Goal: Task Accomplishment & Management: Manage account settings

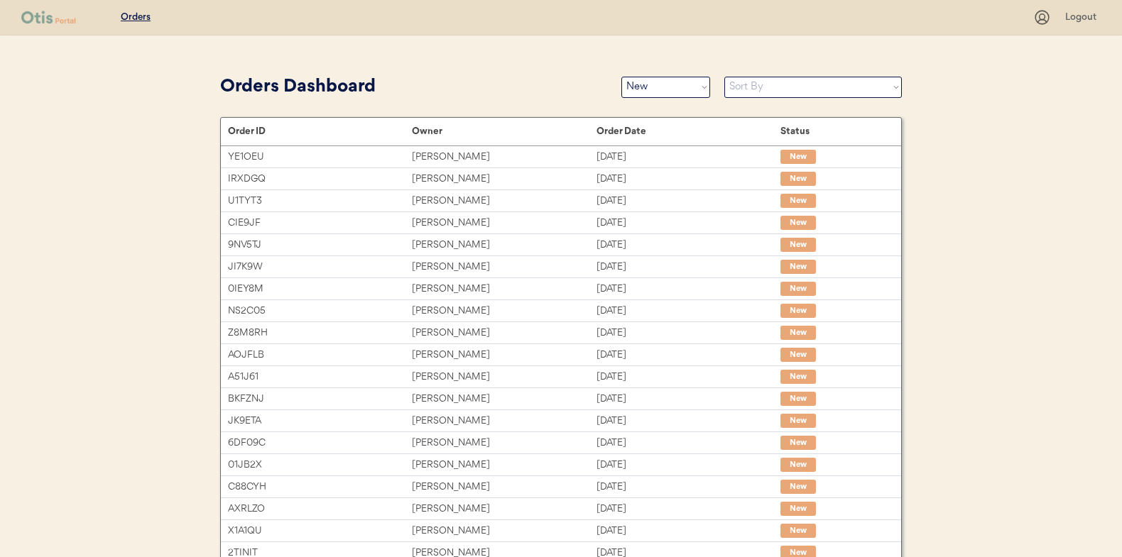
select select ""new""
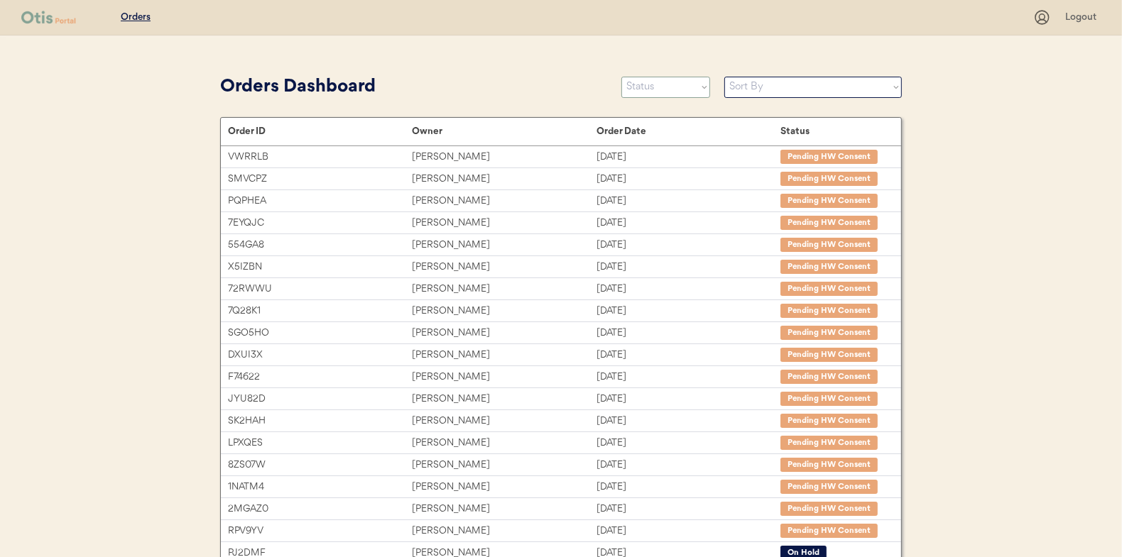
click at [658, 89] on select "Status On Hold New In Progress Complete Pending HW Consent Canceled" at bounding box center [665, 87] width 89 height 21
select select ""new""
click at [621, 77] on select "Status On Hold New In Progress Complete Pending HW Consent Canceled" at bounding box center [665, 87] width 89 height 21
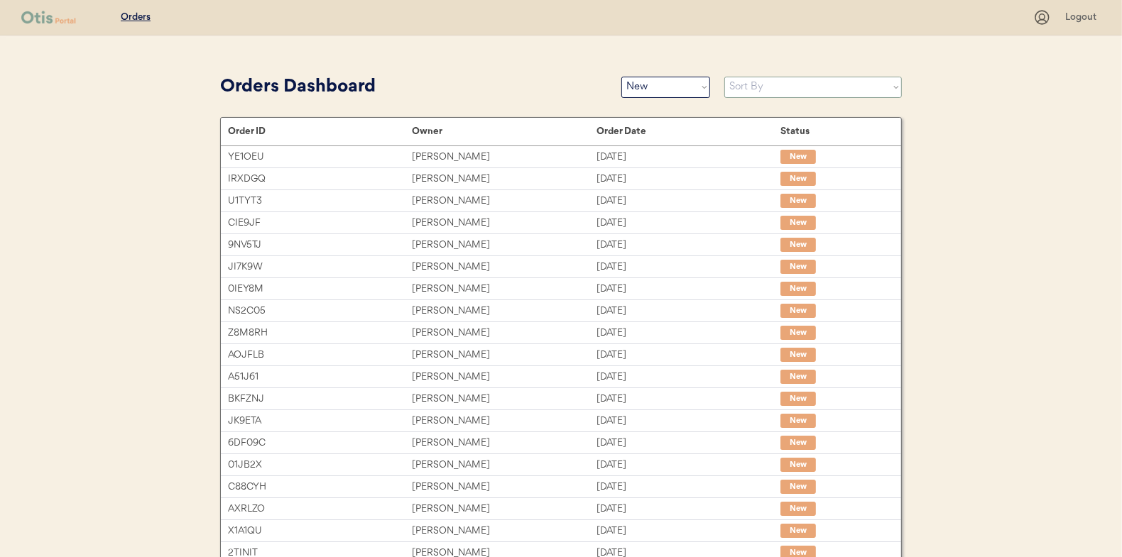
click at [756, 88] on select "Sort By Order Date (Newest → Oldest) Order Date (Oldest → Newest)" at bounding box center [813, 87] width 178 height 21
select select ""Order Date (Oldest → Newest)""
click at [724, 77] on select "Sort By Order Date (Newest → Oldest) Order Date (Oldest → Newest)" at bounding box center [813, 87] width 178 height 21
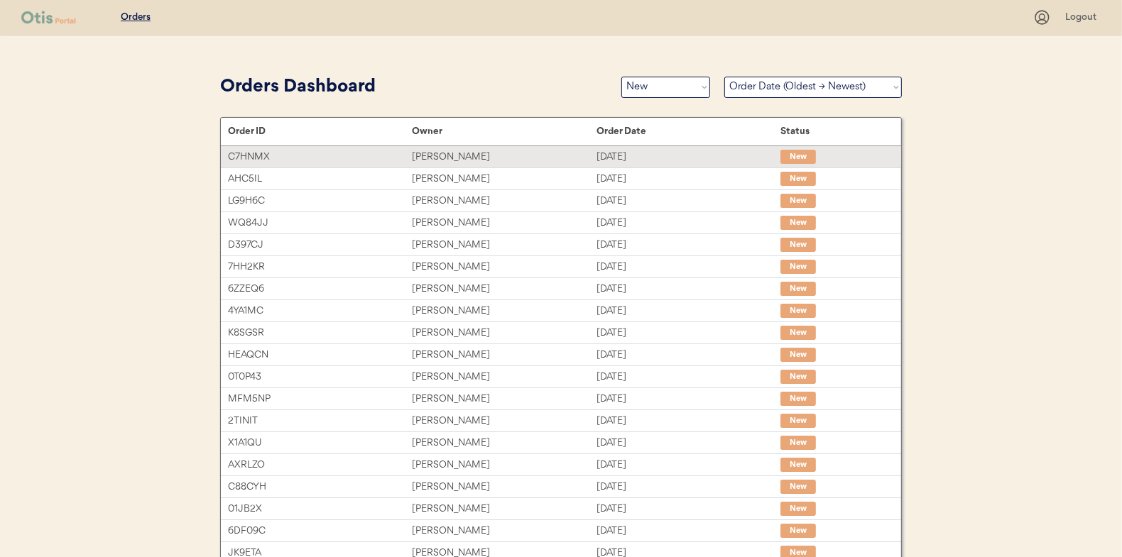
click at [428, 154] on div "Andrea Tavares" at bounding box center [504, 157] width 184 height 16
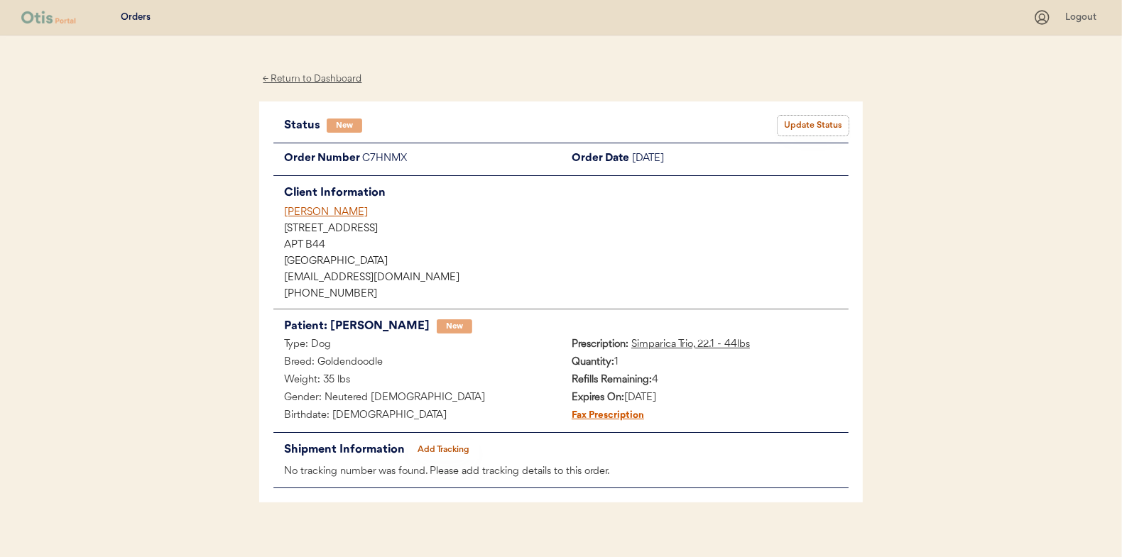
click at [805, 123] on button "Update Status" at bounding box center [813, 126] width 71 height 20
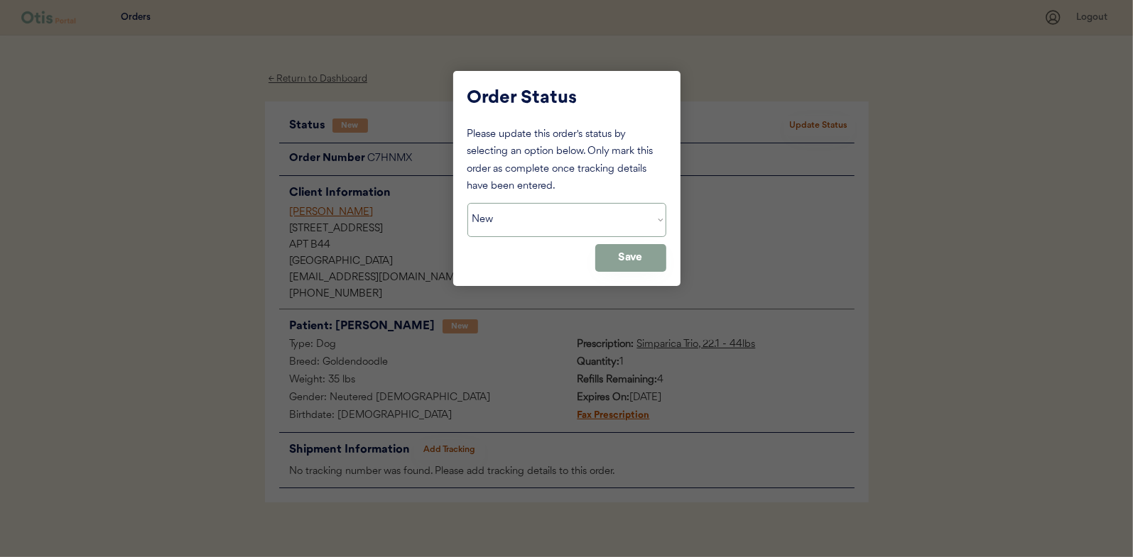
click at [496, 223] on select "Status On Hold New In Progress Complete Pending HW Consent Canceled" at bounding box center [566, 220] width 199 height 34
select select ""in_progress""
click at [467, 203] on select "Status On Hold New In Progress Complete Pending HW Consent Canceled" at bounding box center [566, 220] width 199 height 34
click at [625, 256] on button "Save" at bounding box center [630, 258] width 71 height 28
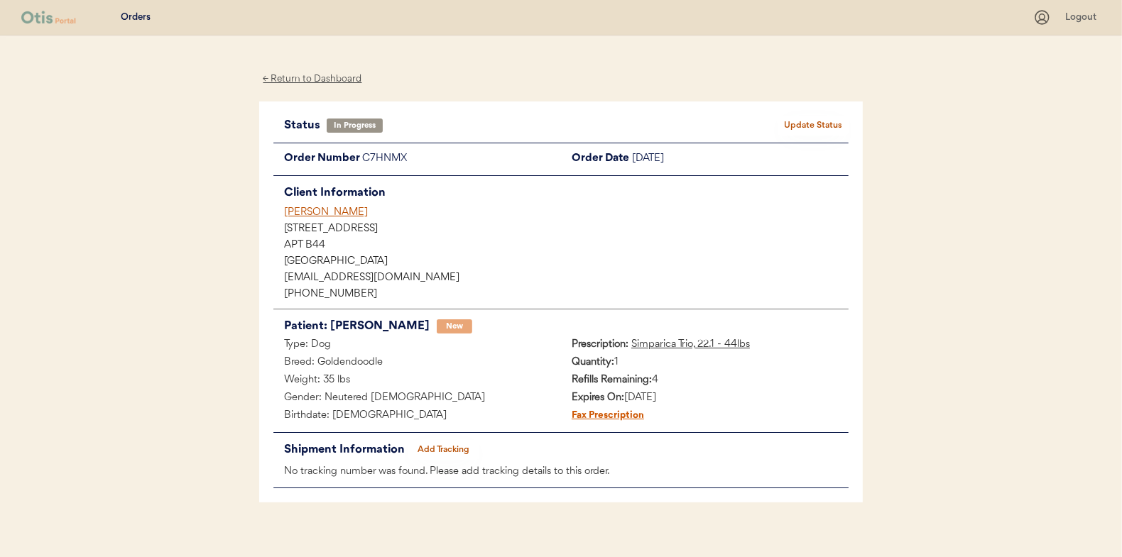
click at [302, 80] on div "← Return to Dashboard" at bounding box center [312, 79] width 107 height 16
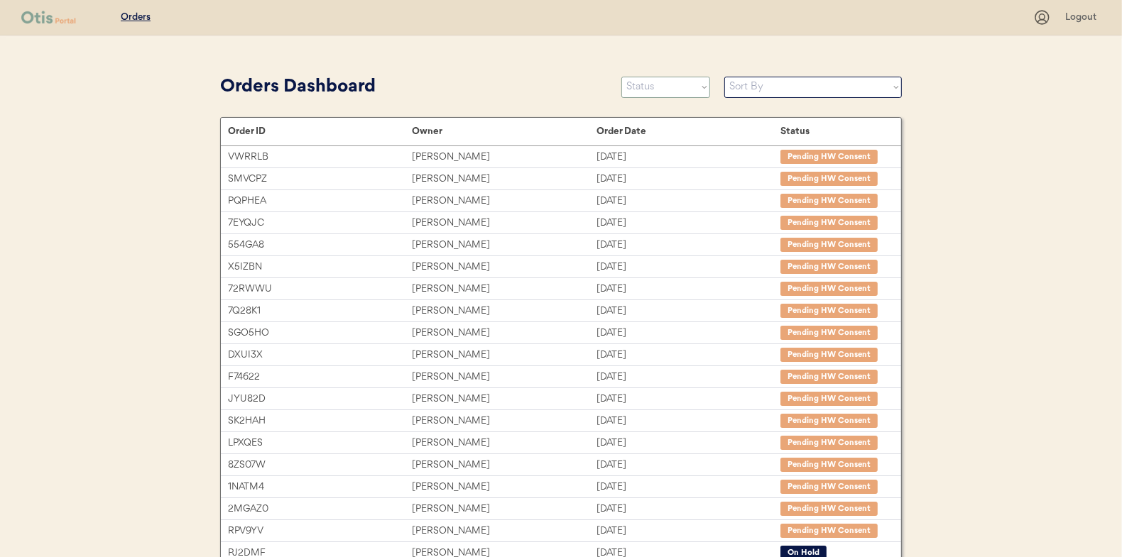
click at [655, 90] on select "Status On Hold New In Progress Complete Pending HW Consent Canceled" at bounding box center [665, 87] width 89 height 21
select select ""new""
click at [621, 77] on select "Status On Hold New In Progress Complete Pending HW Consent Canceled" at bounding box center [665, 87] width 89 height 21
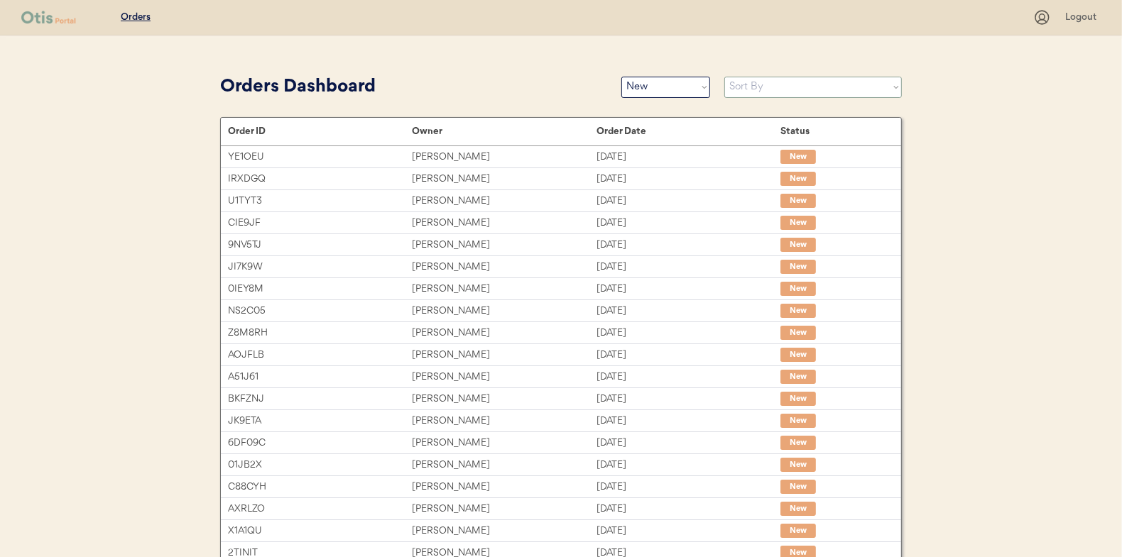
click at [752, 90] on select "Sort By Order Date (Newest → Oldest) Order Date (Oldest → Newest)" at bounding box center [813, 87] width 178 height 21
select select ""Order Date (Oldest → Newest)""
click at [724, 77] on select "Sort By Order Date (Newest → Oldest) Order Date (Oldest → Newest)" at bounding box center [813, 87] width 178 height 21
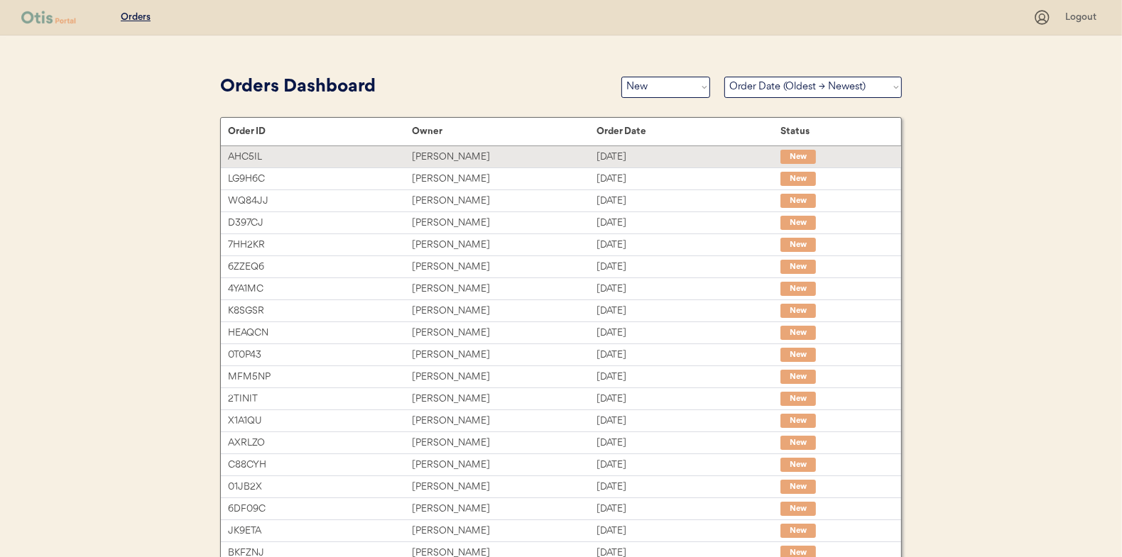
click at [440, 154] on div "Ruby Rifkin" at bounding box center [504, 157] width 184 height 16
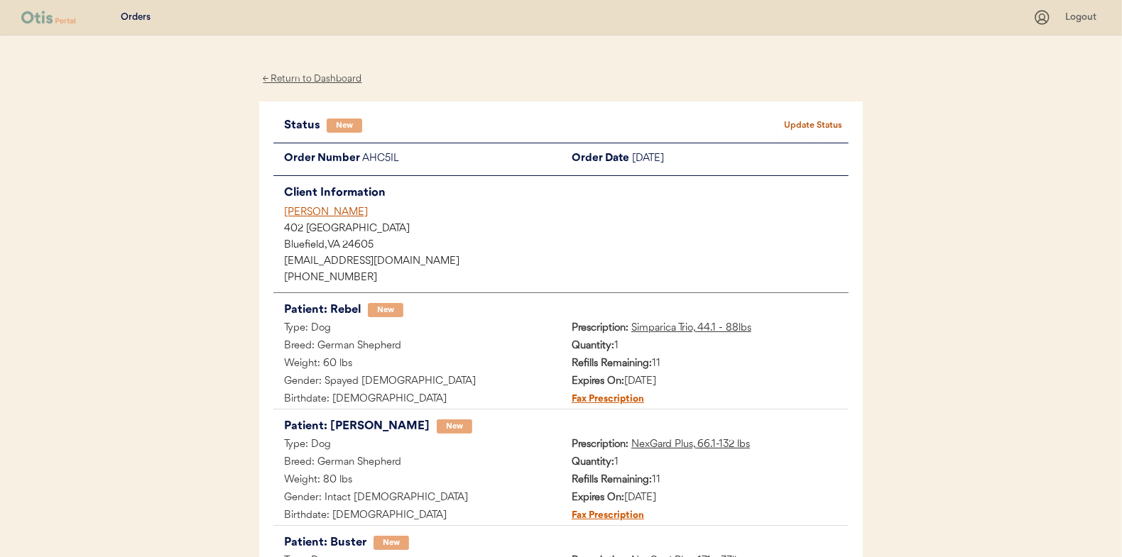
click at [801, 120] on button "Update Status" at bounding box center [813, 126] width 71 height 20
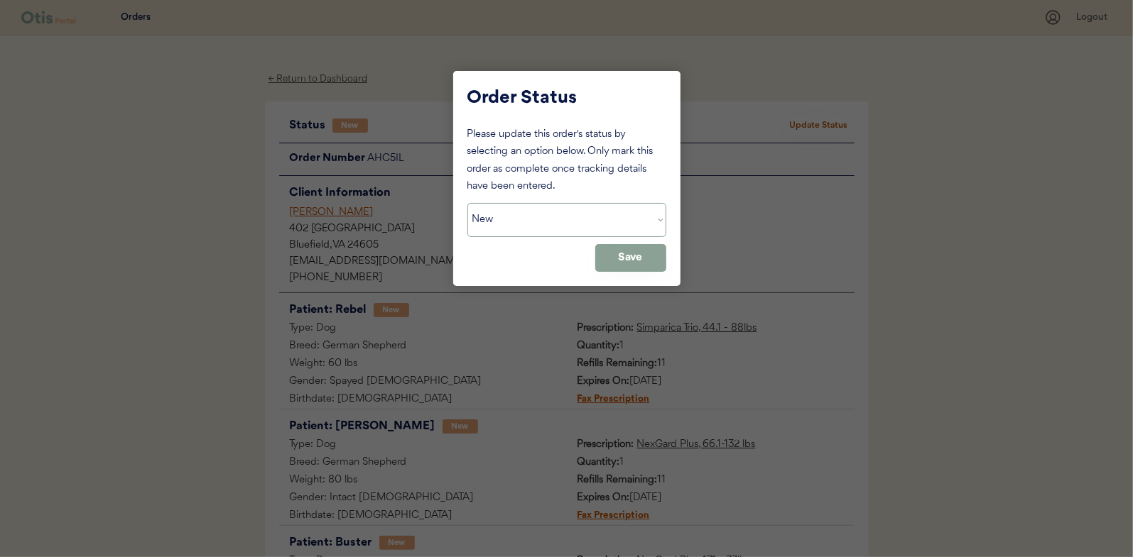
click at [515, 216] on select "Status On Hold New In Progress Complete Pending HW Consent Canceled" at bounding box center [566, 220] width 199 height 34
select select ""in_progress""
click at [467, 203] on select "Status On Hold New In Progress Complete Pending HW Consent Canceled" at bounding box center [566, 220] width 199 height 34
click at [636, 259] on button "Save" at bounding box center [630, 258] width 71 height 28
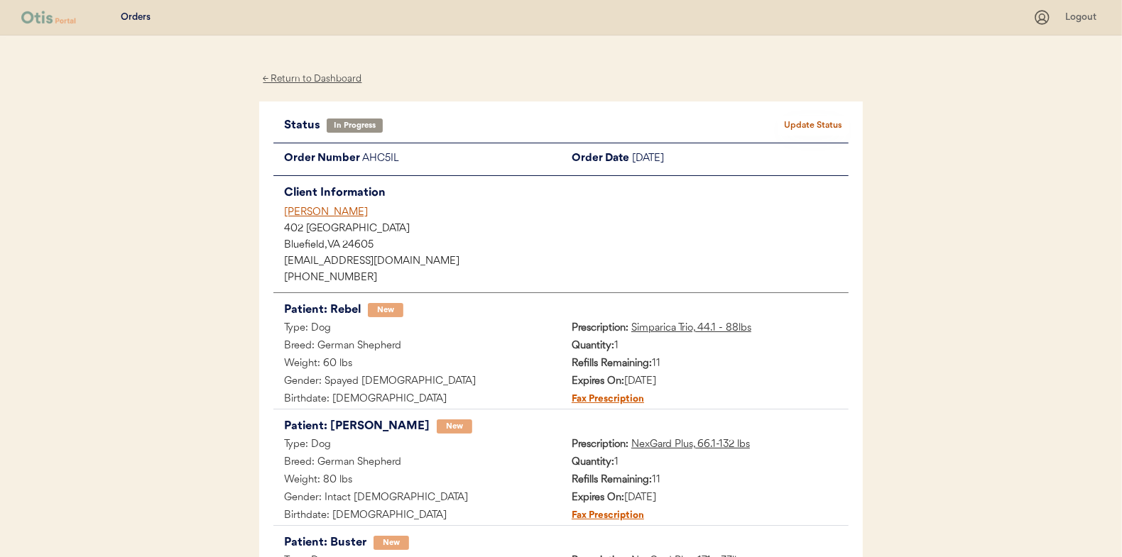
click at [313, 80] on div "← Return to Dashboard" at bounding box center [312, 79] width 107 height 16
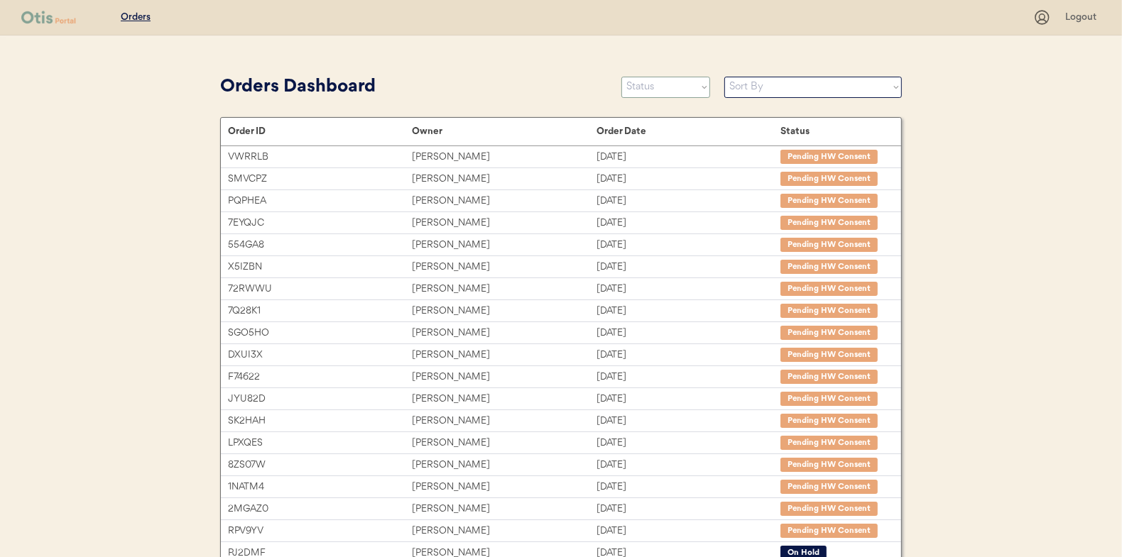
click at [650, 90] on select "Status On Hold New In Progress Complete Pending HW Consent Canceled" at bounding box center [665, 87] width 89 height 21
select select ""new""
click at [621, 77] on select "Status On Hold New In Progress Complete Pending HW Consent Canceled" at bounding box center [665, 87] width 89 height 21
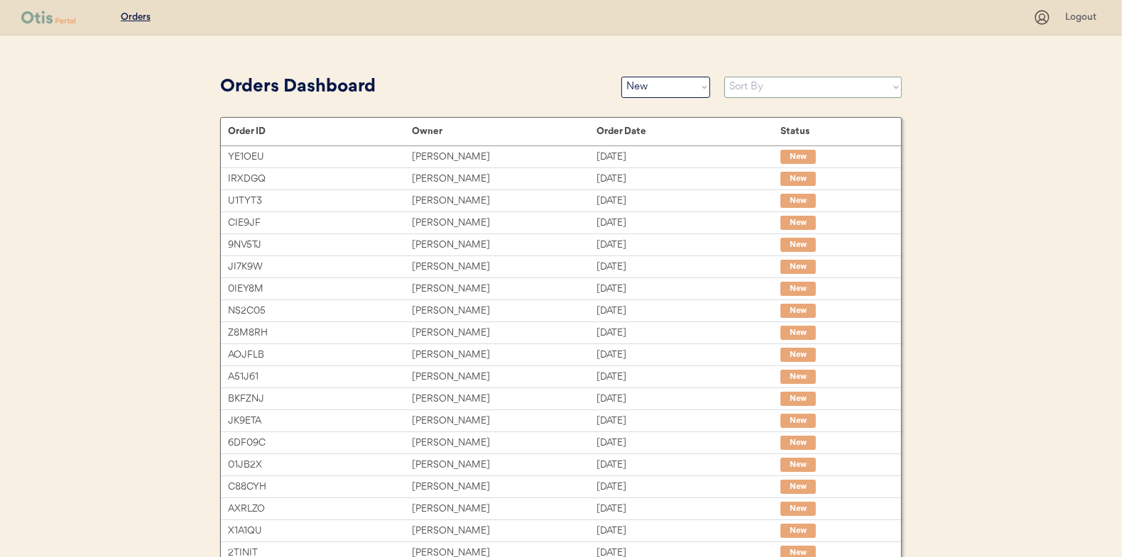
click at [754, 90] on select "Sort By Order Date (Newest → Oldest) Order Date (Oldest → Newest)" at bounding box center [813, 87] width 178 height 21
select select ""Order Date (Oldest → Newest)""
click at [724, 77] on select "Sort By Order Date (Newest → Oldest) Order Date (Oldest → Newest)" at bounding box center [813, 87] width 178 height 21
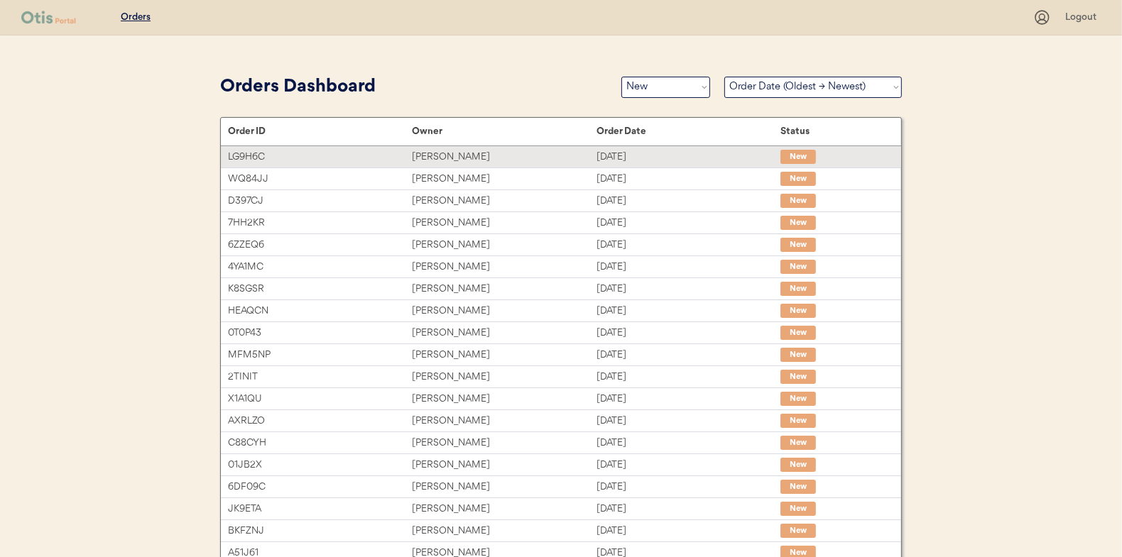
click at [435, 153] on div "[PERSON_NAME]" at bounding box center [504, 157] width 184 height 16
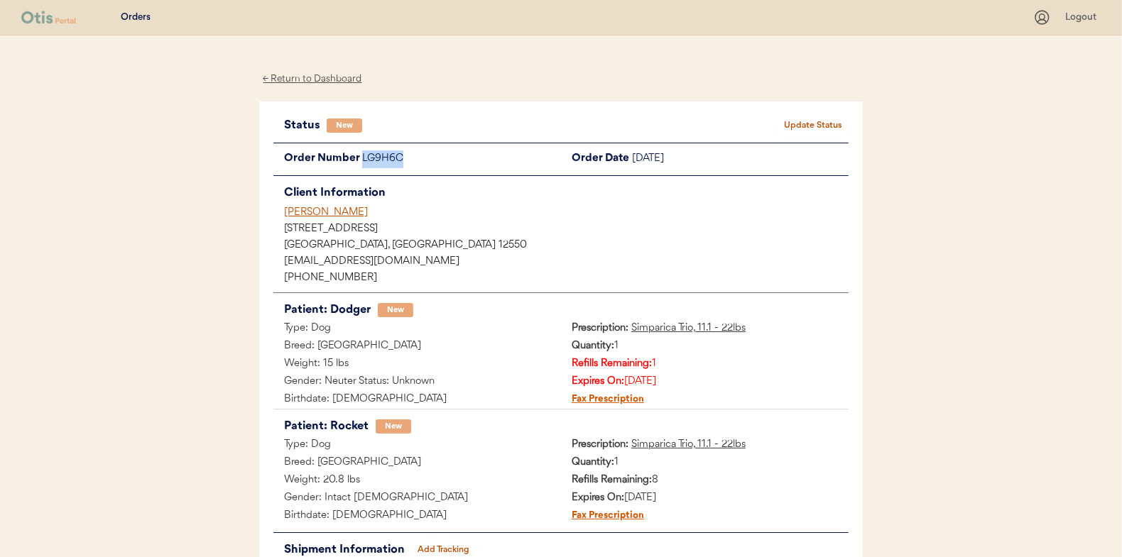
drag, startPoint x: 408, startPoint y: 156, endPoint x: 358, endPoint y: 156, distance: 49.7
click at [358, 156] on div "Order Number LG9H6C" at bounding box center [417, 160] width 288 height 18
drag, startPoint x: 358, startPoint y: 156, endPoint x: 369, endPoint y: 156, distance: 11.4
copy div "LG9H6C"
click at [826, 132] on button "Update Status" at bounding box center [813, 126] width 71 height 20
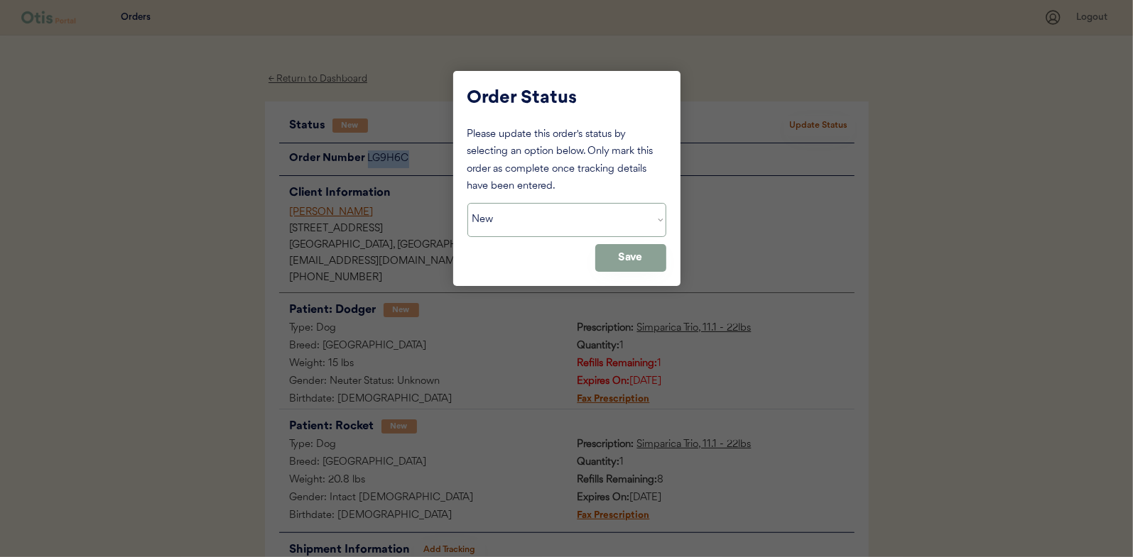
click at [560, 224] on select "Status On Hold New In Progress Complete Pending HW Consent Canceled" at bounding box center [566, 220] width 199 height 34
select select ""on_hold""
click at [467, 203] on select "Status On Hold New In Progress Complete Pending HW Consent Canceled" at bounding box center [566, 220] width 199 height 34
click at [621, 249] on button "Save" at bounding box center [630, 258] width 71 height 28
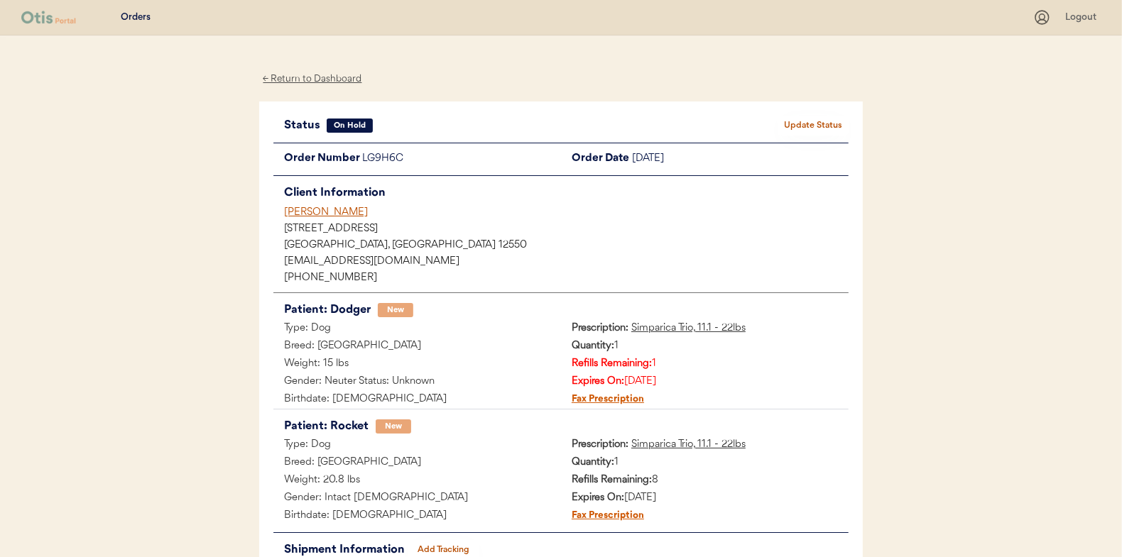
click at [324, 81] on div "← Return to Dashboard" at bounding box center [312, 79] width 107 height 16
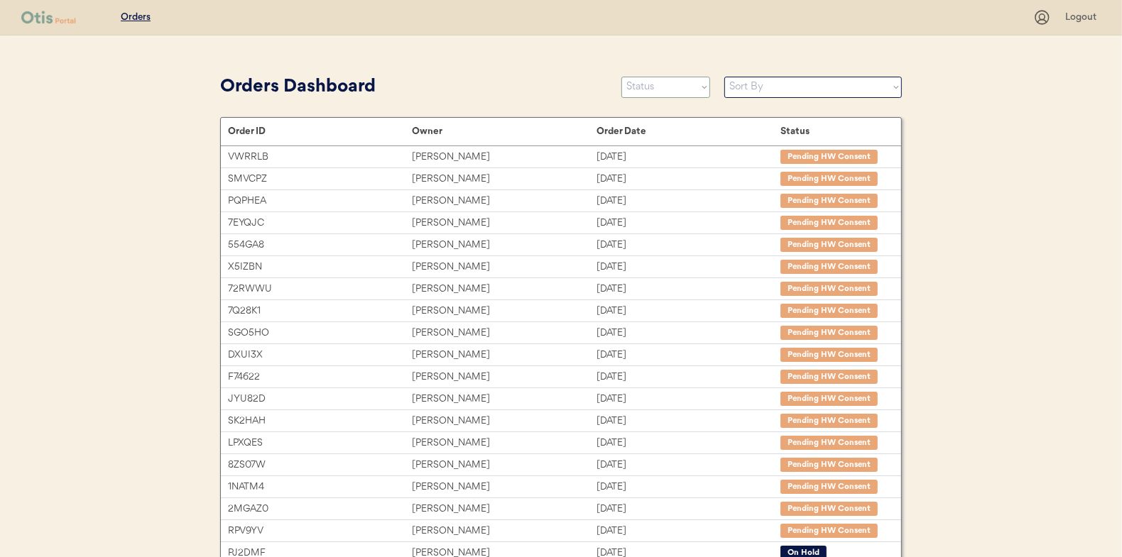
click at [663, 87] on select "Status On Hold New In Progress Complete Pending HW Consent Canceled" at bounding box center [665, 87] width 89 height 21
select select ""new""
click at [621, 77] on select "Status On Hold New In Progress Complete Pending HW Consent Canceled" at bounding box center [665, 87] width 89 height 21
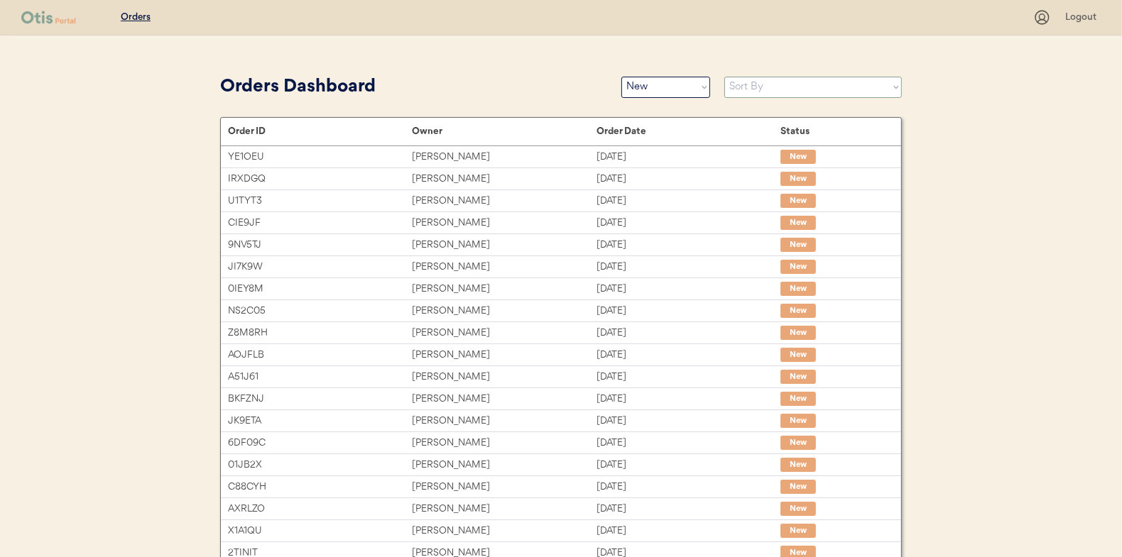
click at [743, 89] on select "Sort By Order Date (Newest → Oldest) Order Date (Oldest → Newest)" at bounding box center [813, 87] width 178 height 21
select select ""Order Date (Oldest → Newest)""
click at [724, 77] on select "Sort By Order Date (Newest → Oldest) Order Date (Oldest → Newest)" at bounding box center [813, 87] width 178 height 21
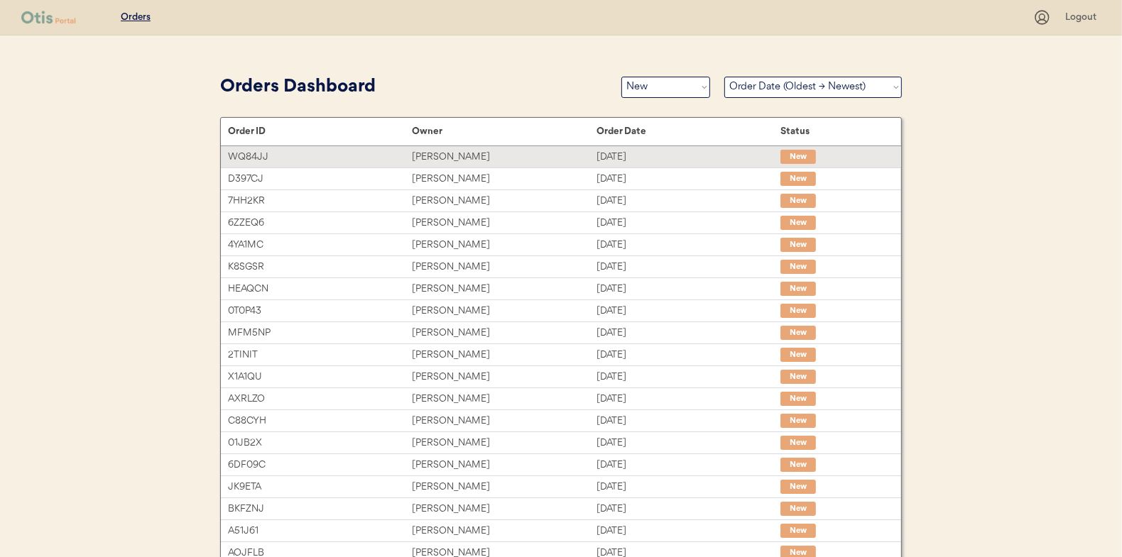
click at [457, 158] on div "[PERSON_NAME]" at bounding box center [504, 157] width 184 height 16
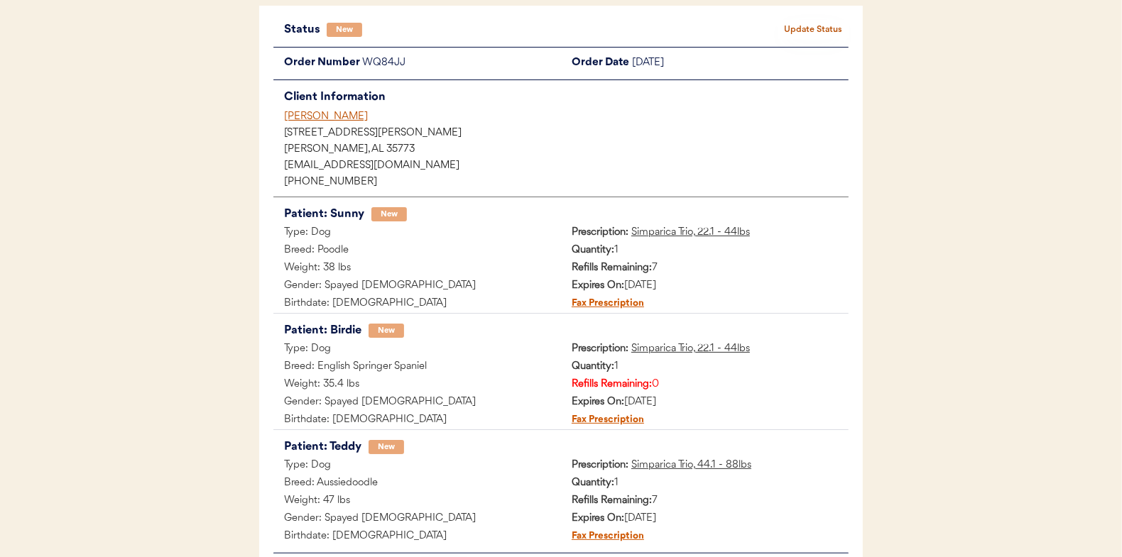
scroll to position [71, 0]
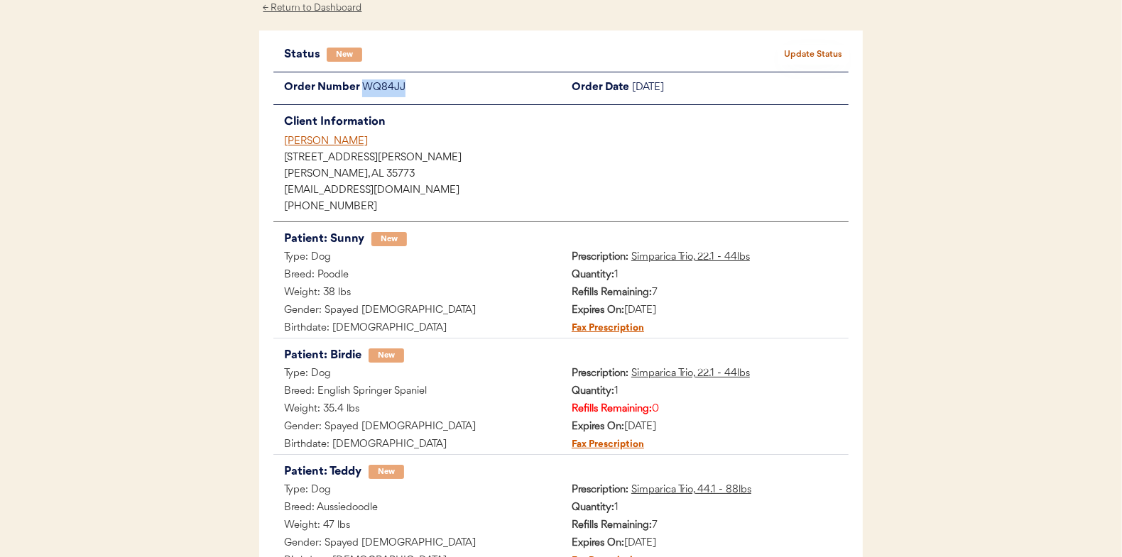
drag, startPoint x: 408, startPoint y: 87, endPoint x: 365, endPoint y: 91, distance: 42.8
click at [365, 91] on div "WQ84JJ" at bounding box center [461, 89] width 199 height 18
copy div "WQ84JJ"
click at [817, 54] on button "Update Status" at bounding box center [813, 55] width 71 height 20
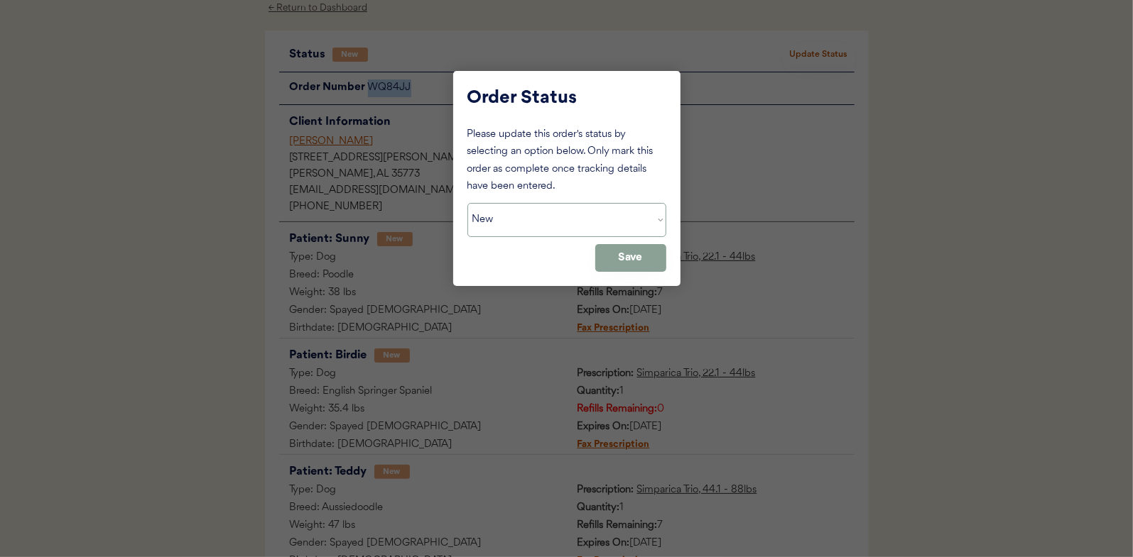
click at [516, 211] on select "Status On Hold New In Progress Complete Pending HW Consent Canceled" at bounding box center [566, 220] width 199 height 34
select select ""on_hold""
click at [467, 203] on select "Status On Hold New In Progress Complete Pending HW Consent Canceled" at bounding box center [566, 220] width 199 height 34
click at [618, 251] on button "Save" at bounding box center [630, 258] width 71 height 28
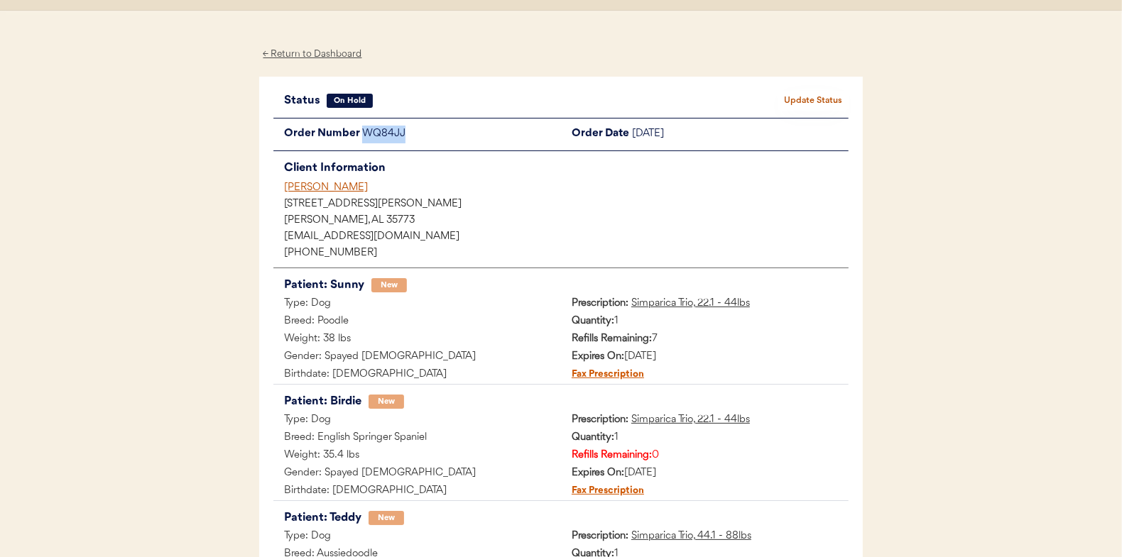
scroll to position [0, 0]
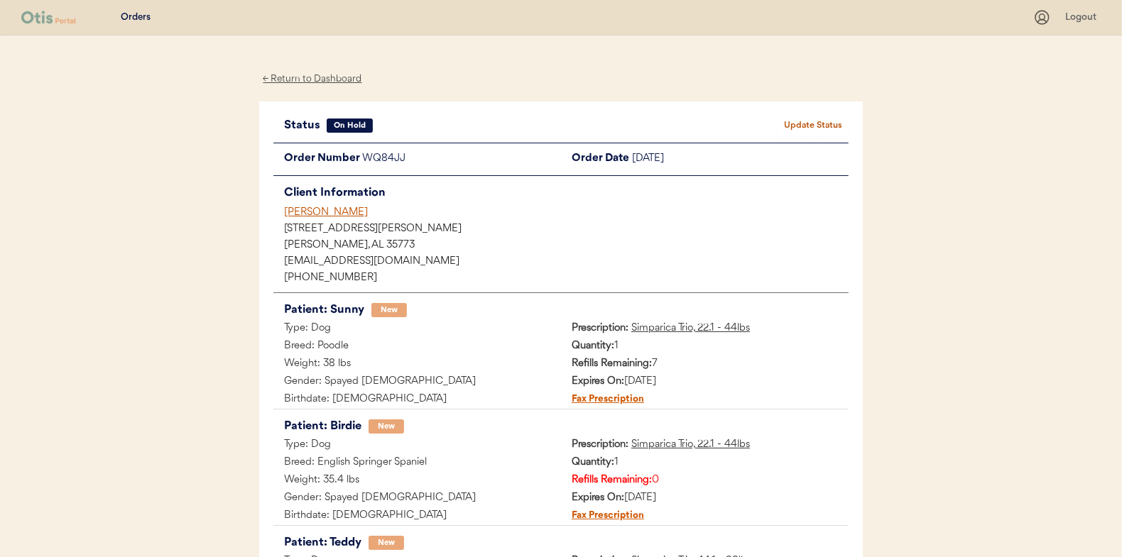
click at [314, 77] on div "← Return to Dashboard" at bounding box center [312, 79] width 107 height 16
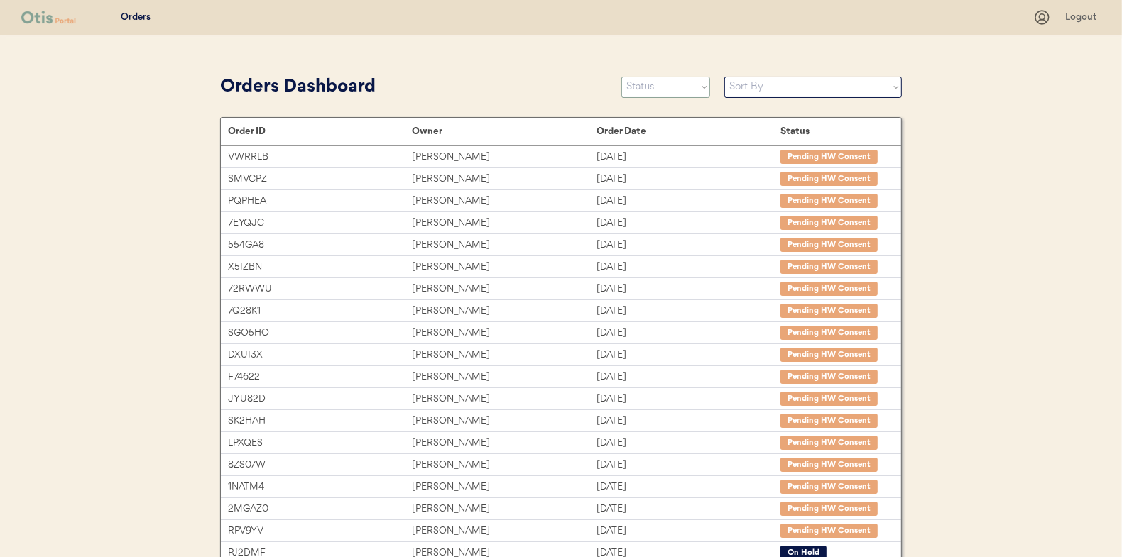
click at [657, 90] on select "Status On Hold New In Progress Complete Pending HW Consent Canceled" at bounding box center [665, 87] width 89 height 21
select select ""new""
click at [621, 77] on select "Status On Hold New In Progress Complete Pending HW Consent Canceled" at bounding box center [665, 87] width 89 height 21
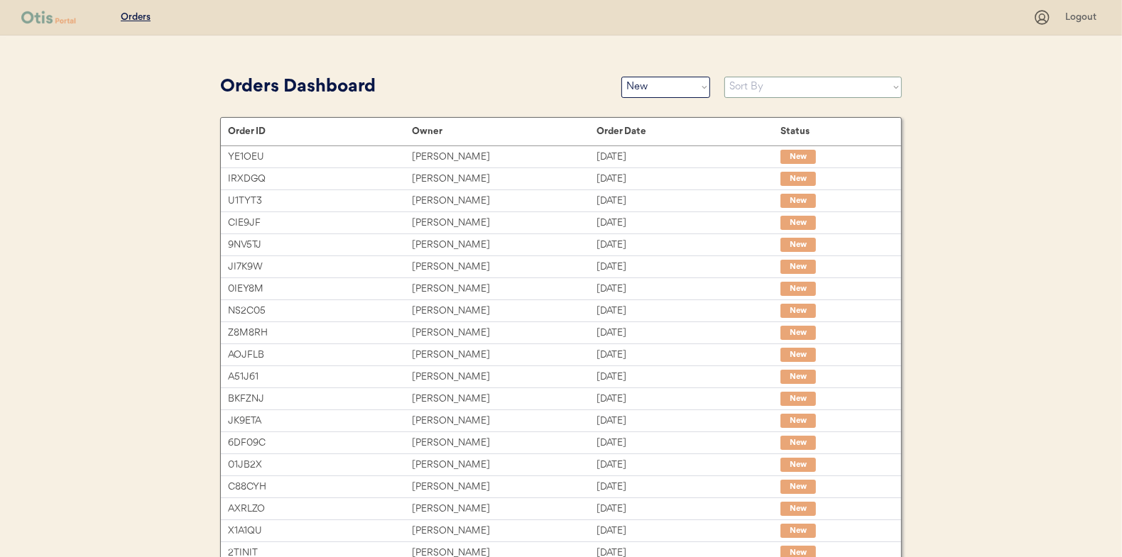
click at [736, 82] on select "Sort By Order Date (Newest → Oldest) Order Date (Oldest → Newest)" at bounding box center [813, 87] width 178 height 21
select select ""Order Date (Oldest → Newest)""
click at [724, 77] on select "Sort By Order Date (Newest → Oldest) Order Date (Oldest → Newest)" at bounding box center [813, 87] width 178 height 21
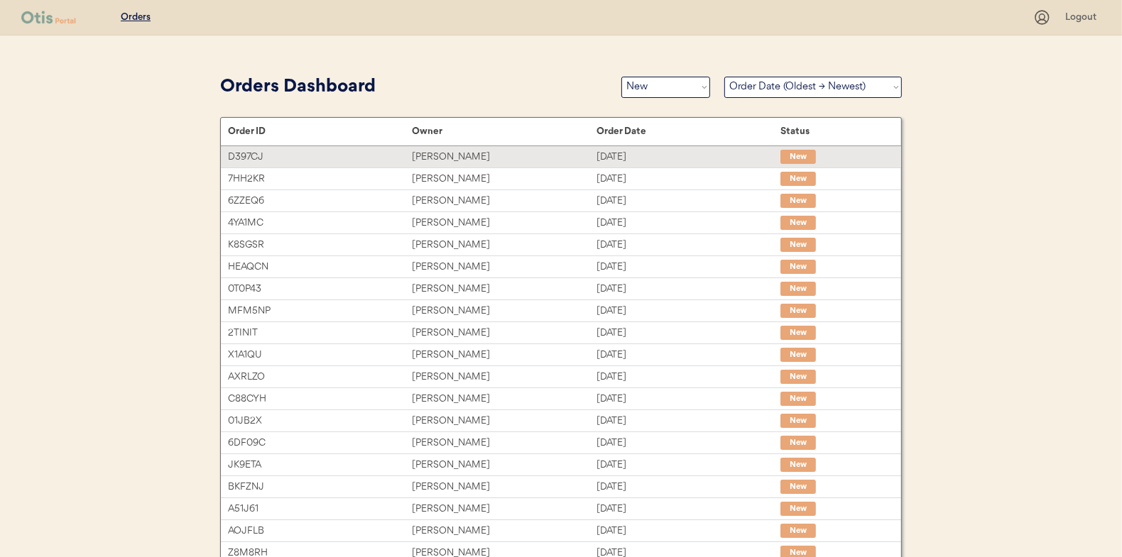
click at [451, 156] on div "Tiffany Smith" at bounding box center [504, 157] width 184 height 16
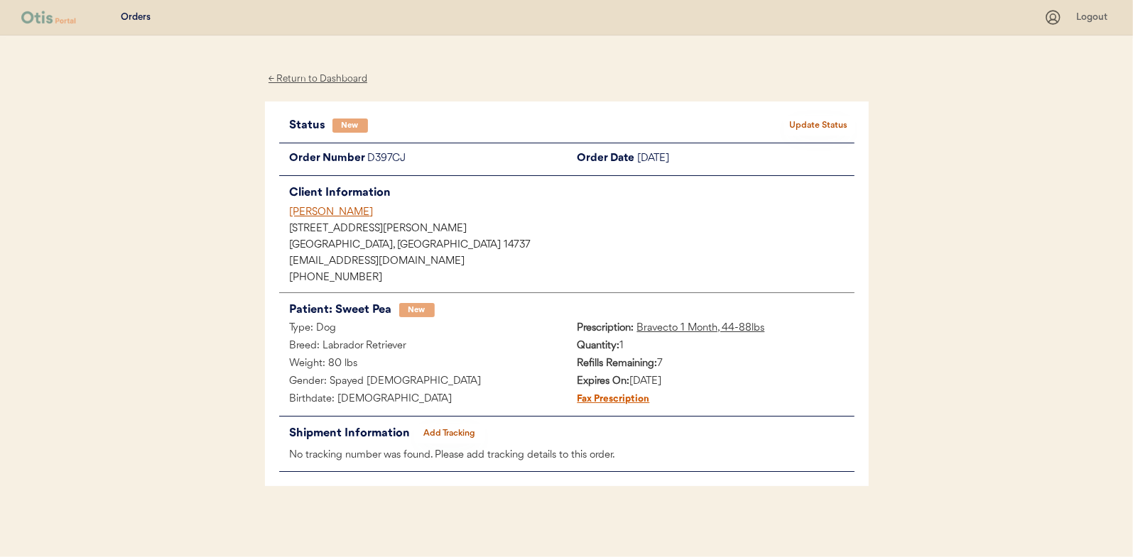
click at [822, 116] on button "Update Status" at bounding box center [818, 126] width 71 height 20
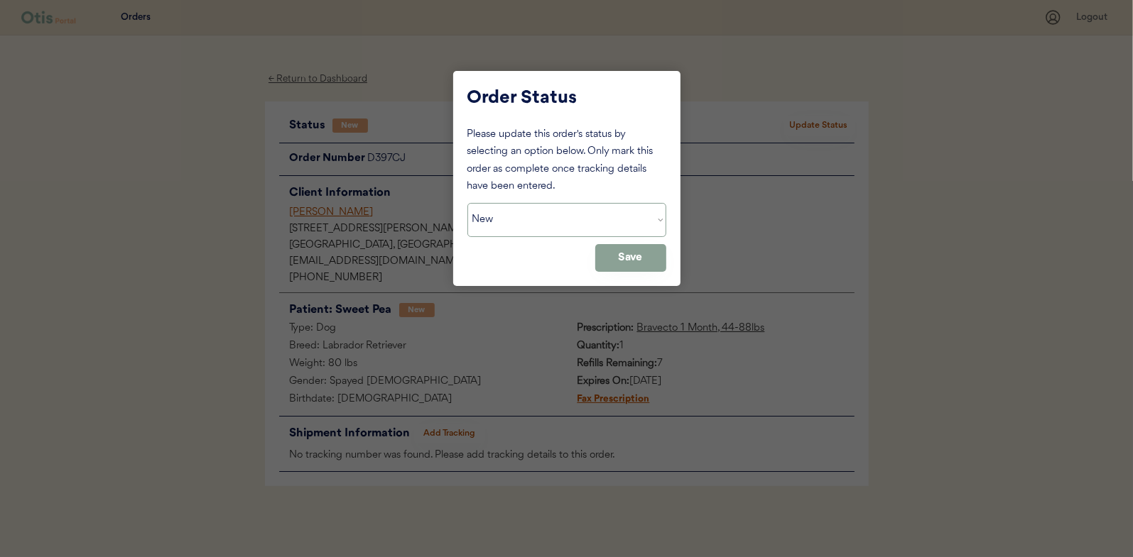
click at [523, 224] on select "Status On Hold New In Progress Complete Pending HW Consent Canceled" at bounding box center [566, 220] width 199 height 34
select select ""in_progress""
click at [467, 203] on select "Status On Hold New In Progress Complete Pending HW Consent Canceled" at bounding box center [566, 220] width 199 height 34
click at [651, 258] on button "Save" at bounding box center [630, 258] width 71 height 28
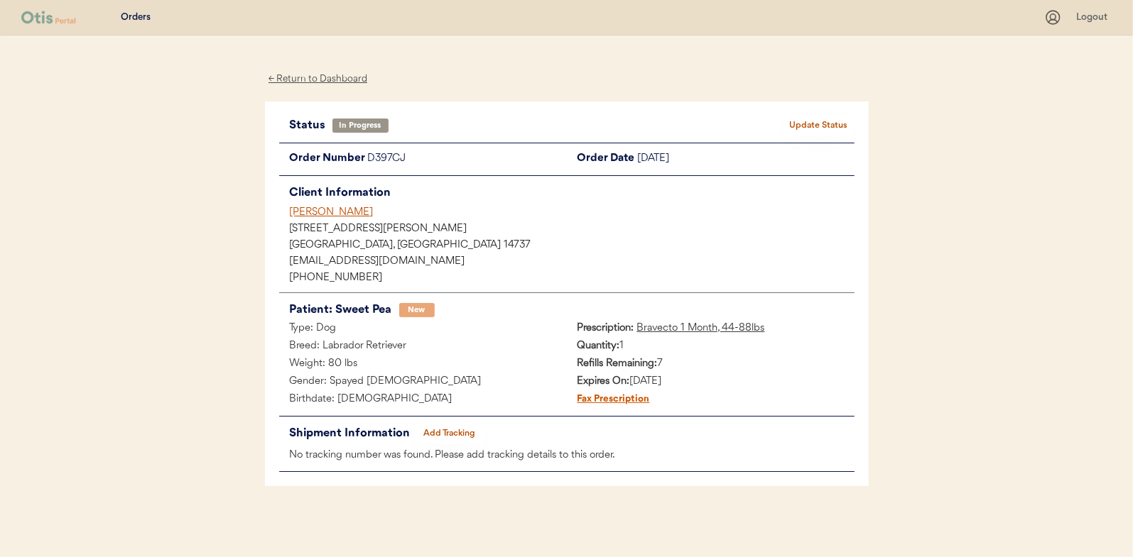
click at [305, 75] on div "← Return to Dashboard" at bounding box center [318, 79] width 107 height 16
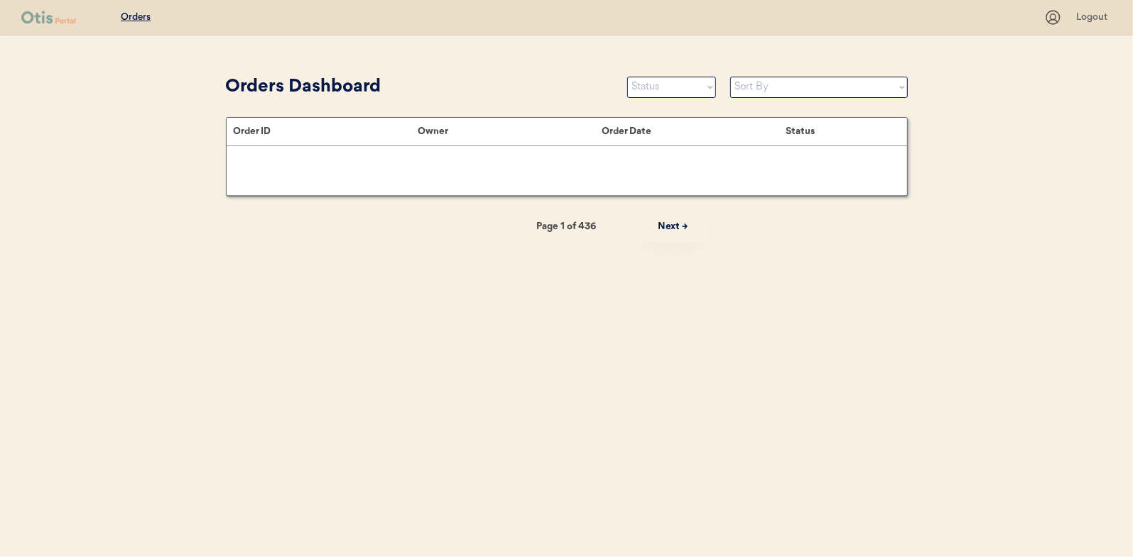
click at [524, 114] on div "Orders Dashboard Status On Hold New In Progress Complete Pending HW Consent Can…" at bounding box center [567, 157] width 682 height 172
click at [660, 94] on select "Status On Hold New In Progress Complete Pending HW Consent Canceled" at bounding box center [671, 87] width 89 height 21
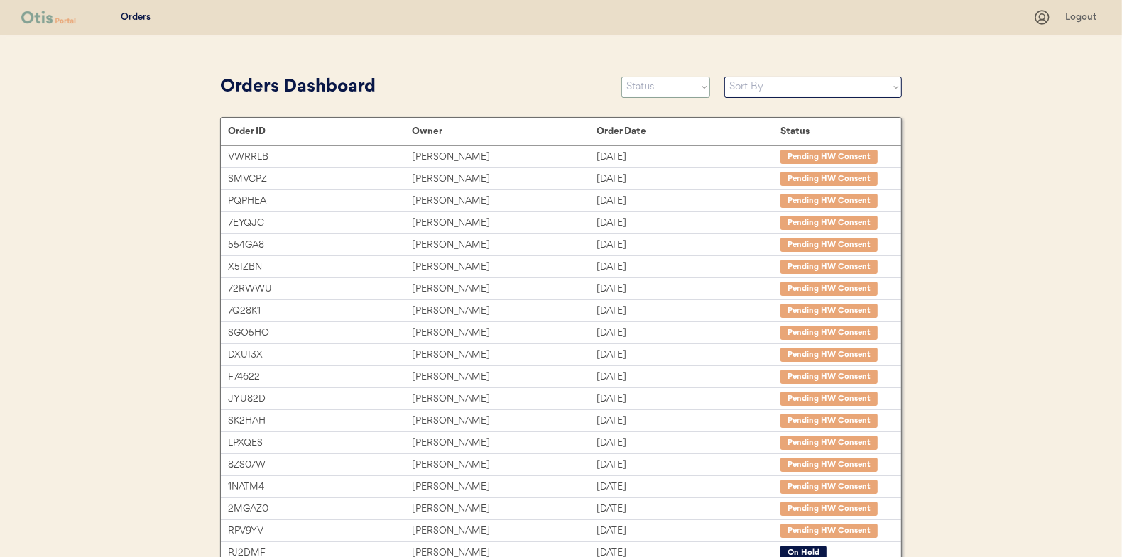
select select ""new""
click at [621, 77] on select "Status On Hold New In Progress Complete Pending HW Consent Canceled" at bounding box center [665, 87] width 89 height 21
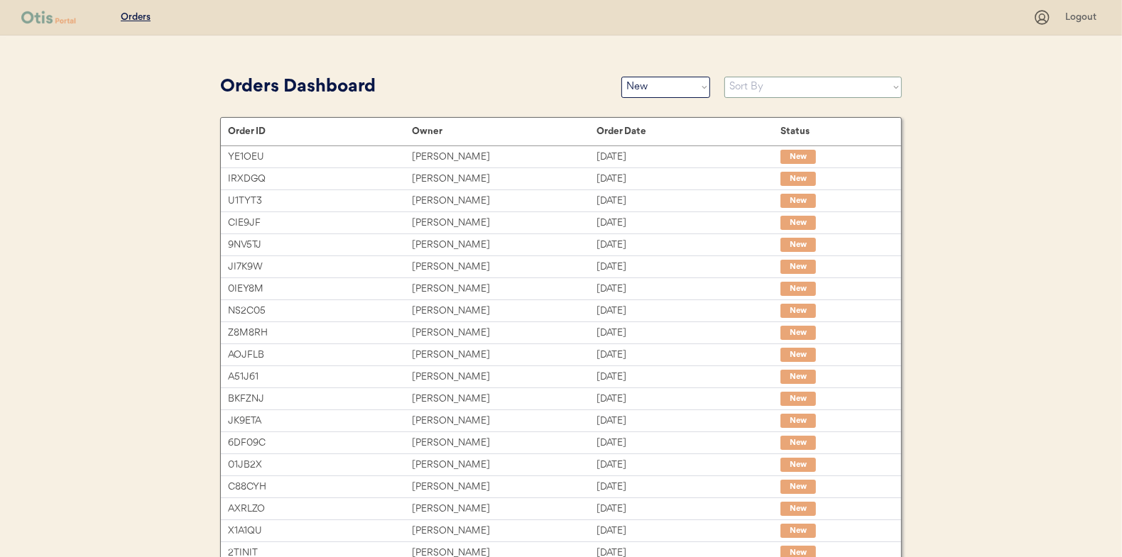
click at [746, 87] on select "Sort By Order Date (Newest → Oldest) Order Date (Oldest → Newest)" at bounding box center [813, 87] width 178 height 21
select select ""Order Date (Oldest → Newest)""
click at [724, 77] on select "Sort By Order Date (Newest → Oldest) Order Date (Oldest → Newest)" at bounding box center [813, 87] width 178 height 21
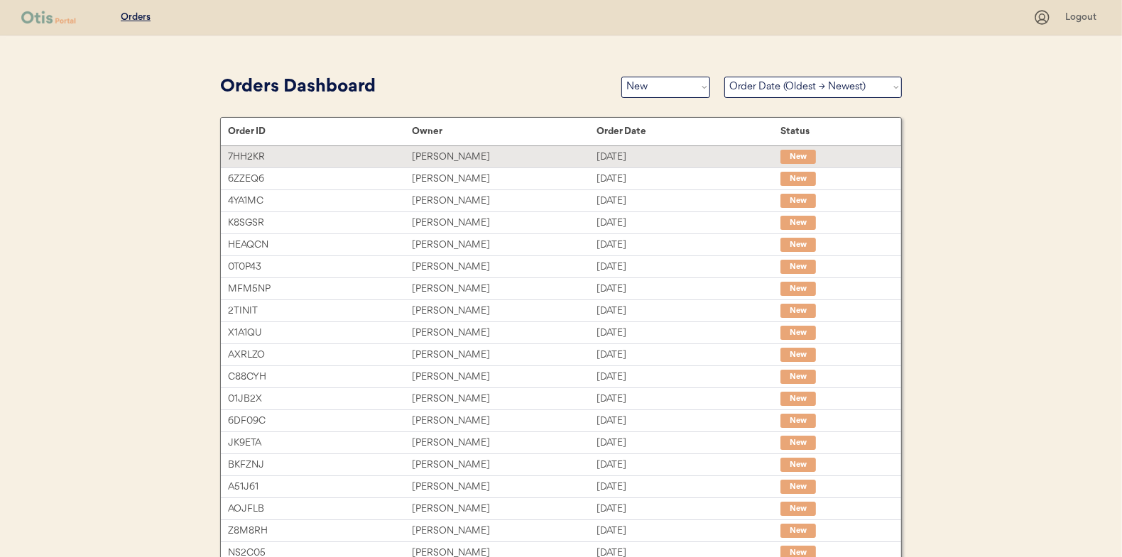
click at [448, 158] on div "[PERSON_NAME]" at bounding box center [504, 157] width 184 height 16
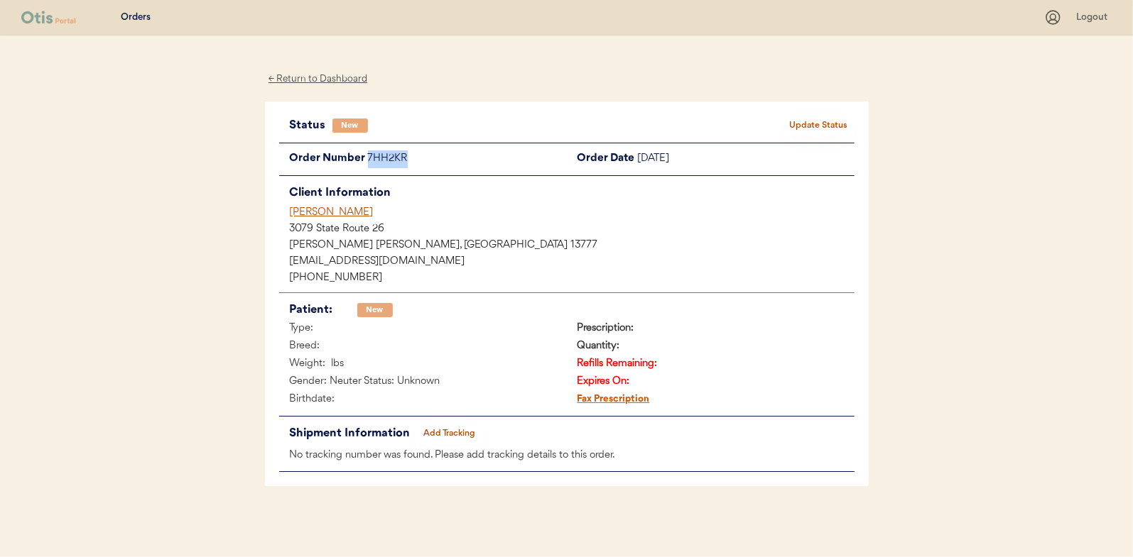
drag, startPoint x: 414, startPoint y: 153, endPoint x: 366, endPoint y: 160, distance: 48.9
click at [366, 160] on div "Order Number 7HH2KR" at bounding box center [423, 160] width 288 height 18
drag, startPoint x: 366, startPoint y: 160, endPoint x: 375, endPoint y: 160, distance: 9.2
copy div "7HH2KR"
click at [822, 126] on button "Update Status" at bounding box center [818, 126] width 71 height 20
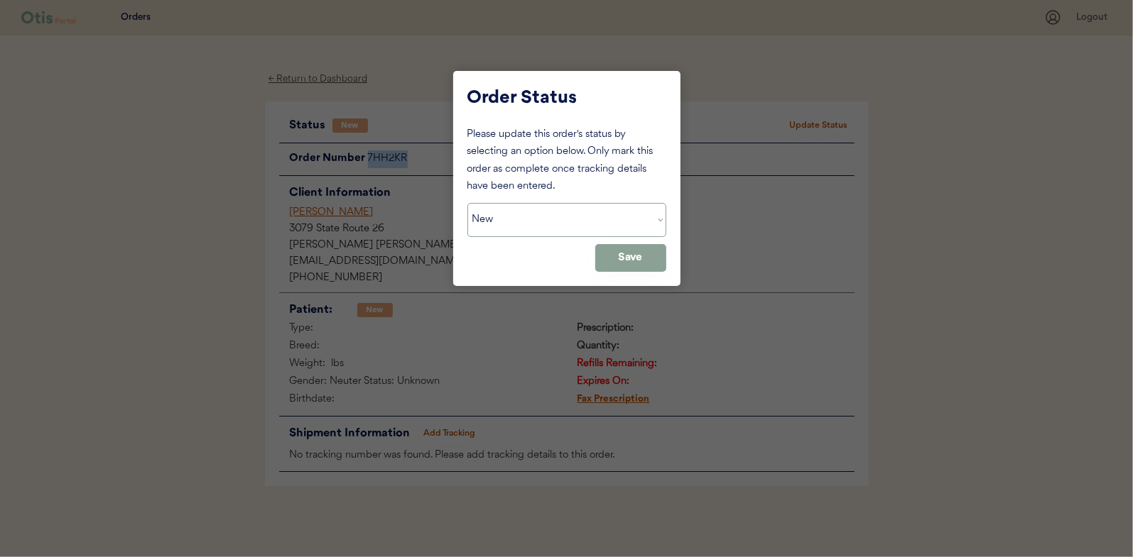
click at [509, 214] on select "Status On Hold New In Progress Complete Pending HW Consent Canceled" at bounding box center [566, 220] width 199 height 34
select select ""on_hold""
click at [467, 203] on select "Status On Hold New In Progress Complete Pending HW Consent Canceled" at bounding box center [566, 220] width 199 height 34
click at [629, 259] on button "Save" at bounding box center [630, 258] width 71 height 28
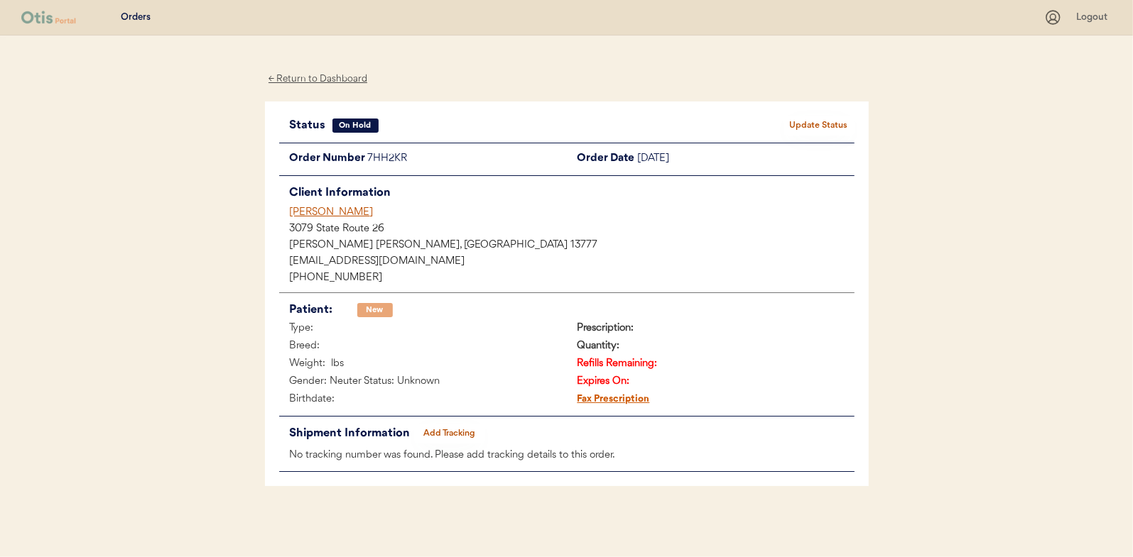
click at [309, 76] on div "← Return to Dashboard" at bounding box center [318, 79] width 107 height 16
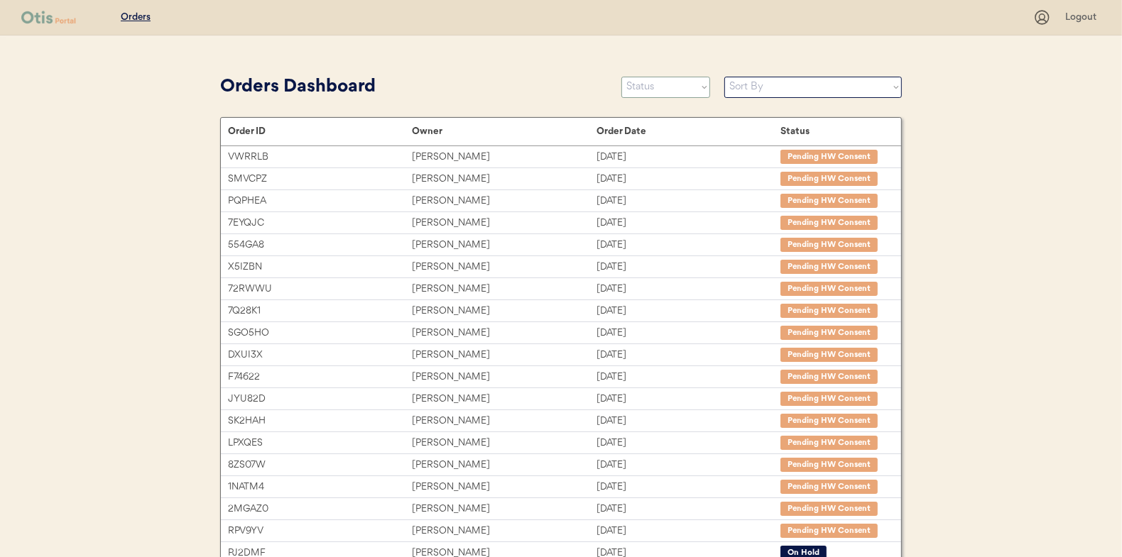
click at [659, 91] on select "Status On Hold New In Progress Complete Pending HW Consent Canceled" at bounding box center [665, 87] width 89 height 21
select select ""new""
click at [621, 77] on select "Status On Hold New In Progress Complete Pending HW Consent Canceled" at bounding box center [665, 87] width 89 height 21
click at [751, 85] on select "Sort By Order Date (Newest → Oldest) Order Date (Oldest → Newest)" at bounding box center [813, 87] width 178 height 21
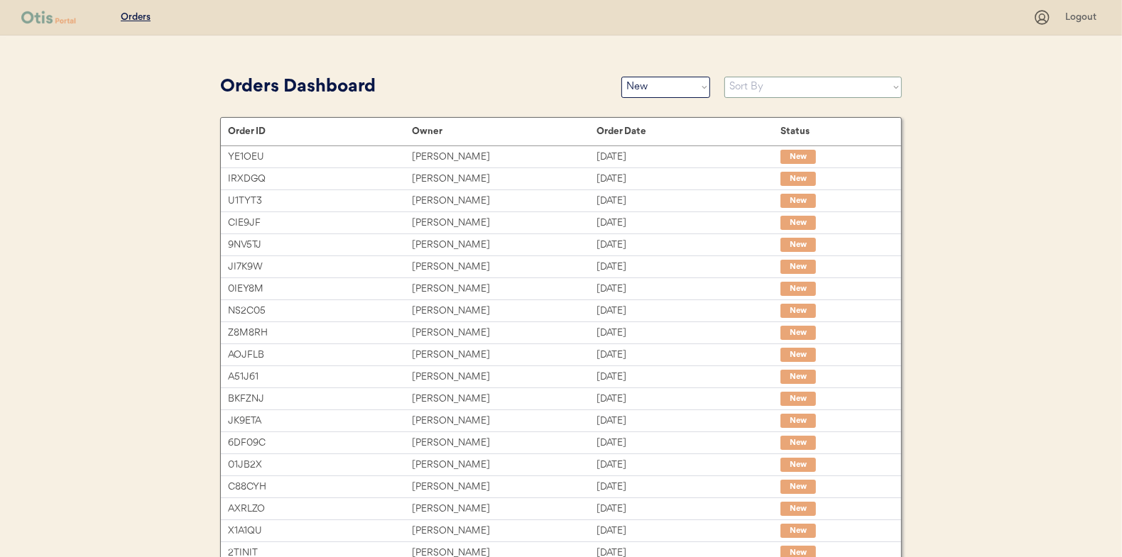
select select ""Order Date (Oldest → Newest)""
click at [724, 77] on select "Sort By Order Date (Newest → Oldest) Order Date (Oldest → Newest)" at bounding box center [813, 87] width 178 height 21
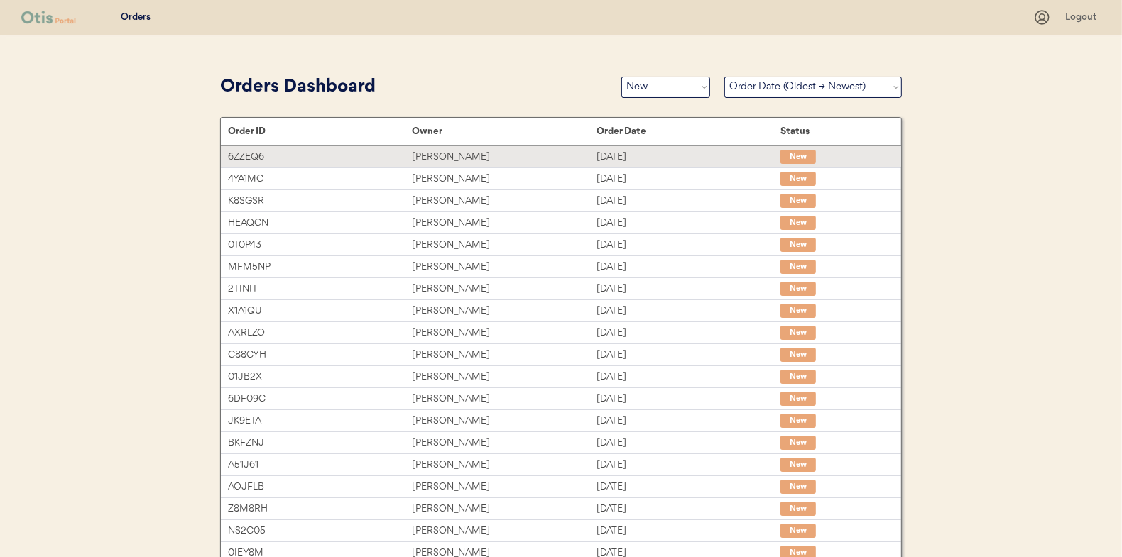
click at [442, 155] on div "[PERSON_NAME]" at bounding box center [504, 157] width 184 height 16
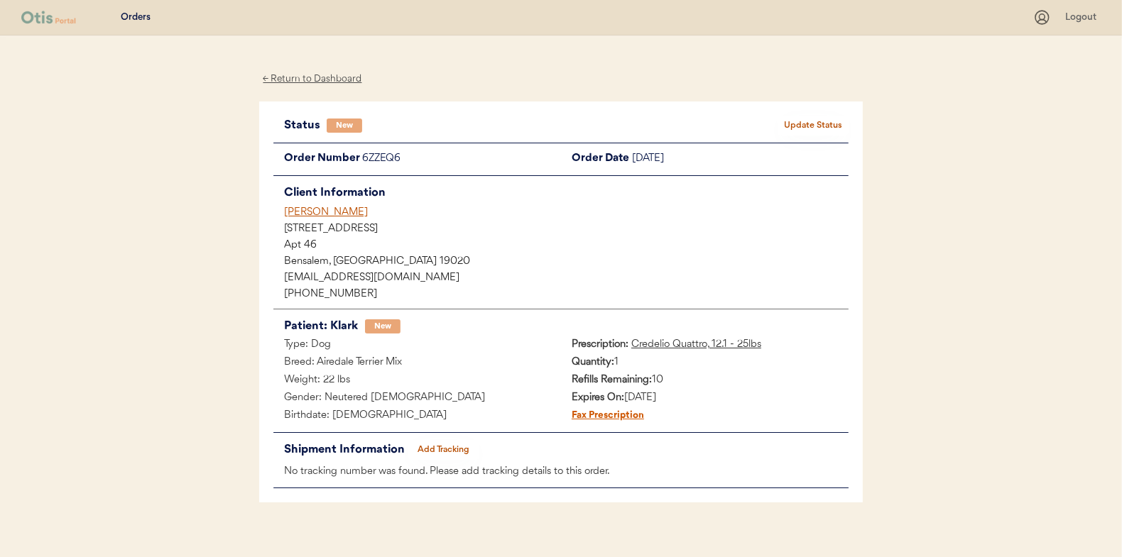
click at [800, 124] on button "Update Status" at bounding box center [813, 126] width 71 height 20
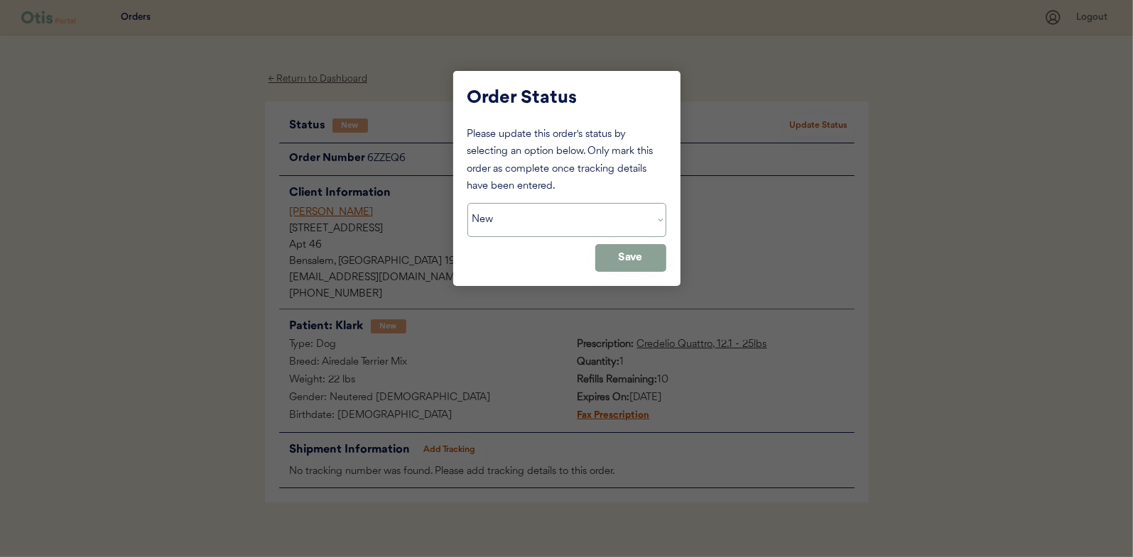
click at [513, 217] on select "Status On Hold New In Progress Complete Pending HW Consent Canceled" at bounding box center [566, 220] width 199 height 34
select select ""in_progress""
click at [467, 203] on select "Status On Hold New In Progress Complete Pending HW Consent Canceled" at bounding box center [566, 220] width 199 height 34
click at [641, 254] on button "Save" at bounding box center [630, 258] width 71 height 28
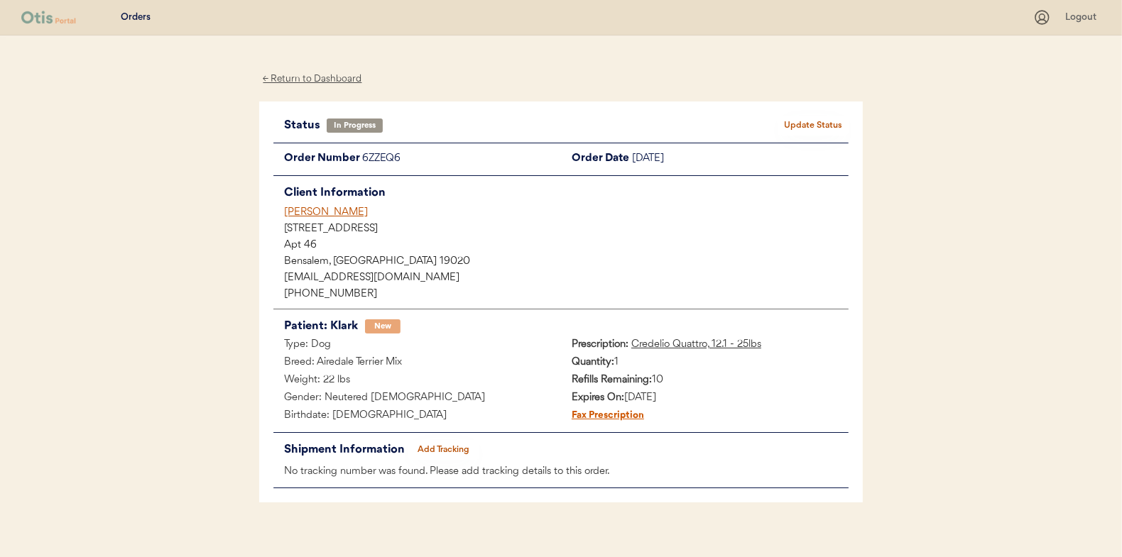
click at [320, 77] on div "← Return to Dashboard" at bounding box center [312, 79] width 107 height 16
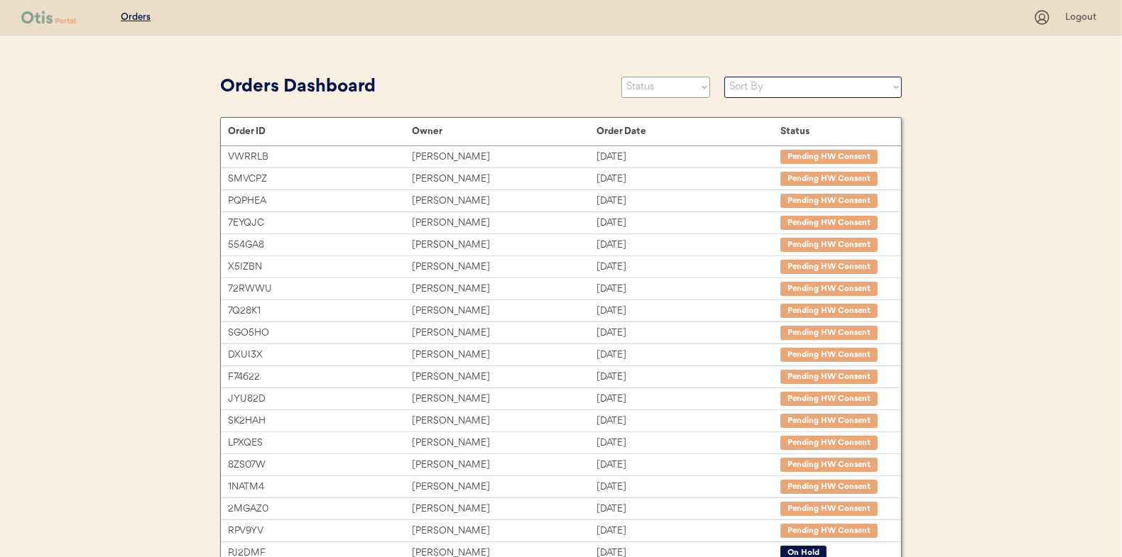
click at [653, 94] on select "Status On Hold New In Progress Complete Pending HW Consent Canceled" at bounding box center [665, 87] width 89 height 21
select select ""new""
click at [621, 77] on select "Status On Hold New In Progress Complete Pending HW Consent Canceled" at bounding box center [665, 87] width 89 height 21
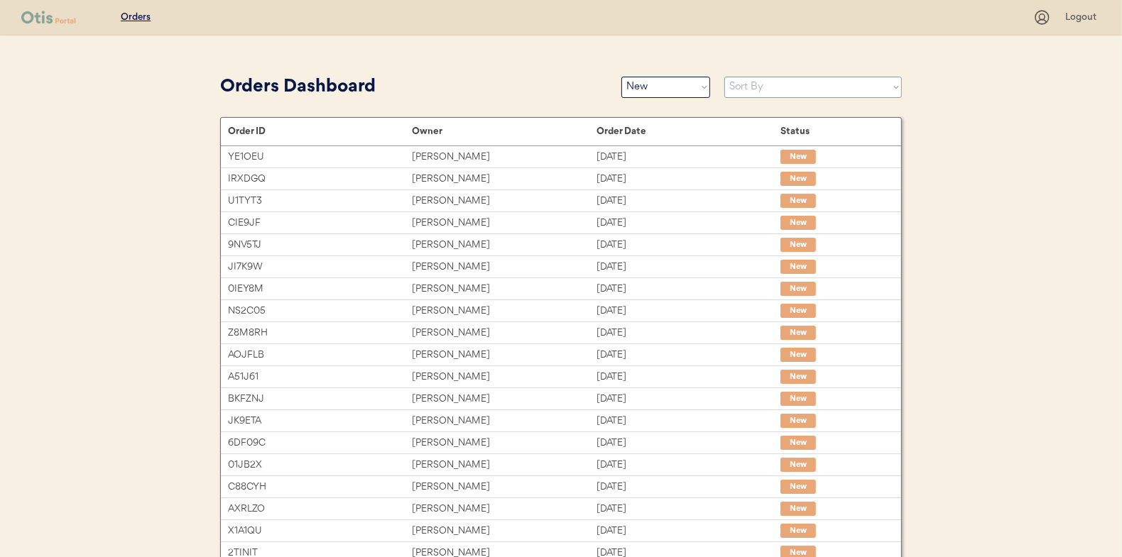
click at [751, 84] on select "Sort By Order Date (Newest → Oldest) Order Date (Oldest → Newest)" at bounding box center [813, 87] width 178 height 21
select select ""Order Date (Oldest → Newest)""
click at [724, 77] on select "Sort By Order Date (Newest → Oldest) Order Date (Oldest → Newest)" at bounding box center [813, 87] width 178 height 21
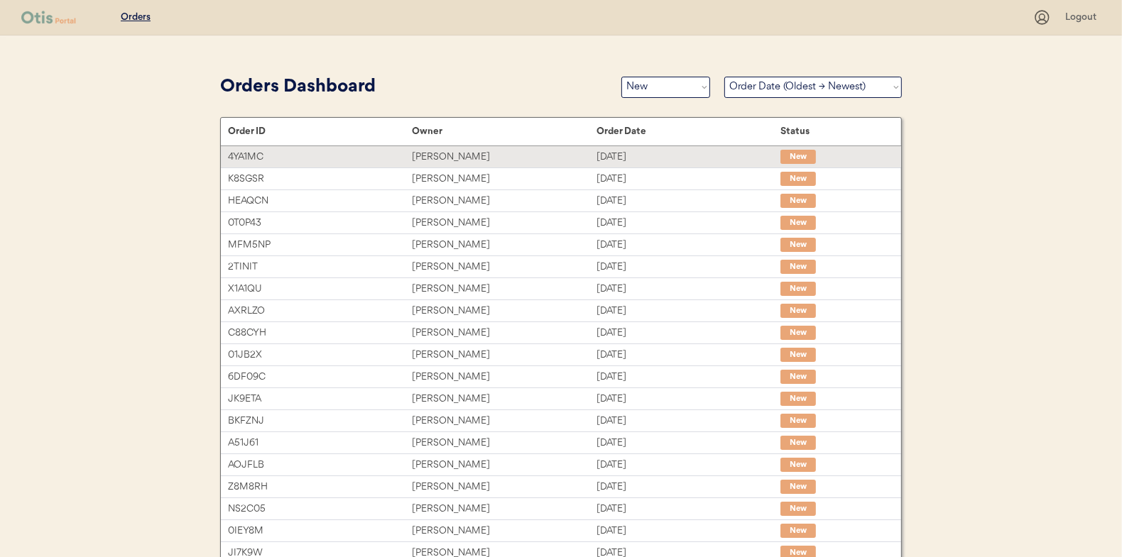
click at [444, 152] on div "[PERSON_NAME]" at bounding box center [504, 157] width 184 height 16
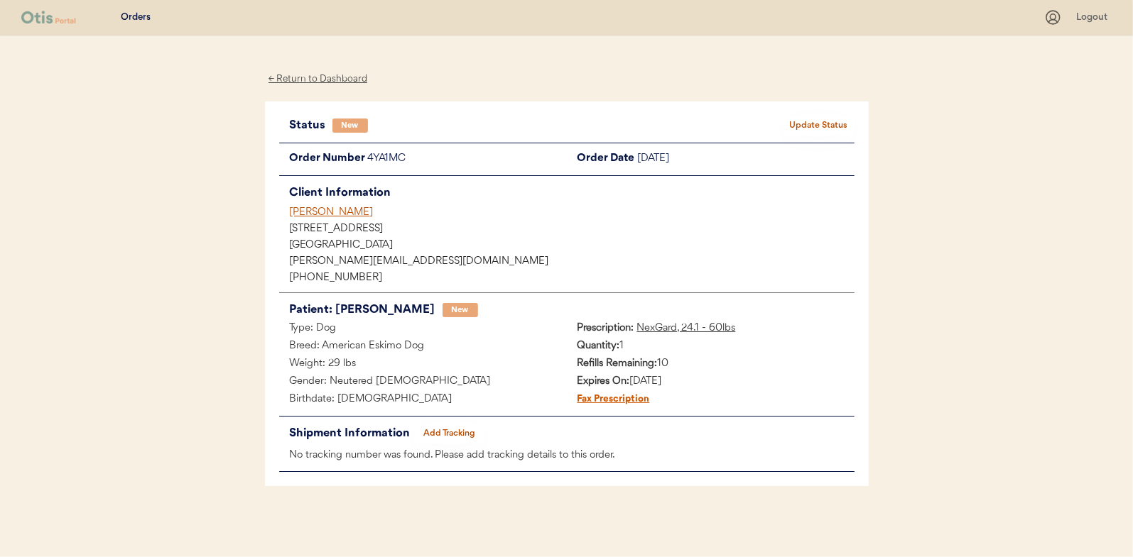
click at [829, 122] on button "Update Status" at bounding box center [818, 126] width 71 height 20
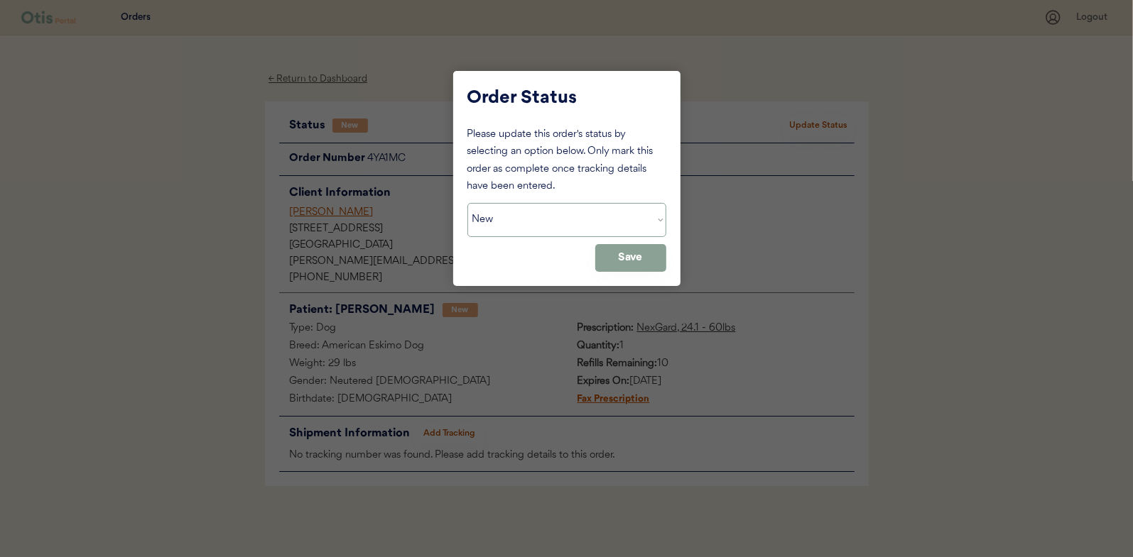
click at [516, 217] on select "Status On Hold New In Progress Complete Pending HW Consent Canceled" at bounding box center [566, 220] width 199 height 34
select select ""in_progress""
click at [467, 203] on select "Status On Hold New In Progress Complete Pending HW Consent Canceled" at bounding box center [566, 220] width 199 height 34
click at [638, 254] on button "Save" at bounding box center [630, 258] width 71 height 28
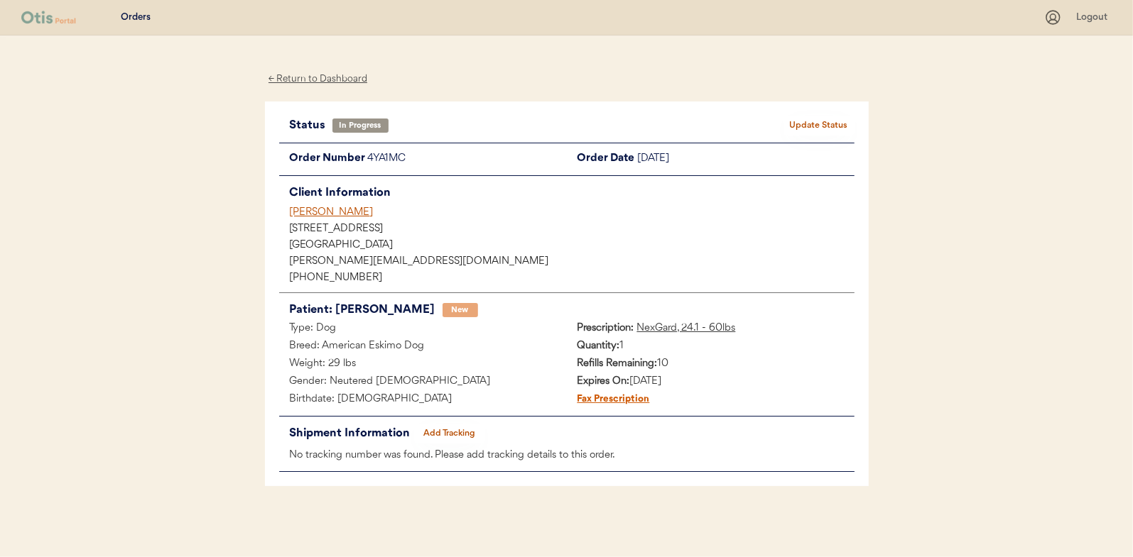
click at [320, 76] on div "← Return to Dashboard" at bounding box center [318, 79] width 107 height 16
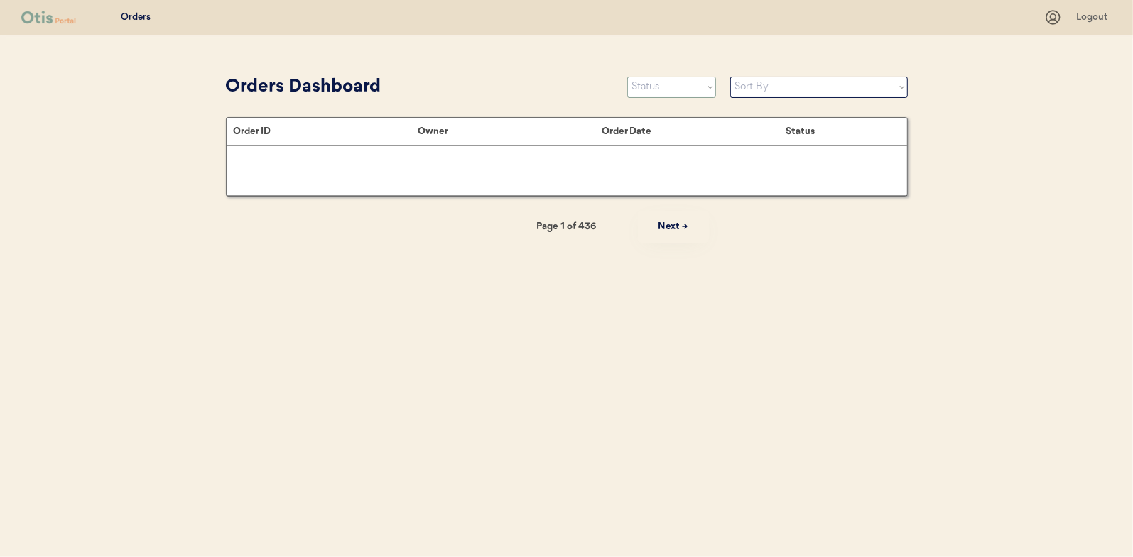
click at [656, 89] on select "Status On Hold New In Progress Complete Pending HW Consent Canceled" at bounding box center [671, 87] width 89 height 21
select select ""new""
click at [627, 77] on select "Status On Hold New In Progress Complete Pending HW Consent Canceled" at bounding box center [671, 87] width 89 height 21
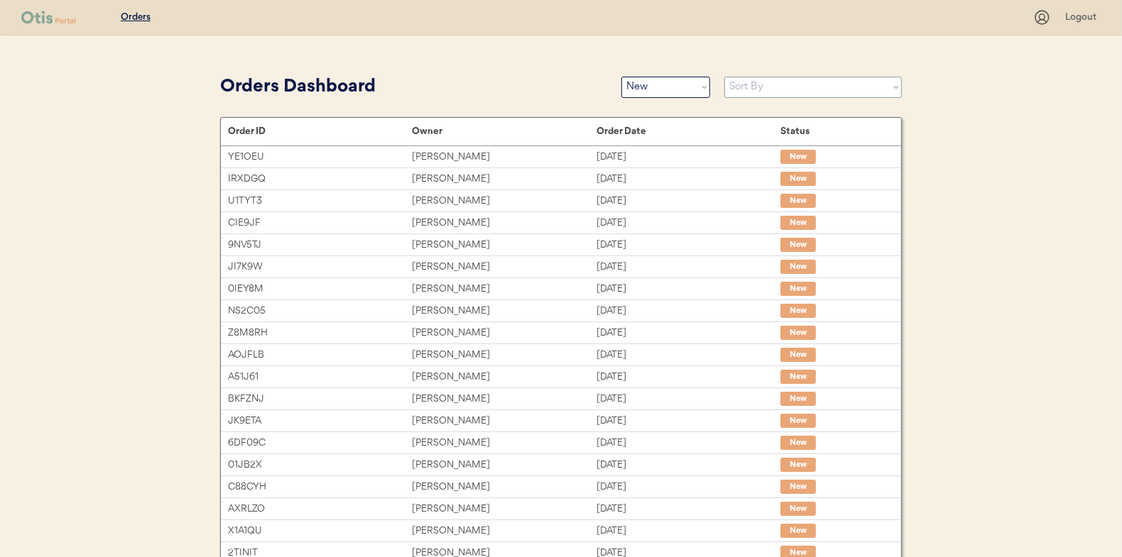
click at [744, 85] on select "Sort By Order Date (Newest → Oldest) Order Date (Oldest → Newest)" at bounding box center [813, 87] width 178 height 21
select select ""Order Date (Oldest → Newest)""
click at [724, 77] on select "Sort By Order Date (Newest → Oldest) Order Date (Oldest → Newest)" at bounding box center [813, 87] width 178 height 21
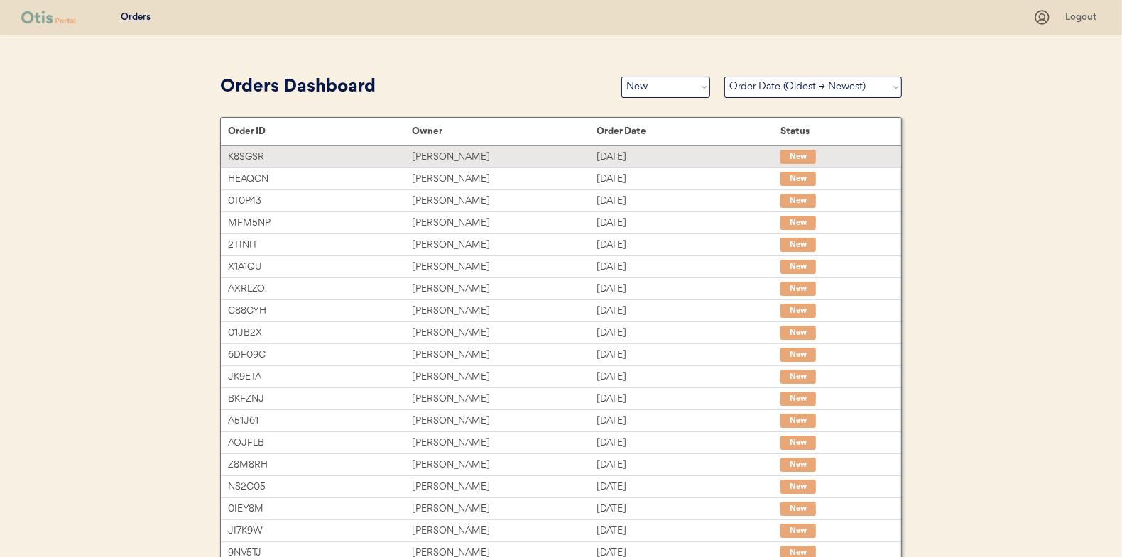
click at [451, 152] on div "[PERSON_NAME]" at bounding box center [504, 157] width 184 height 16
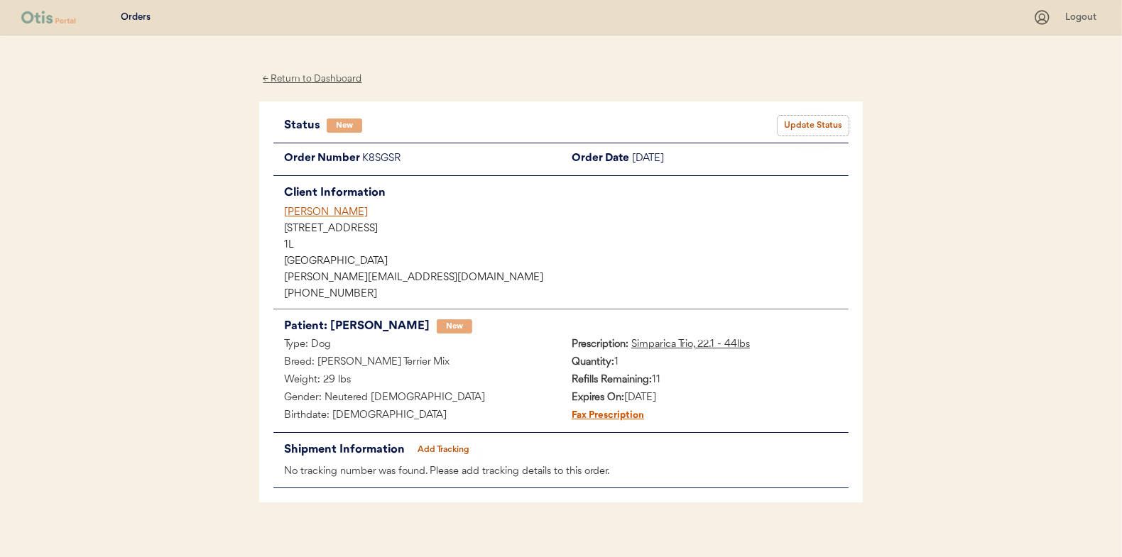
click at [820, 121] on button "Update Status" at bounding box center [813, 126] width 71 height 20
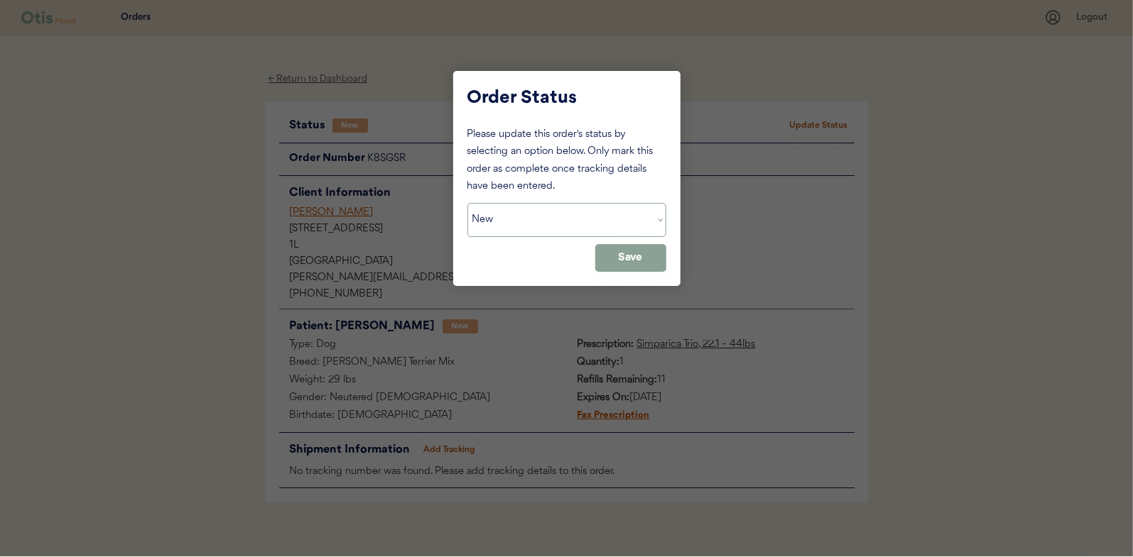
click at [540, 228] on select "Status On Hold New In Progress Complete Pending HW Consent Canceled" at bounding box center [566, 220] width 199 height 34
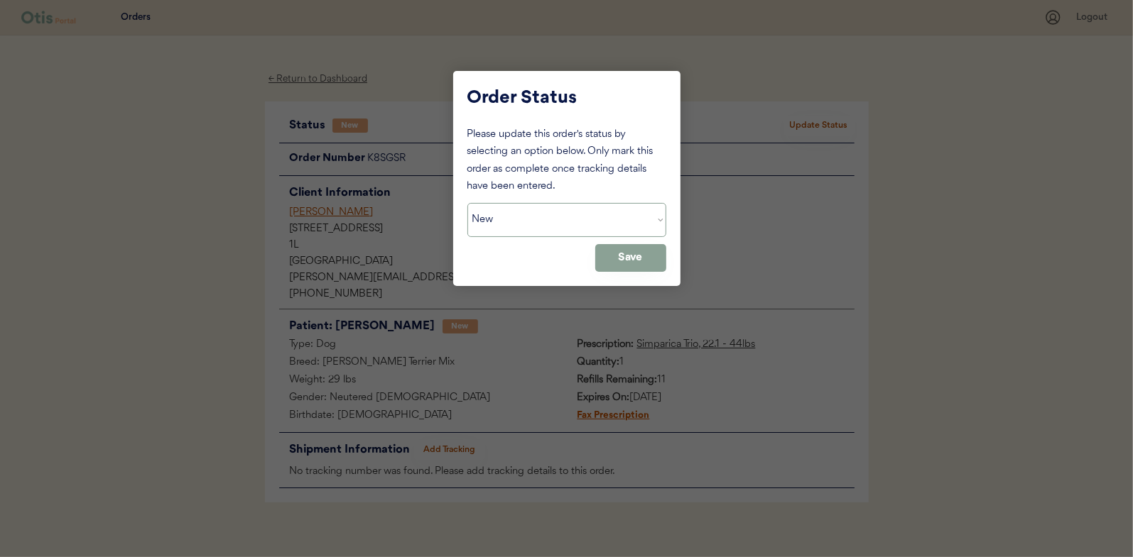
select select ""in_progress""
click at [467, 203] on select "Status On Hold New In Progress Complete Pending HW Consent Canceled" at bounding box center [566, 220] width 199 height 34
click at [611, 258] on button "Save" at bounding box center [630, 258] width 71 height 28
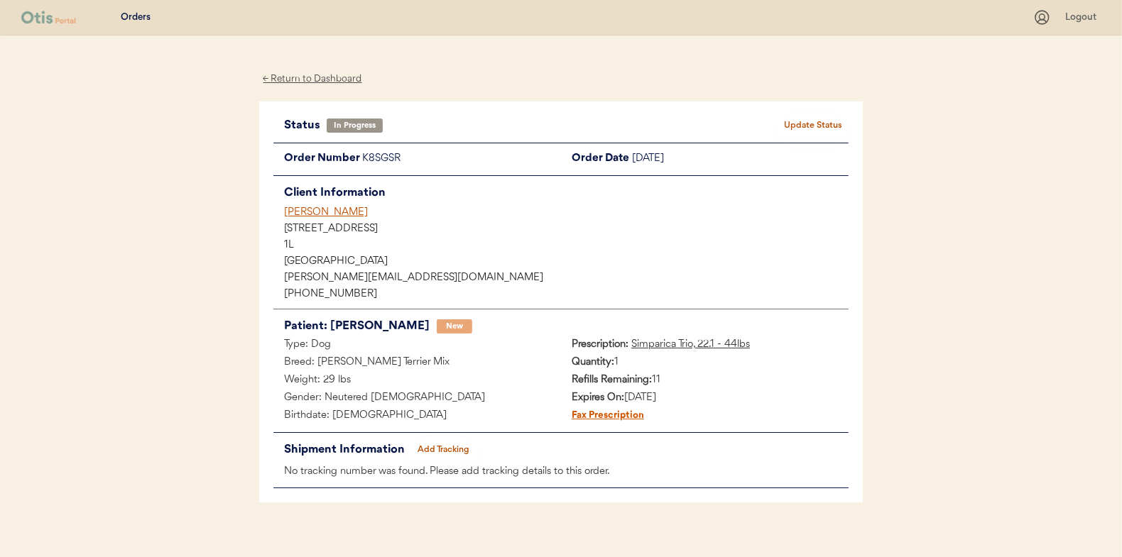
click at [298, 80] on div "← Return to Dashboard" at bounding box center [312, 79] width 107 height 16
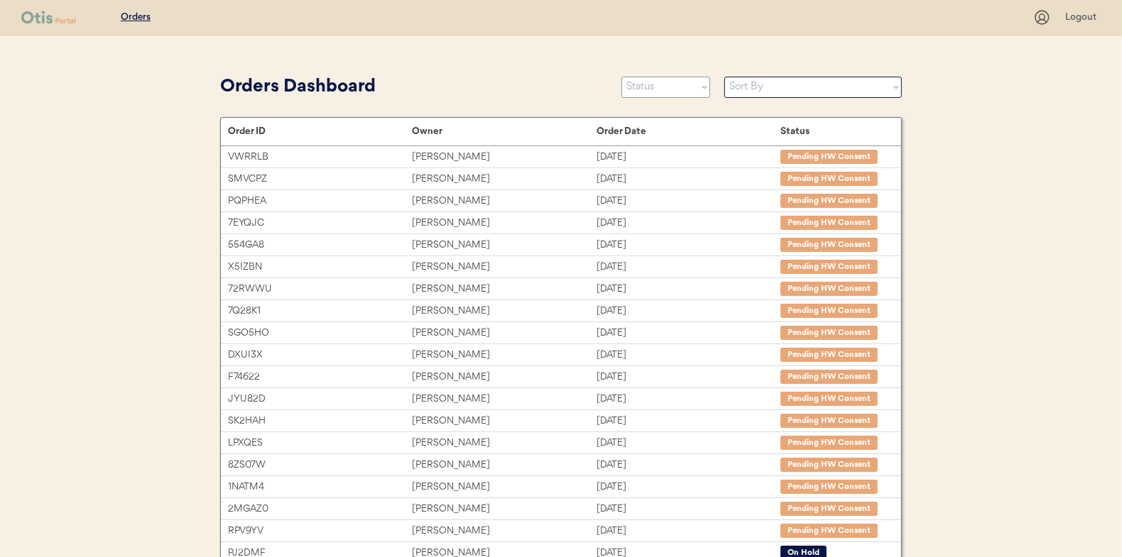
click at [656, 87] on select "Status On Hold New In Progress Complete Pending HW Consent Canceled" at bounding box center [665, 87] width 89 height 21
select select ""new""
click at [621, 77] on select "Status On Hold New In Progress Complete Pending HW Consent Canceled" at bounding box center [665, 87] width 89 height 21
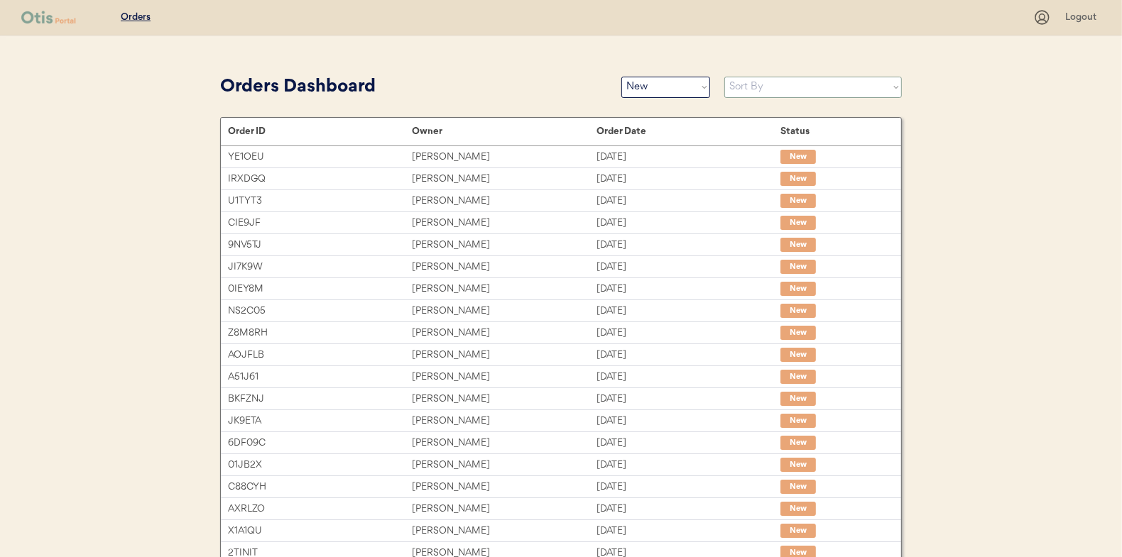
click at [747, 87] on select "Sort By Order Date (Newest → Oldest) Order Date (Oldest → Newest)" at bounding box center [813, 87] width 178 height 21
select select ""Order Date (Oldest → Newest)""
click at [724, 77] on select "Sort By Order Date (Newest → Oldest) Order Date (Oldest → Newest)" at bounding box center [813, 87] width 178 height 21
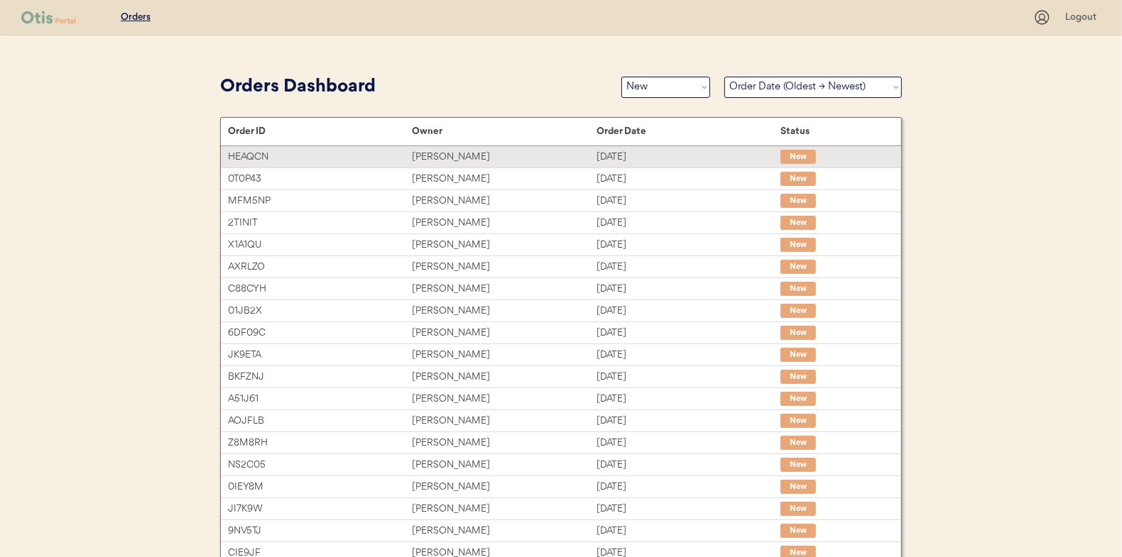
click at [430, 156] on div "[PERSON_NAME]" at bounding box center [504, 157] width 184 height 16
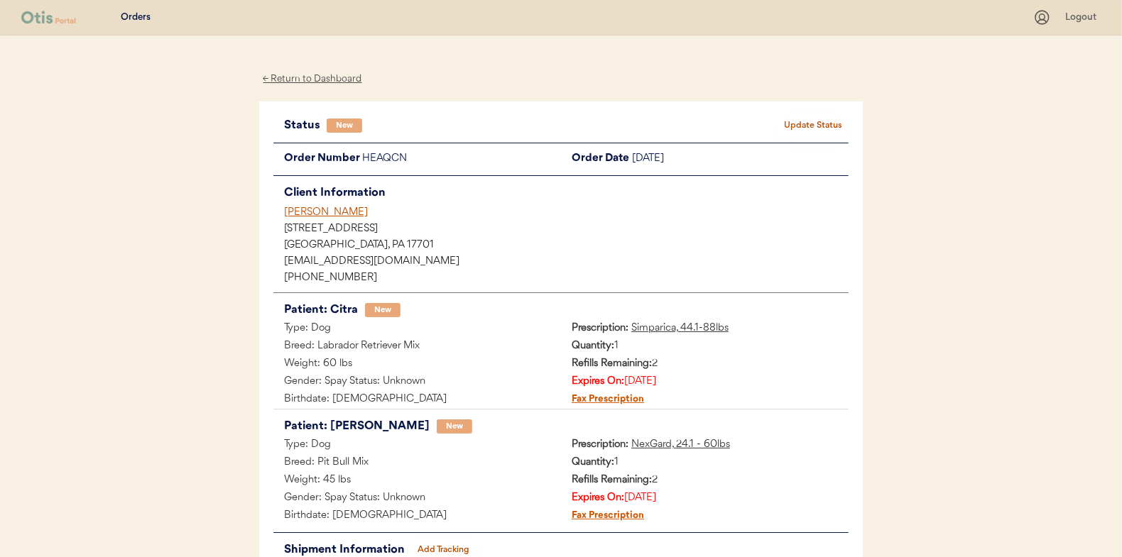
click at [815, 121] on button "Update Status" at bounding box center [813, 126] width 71 height 20
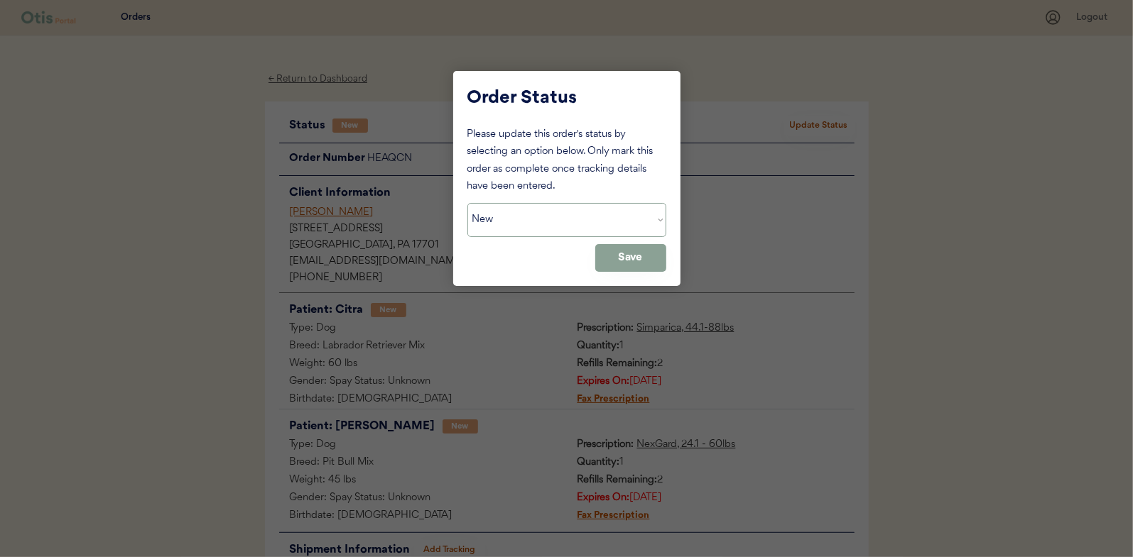
click at [535, 211] on select "Status On Hold New In Progress Complete Pending HW Consent Canceled" at bounding box center [566, 220] width 199 height 34
select select ""in_progress""
click at [467, 203] on select "Status On Hold New In Progress Complete Pending HW Consent Canceled" at bounding box center [566, 220] width 199 height 34
click at [621, 263] on button "Save" at bounding box center [630, 258] width 71 height 28
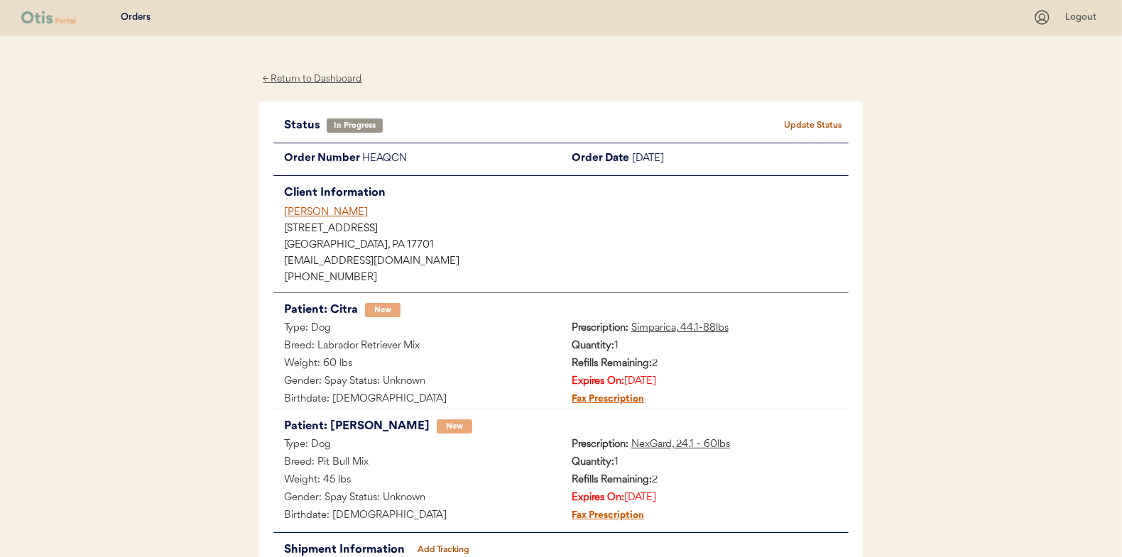
click at [322, 80] on div "← Return to Dashboard" at bounding box center [312, 79] width 107 height 16
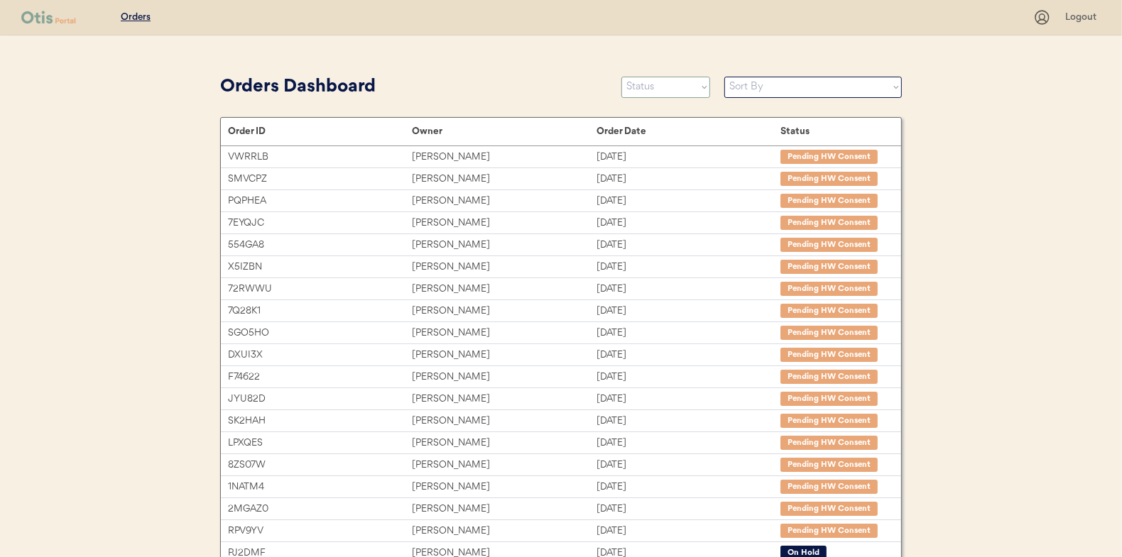
click at [646, 89] on select "Status On Hold New In Progress Complete Pending HW Consent Canceled" at bounding box center [665, 87] width 89 height 21
select select ""new""
click at [621, 77] on select "Status On Hold New In Progress Complete Pending HW Consent Canceled" at bounding box center [665, 87] width 89 height 21
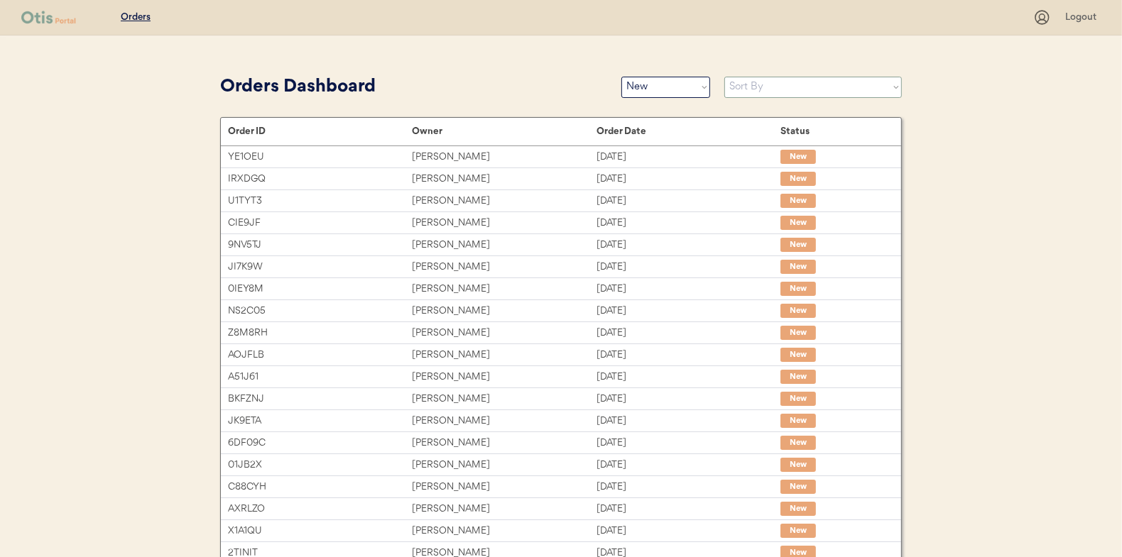
click at [751, 86] on select "Sort By Order Date (Newest → Oldest) Order Date (Oldest → Newest)" at bounding box center [813, 87] width 178 height 21
select select ""Order Date (Oldest → Newest)""
click at [724, 77] on select "Sort By Order Date (Newest → Oldest) Order Date (Oldest → Newest)" at bounding box center [813, 87] width 178 height 21
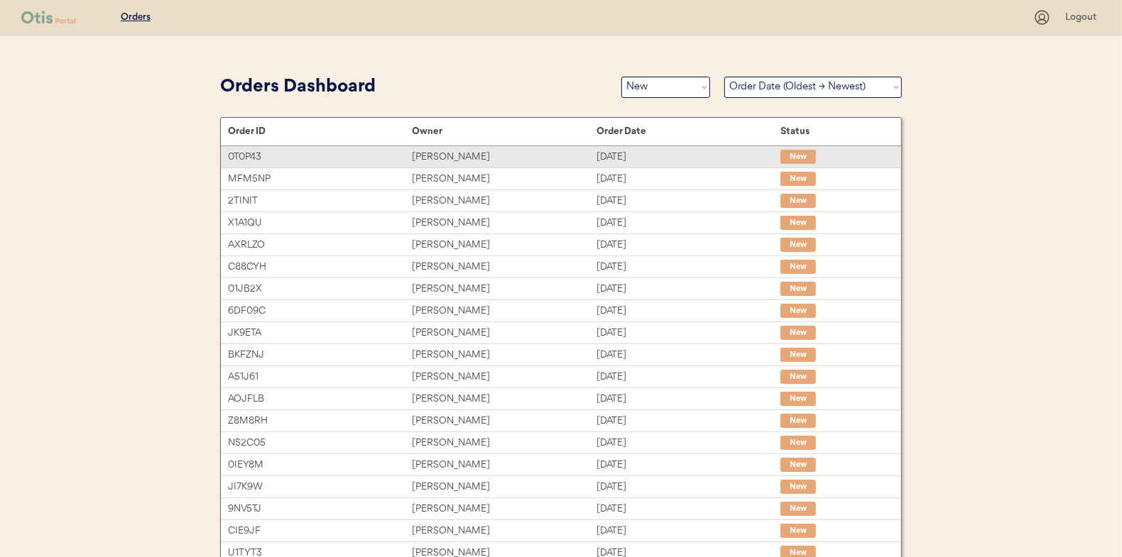
click at [447, 152] on div "Michael G Holland" at bounding box center [504, 157] width 184 height 16
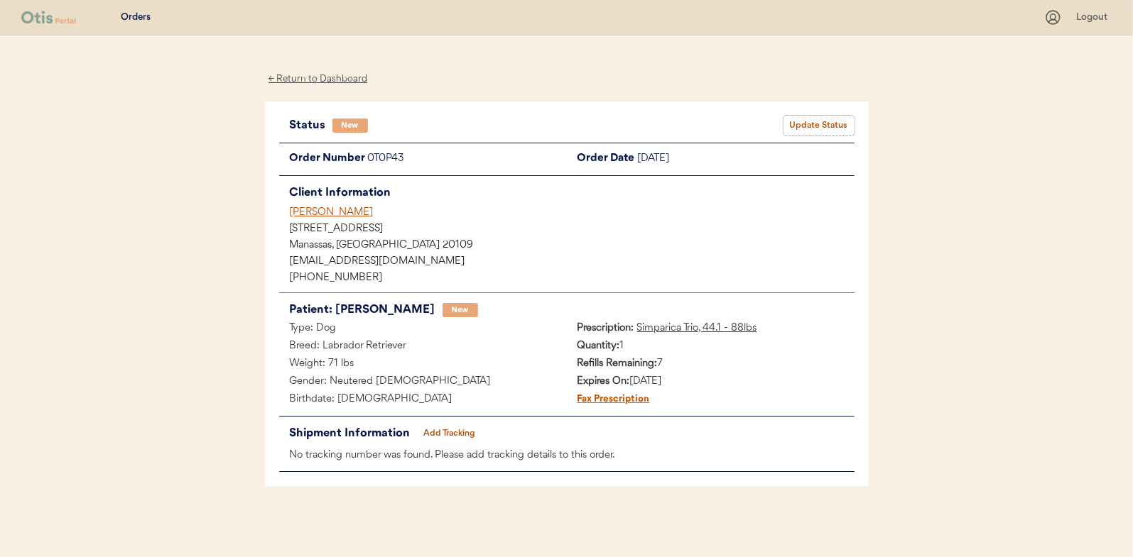
click at [813, 122] on button "Update Status" at bounding box center [818, 126] width 71 height 20
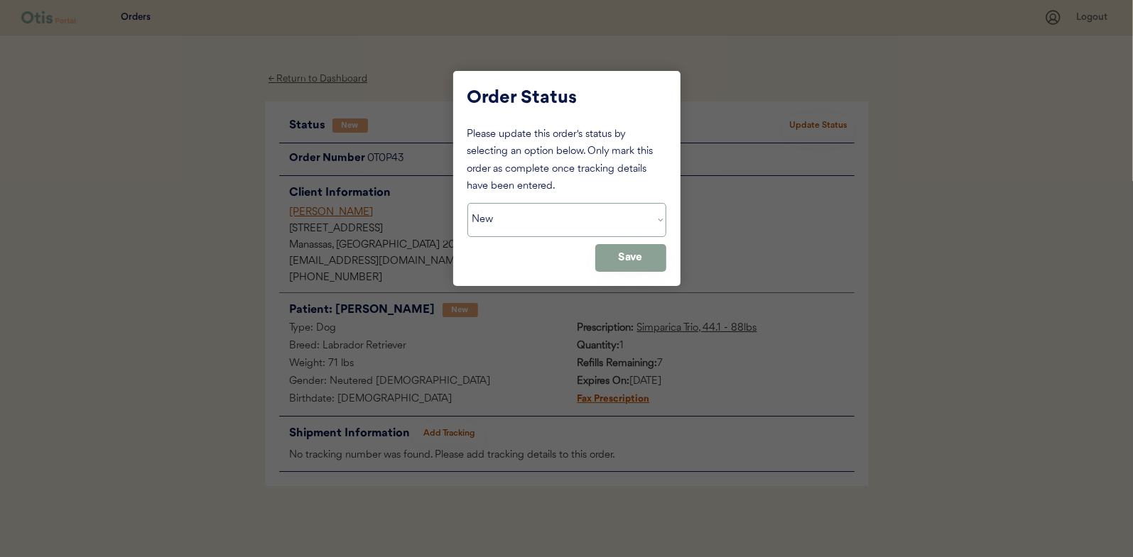
click at [510, 224] on select "Status On Hold New In Progress Complete Pending HW Consent Canceled" at bounding box center [566, 220] width 199 height 34
select select ""in_progress""
click at [467, 203] on select "Status On Hold New In Progress Complete Pending HW Consent Canceled" at bounding box center [566, 220] width 199 height 34
click at [632, 263] on button "Save" at bounding box center [630, 258] width 71 height 28
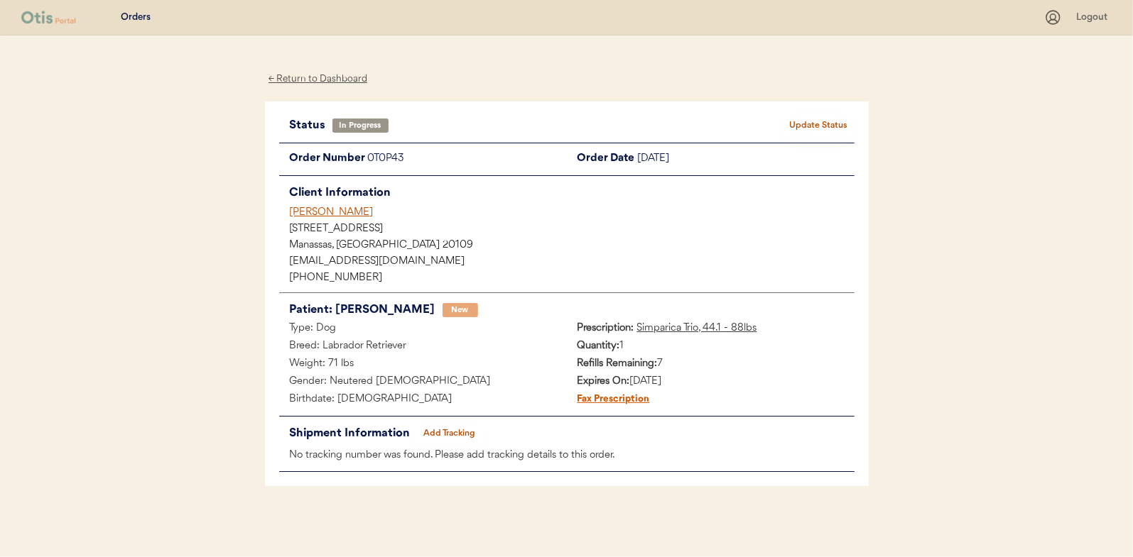
click at [324, 76] on div "← Return to Dashboard" at bounding box center [318, 79] width 107 height 16
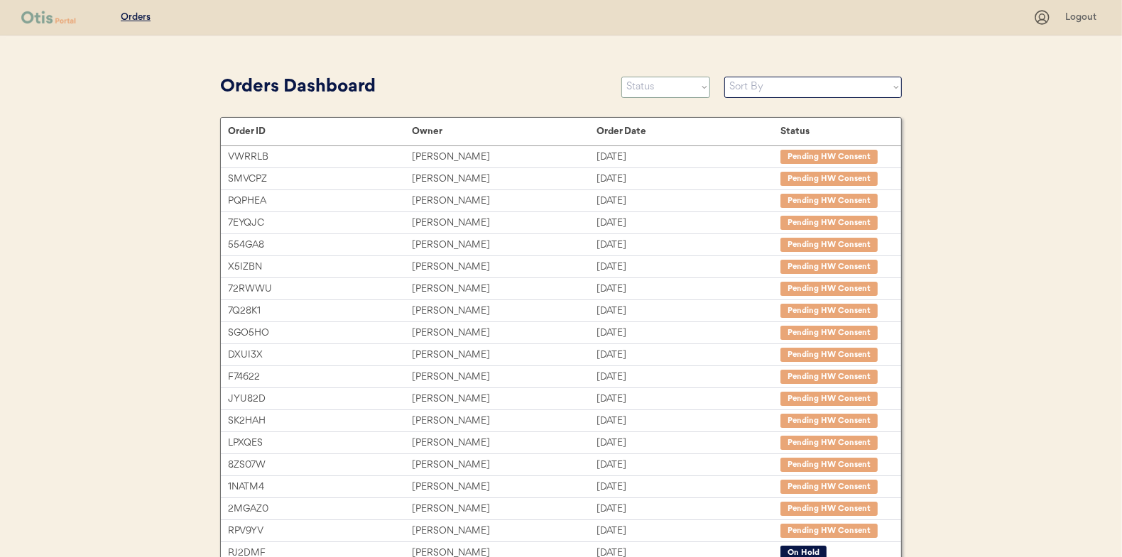
click at [645, 87] on select "Status On Hold New In Progress Complete Pending HW Consent Canceled" at bounding box center [665, 87] width 89 height 21
select select ""new""
click at [621, 77] on select "Status On Hold New In Progress Complete Pending HW Consent Canceled" at bounding box center [665, 87] width 89 height 21
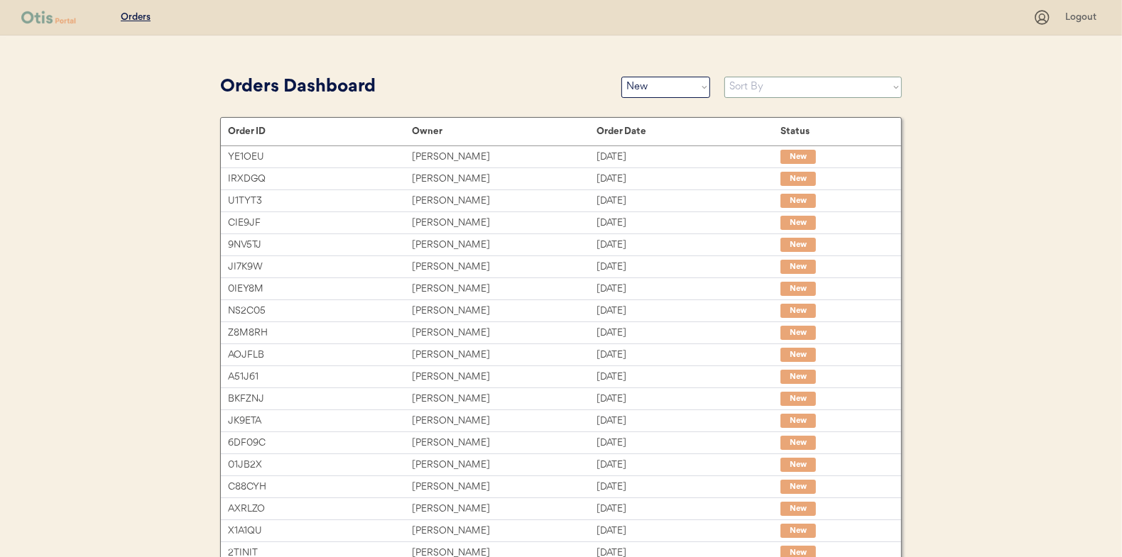
click at [757, 83] on select "Sort By Order Date (Newest → Oldest) Order Date (Oldest → Newest)" at bounding box center [813, 87] width 178 height 21
select select ""Order Date (Oldest → Newest)""
click at [724, 77] on select "Sort By Order Date (Newest → Oldest) Order Date (Oldest → Newest)" at bounding box center [813, 87] width 178 height 21
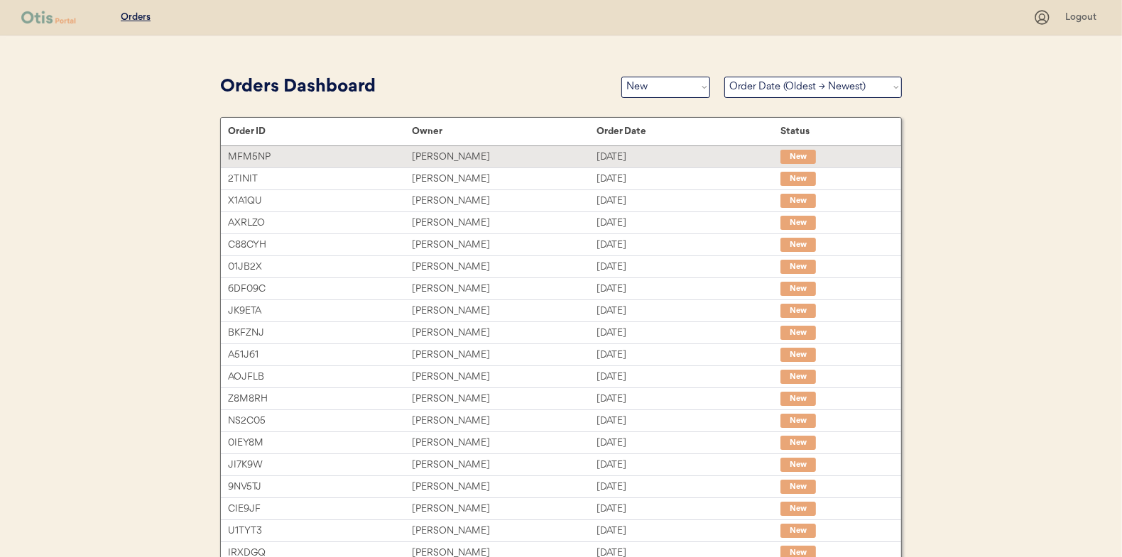
click at [449, 152] on div "Katherine Vitzthum" at bounding box center [504, 157] width 184 height 16
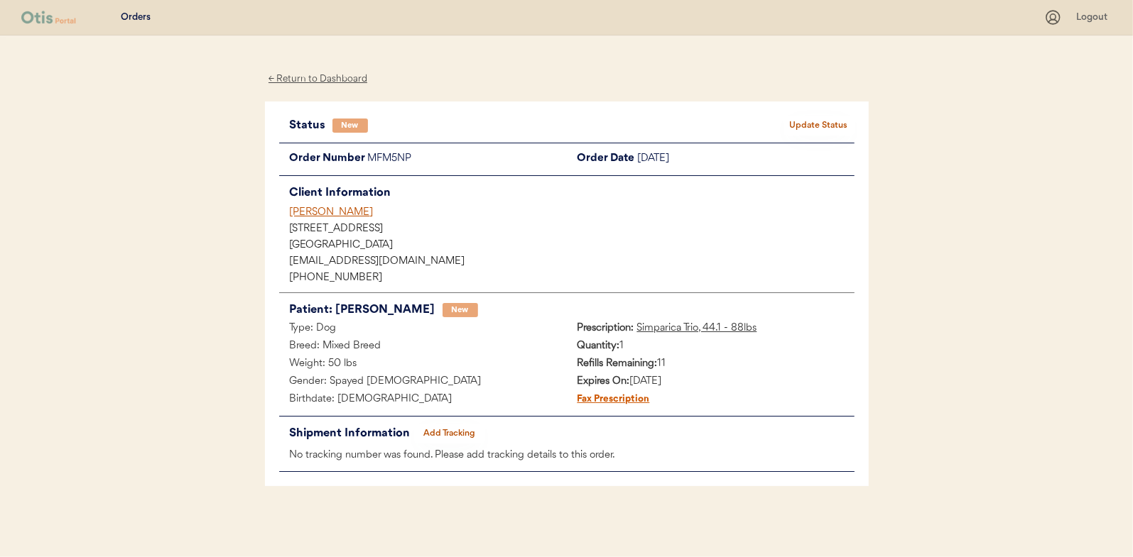
click at [813, 116] on button "Update Status" at bounding box center [818, 126] width 71 height 20
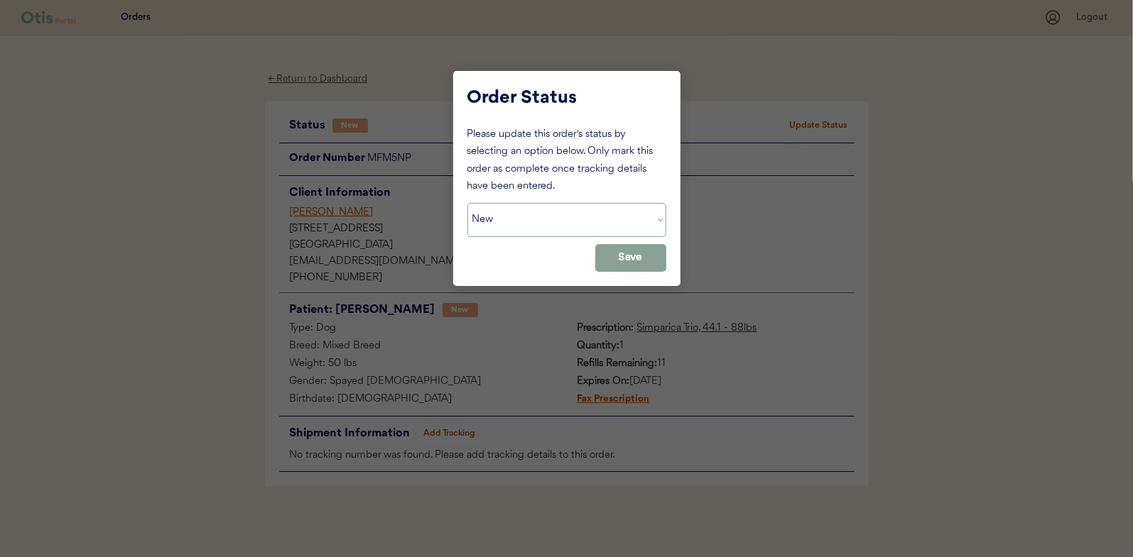
click at [507, 215] on select "Status On Hold New In Progress Complete Pending HW Consent Canceled" at bounding box center [566, 220] width 199 height 34
select select ""in_progress""
click at [467, 203] on select "Status On Hold New In Progress Complete Pending HW Consent Canceled" at bounding box center [566, 220] width 199 height 34
click at [690, 252] on div at bounding box center [566, 278] width 1133 height 557
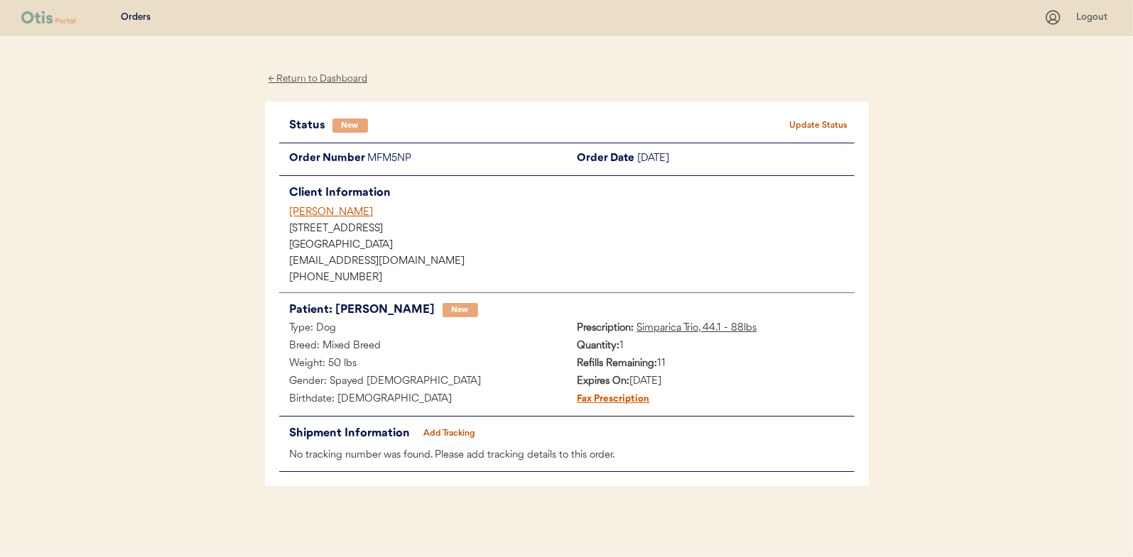
click at [810, 121] on button "Update Status" at bounding box center [818, 126] width 71 height 20
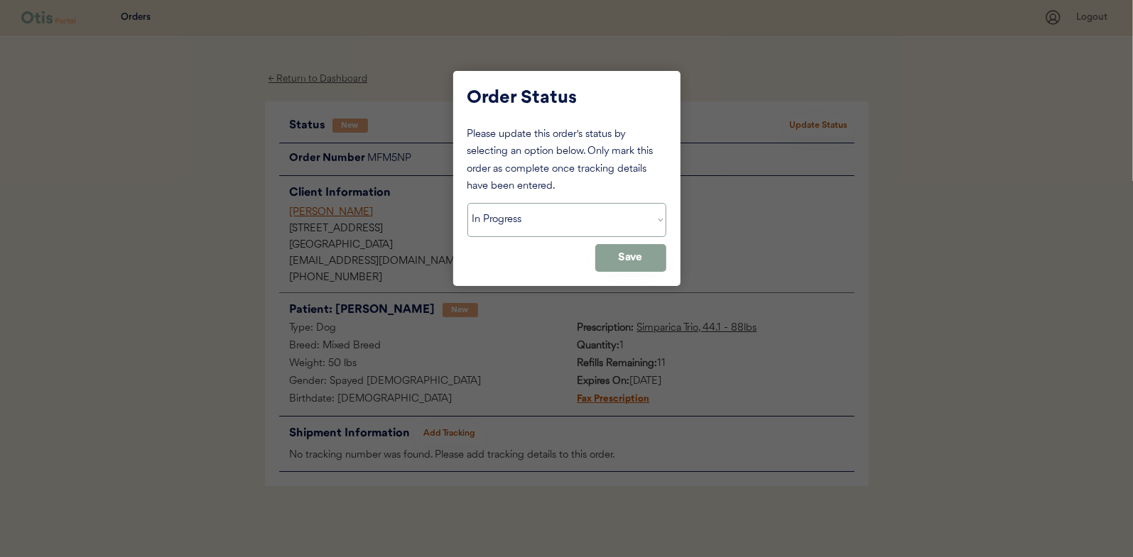
click at [562, 232] on select "Status On Hold New In Progress Complete Pending HW Consent Canceled" at bounding box center [566, 220] width 199 height 34
click at [467, 203] on select "Status On Hold New In Progress Complete Pending HW Consent Canceled" at bounding box center [566, 220] width 199 height 34
click at [643, 261] on button "Save" at bounding box center [630, 258] width 71 height 28
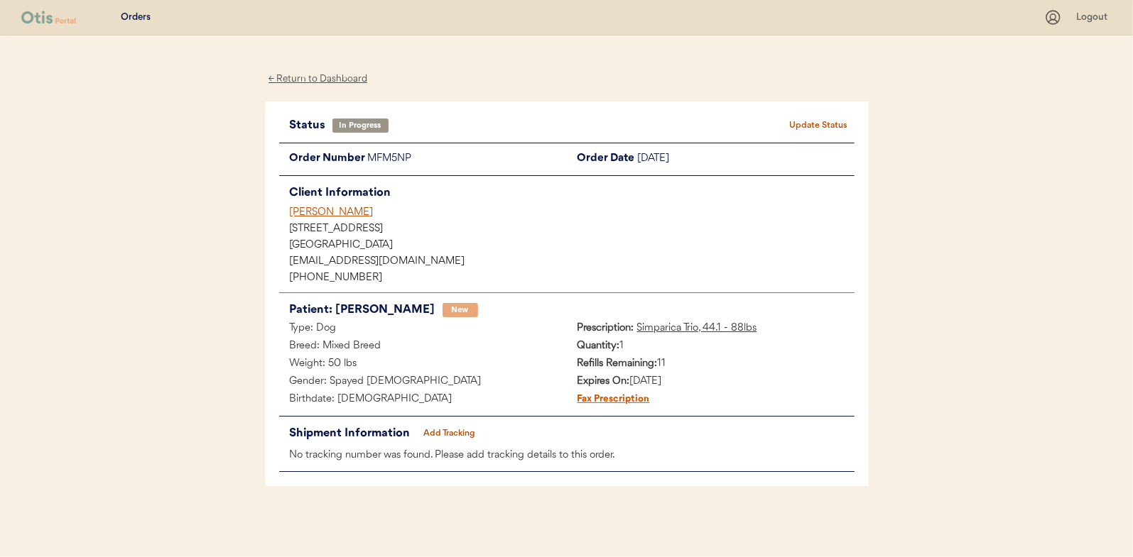
click at [308, 80] on div "← Return to Dashboard" at bounding box center [318, 79] width 107 height 16
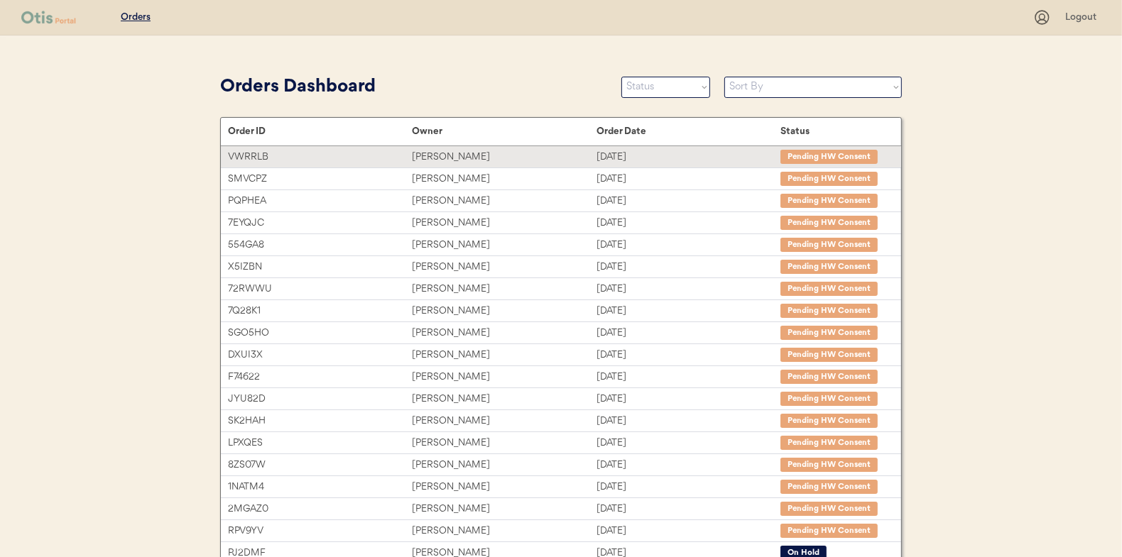
click at [441, 151] on div "[PERSON_NAME]" at bounding box center [504, 157] width 184 height 16
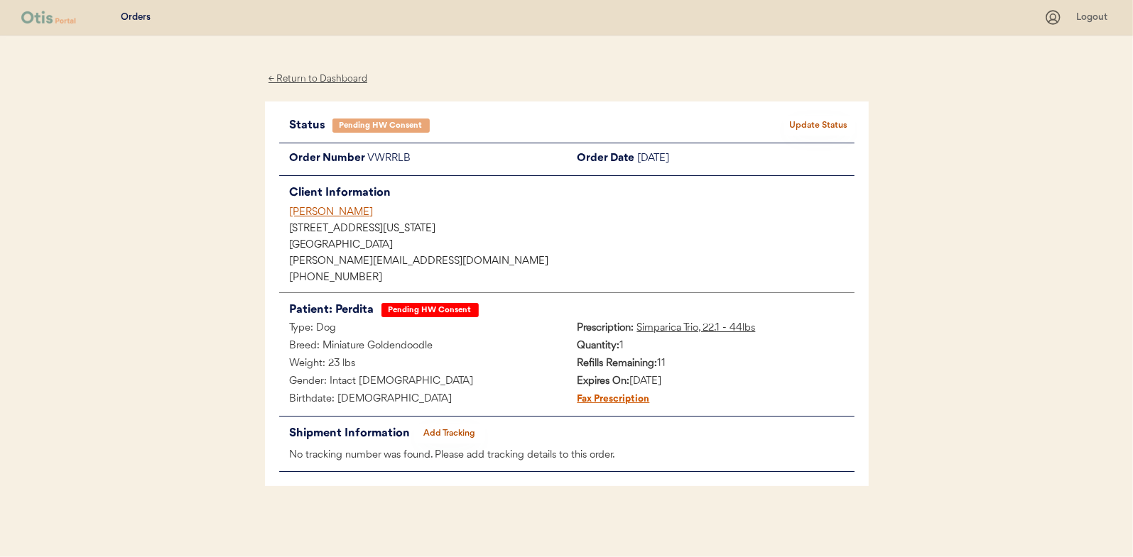
click at [813, 119] on button "Update Status" at bounding box center [818, 126] width 71 height 20
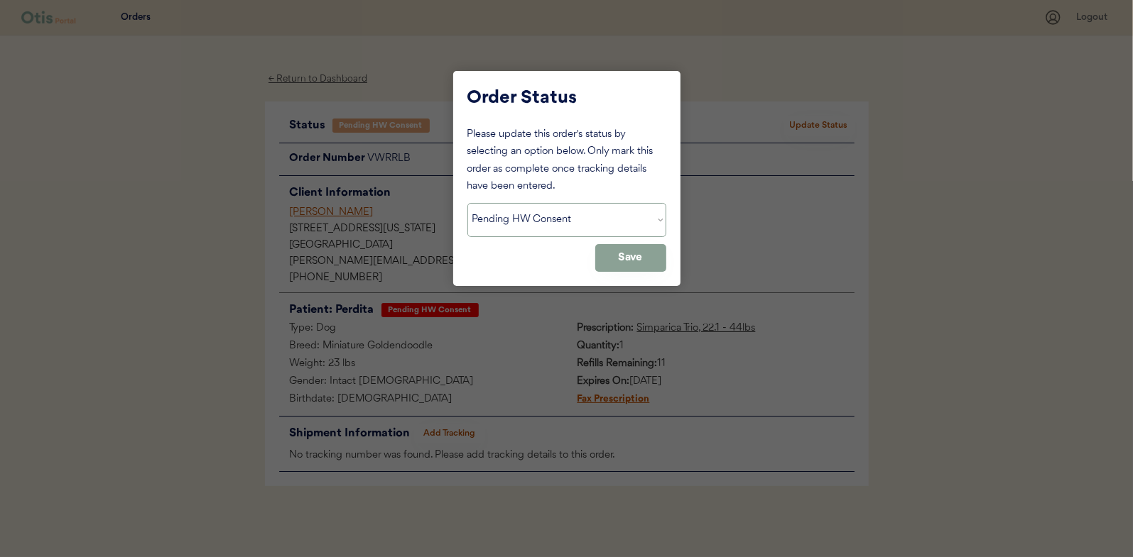
click at [517, 219] on select "Status On Hold New In Progress Complete Pending HW Consent Canceled" at bounding box center [566, 220] width 199 height 34
select select ""new""
click at [467, 203] on select "Status On Hold New In Progress Complete Pending HW Consent Canceled" at bounding box center [566, 220] width 199 height 34
click at [621, 252] on button "Save" at bounding box center [630, 258] width 71 height 28
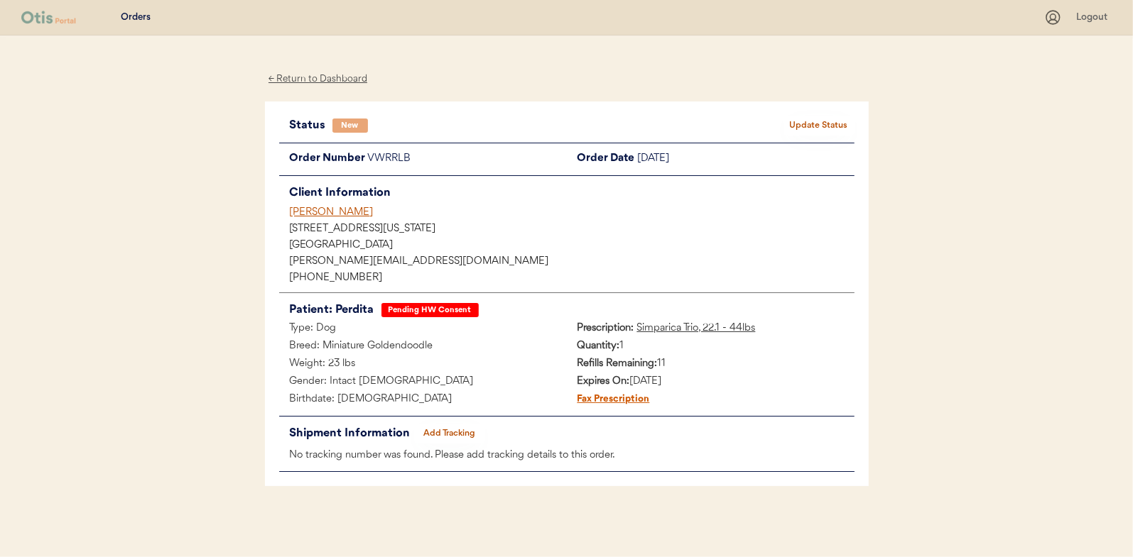
click at [319, 78] on div "← Return to Dashboard" at bounding box center [318, 79] width 107 height 16
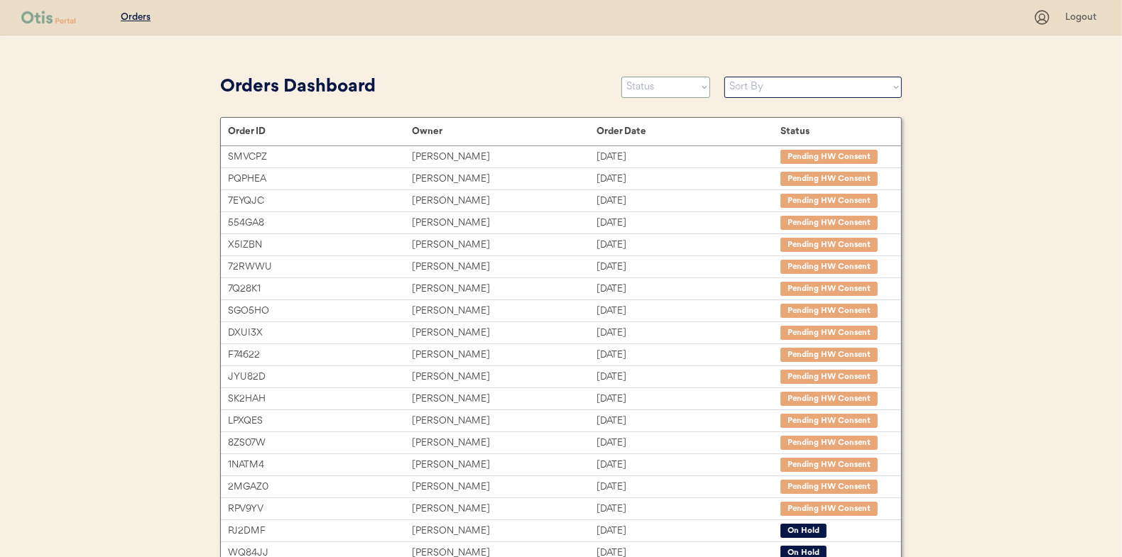
click at [663, 82] on select "Status On Hold New In Progress Complete Pending HW Consent Canceled" at bounding box center [665, 87] width 89 height 21
select select ""new""
click at [621, 77] on select "Status On Hold New In Progress Complete Pending HW Consent Canceled" at bounding box center [665, 87] width 89 height 21
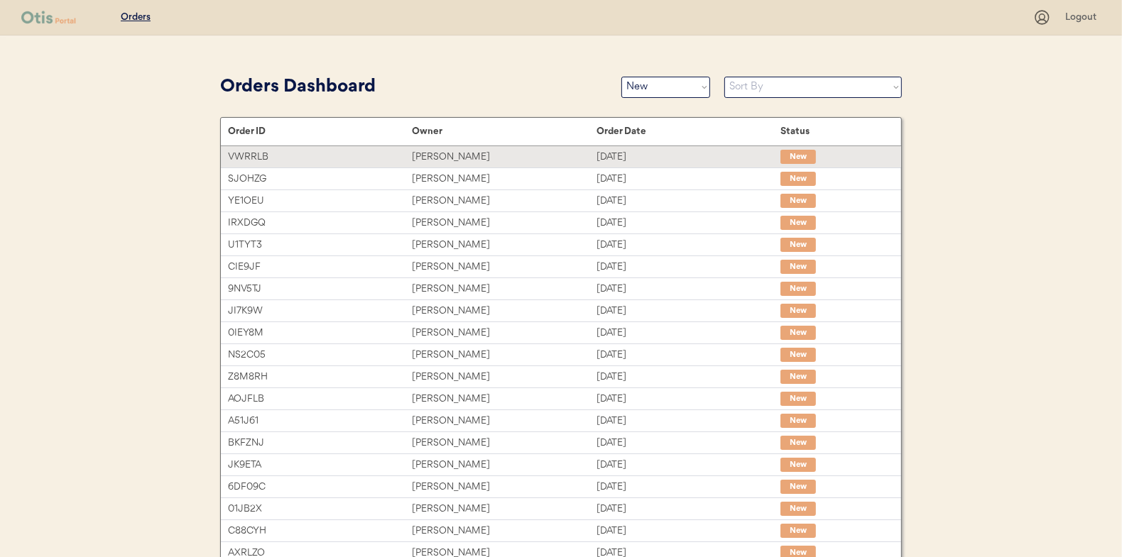
click at [431, 157] on div "[PERSON_NAME]" at bounding box center [504, 157] width 184 height 16
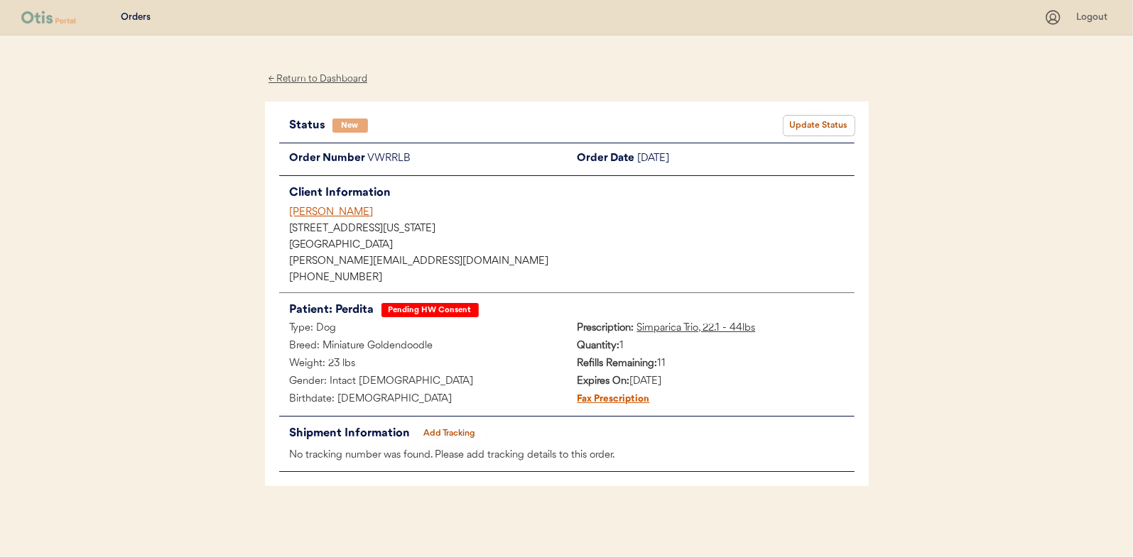
click at [811, 126] on button "Update Status" at bounding box center [818, 126] width 71 height 20
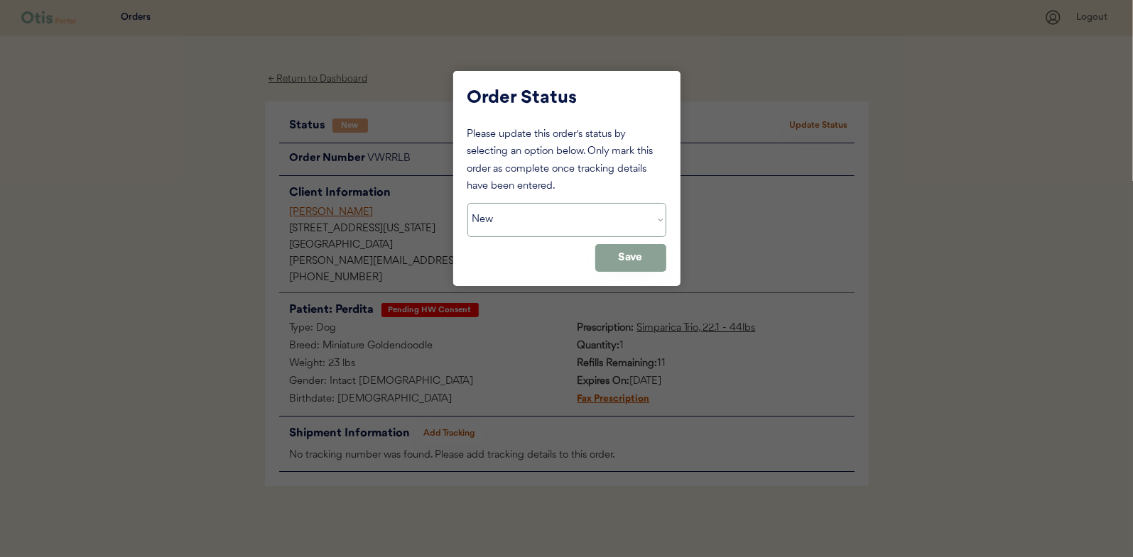
click at [504, 224] on select "Status On Hold New In Progress Complete Pending HW Consent Canceled" at bounding box center [566, 220] width 199 height 34
select select ""in_progress""
click at [467, 203] on select "Status On Hold New In Progress Complete Pending HW Consent Canceled" at bounding box center [566, 220] width 199 height 34
click at [636, 255] on button "Save" at bounding box center [630, 258] width 71 height 28
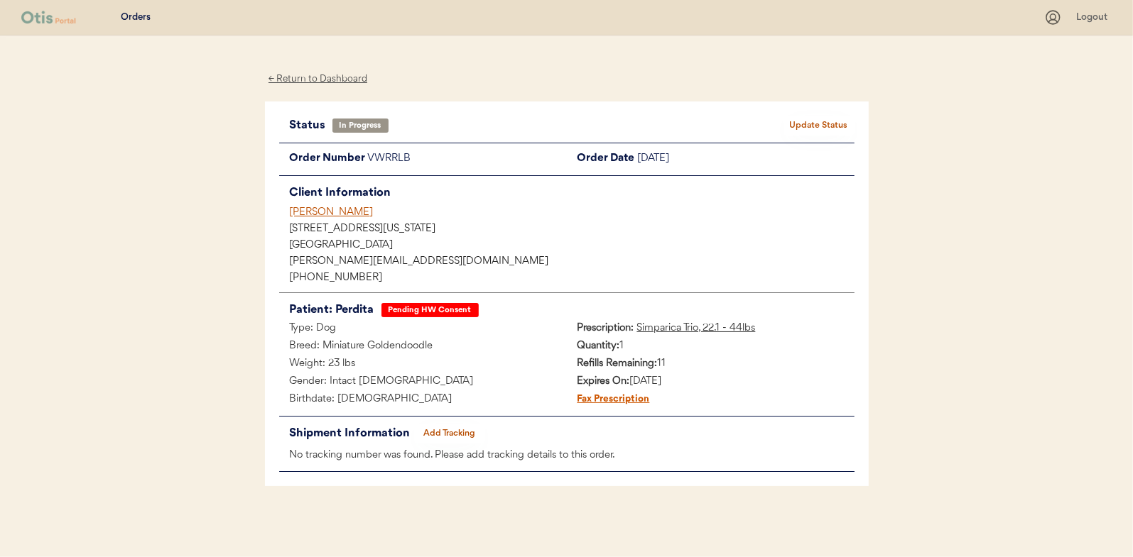
click at [308, 80] on div "← Return to Dashboard" at bounding box center [318, 79] width 107 height 16
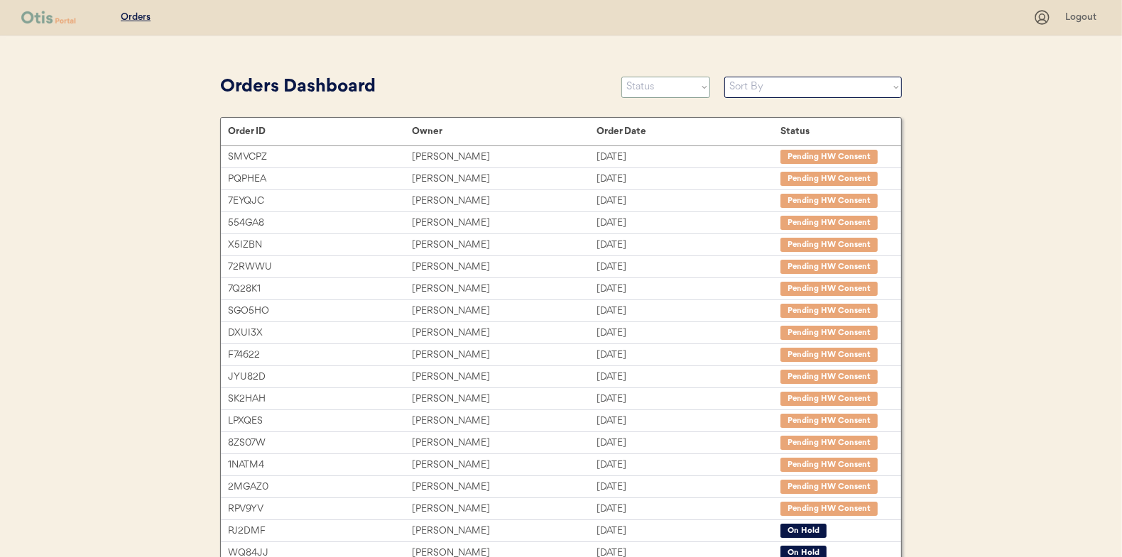
click at [643, 89] on select "Status On Hold New In Progress Complete Pending HW Consent Canceled" at bounding box center [665, 87] width 89 height 21
select select ""new""
click at [621, 77] on select "Status On Hold New In Progress Complete Pending HW Consent Canceled" at bounding box center [665, 87] width 89 height 21
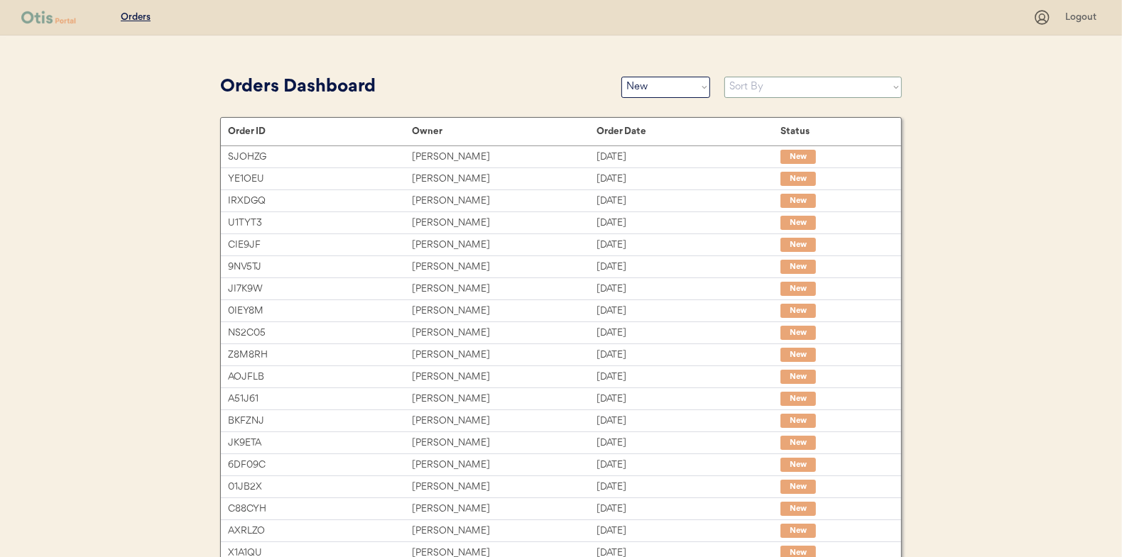
click at [756, 91] on select "Sort By Order Date (Newest → Oldest) Order Date (Oldest → Newest)" at bounding box center [813, 87] width 178 height 21
select select ""Order Date (Oldest → Newest)""
click at [724, 77] on select "Sort By Order Date (Newest → Oldest) Order Date (Oldest → Newest)" at bounding box center [813, 87] width 178 height 21
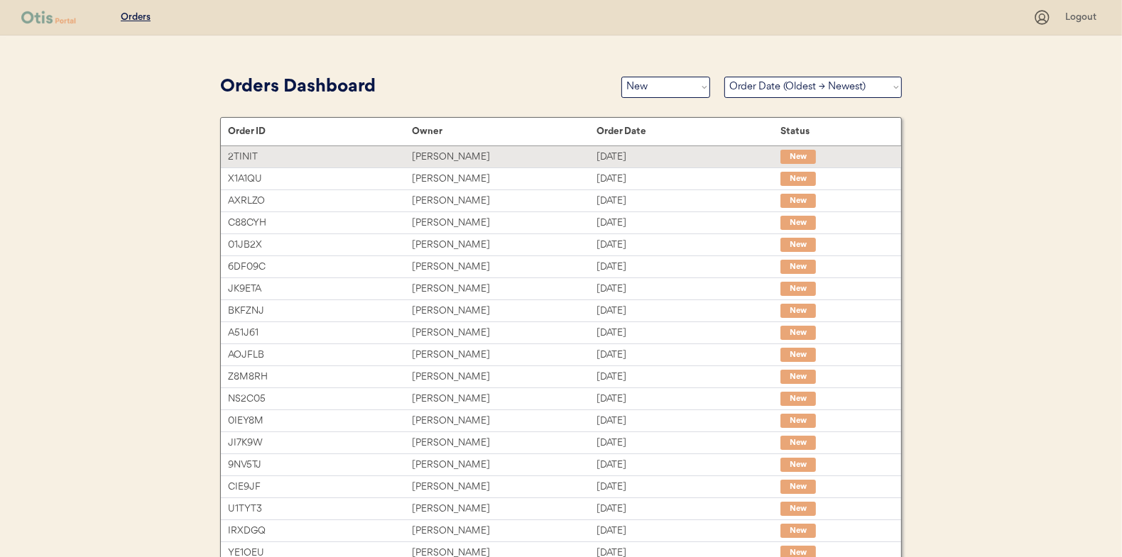
click at [441, 159] on div "[PERSON_NAME]" at bounding box center [504, 157] width 184 height 16
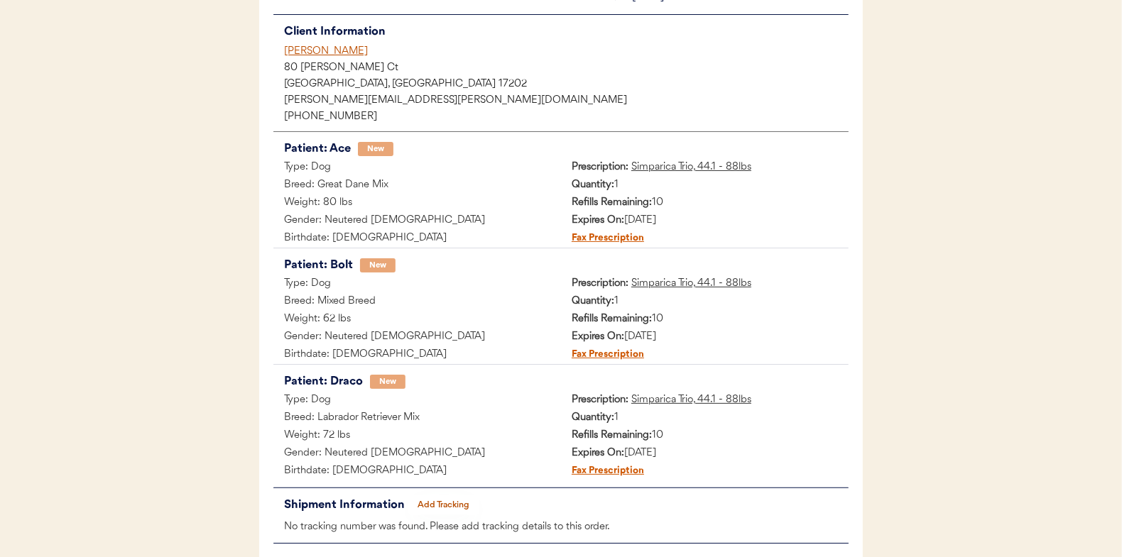
scroll to position [90, 0]
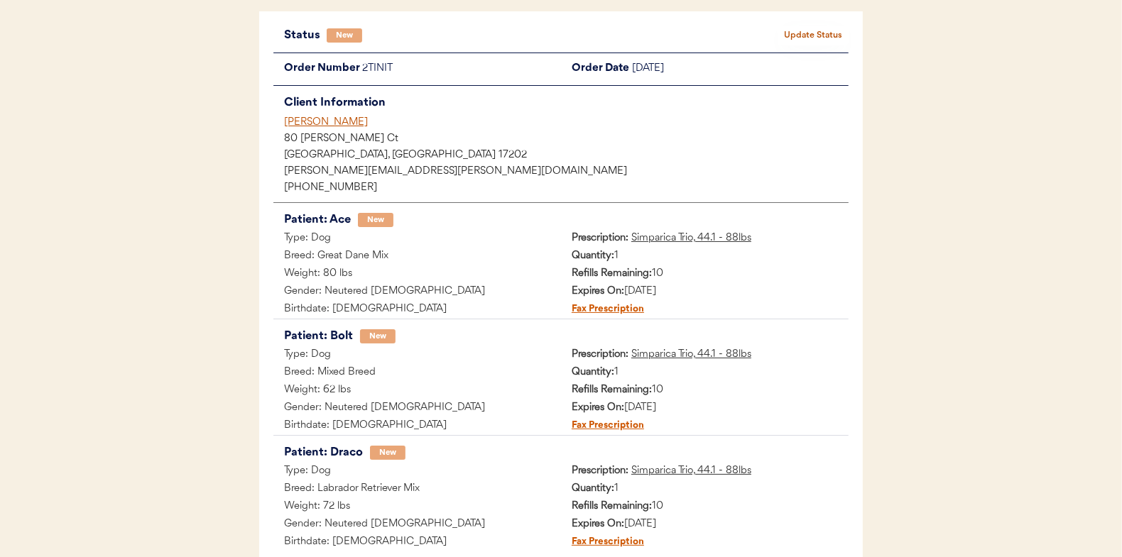
click at [815, 30] on button "Update Status" at bounding box center [813, 36] width 71 height 20
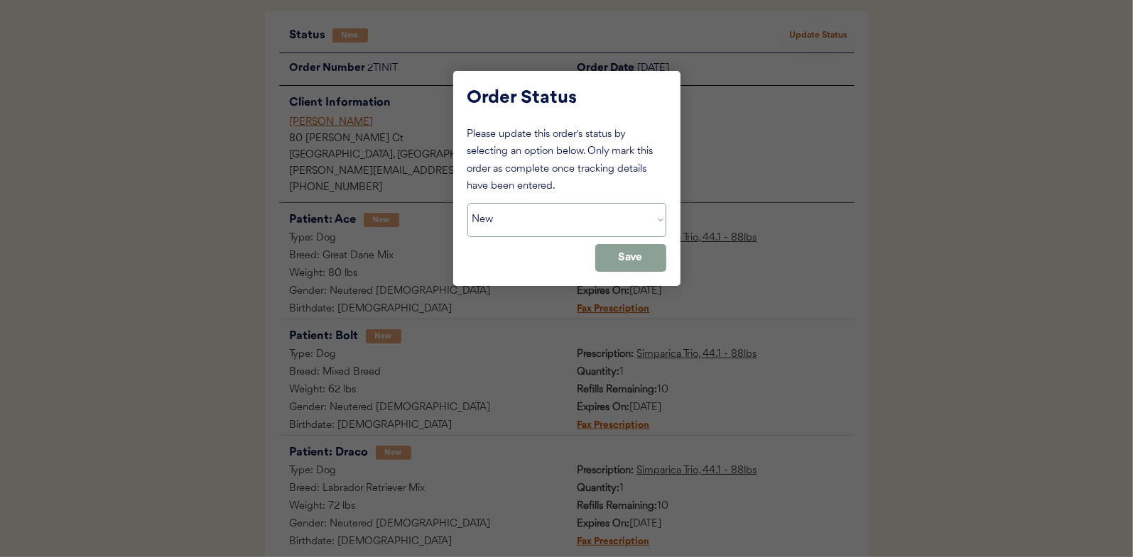
click at [506, 216] on select "Status On Hold New In Progress Complete Pending HW Consent Canceled" at bounding box center [566, 220] width 199 height 34
select select ""in_progress""
click at [467, 203] on select "Status On Hold New In Progress Complete Pending HW Consent Canceled" at bounding box center [566, 220] width 199 height 34
click at [645, 252] on button "Save" at bounding box center [630, 258] width 71 height 28
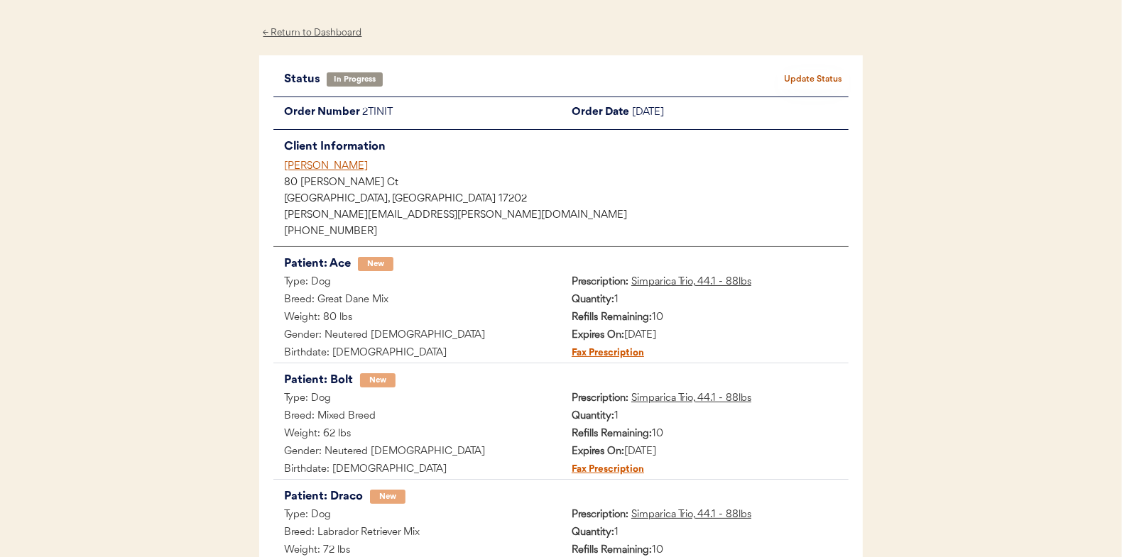
scroll to position [0, 0]
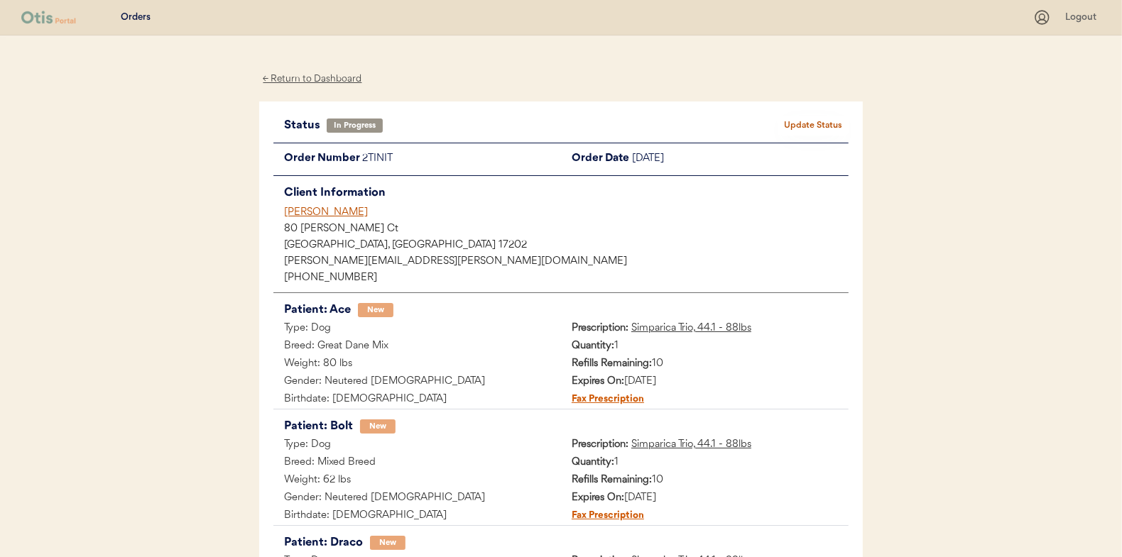
click at [312, 73] on div "← Return to Dashboard" at bounding box center [312, 79] width 107 height 16
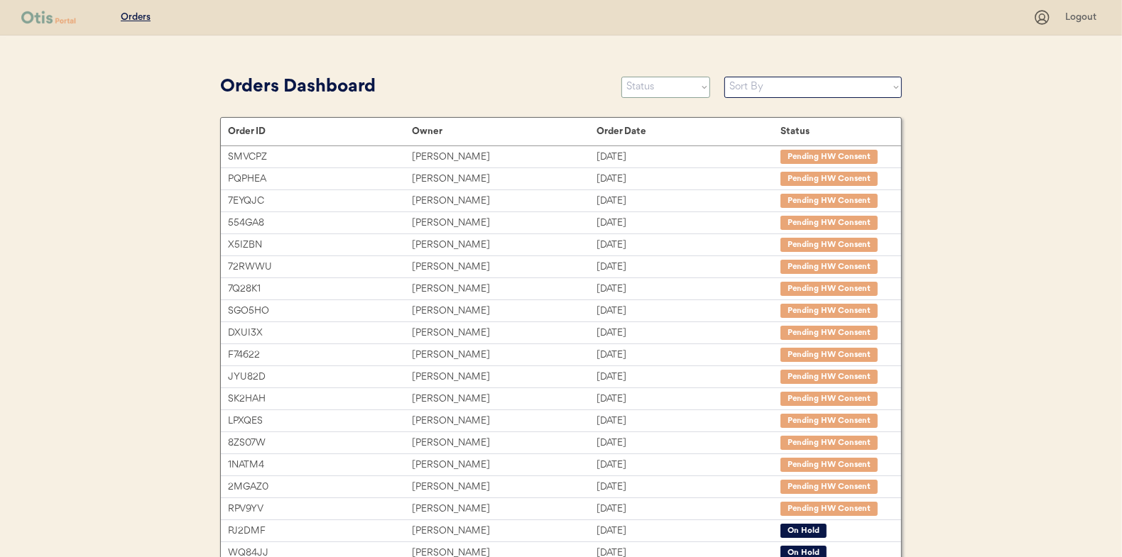
click at [665, 91] on select "Status On Hold New In Progress Complete Pending HW Consent Canceled" at bounding box center [665, 87] width 89 height 21
select select ""new""
click at [621, 77] on select "Status On Hold New In Progress Complete Pending HW Consent Canceled" at bounding box center [665, 87] width 89 height 21
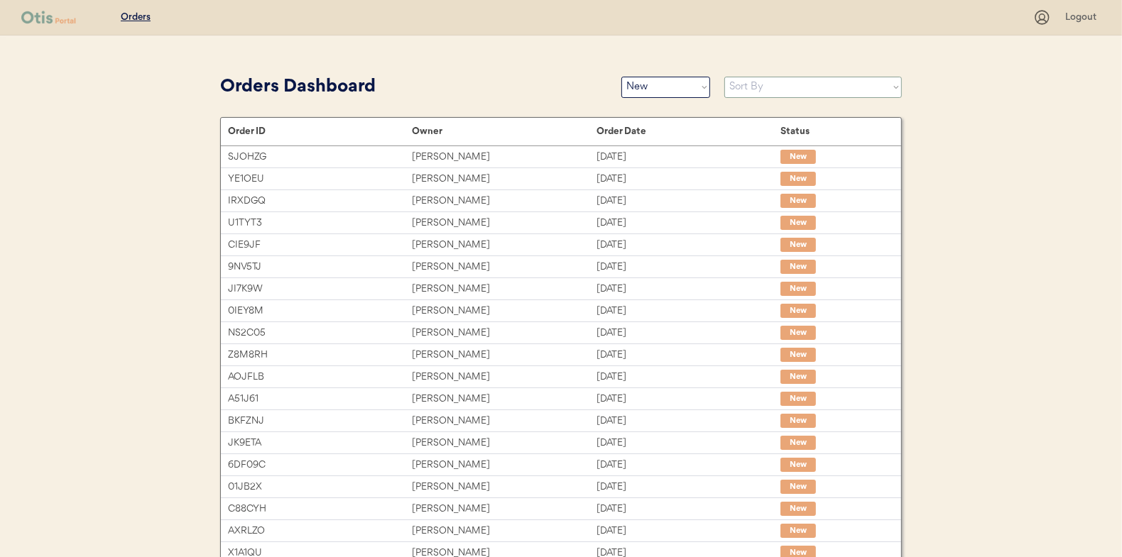
click at [740, 87] on select "Sort By Order Date (Newest → Oldest) Order Date (Oldest → Newest)" at bounding box center [813, 87] width 178 height 21
select select ""Order Date (Oldest → Newest)""
click at [724, 77] on select "Sort By Order Date (Newest → Oldest) Order Date (Oldest → Newest)" at bounding box center [813, 87] width 178 height 21
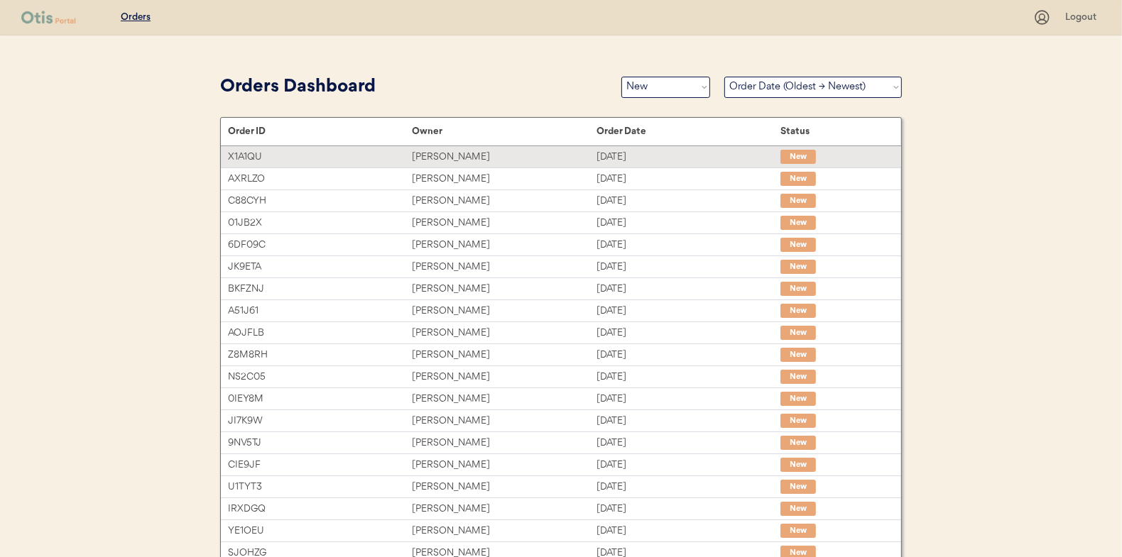
click at [464, 158] on div "[PERSON_NAME]" at bounding box center [504, 157] width 184 height 16
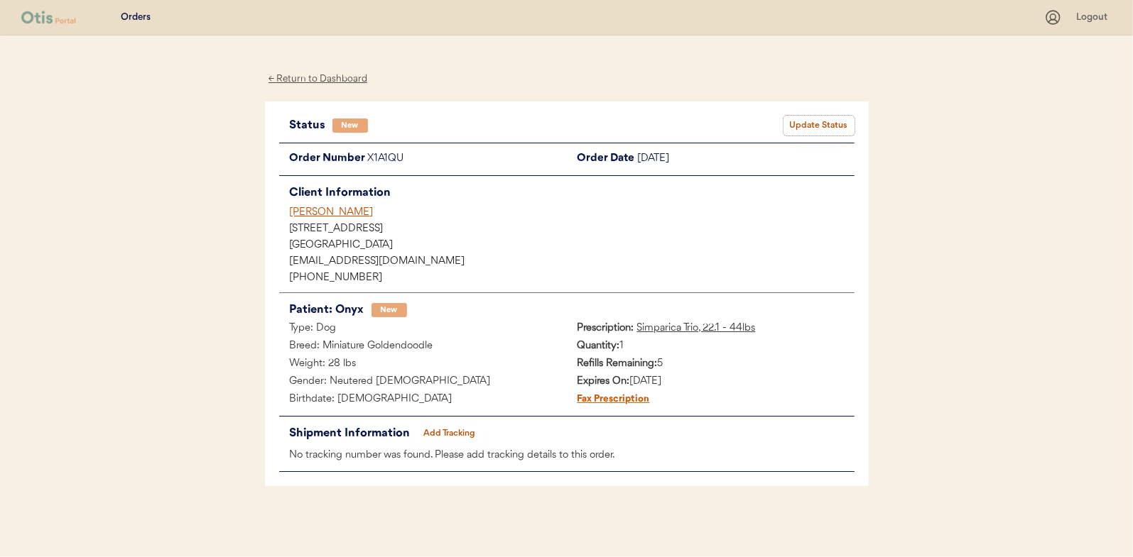
click at [802, 129] on button "Update Status" at bounding box center [818, 126] width 71 height 20
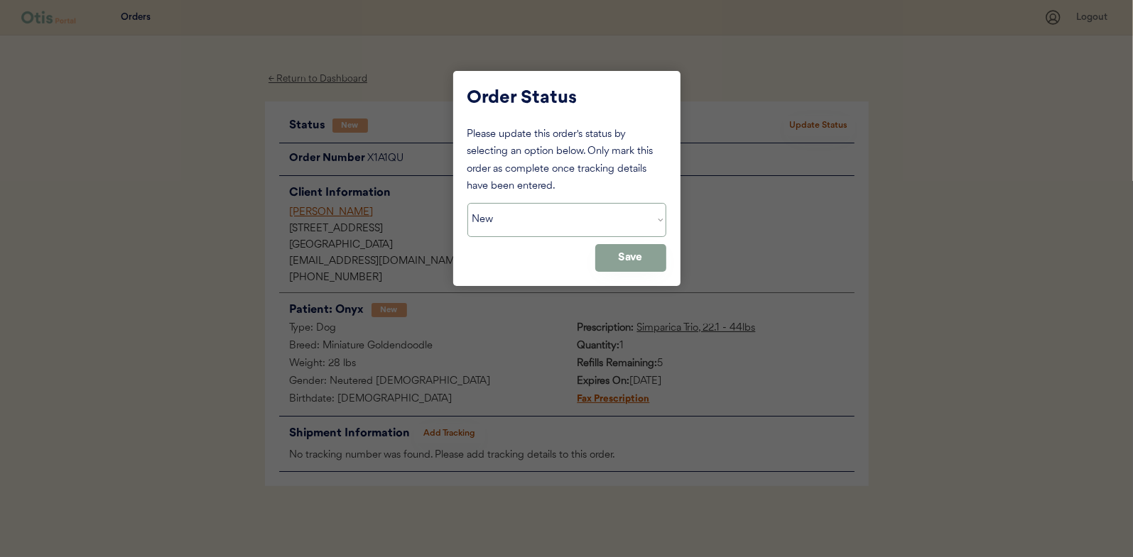
click at [511, 224] on select "Status On Hold New In Progress Complete Pending HW Consent Canceled" at bounding box center [566, 220] width 199 height 34
select select ""in_progress""
click at [467, 203] on select "Status On Hold New In Progress Complete Pending HW Consent Canceled" at bounding box center [566, 220] width 199 height 34
click at [636, 256] on button "Save" at bounding box center [630, 258] width 71 height 28
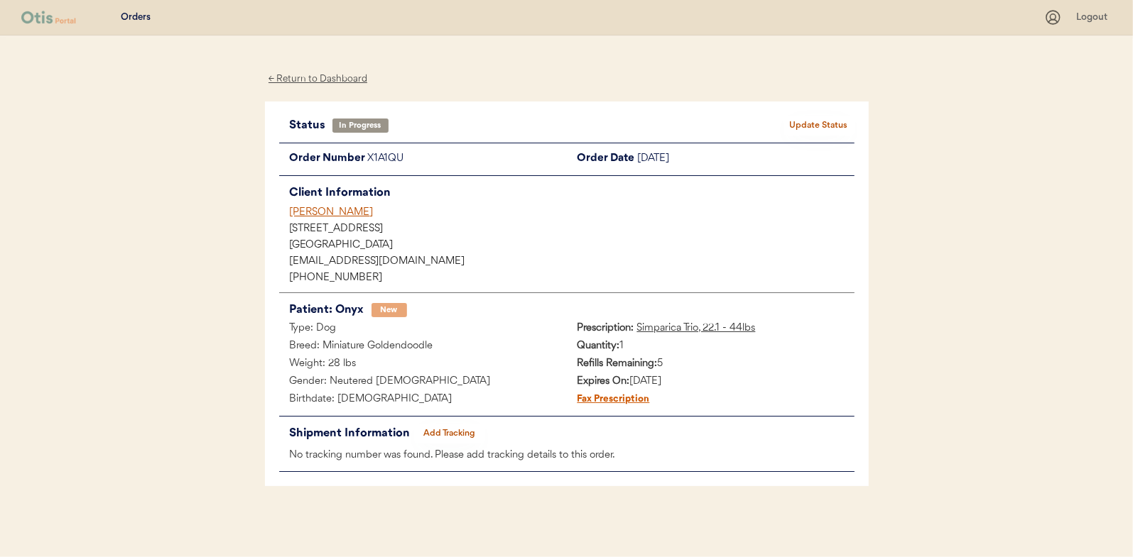
click at [320, 77] on div "← Return to Dashboard" at bounding box center [318, 79] width 107 height 16
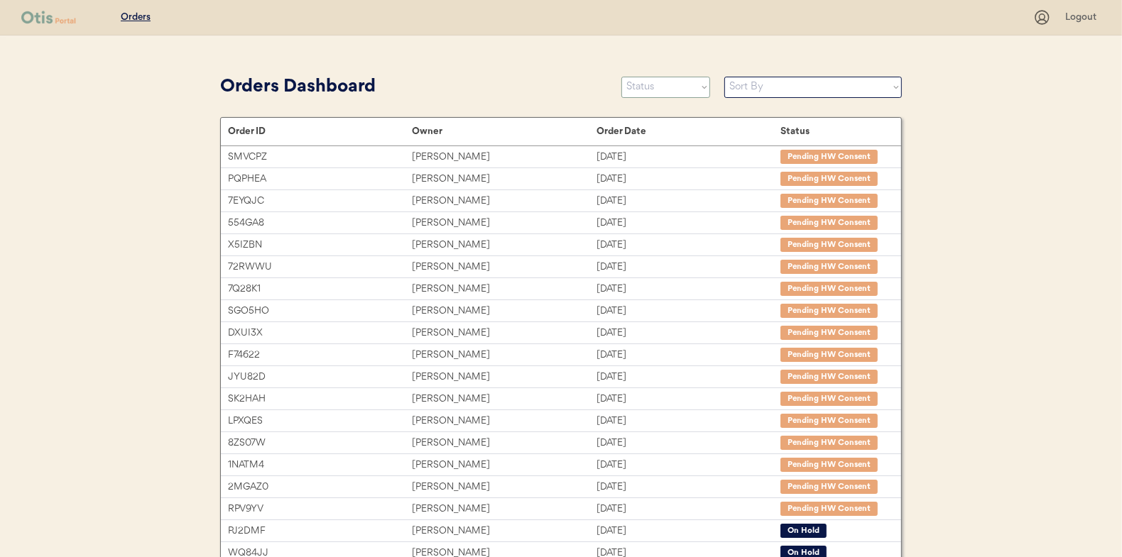
click at [643, 84] on select "Status On Hold New In Progress Complete Pending HW Consent Canceled" at bounding box center [665, 87] width 89 height 21
select select ""new""
click at [621, 77] on select "Status On Hold New In Progress Complete Pending HW Consent Canceled" at bounding box center [665, 87] width 89 height 21
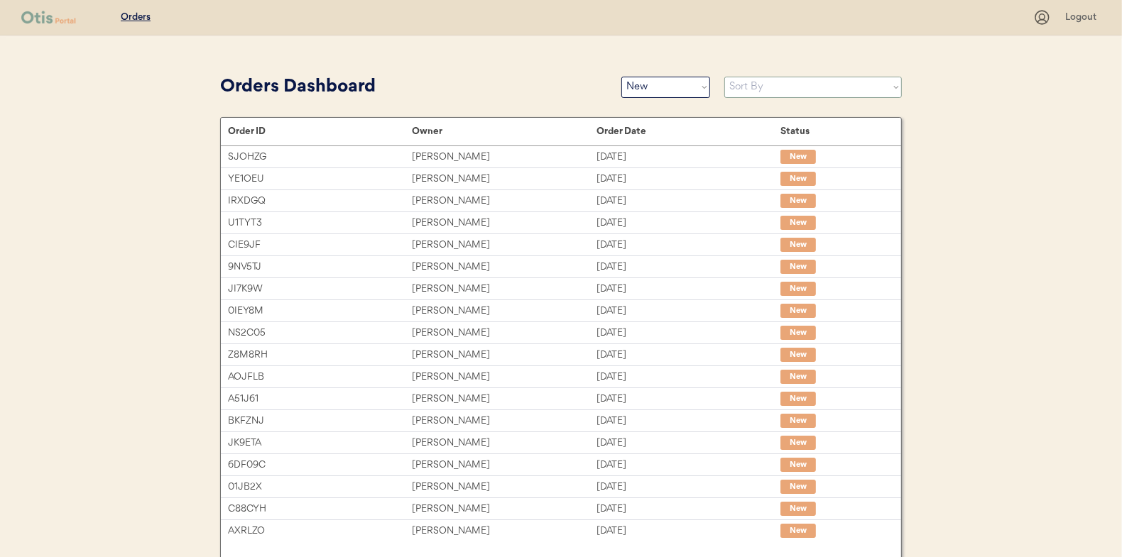
click at [751, 82] on select "Sort By Order Date (Newest → Oldest) Order Date (Oldest → Newest)" at bounding box center [813, 87] width 178 height 21
select select ""Order Date (Oldest → Newest)""
click at [724, 77] on select "Sort By Order Date (Newest → Oldest) Order Date (Oldest → Newest)" at bounding box center [813, 87] width 178 height 21
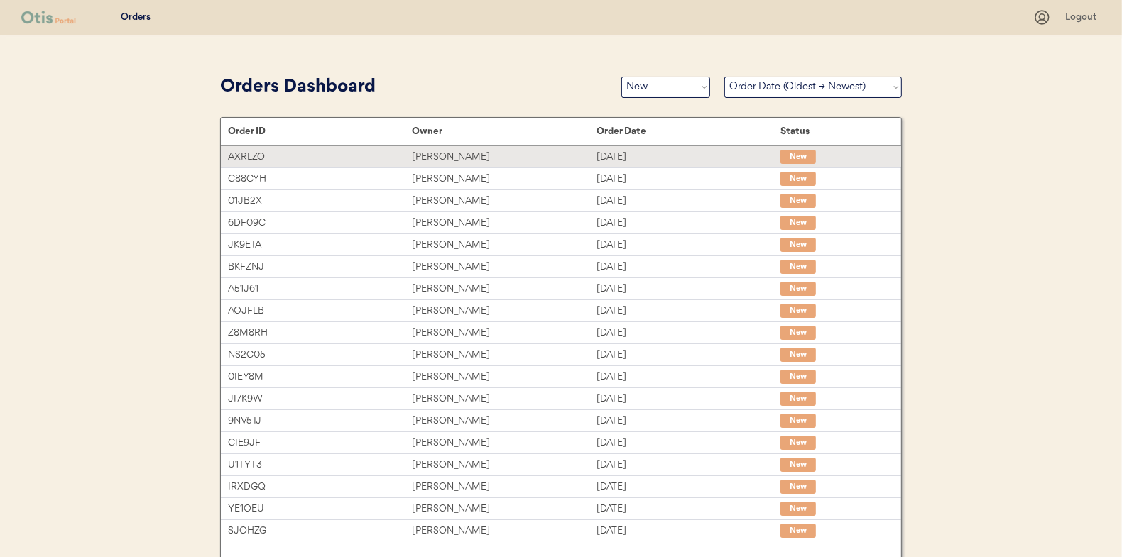
click at [449, 159] on div "[PERSON_NAME]" at bounding box center [504, 157] width 184 height 16
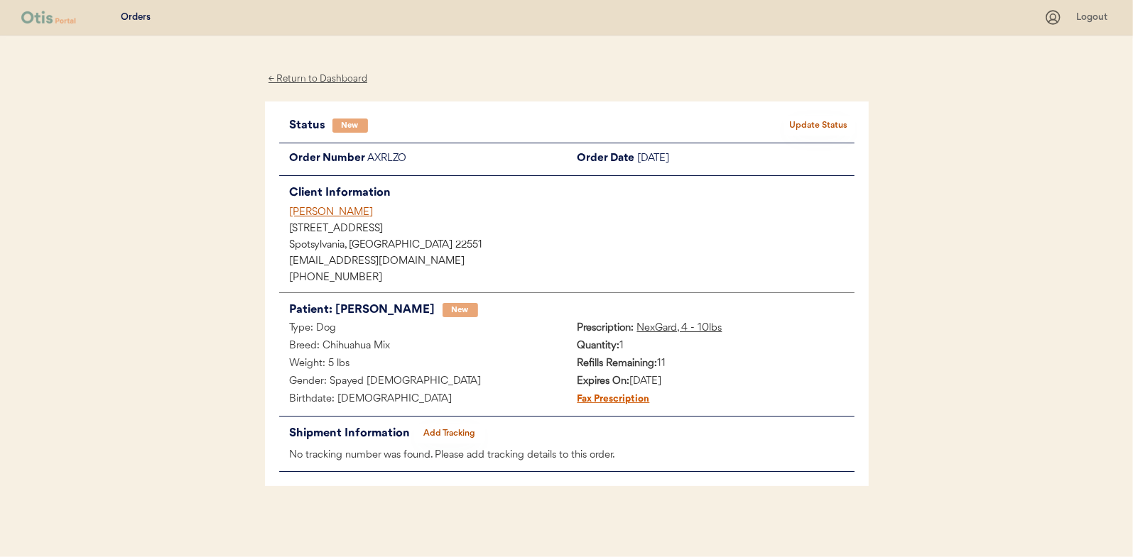
click at [808, 126] on button "Update Status" at bounding box center [818, 126] width 71 height 20
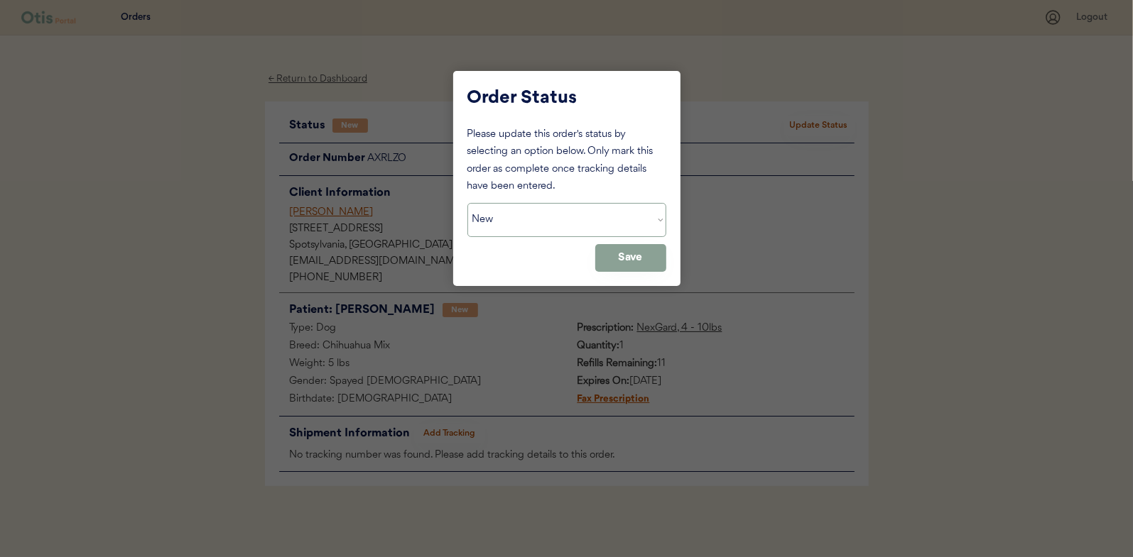
click at [521, 220] on select "Status On Hold New In Progress Complete Pending HW Consent Canceled" at bounding box center [566, 220] width 199 height 34
select select ""in_progress""
click at [467, 203] on select "Status On Hold New In Progress Complete Pending HW Consent Canceled" at bounding box center [566, 220] width 199 height 34
click at [632, 255] on button "Save" at bounding box center [630, 258] width 71 height 28
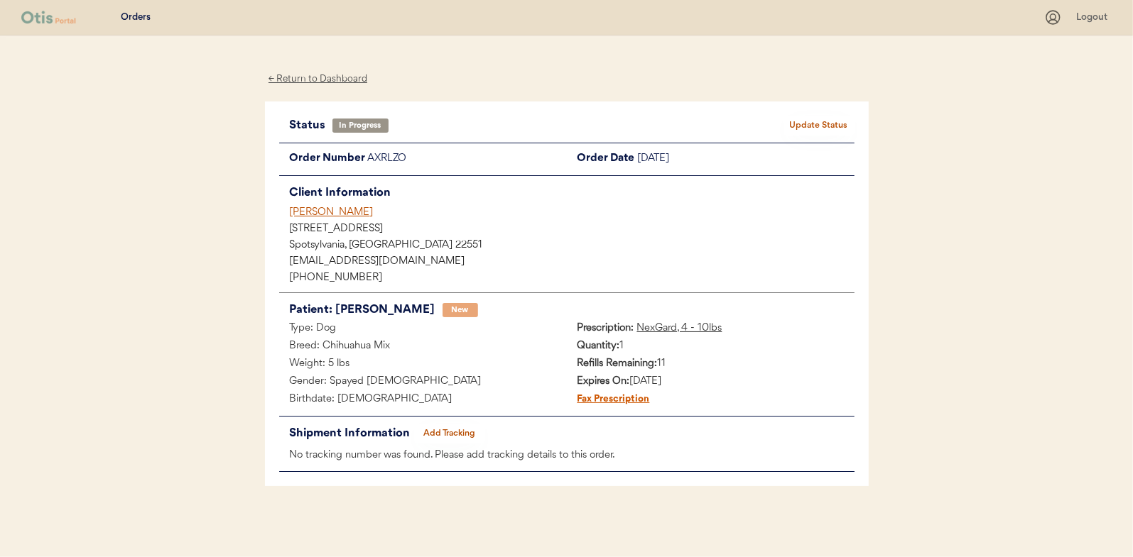
click at [320, 77] on div "← Return to Dashboard" at bounding box center [318, 79] width 107 height 16
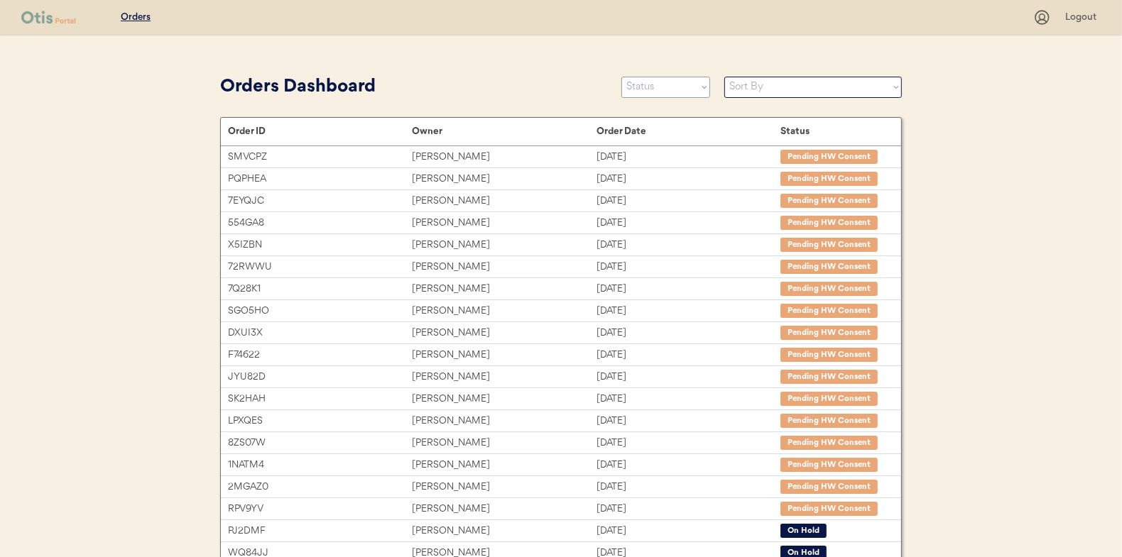
click at [655, 90] on select "Status On Hold New In Progress Complete Pending HW Consent Canceled" at bounding box center [665, 87] width 89 height 21
select select ""new""
click at [621, 77] on select "Status On Hold New In Progress Complete Pending HW Consent Canceled" at bounding box center [665, 87] width 89 height 21
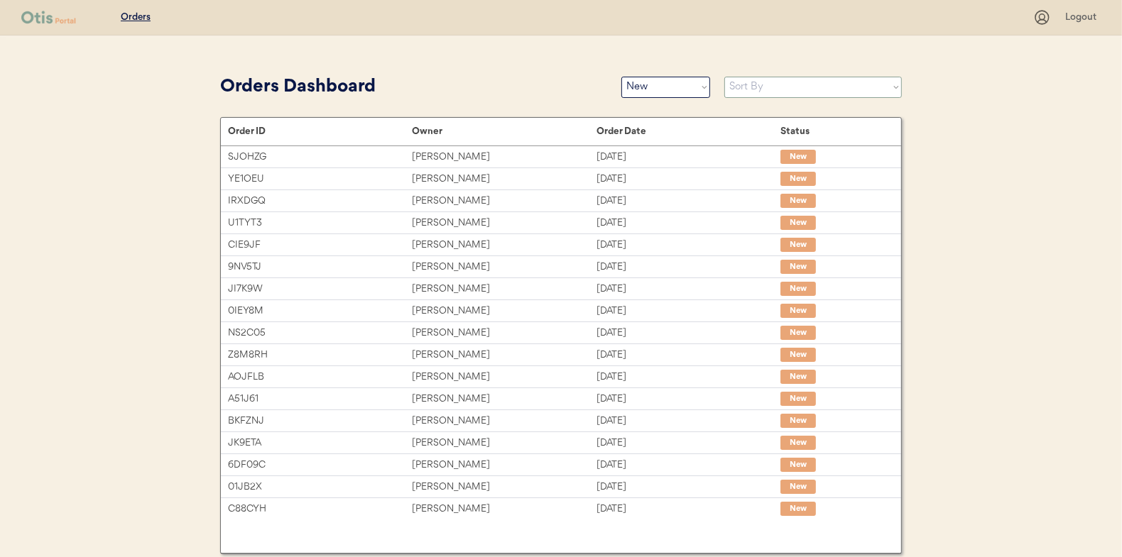
click at [736, 87] on select "Sort By Order Date (Newest → Oldest) Order Date (Oldest → Newest)" at bounding box center [813, 87] width 178 height 21
select select ""Order Date (Oldest → Newest)""
click at [724, 77] on select "Sort By Order Date (Newest → Oldest) Order Date (Oldest → Newest)" at bounding box center [813, 87] width 178 height 21
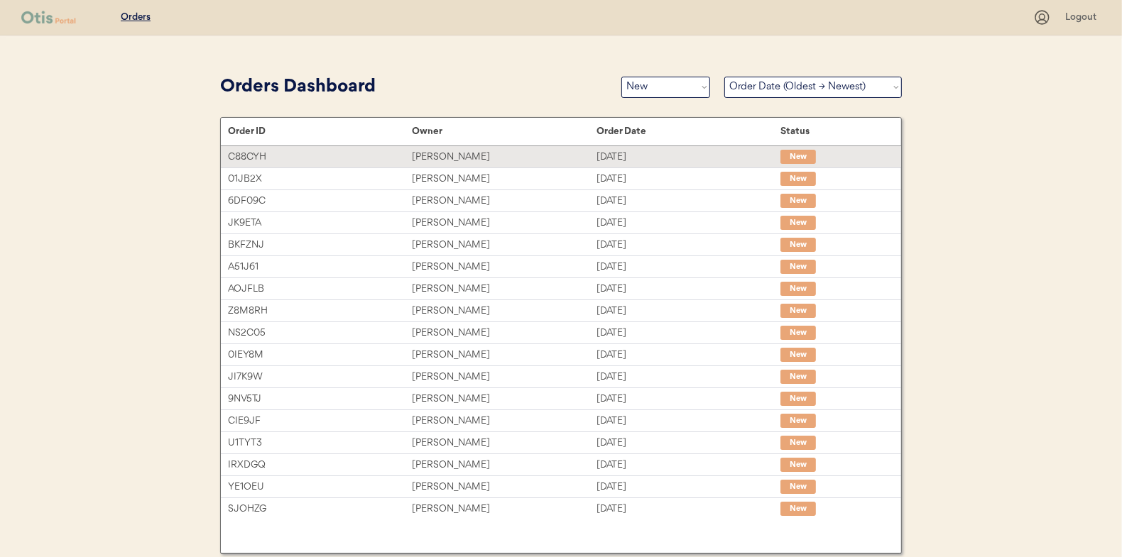
click at [446, 157] on div "Beth Johnson" at bounding box center [504, 157] width 184 height 16
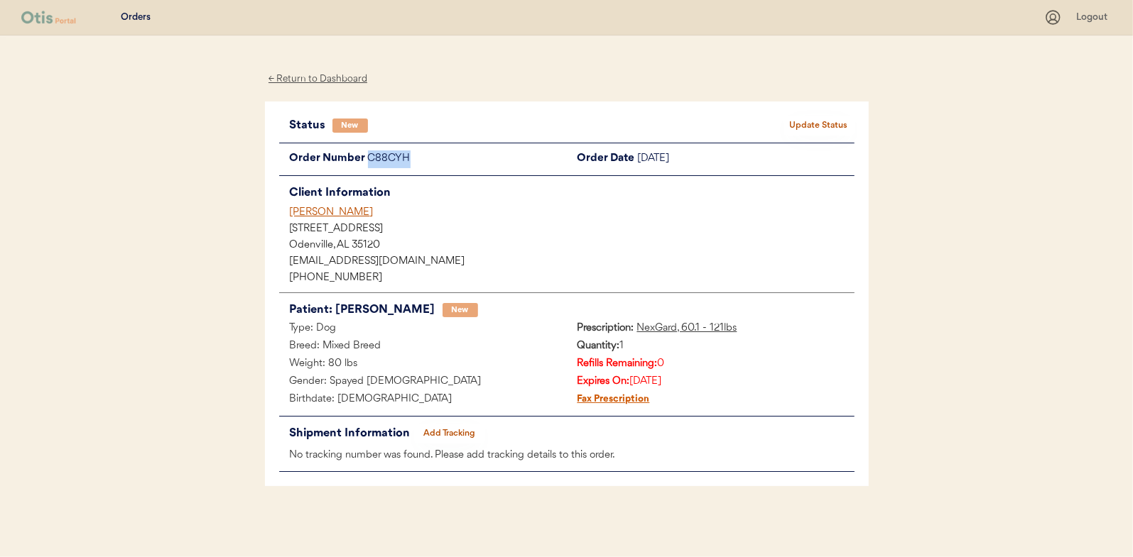
drag, startPoint x: 411, startPoint y: 159, endPoint x: 371, endPoint y: 157, distance: 40.5
click at [371, 157] on div "C88CYH" at bounding box center [467, 160] width 199 height 18
drag, startPoint x: 371, startPoint y: 157, endPoint x: 383, endPoint y: 157, distance: 12.8
copy div "C88CYH"
click at [808, 118] on button "Update Status" at bounding box center [818, 126] width 71 height 20
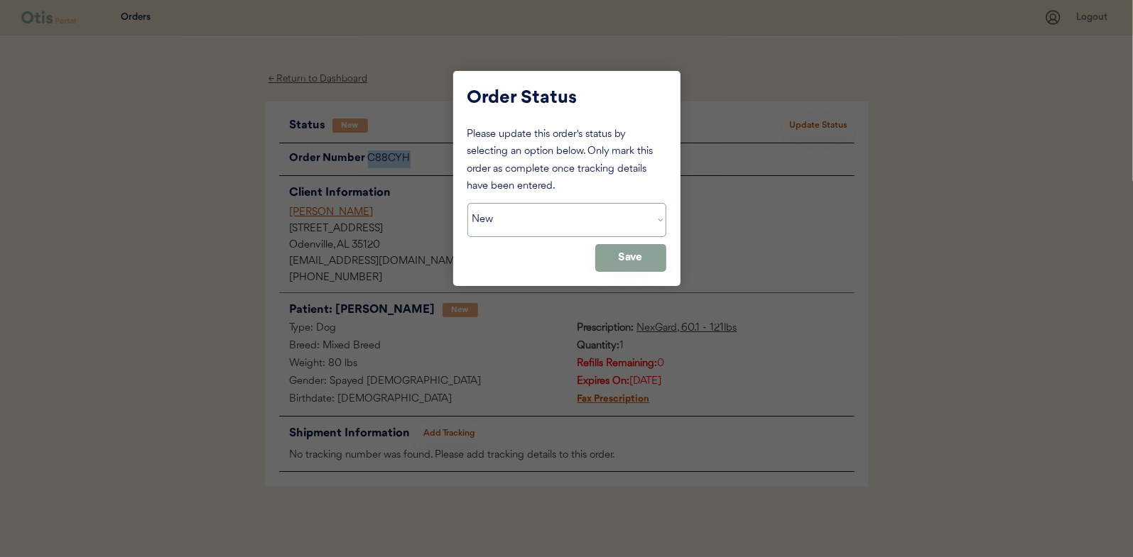
click at [550, 220] on select "Status On Hold New In Progress Complete Pending HW Consent Canceled" at bounding box center [566, 220] width 199 height 34
select select ""on_hold""
click at [467, 203] on select "Status On Hold New In Progress Complete Pending HW Consent Canceled" at bounding box center [566, 220] width 199 height 34
click at [631, 252] on button "Save" at bounding box center [630, 258] width 71 height 28
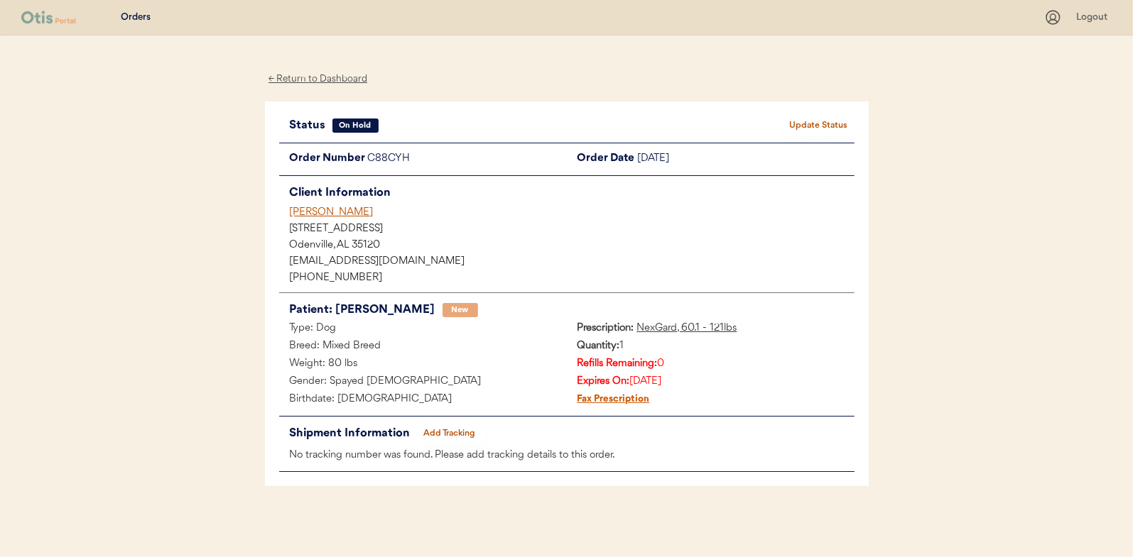
click at [298, 74] on div "← Return to Dashboard" at bounding box center [318, 79] width 107 height 16
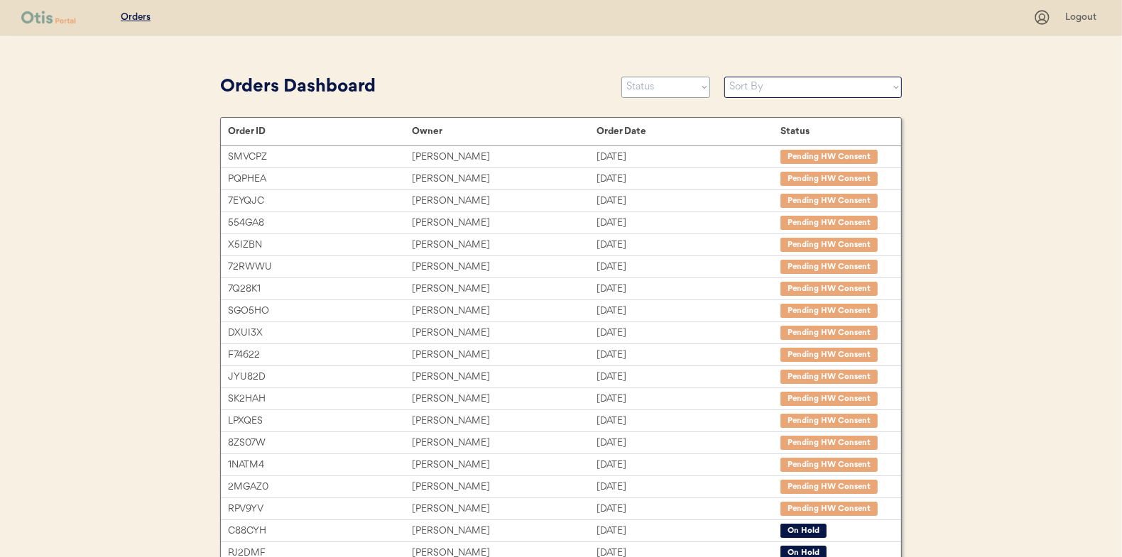
click at [652, 89] on select "Status On Hold New In Progress Complete Pending HW Consent Canceled" at bounding box center [665, 87] width 89 height 21
select select ""new""
click at [621, 77] on select "Status On Hold New In Progress Complete Pending HW Consent Canceled" at bounding box center [665, 87] width 89 height 21
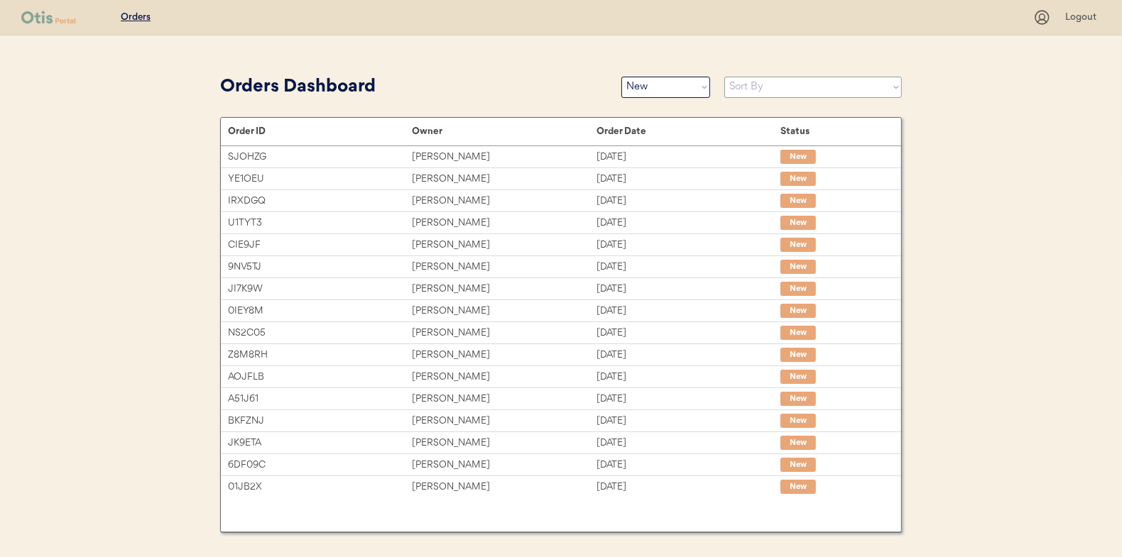
click at [749, 87] on select "Sort By Order Date (Newest → Oldest) Order Date (Oldest → Newest)" at bounding box center [813, 87] width 178 height 21
select select ""Order Date (Oldest → Newest)""
click at [724, 77] on select "Sort By Order Date (Newest → Oldest) Order Date (Oldest → Newest)" at bounding box center [813, 87] width 178 height 21
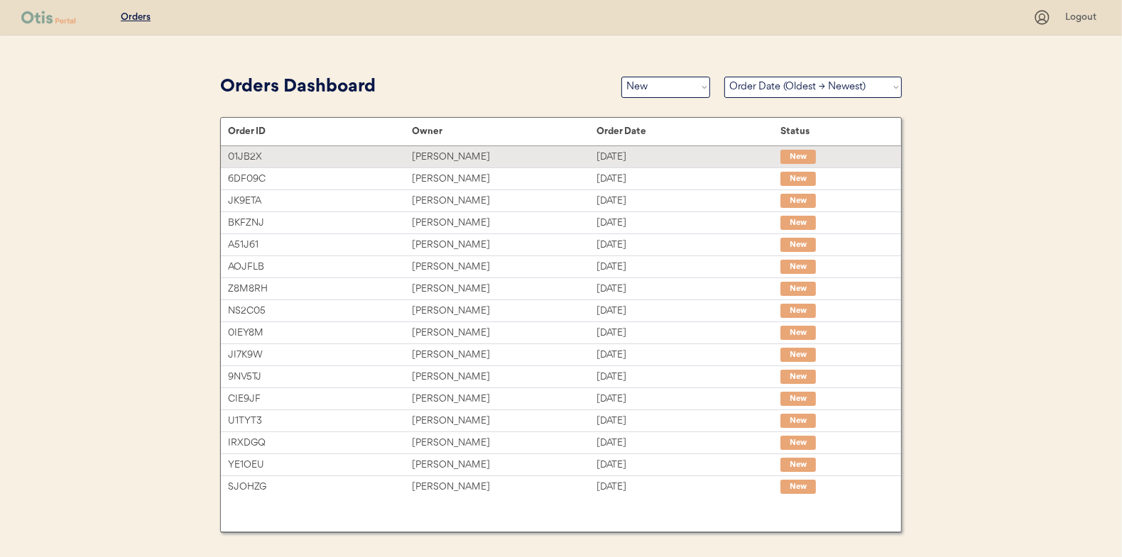
click at [431, 159] on div "[PERSON_NAME]" at bounding box center [504, 157] width 184 height 16
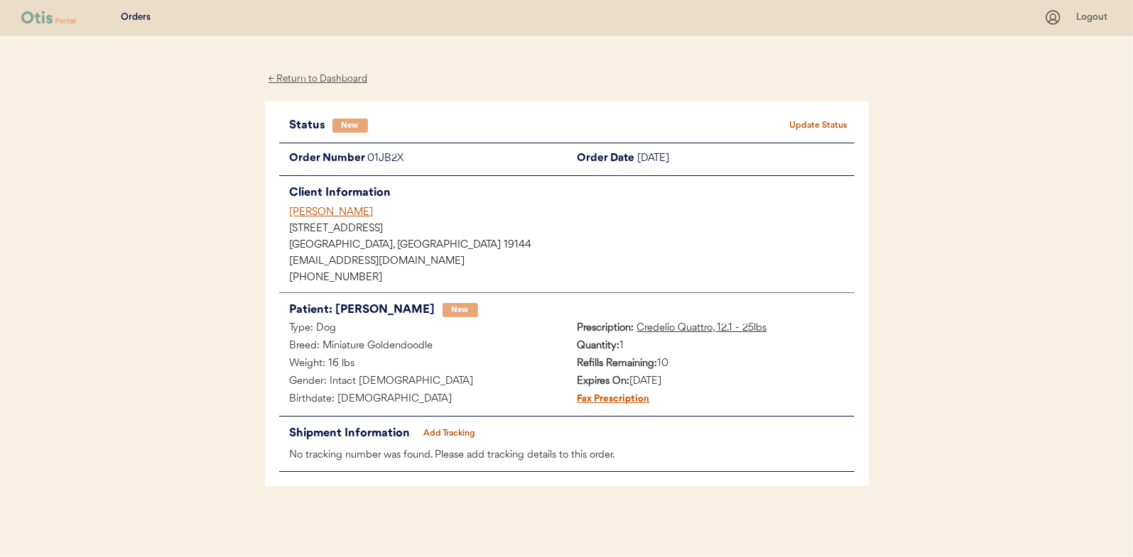
click at [822, 125] on button "Update Status" at bounding box center [818, 126] width 71 height 20
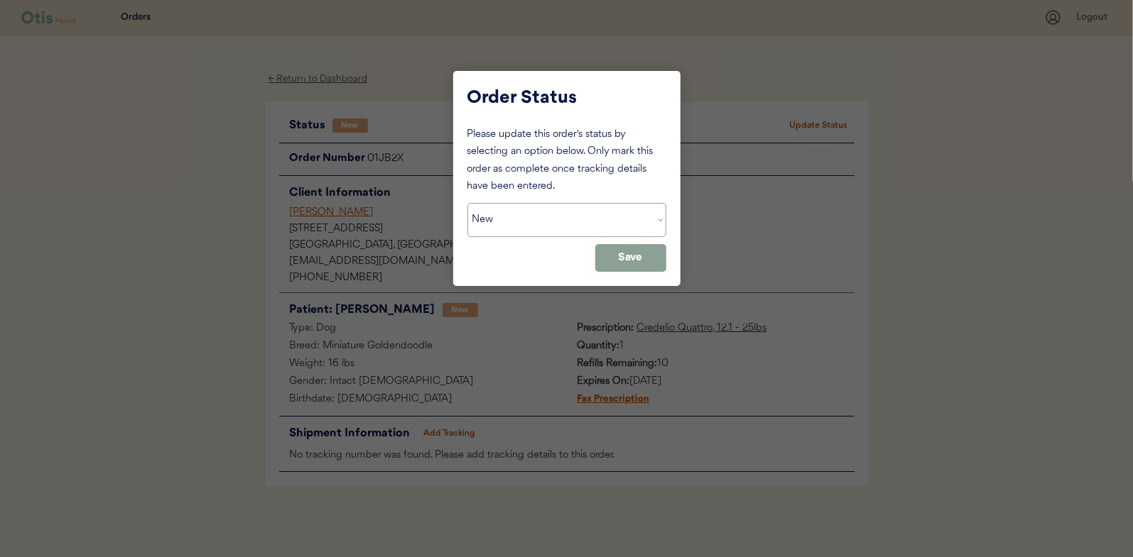
click at [512, 227] on select "Status On Hold New In Progress Complete Pending HW Consent Canceled" at bounding box center [566, 220] width 199 height 34
select select ""in_progress""
click at [467, 203] on select "Status On Hold New In Progress Complete Pending HW Consent Canceled" at bounding box center [566, 220] width 199 height 34
click at [654, 255] on button "Save" at bounding box center [630, 258] width 71 height 28
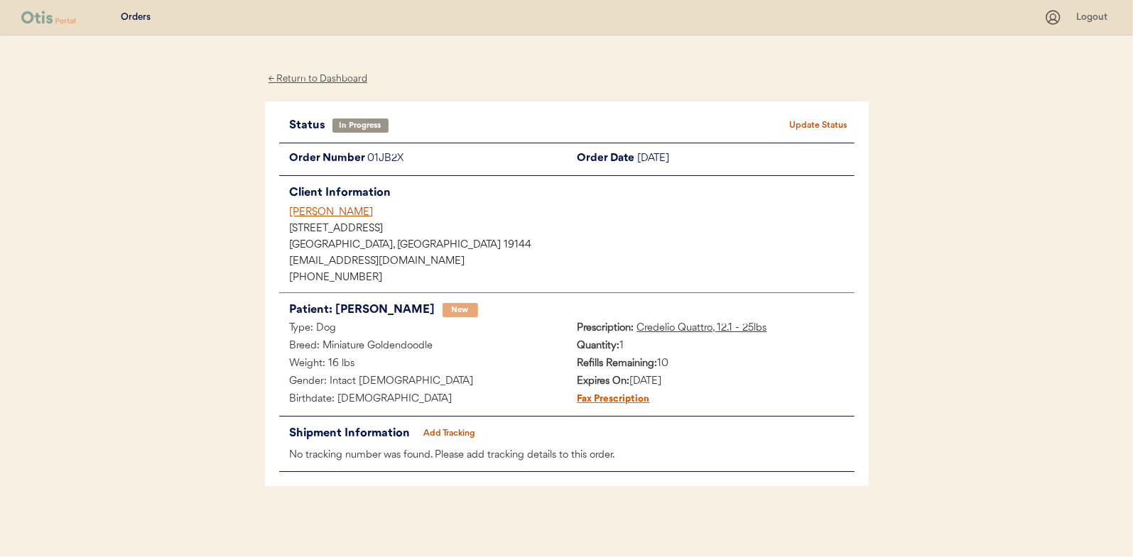
click at [309, 77] on div "← Return to Dashboard" at bounding box center [318, 79] width 107 height 16
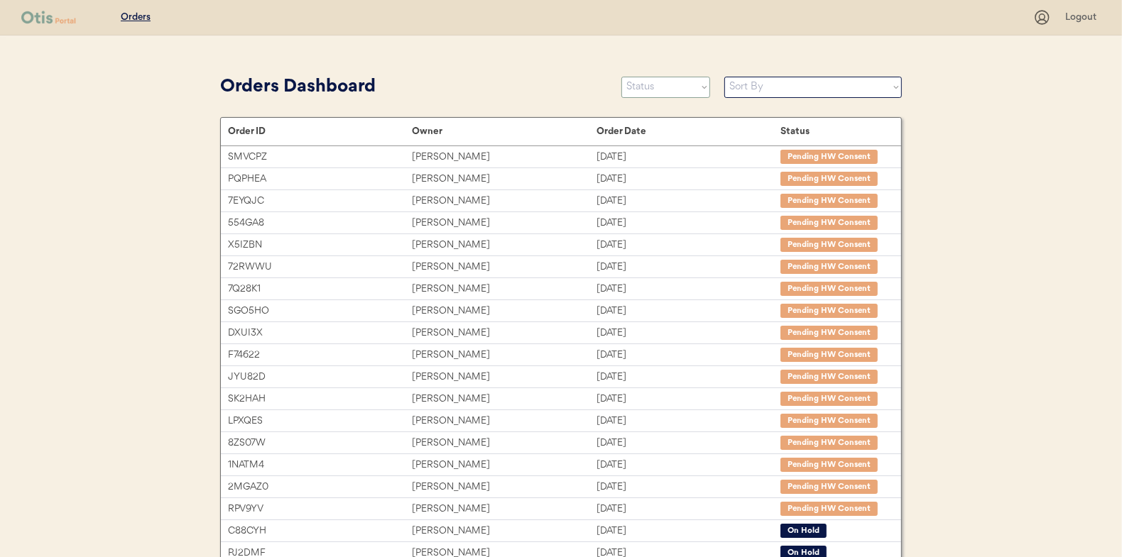
click at [683, 87] on select "Status On Hold New In Progress Complete Pending HW Consent Canceled" at bounding box center [665, 87] width 89 height 21
select select ""new""
click at [621, 77] on select "Status On Hold New In Progress Complete Pending HW Consent Canceled" at bounding box center [665, 87] width 89 height 21
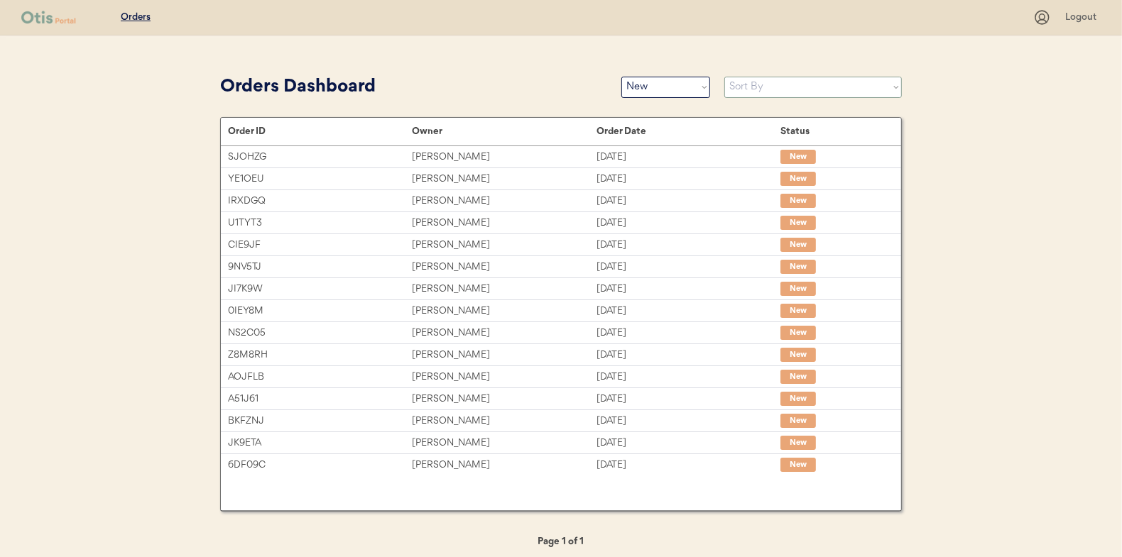
click at [768, 84] on select "Sort By Order Date (Newest → Oldest) Order Date (Oldest → Newest)" at bounding box center [813, 87] width 178 height 21
select select ""Order Date (Oldest → Newest)""
click at [724, 77] on select "Sort By Order Date (Newest → Oldest) Order Date (Oldest → Newest)" at bounding box center [813, 87] width 178 height 21
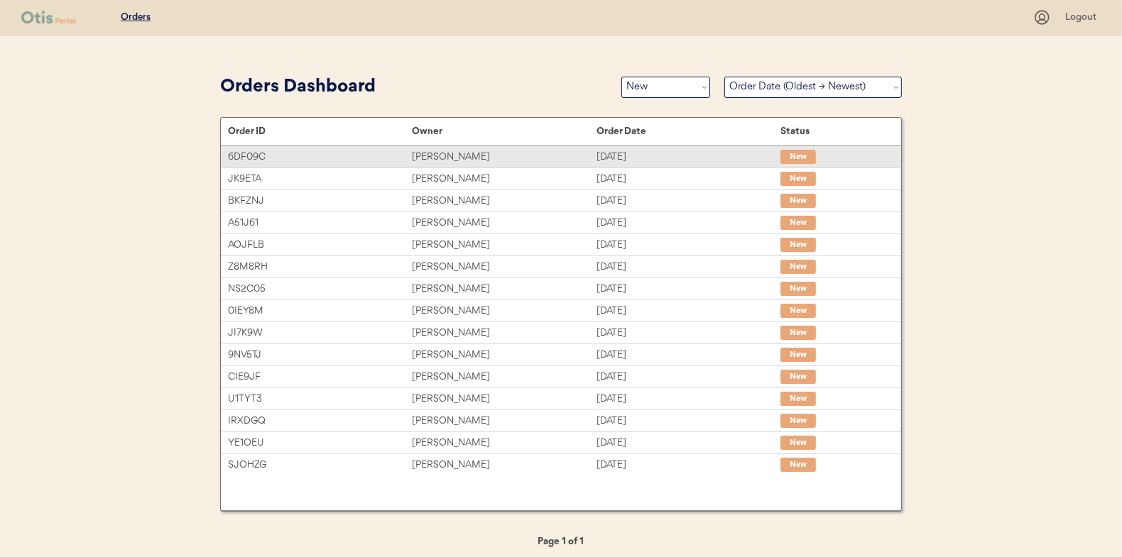
click at [442, 153] on div "[PERSON_NAME]" at bounding box center [504, 157] width 184 height 16
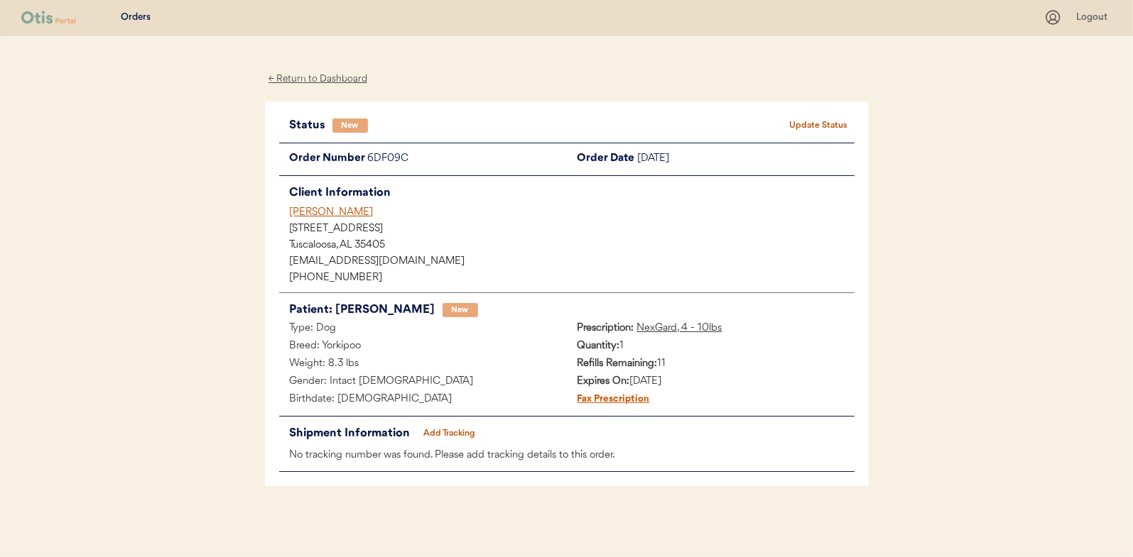
click at [820, 124] on button "Update Status" at bounding box center [818, 126] width 71 height 20
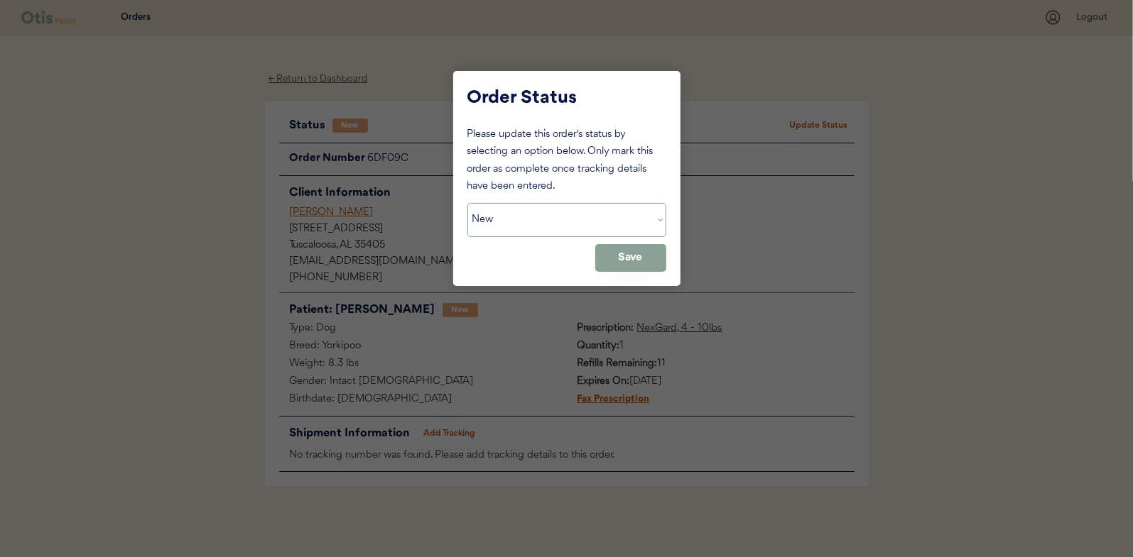
click at [514, 209] on select "Status On Hold New In Progress Complete Pending HW Consent Canceled" at bounding box center [566, 220] width 199 height 34
select select ""in_progress""
click at [467, 203] on select "Status On Hold New In Progress Complete Pending HW Consent Canceled" at bounding box center [566, 220] width 199 height 34
click at [628, 254] on button "Save" at bounding box center [630, 258] width 71 height 28
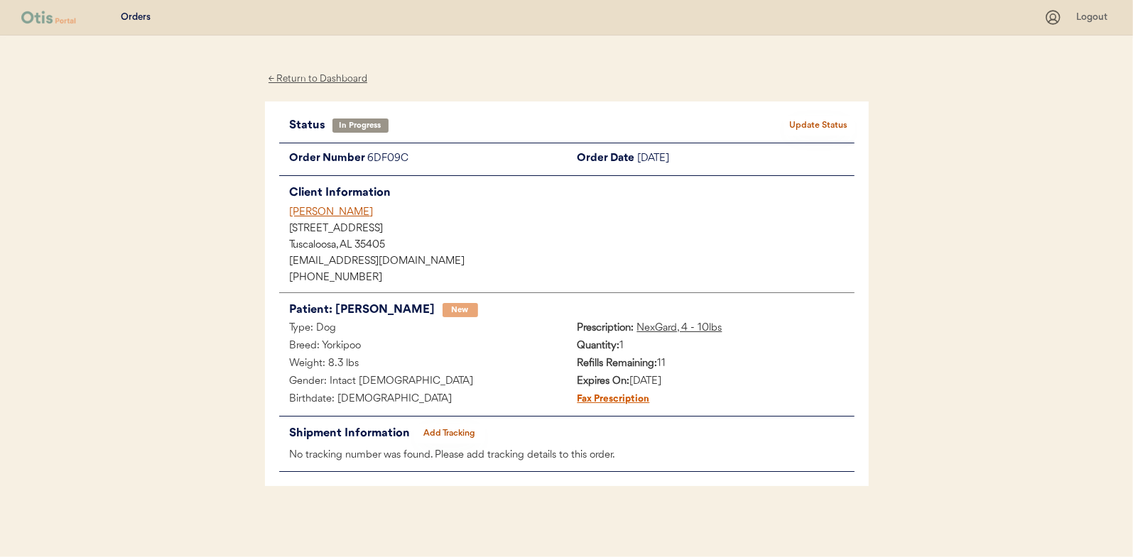
click at [302, 77] on div "← Return to Dashboard" at bounding box center [318, 79] width 107 height 16
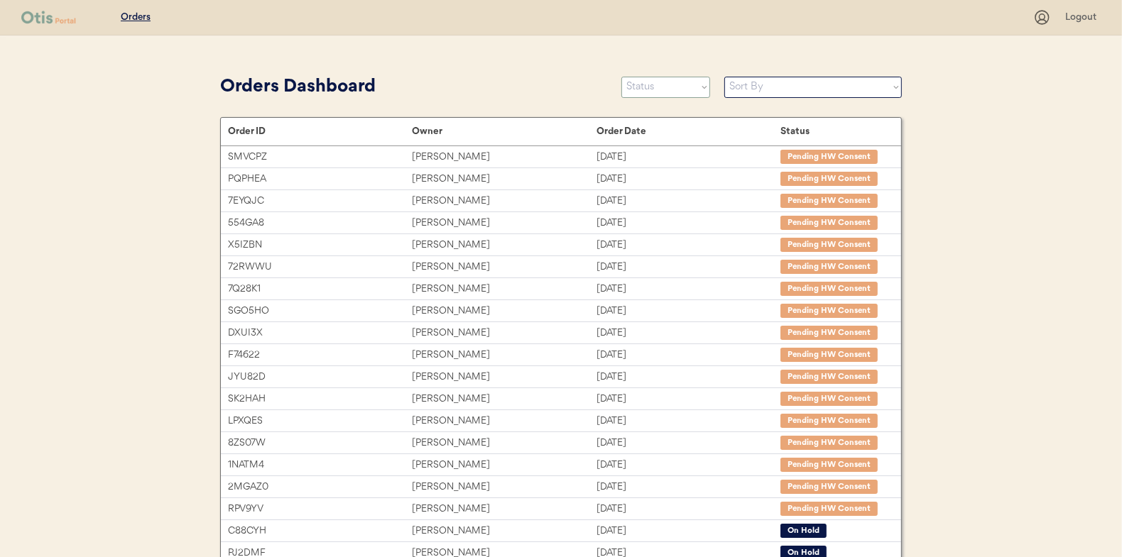
click at [654, 83] on select "Status On Hold New In Progress Complete Pending HW Consent Canceled" at bounding box center [665, 87] width 89 height 21
select select ""new""
click at [621, 77] on select "Status On Hold New In Progress Complete Pending HW Consent Canceled" at bounding box center [665, 87] width 89 height 21
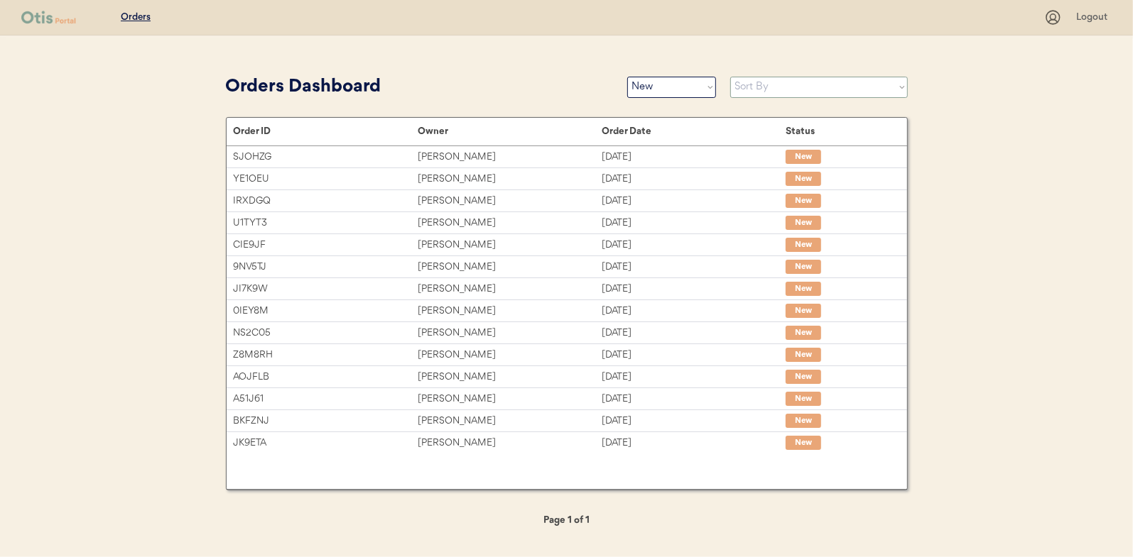
click at [756, 87] on select "Sort By Order Date (Newest → Oldest) Order Date (Oldest → Newest)" at bounding box center [819, 87] width 178 height 21
select select ""Order Date (Oldest → Newest)""
click at [730, 77] on select "Sort By Order Date (Newest → Oldest) Order Date (Oldest → Newest)" at bounding box center [819, 87] width 178 height 21
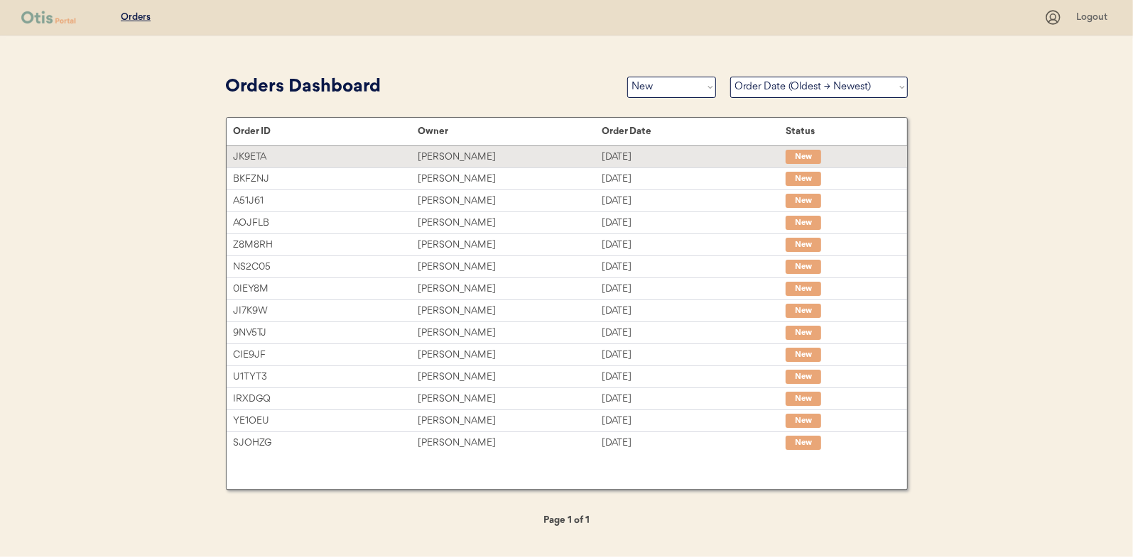
click at [455, 155] on div "Anna Boutwell" at bounding box center [510, 157] width 184 height 16
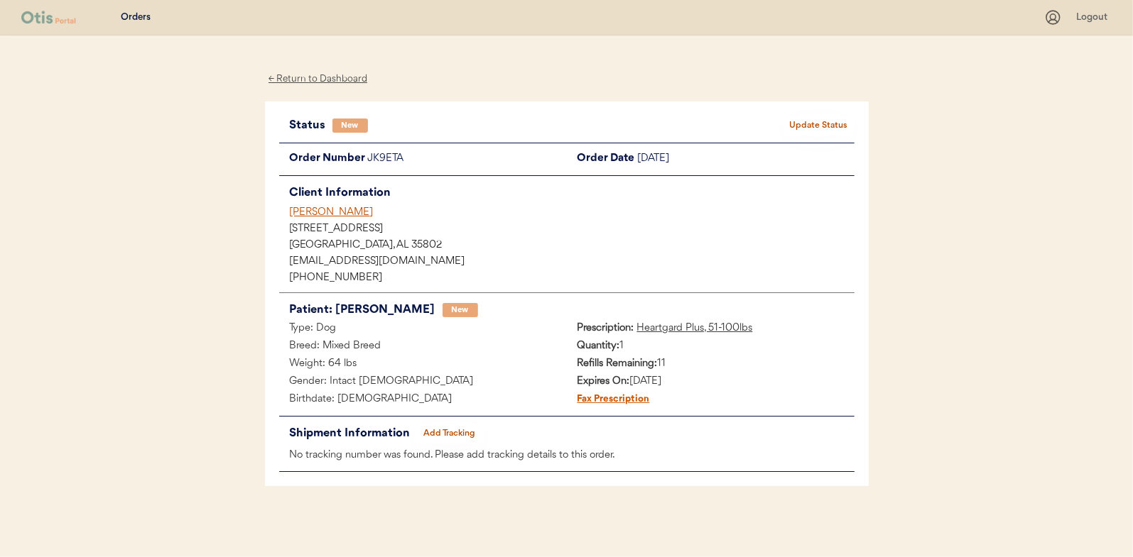
click at [805, 126] on button "Update Status" at bounding box center [818, 126] width 71 height 20
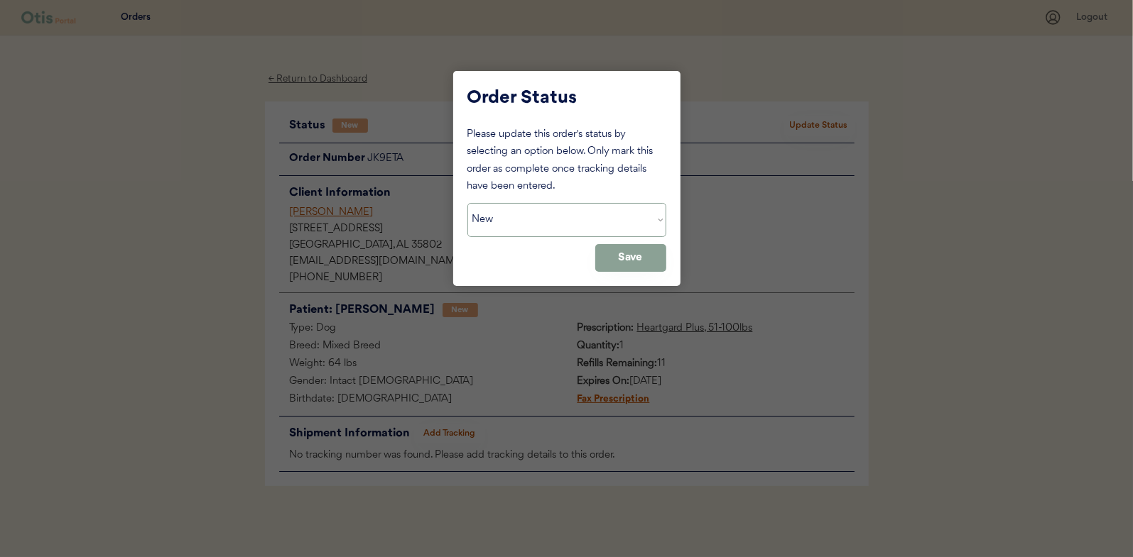
click at [510, 225] on select "Status On Hold New In Progress Complete Pending HW Consent Canceled" at bounding box center [566, 220] width 199 height 34
select select ""in_progress""
click at [467, 203] on select "Status On Hold New In Progress Complete Pending HW Consent Canceled" at bounding box center [566, 220] width 199 height 34
click at [636, 259] on button "Save" at bounding box center [630, 258] width 71 height 28
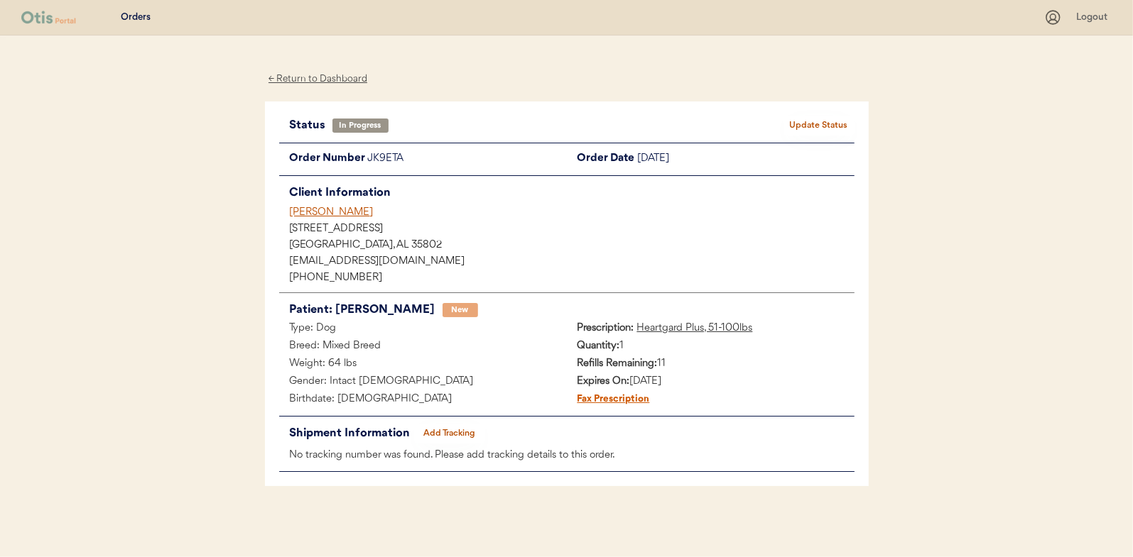
click at [317, 77] on div "← Return to Dashboard" at bounding box center [318, 79] width 107 height 16
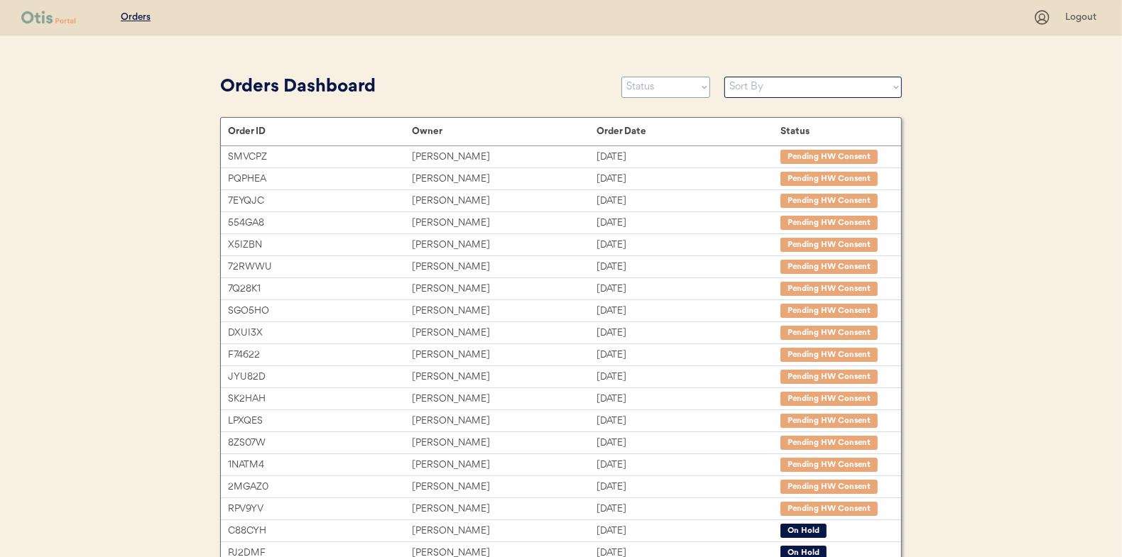
click at [650, 89] on select "Status On Hold New In Progress Complete Pending HW Consent Canceled" at bounding box center [665, 87] width 89 height 21
select select ""new""
click at [621, 77] on select "Status On Hold New In Progress Complete Pending HW Consent Canceled" at bounding box center [665, 87] width 89 height 21
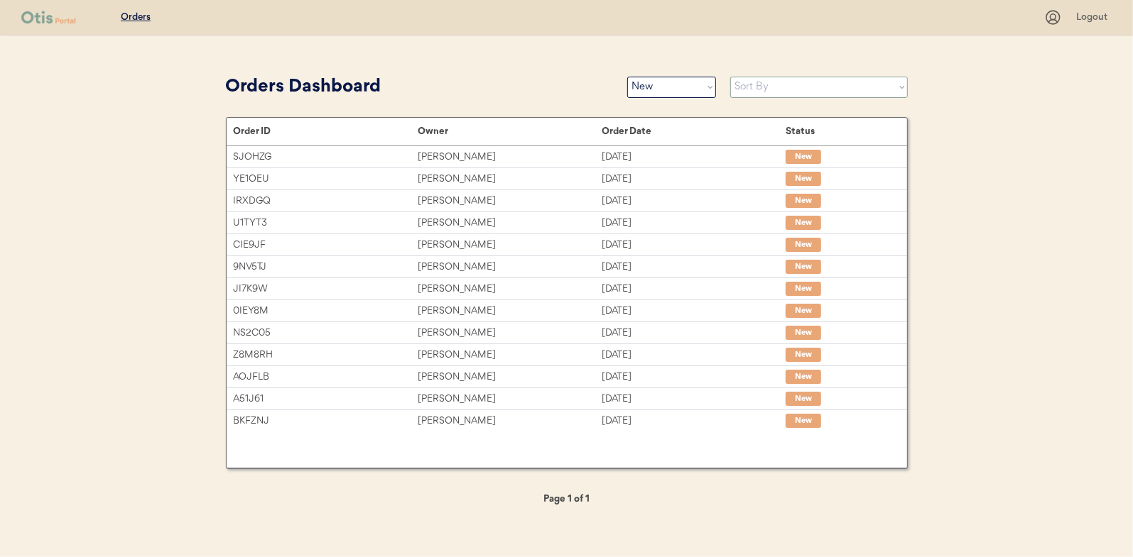
click at [747, 84] on select "Sort By Order Date (Newest → Oldest) Order Date (Oldest → Newest)" at bounding box center [819, 87] width 178 height 21
select select ""Order Date (Oldest → Newest)""
click at [730, 77] on select "Sort By Order Date (Newest → Oldest) Order Date (Oldest → Newest)" at bounding box center [819, 87] width 178 height 21
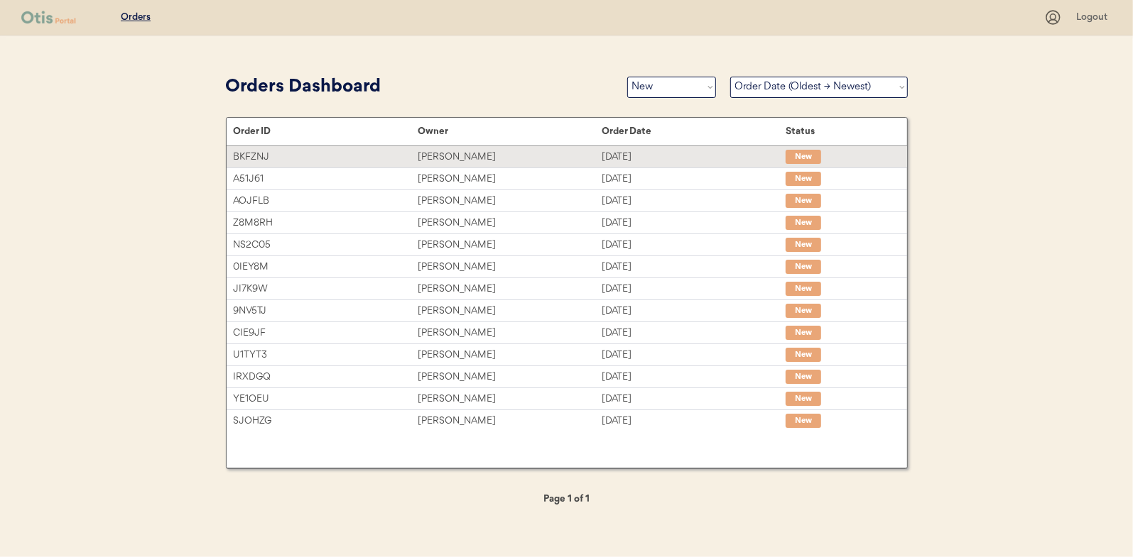
click at [437, 158] on div "[PERSON_NAME]" at bounding box center [510, 157] width 184 height 16
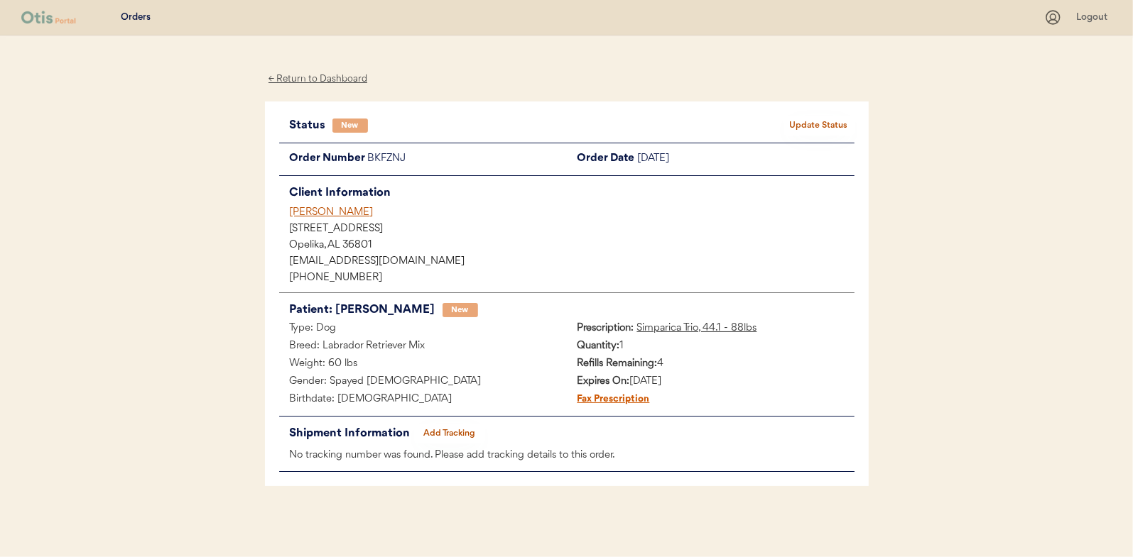
click at [800, 121] on button "Update Status" at bounding box center [818, 126] width 71 height 20
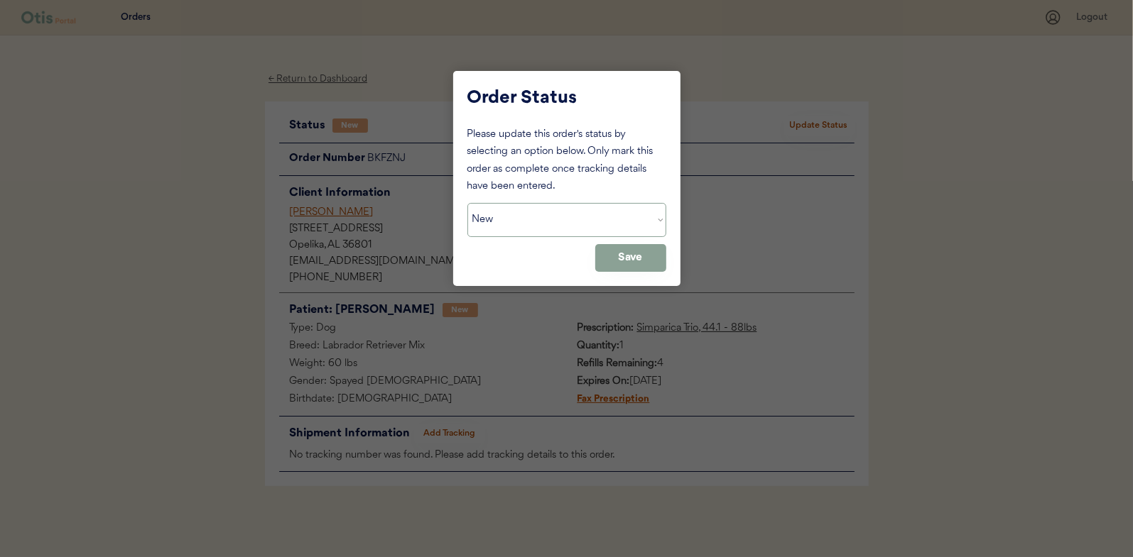
click at [502, 224] on select "Status On Hold New In Progress Complete Pending HW Consent Canceled" at bounding box center [566, 220] width 199 height 34
select select ""in_progress""
click at [467, 203] on select "Status On Hold New In Progress Complete Pending HW Consent Canceled" at bounding box center [566, 220] width 199 height 34
click at [625, 250] on button "Save" at bounding box center [630, 258] width 71 height 28
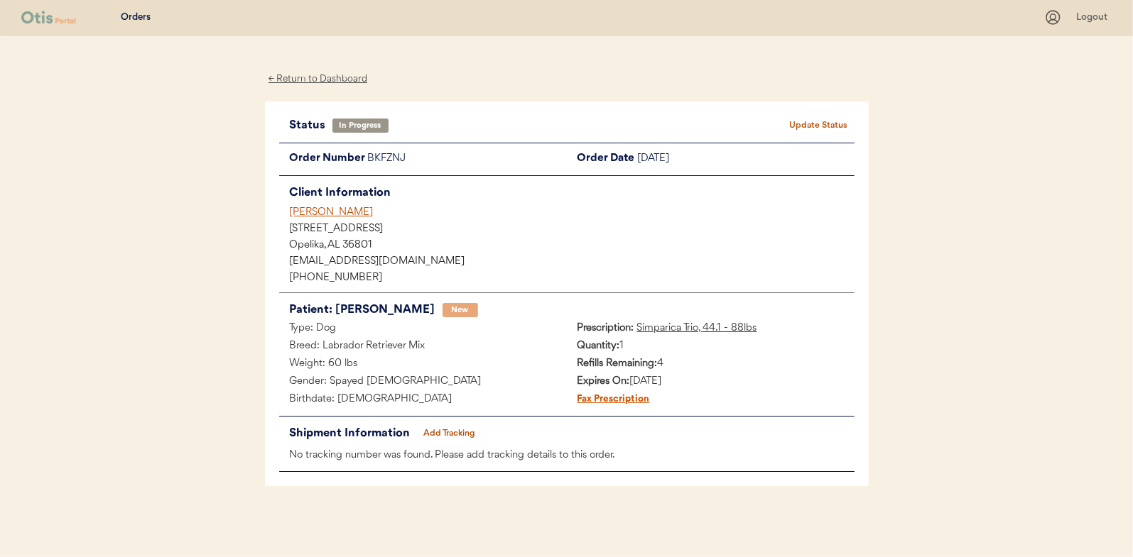
click at [308, 81] on div "← Return to Dashboard" at bounding box center [318, 79] width 107 height 16
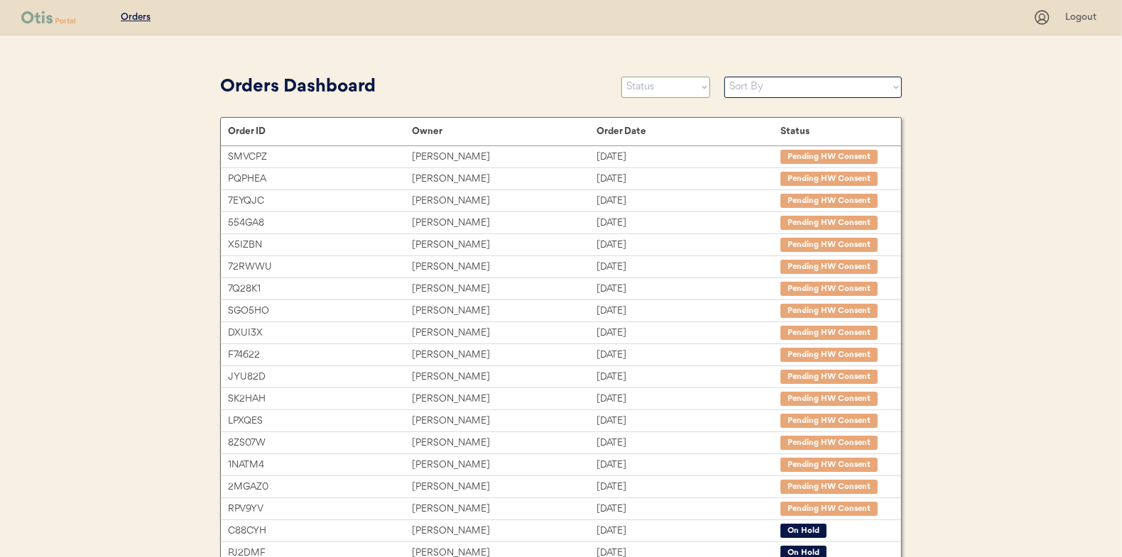
click at [650, 91] on select "Status On Hold New In Progress Complete Pending HW Consent Canceled" at bounding box center [665, 87] width 89 height 21
select select ""new""
click at [621, 77] on select "Status On Hold New In Progress Complete Pending HW Consent Canceled" at bounding box center [665, 87] width 89 height 21
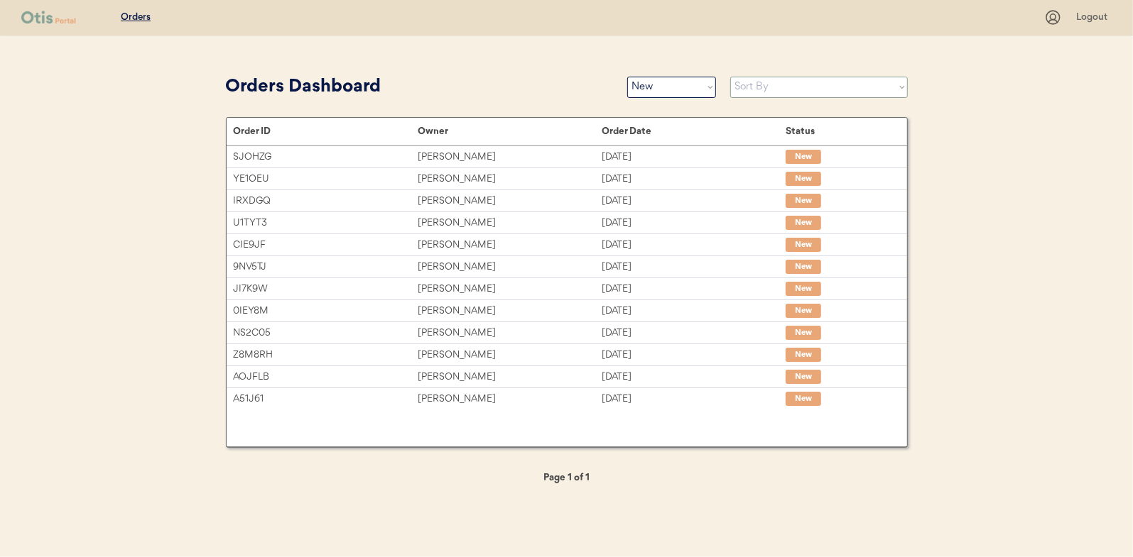
click at [753, 84] on select "Sort By Order Date (Newest → Oldest) Order Date (Oldest → Newest)" at bounding box center [819, 87] width 178 height 21
select select ""Order Date (Oldest → Newest)""
click at [730, 77] on select "Sort By Order Date (Newest → Oldest) Order Date (Oldest → Newest)" at bounding box center [819, 87] width 178 height 21
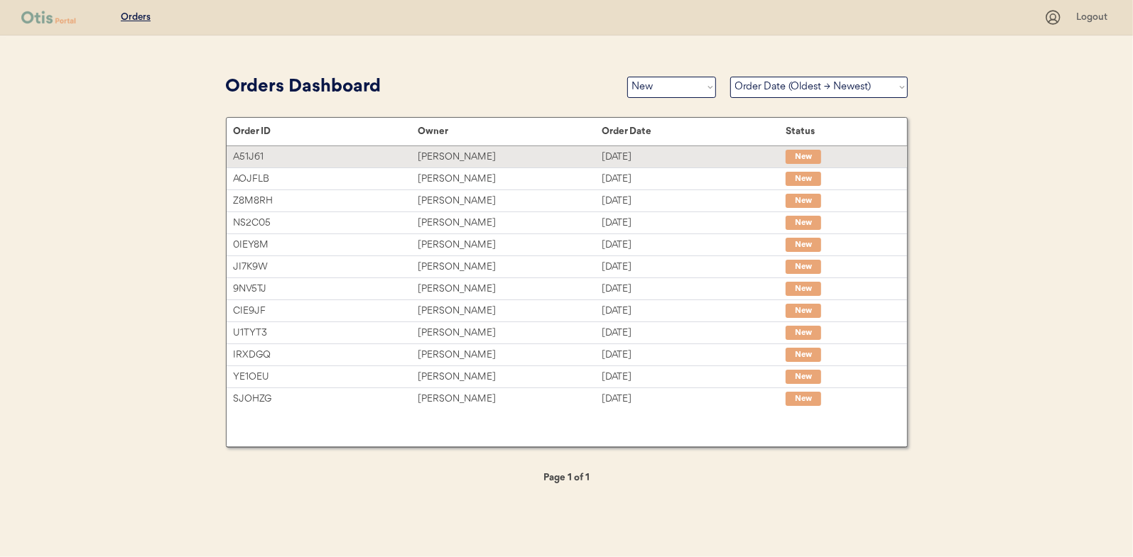
click at [467, 156] on div "[PERSON_NAME]" at bounding box center [510, 157] width 184 height 16
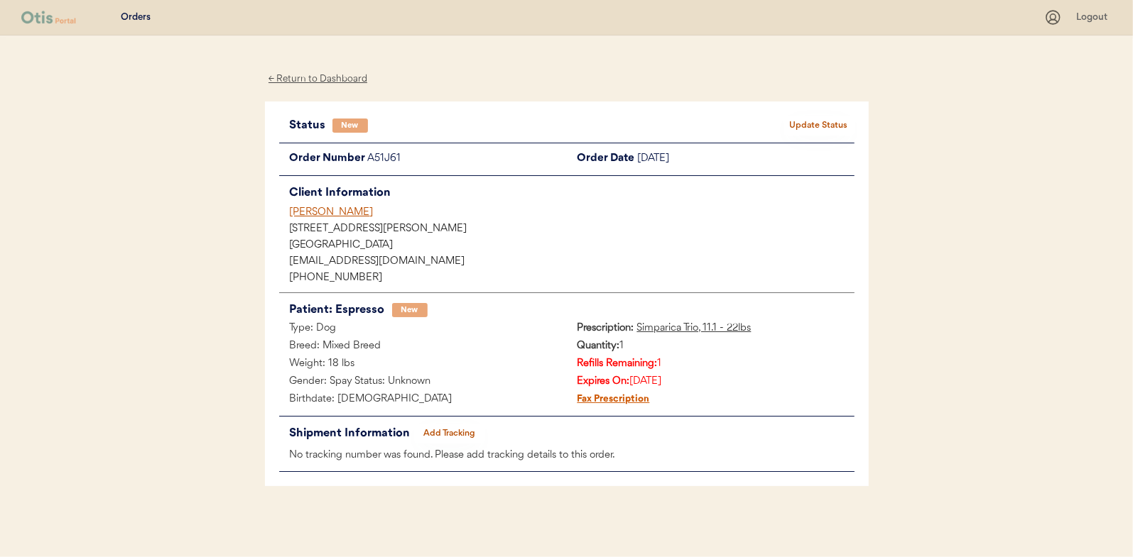
click at [803, 117] on button "Update Status" at bounding box center [818, 126] width 71 height 20
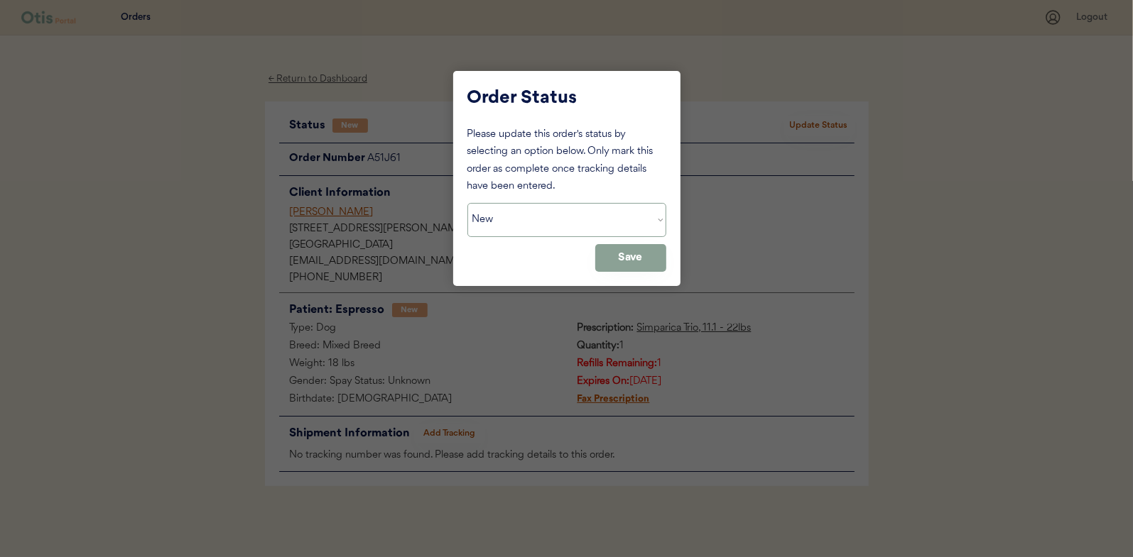
click at [525, 216] on select "Status On Hold New In Progress Complete Pending HW Consent Canceled" at bounding box center [566, 220] width 199 height 34
select select ""in_progress""
click at [467, 203] on select "Status On Hold New In Progress Complete Pending HW Consent Canceled" at bounding box center [566, 220] width 199 height 34
click at [628, 252] on button "Save" at bounding box center [630, 258] width 71 height 28
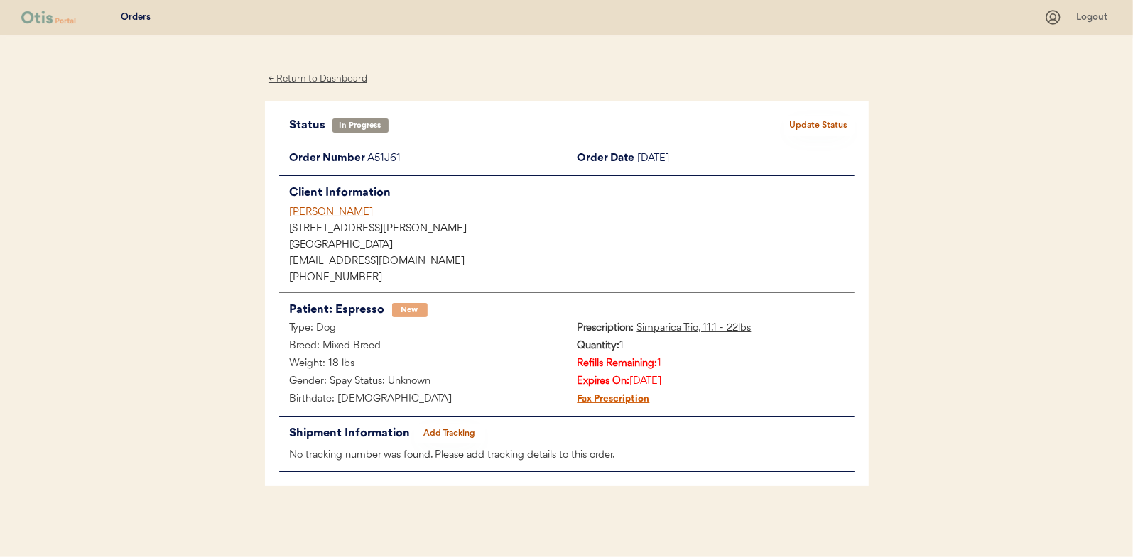
click at [312, 77] on div "← Return to Dashboard" at bounding box center [318, 79] width 107 height 16
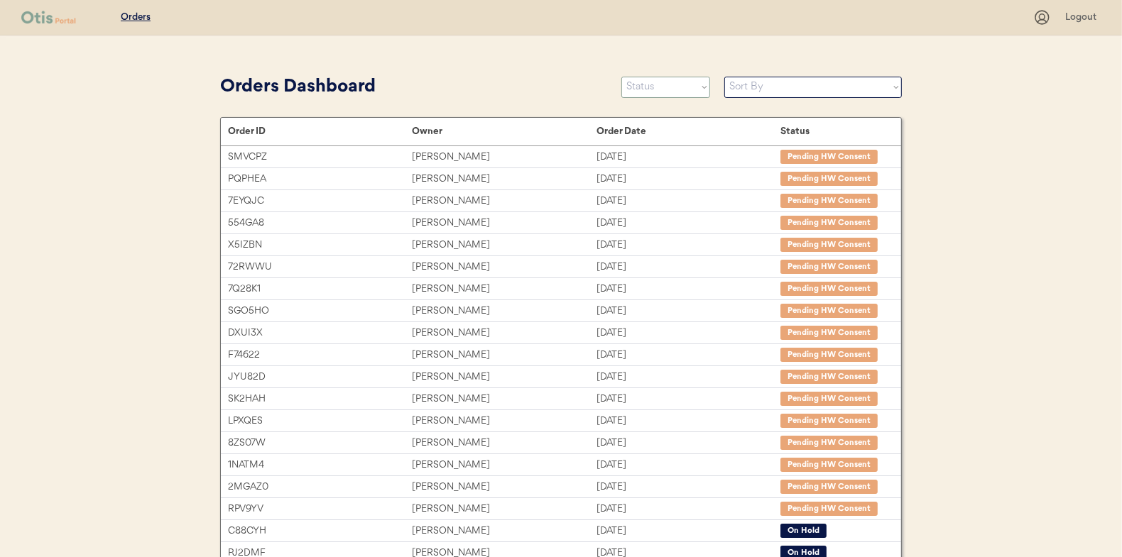
click at [656, 89] on select "Status On Hold New In Progress Complete Pending HW Consent Canceled" at bounding box center [665, 87] width 89 height 21
select select ""new""
click at [621, 77] on select "Status On Hold New In Progress Complete Pending HW Consent Canceled" at bounding box center [665, 87] width 89 height 21
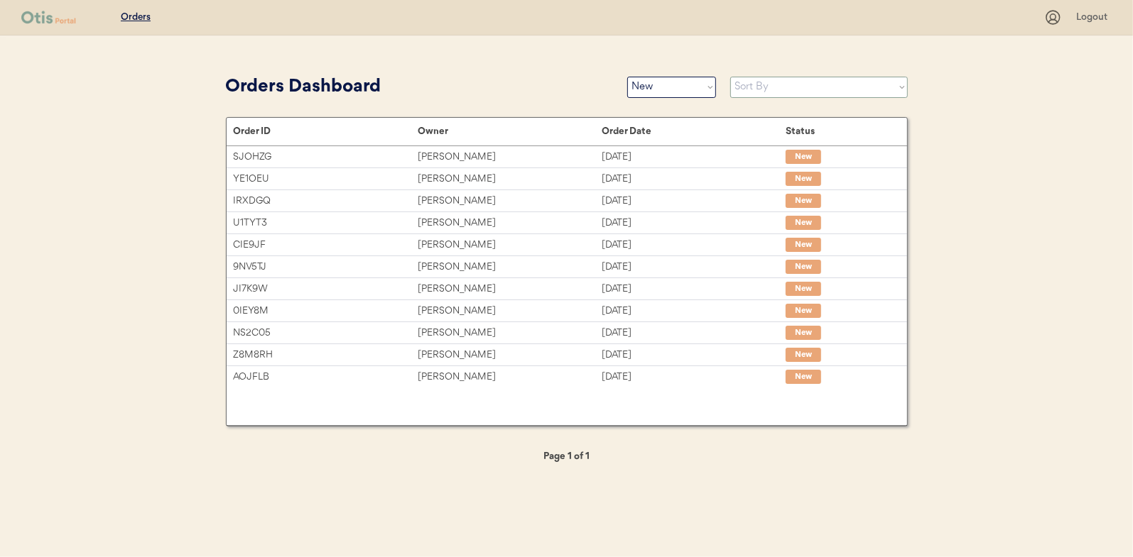
click at [762, 87] on select "Sort By Order Date (Newest → Oldest) Order Date (Oldest → Newest)" at bounding box center [819, 87] width 178 height 21
select select ""Order Date (Oldest → Newest)""
click at [730, 77] on select "Sort By Order Date (Newest → Oldest) Order Date (Oldest → Newest)" at bounding box center [819, 87] width 178 height 21
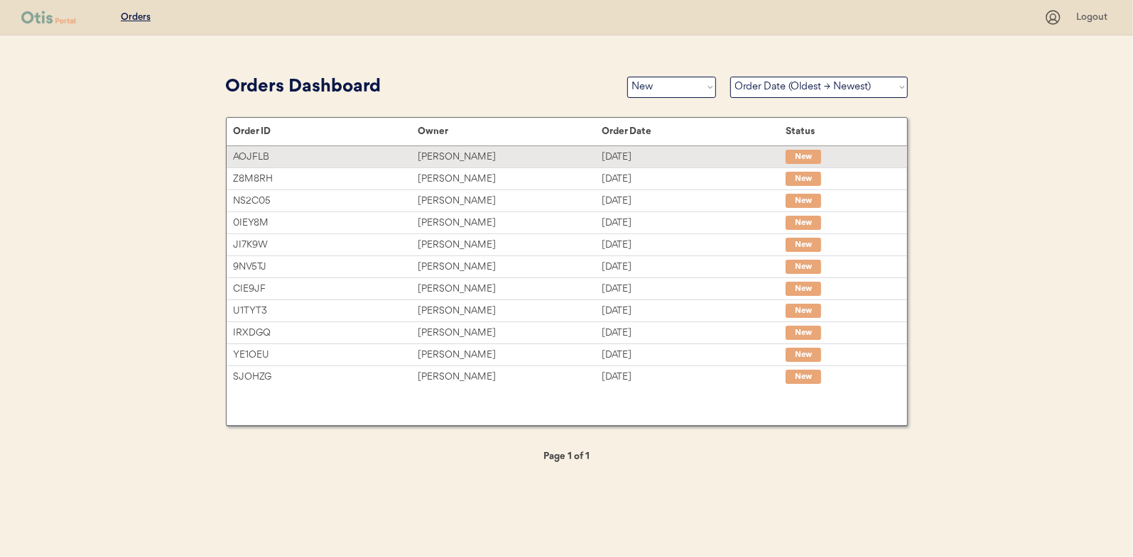
click at [457, 153] on div "[PERSON_NAME]" at bounding box center [510, 157] width 184 height 16
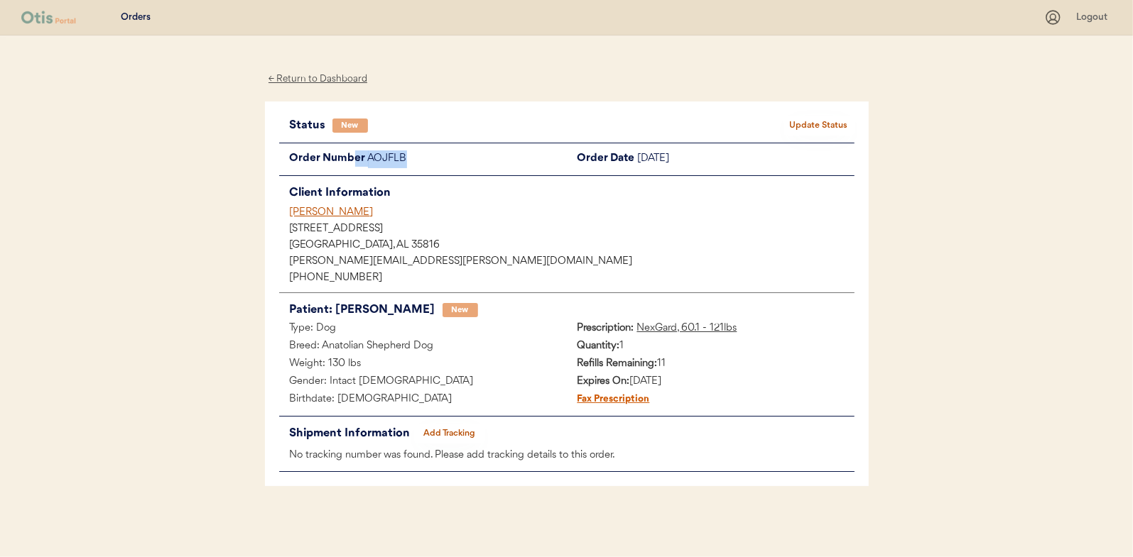
drag, startPoint x: 413, startPoint y: 156, endPoint x: 352, endPoint y: 157, distance: 61.1
click at [352, 157] on div "Order Number AOJFLB" at bounding box center [423, 160] width 288 height 18
click at [352, 157] on div "Order Number" at bounding box center [323, 160] width 89 height 18
click at [417, 161] on div "AOJFLB" at bounding box center [467, 160] width 199 height 18
drag, startPoint x: 413, startPoint y: 158, endPoint x: 369, endPoint y: 163, distance: 44.3
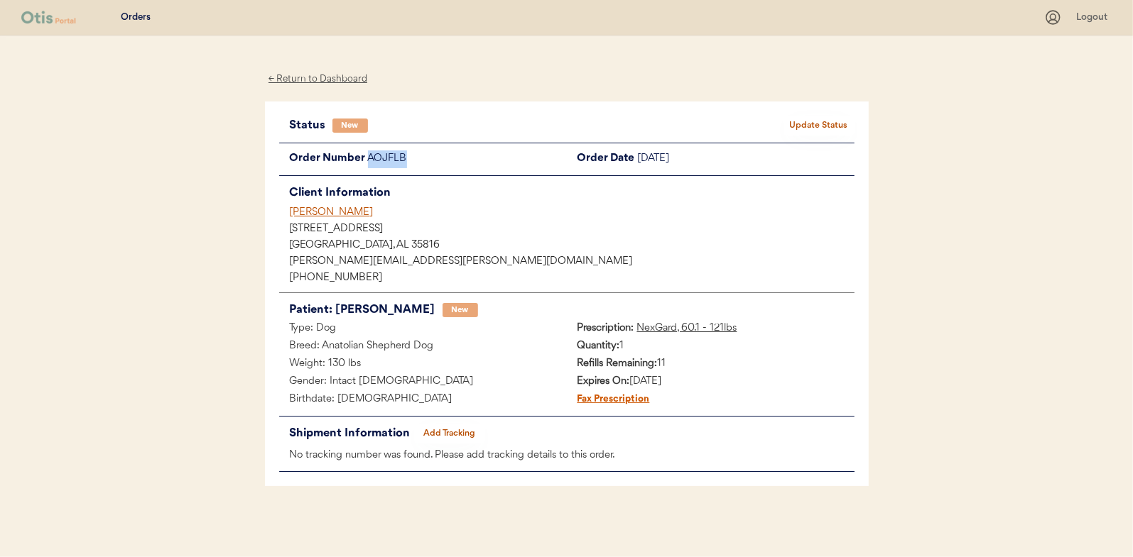
click at [369, 163] on div "AOJFLB" at bounding box center [467, 160] width 199 height 18
drag, startPoint x: 369, startPoint y: 163, endPoint x: 393, endPoint y: 159, distance: 25.1
copy div "AOJFLB"
click at [822, 126] on button "Update Status" at bounding box center [818, 126] width 71 height 20
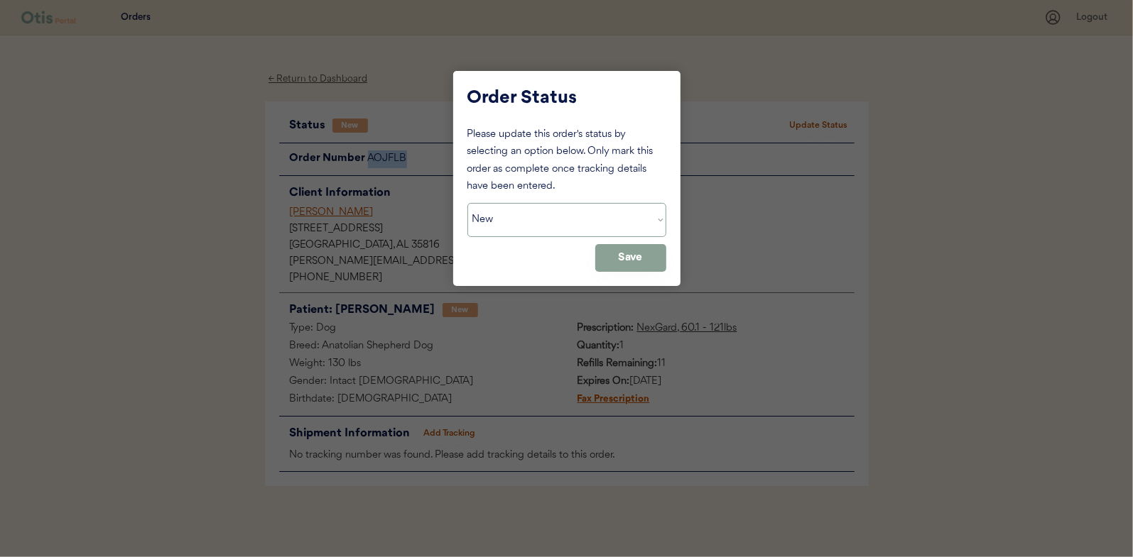
click at [534, 210] on select "Status On Hold New In Progress Complete Pending HW Consent Canceled" at bounding box center [566, 220] width 199 height 34
select select ""on_hold""
click at [467, 203] on select "Status On Hold New In Progress Complete Pending HW Consent Canceled" at bounding box center [566, 220] width 199 height 34
click at [614, 251] on button "Save" at bounding box center [630, 258] width 71 height 28
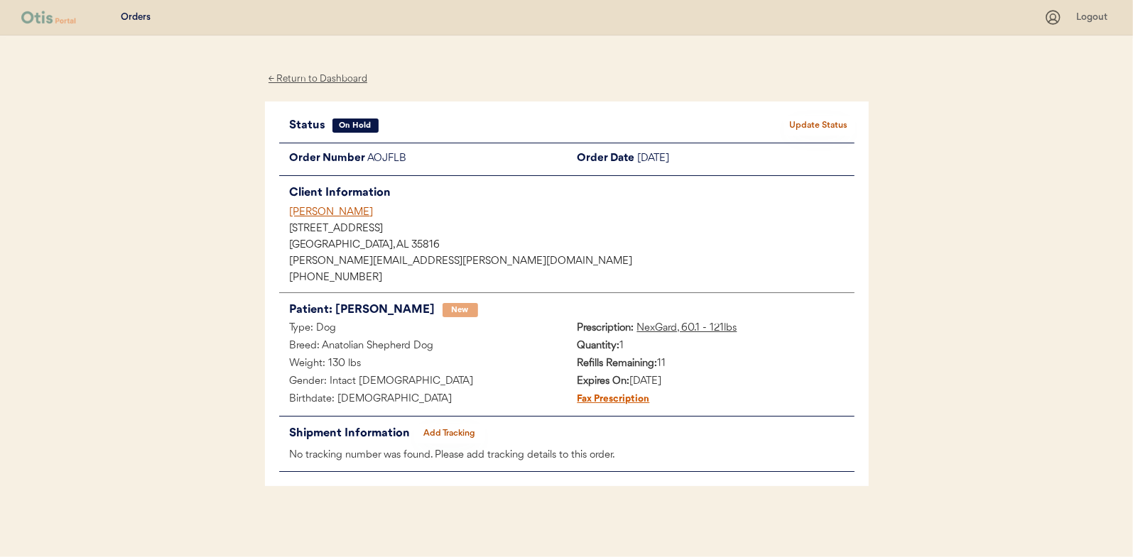
click at [320, 75] on div "← Return to Dashboard" at bounding box center [318, 79] width 107 height 16
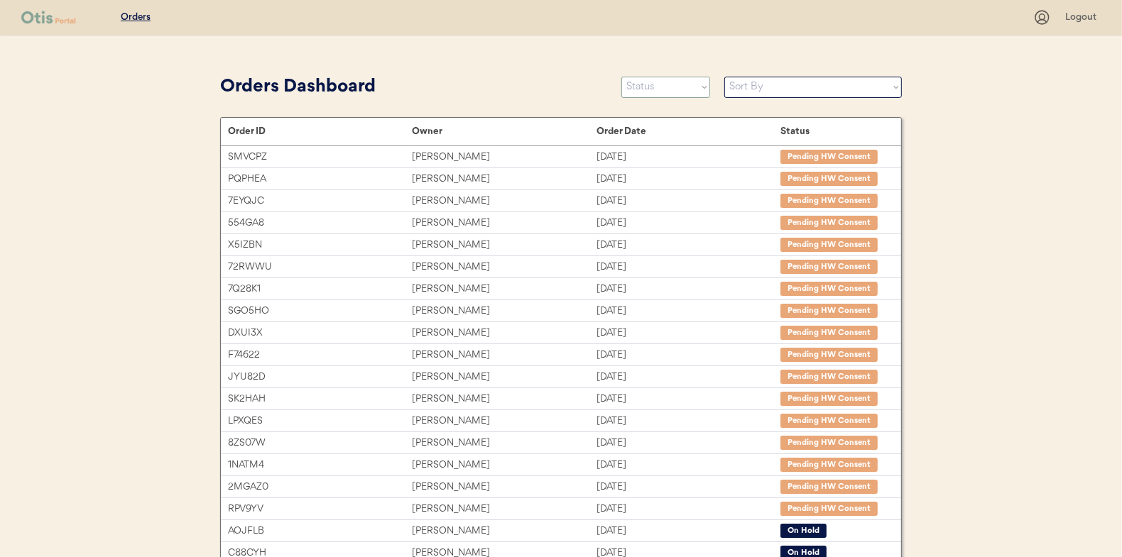
click at [662, 91] on select "Status On Hold New In Progress Complete Pending HW Consent Canceled" at bounding box center [665, 87] width 89 height 21
select select ""new""
click at [621, 77] on select "Status On Hold New In Progress Complete Pending HW Consent Canceled" at bounding box center [665, 87] width 89 height 21
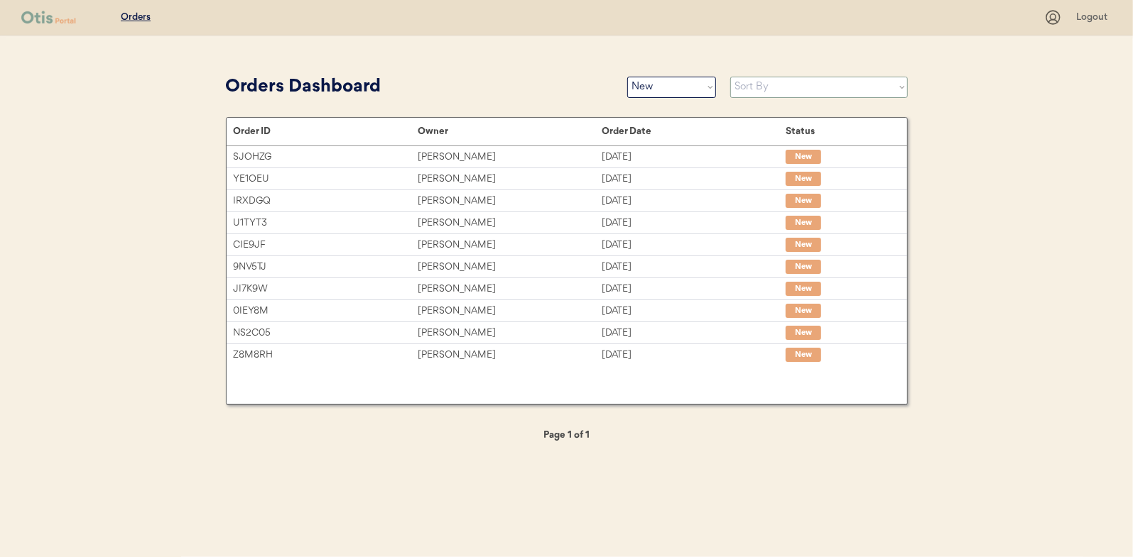
click at [743, 84] on select "Sort By Order Date (Newest → Oldest) Order Date (Oldest → Newest)" at bounding box center [819, 87] width 178 height 21
select select ""Order Date (Oldest → Newest)""
click at [730, 77] on select "Sort By Order Date (Newest → Oldest) Order Date (Oldest → Newest)" at bounding box center [819, 87] width 178 height 21
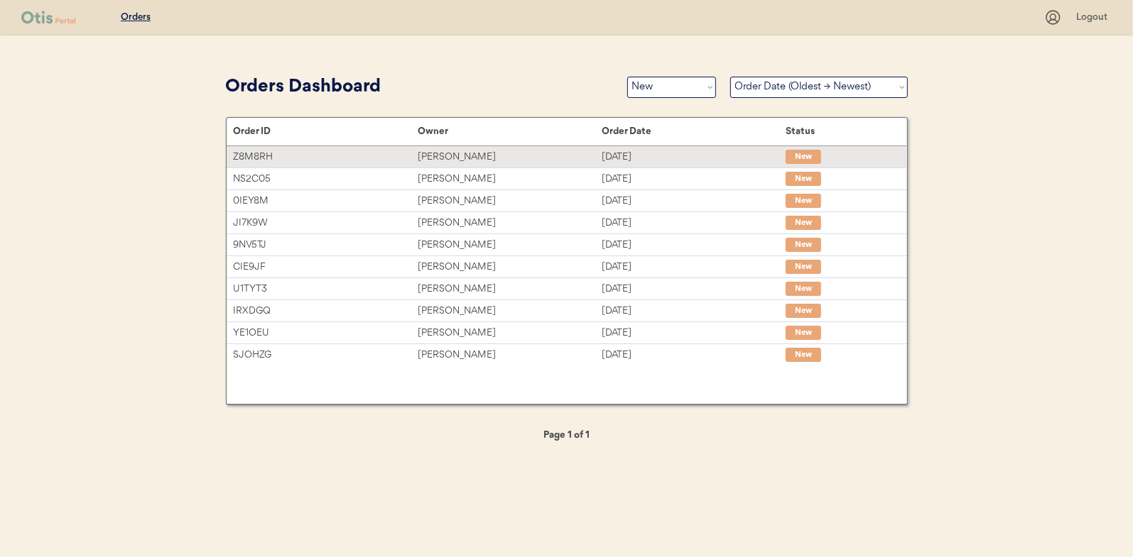
click at [459, 158] on div "Francesca Carey" at bounding box center [510, 157] width 184 height 16
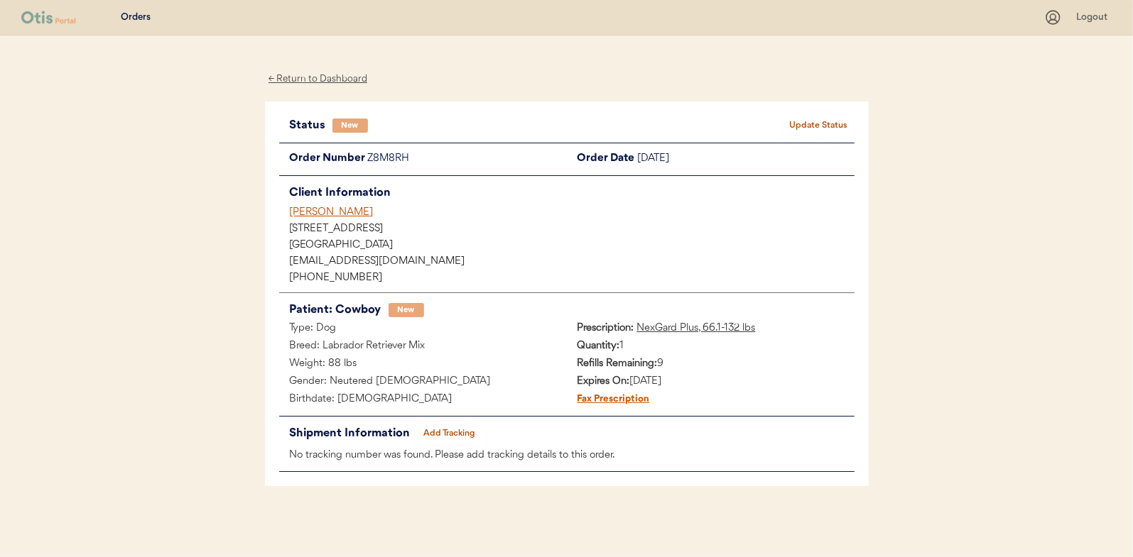
click at [810, 125] on button "Update Status" at bounding box center [818, 126] width 71 height 20
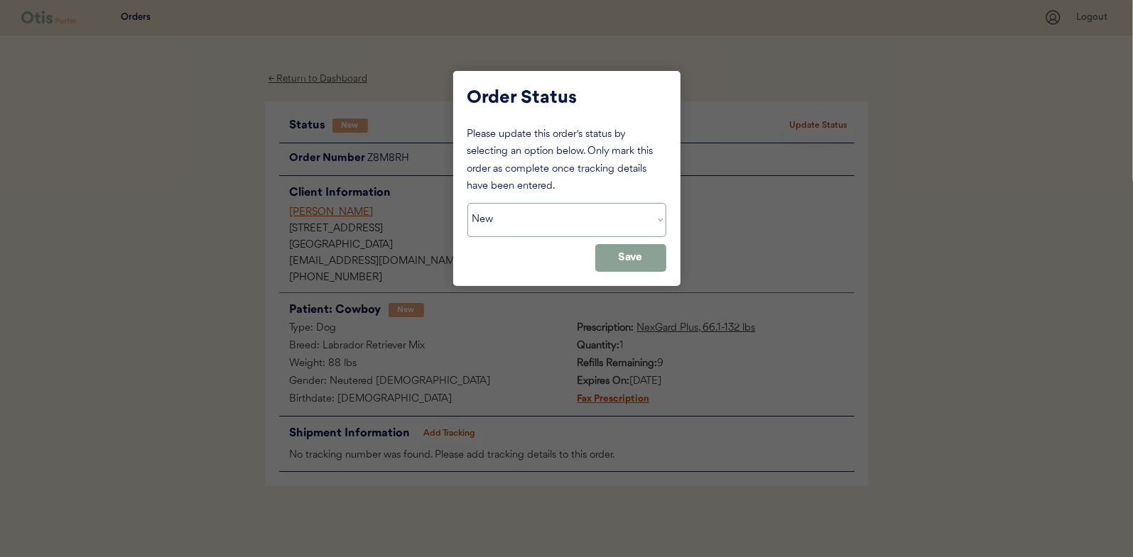
click at [503, 219] on select "Status On Hold New In Progress Complete Pending HW Consent Canceled" at bounding box center [566, 220] width 199 height 34
select select ""in_progress""
click at [467, 203] on select "Status On Hold New In Progress Complete Pending HW Consent Canceled" at bounding box center [566, 220] width 199 height 34
click at [638, 264] on button "Save" at bounding box center [630, 258] width 71 height 28
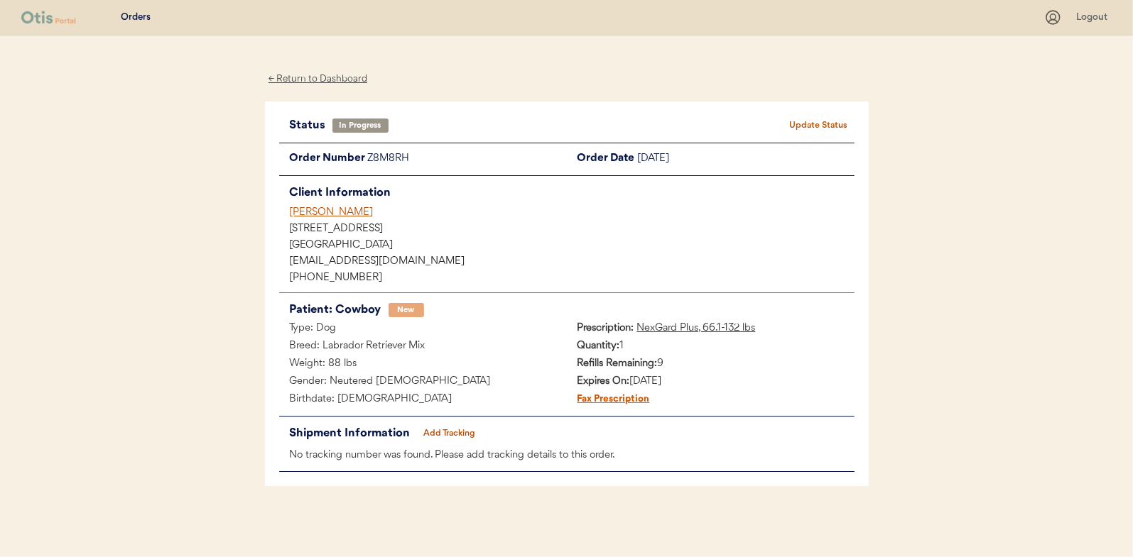
click at [324, 74] on div "← Return to Dashboard" at bounding box center [318, 79] width 107 height 16
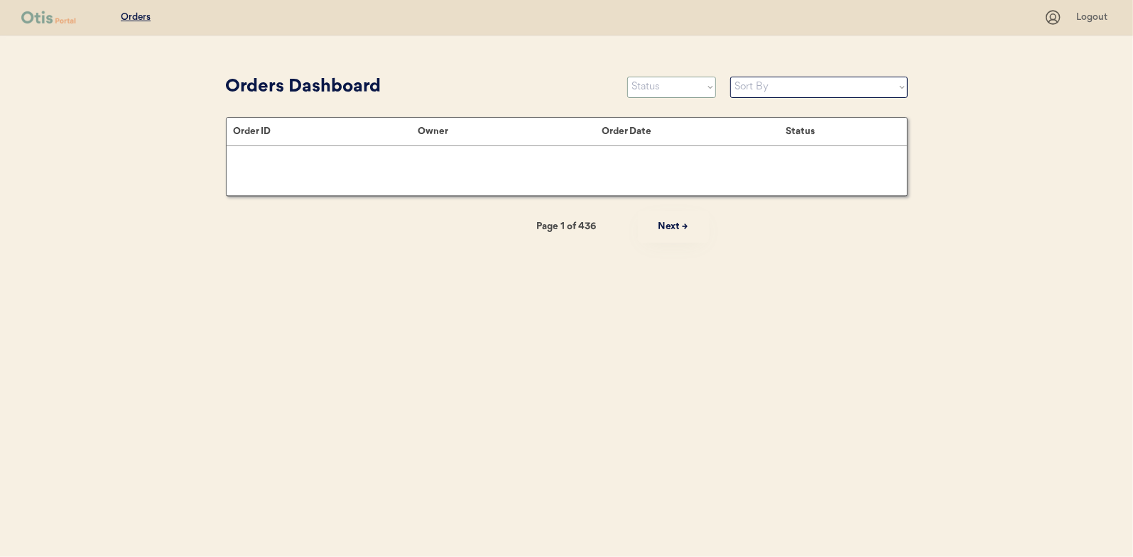
click at [658, 89] on select "Status On Hold New In Progress Complete Pending HW Consent Canceled" at bounding box center [671, 87] width 89 height 21
select select ""new""
click at [627, 77] on select "Status On Hold New In Progress Complete Pending HW Consent Canceled" at bounding box center [671, 87] width 89 height 21
click at [747, 85] on select "Sort By Order Date (Newest → Oldest) Order Date (Oldest → Newest)" at bounding box center [819, 87] width 178 height 21
select select ""Order Date (Oldest → Newest)""
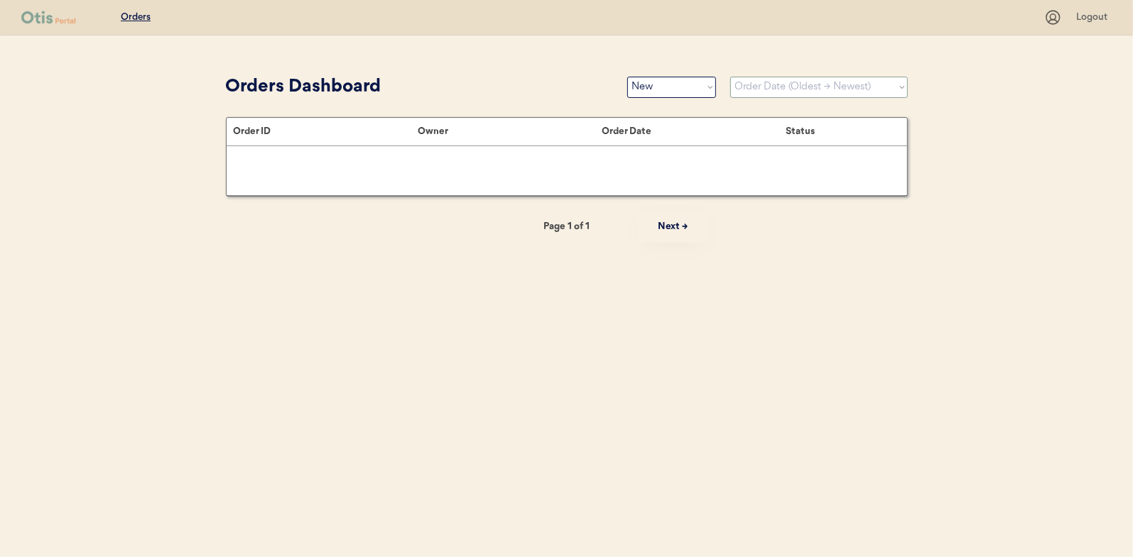
click at [730, 77] on select "Sort By Order Date (Newest → Oldest) Order Date (Oldest → Newest)" at bounding box center [819, 87] width 178 height 21
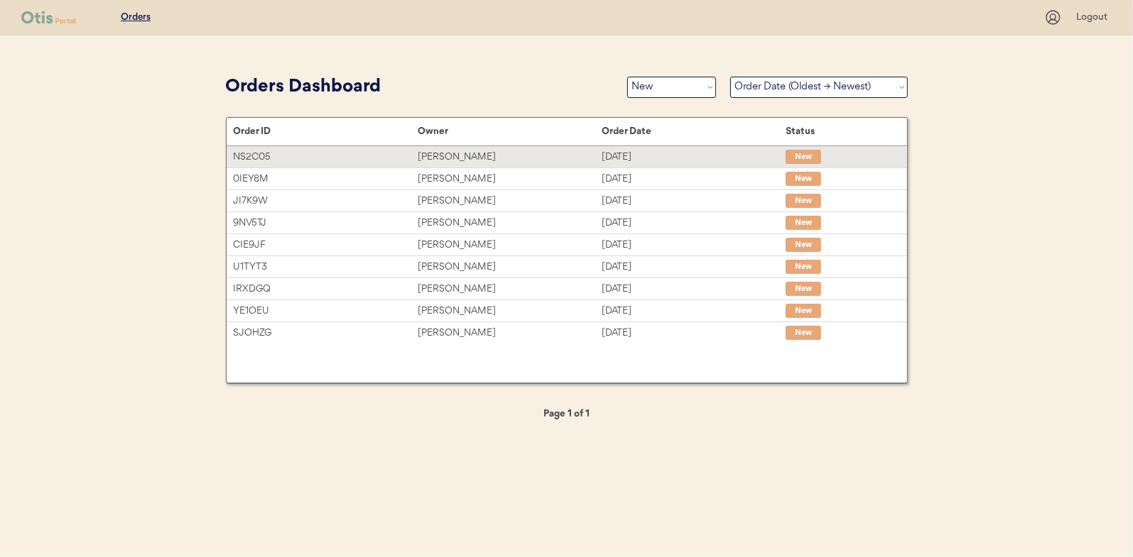
click at [446, 161] on div "Holly DeArman" at bounding box center [510, 157] width 184 height 16
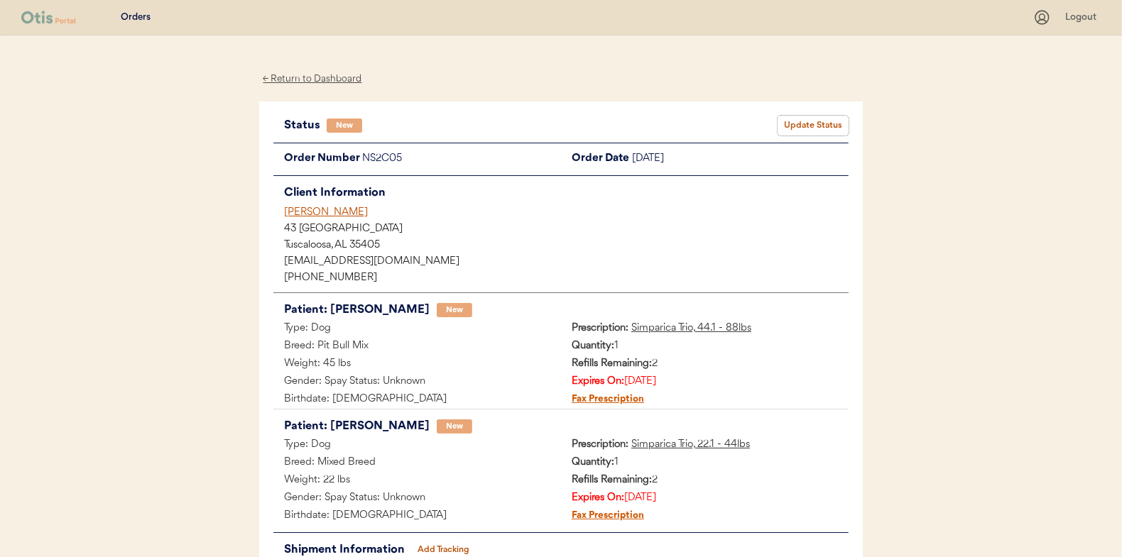
click at [802, 122] on button "Update Status" at bounding box center [813, 126] width 71 height 20
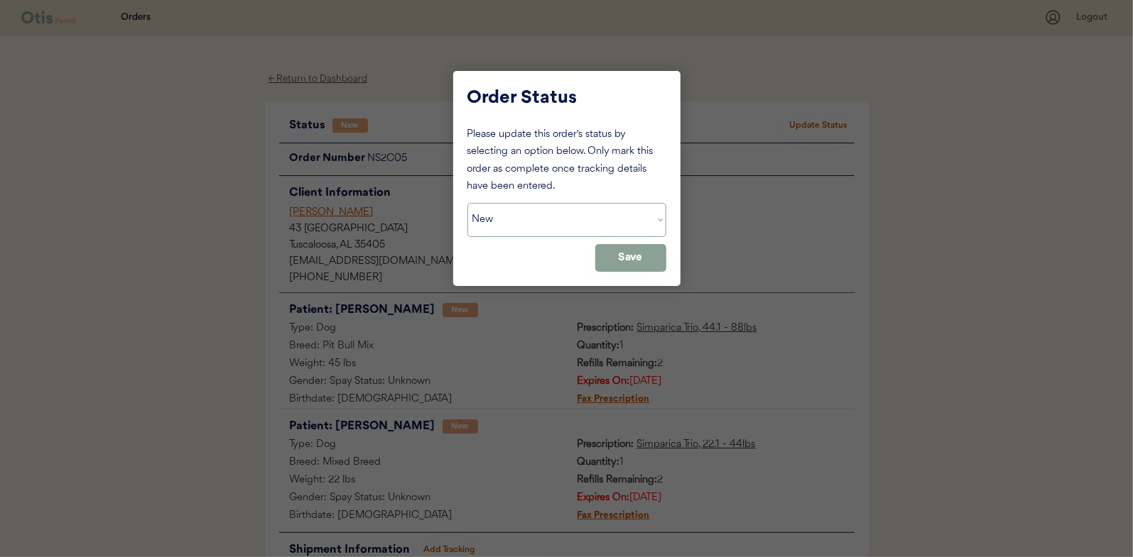
click at [489, 224] on select "Status On Hold New In Progress Complete Pending HW Consent Canceled" at bounding box center [566, 220] width 199 height 34
select select ""in_progress""
click at [467, 203] on select "Status On Hold New In Progress Complete Pending HW Consent Canceled" at bounding box center [566, 220] width 199 height 34
click at [613, 251] on button "Save" at bounding box center [630, 258] width 71 height 28
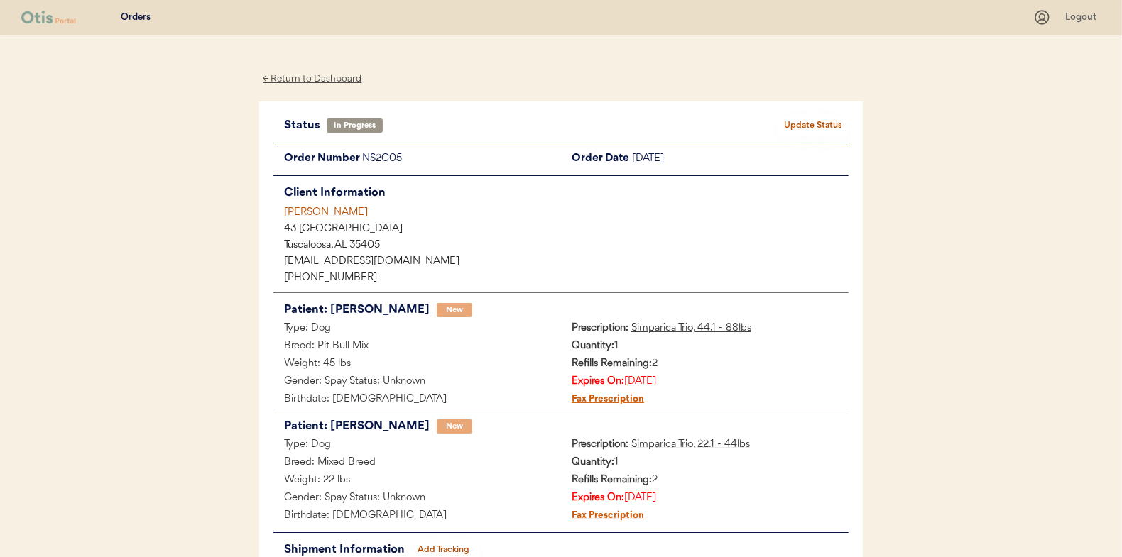
click at [316, 76] on div "← Return to Dashboard" at bounding box center [312, 79] width 107 height 16
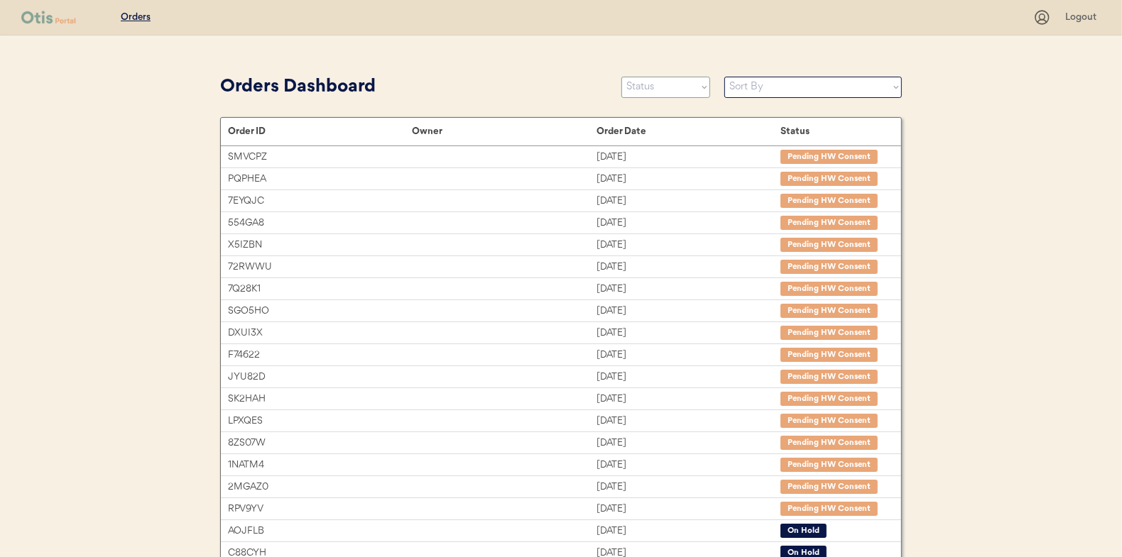
click at [653, 84] on select "Status On Hold New In Progress Complete Pending HW Consent Canceled" at bounding box center [665, 87] width 89 height 21
select select ""new""
click at [621, 77] on select "Status On Hold New In Progress Complete Pending HW Consent Canceled" at bounding box center [665, 87] width 89 height 21
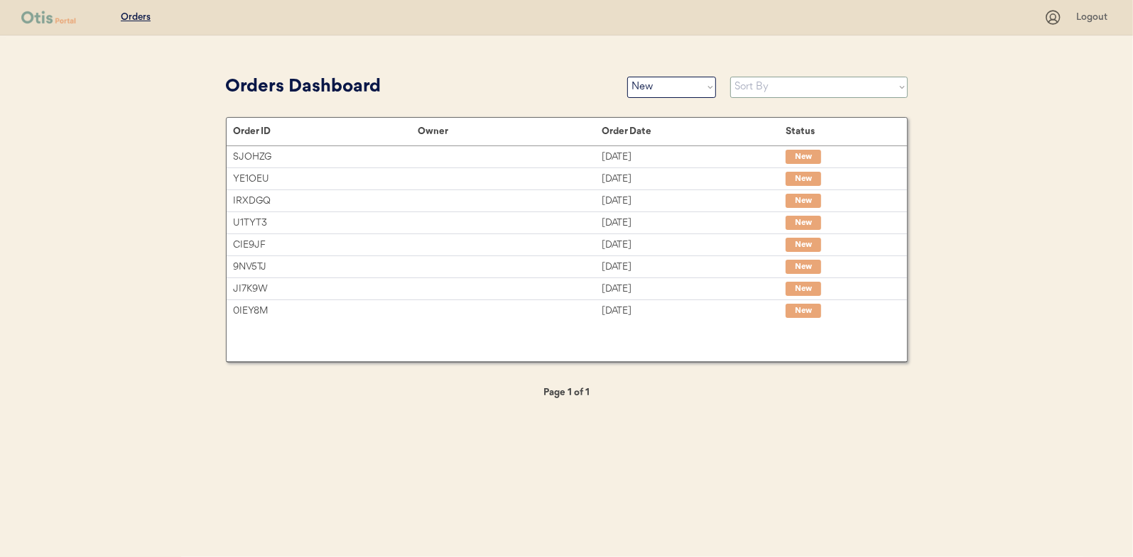
click at [758, 84] on select "Sort By Order Date (Newest → Oldest) Order Date (Oldest → Newest)" at bounding box center [819, 87] width 178 height 21
select select ""Order Date (Oldest → Newest)""
click at [730, 77] on select "Sort By Order Date (Newest → Oldest) Order Date (Oldest → Newest)" at bounding box center [819, 87] width 178 height 21
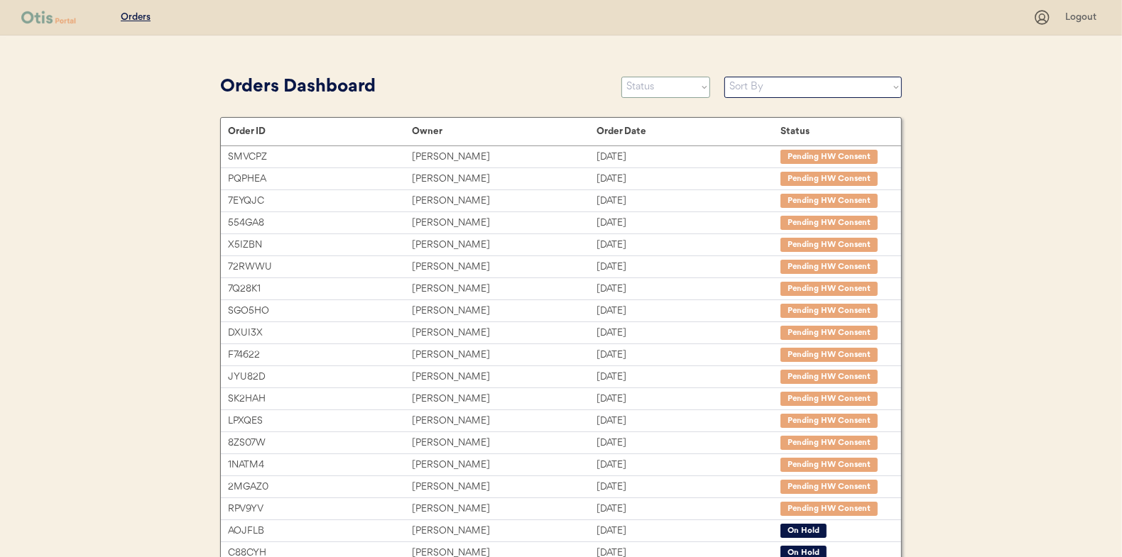
click at [668, 87] on select "Status On Hold New In Progress Complete Pending HW Consent Canceled" at bounding box center [665, 87] width 89 height 21
select select ""new""
click at [621, 77] on select "Status On Hold New In Progress Complete Pending HW Consent Canceled" at bounding box center [665, 87] width 89 height 21
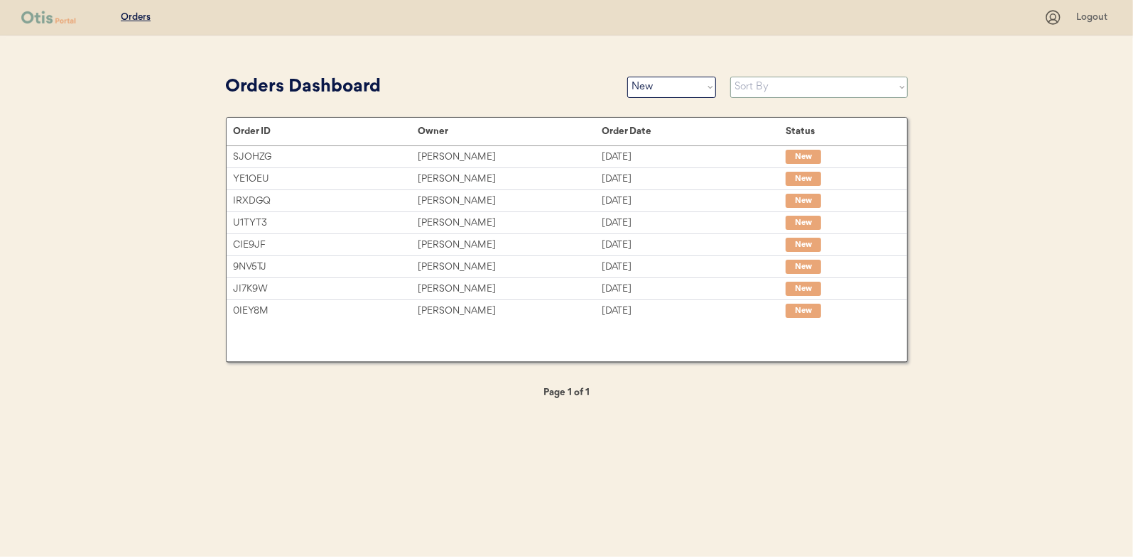
click at [751, 89] on select "Sort By Order Date (Newest → Oldest) Order Date (Oldest → Newest)" at bounding box center [819, 87] width 178 height 21
select select ""Order Date (Oldest → Newest)""
click at [730, 77] on select "Sort By Order Date (Newest → Oldest) Order Date (Oldest → Newest)" at bounding box center [819, 87] width 178 height 21
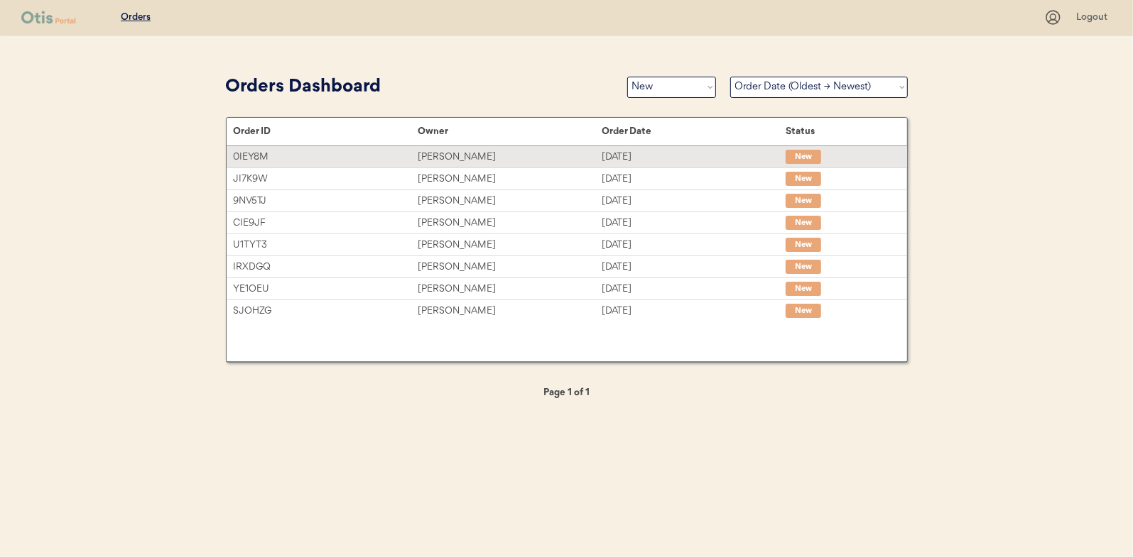
click at [442, 153] on div "Amanda Hill" at bounding box center [510, 157] width 184 height 16
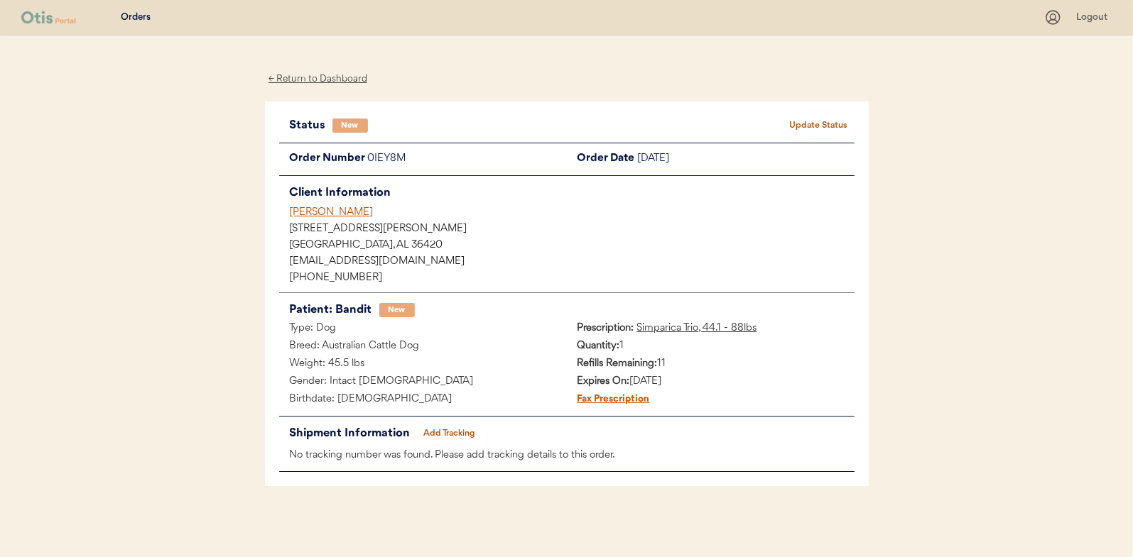
click at [815, 119] on button "Update Status" at bounding box center [818, 126] width 71 height 20
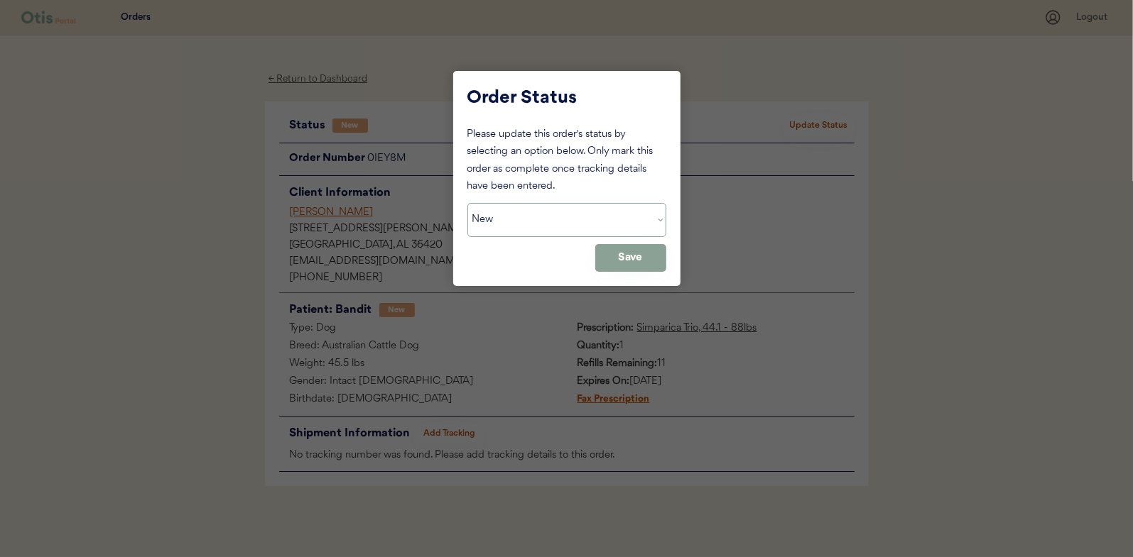
click at [509, 218] on select "Status On Hold New In Progress Complete Pending HW Consent Canceled" at bounding box center [566, 220] width 199 height 34
select select ""in_progress""
click at [467, 203] on select "Status On Hold New In Progress Complete Pending HW Consent Canceled" at bounding box center [566, 220] width 199 height 34
click at [629, 254] on button "Save" at bounding box center [630, 258] width 71 height 28
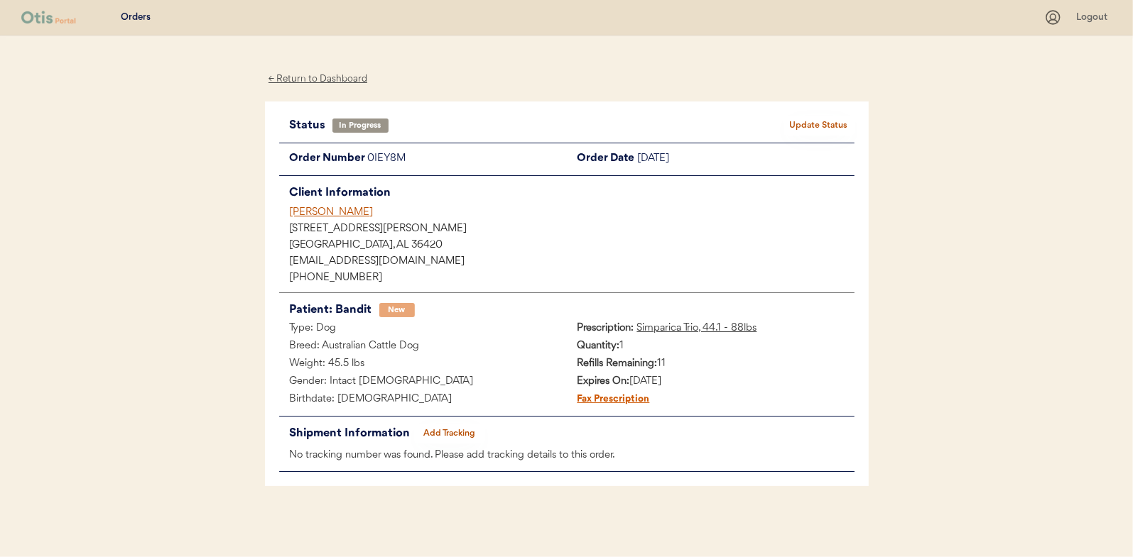
click at [327, 80] on div "← Return to Dashboard" at bounding box center [318, 79] width 107 height 16
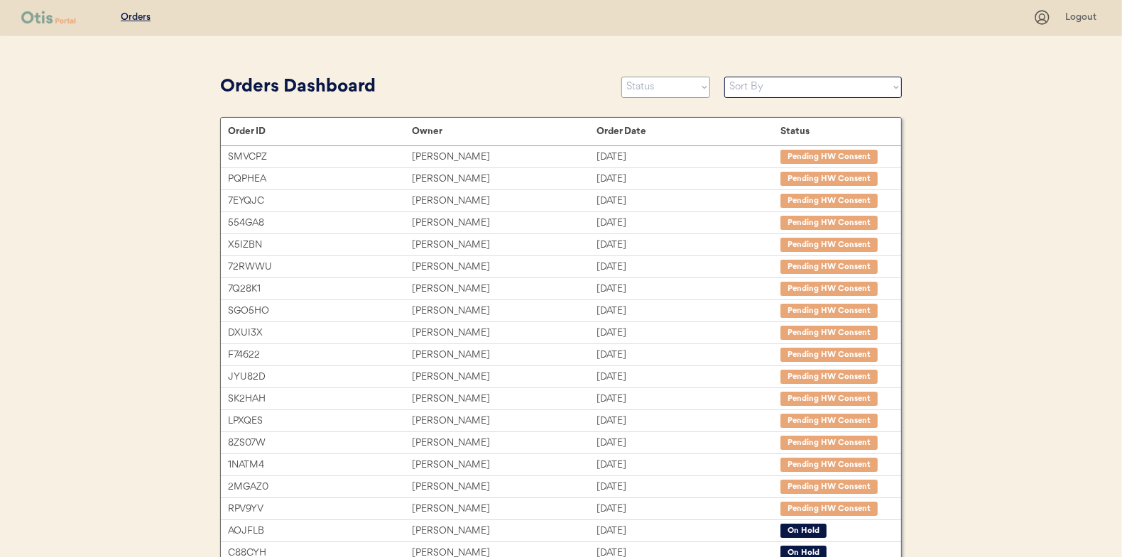
click at [653, 91] on select "Status On Hold New In Progress Complete Pending HW Consent Canceled" at bounding box center [665, 87] width 89 height 21
select select ""new""
click at [621, 77] on select "Status On Hold New In Progress Complete Pending HW Consent Canceled" at bounding box center [665, 87] width 89 height 21
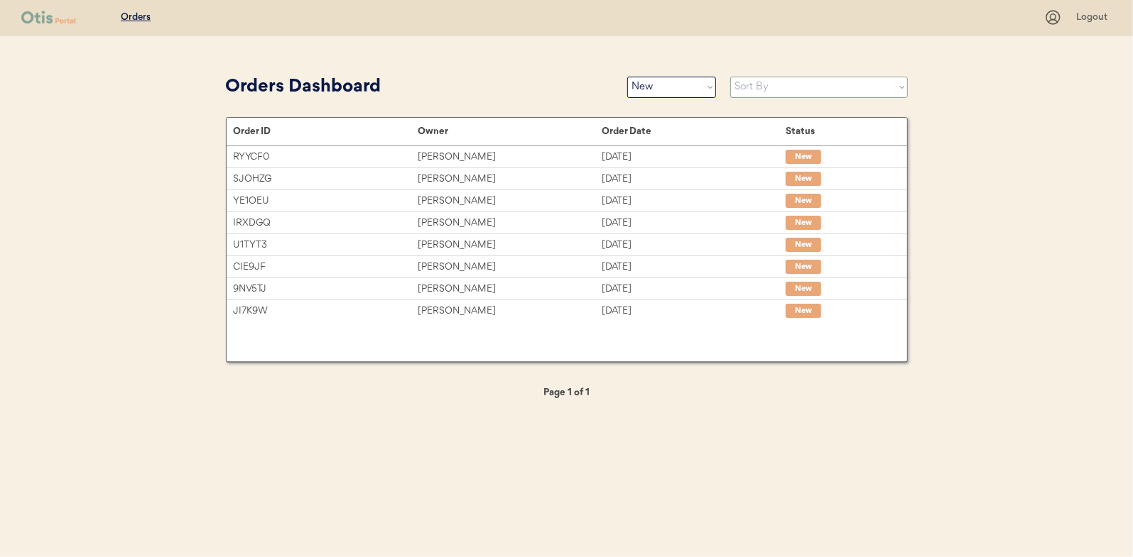
click at [762, 87] on select "Sort By Order Date (Newest → Oldest) Order Date (Oldest → Newest)" at bounding box center [819, 87] width 178 height 21
select select ""Order Date (Oldest → Newest)""
click at [730, 77] on select "Sort By Order Date (Newest → Oldest) Order Date (Oldest → Newest)" at bounding box center [819, 87] width 178 height 21
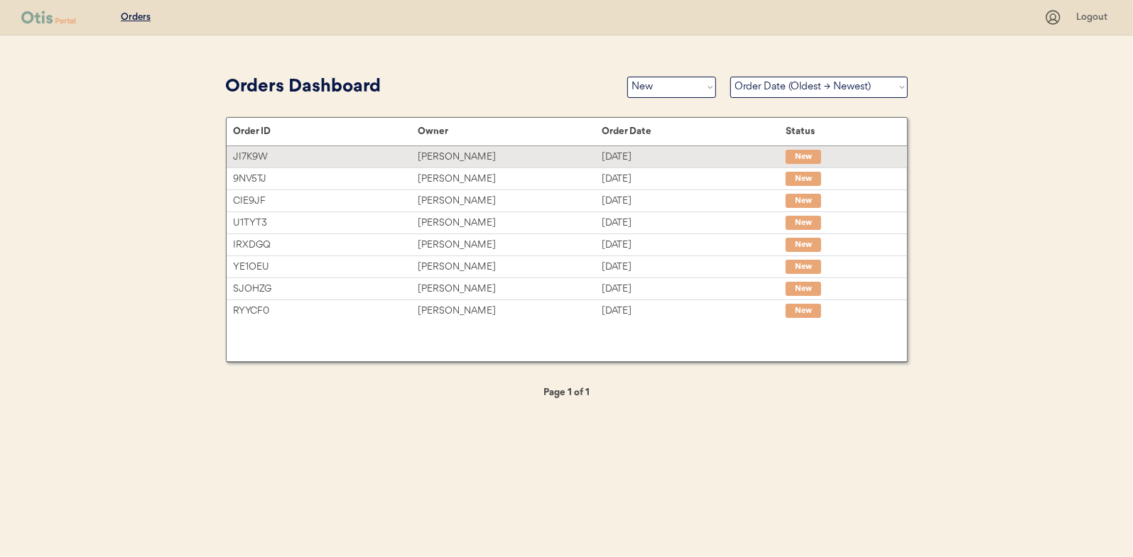
click at [440, 158] on div "[PERSON_NAME]" at bounding box center [510, 157] width 184 height 16
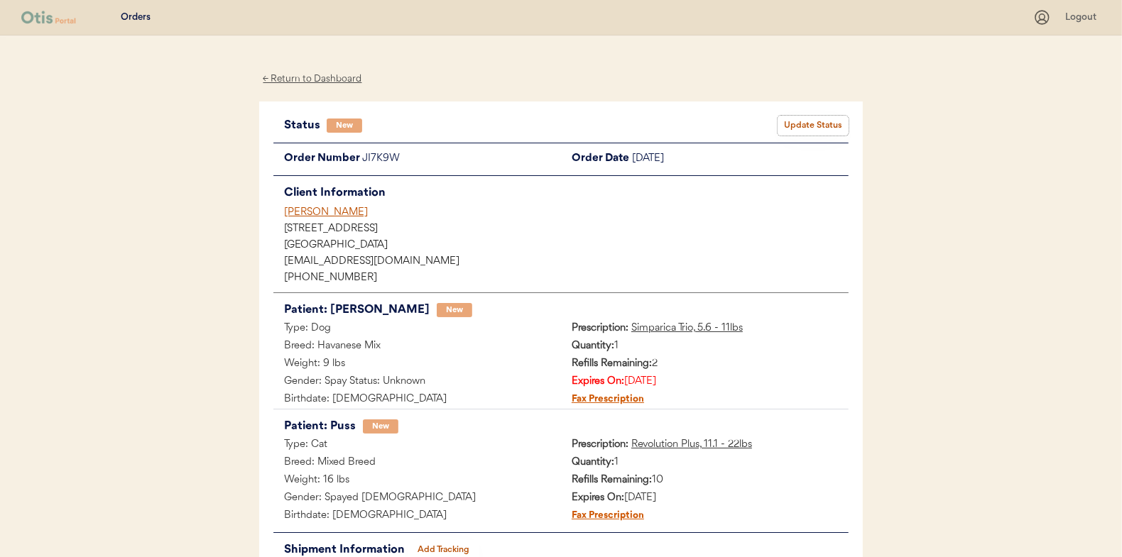
click at [804, 120] on button "Update Status" at bounding box center [813, 126] width 71 height 20
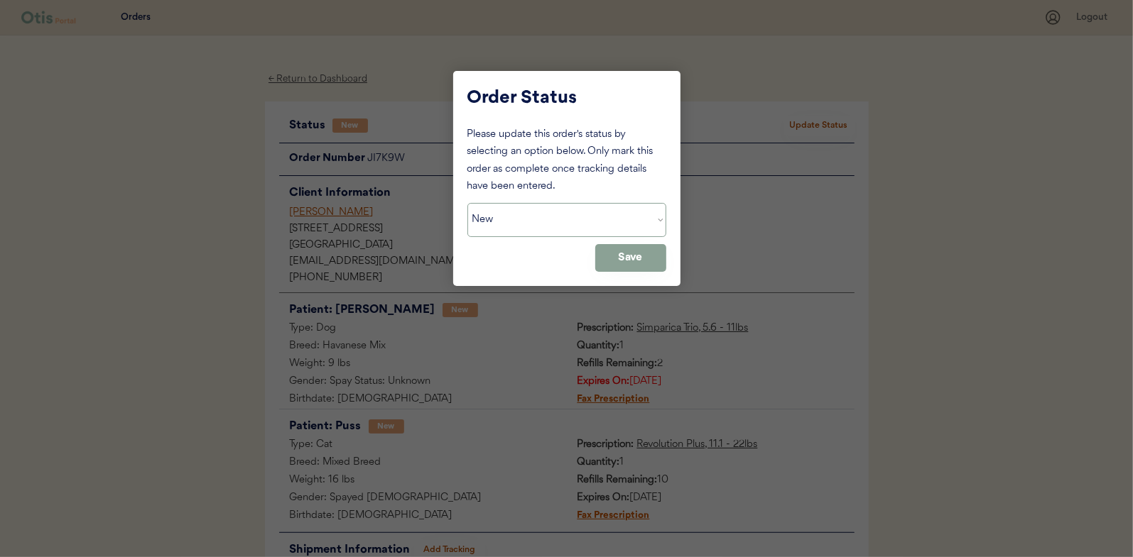
click at [535, 230] on select "Status On Hold New In Progress Complete Pending HW Consent Canceled" at bounding box center [566, 220] width 199 height 34
select select ""in_progress""
click at [467, 203] on select "Status On Hold New In Progress Complete Pending HW Consent Canceled" at bounding box center [566, 220] width 199 height 34
click at [633, 257] on button "Save" at bounding box center [630, 258] width 71 height 28
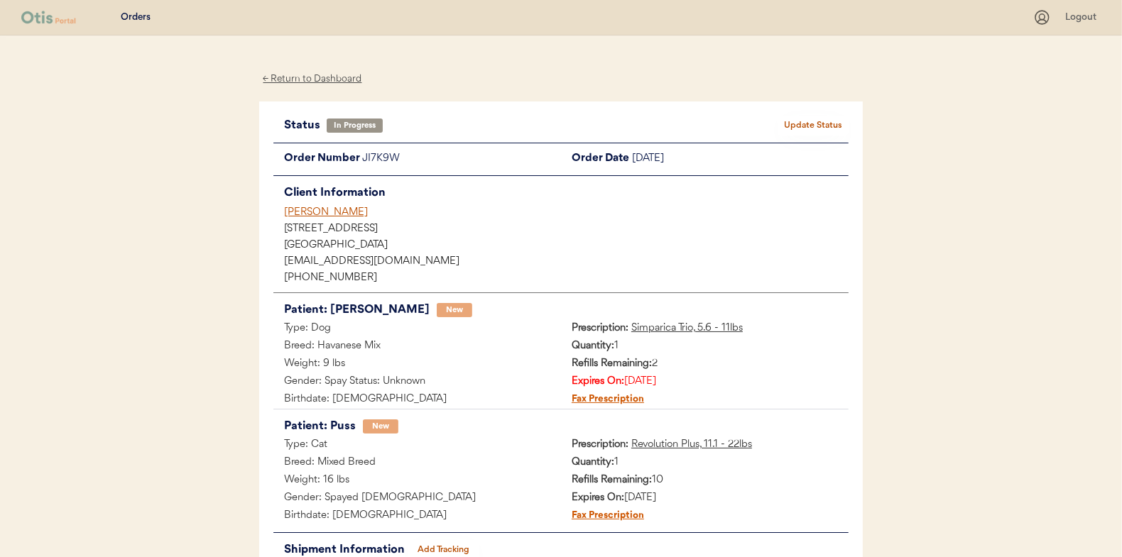
click at [314, 77] on div "← Return to Dashboard" at bounding box center [312, 79] width 107 height 16
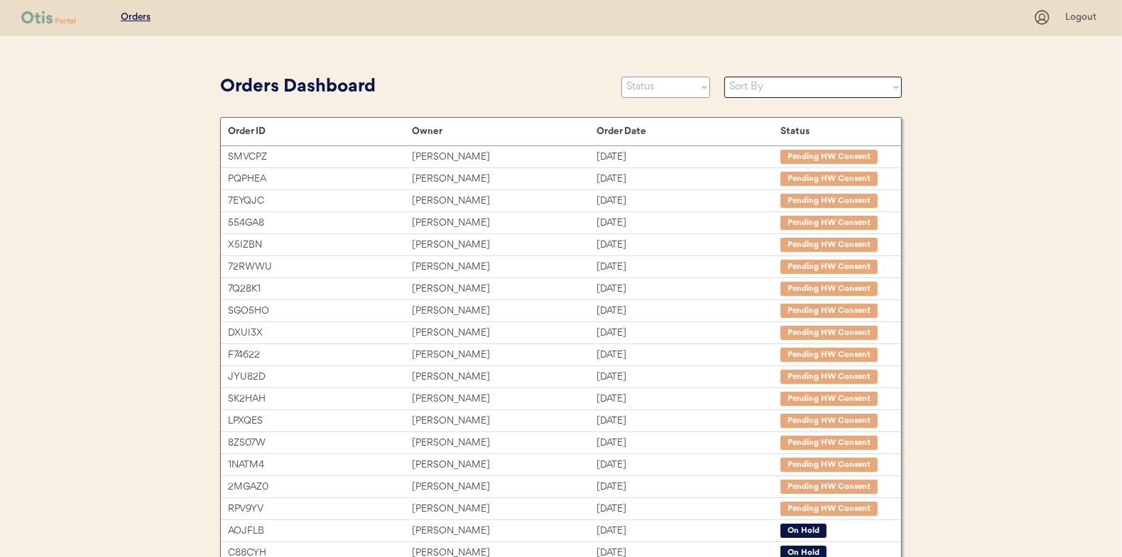
click at [644, 85] on select "Status On Hold New In Progress Complete Pending HW Consent Canceled" at bounding box center [665, 87] width 89 height 21
select select ""new""
click at [621, 77] on select "Status On Hold New In Progress Complete Pending HW Consent Canceled" at bounding box center [665, 87] width 89 height 21
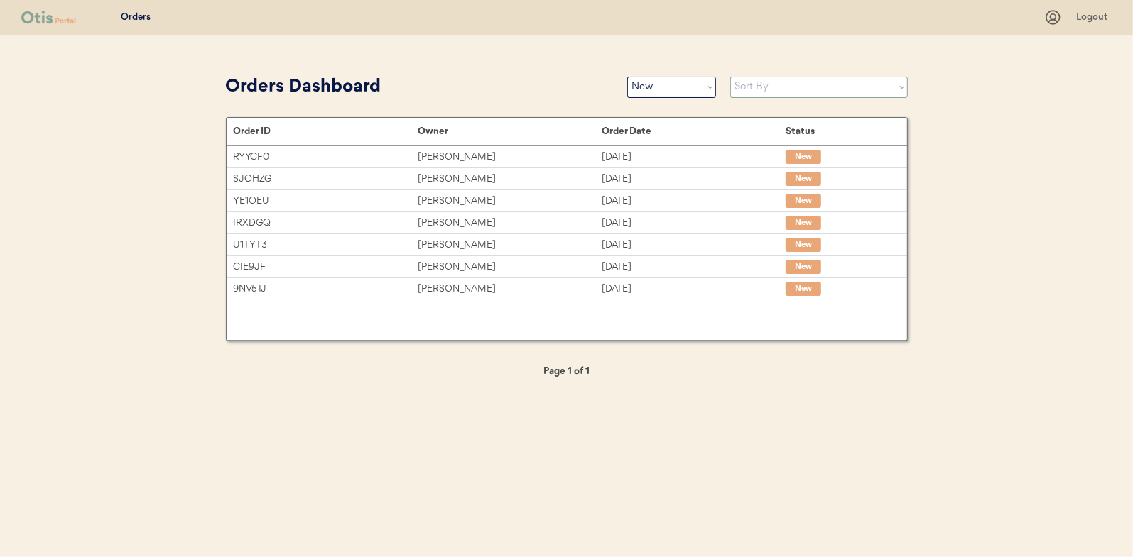
click at [743, 82] on select "Sort By Order Date (Newest → Oldest) Order Date (Oldest → Newest)" at bounding box center [819, 87] width 178 height 21
select select ""Order Date (Oldest → Newest)""
click at [730, 77] on select "Sort By Order Date (Newest → Oldest) Order Date (Oldest → Newest)" at bounding box center [819, 87] width 178 height 21
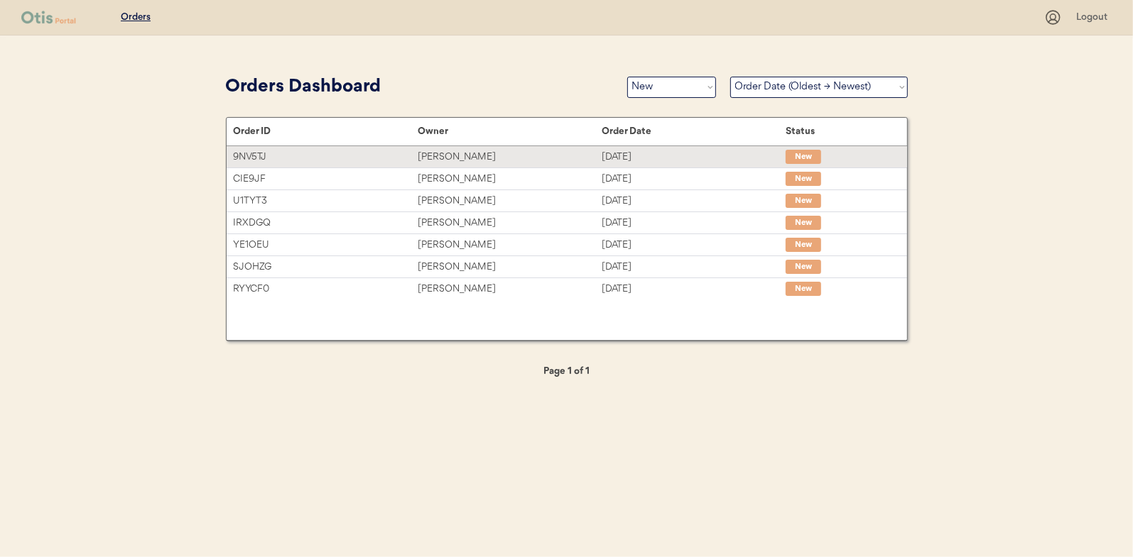
click at [462, 155] on div "Jennifer Taylor" at bounding box center [510, 157] width 184 height 16
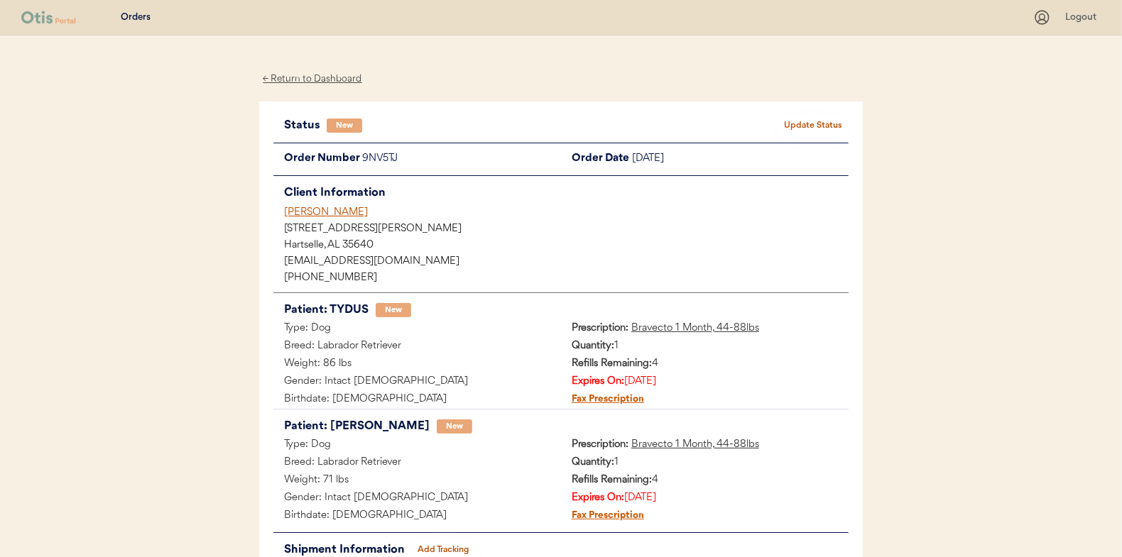
click at [811, 126] on button "Update Status" at bounding box center [813, 126] width 71 height 20
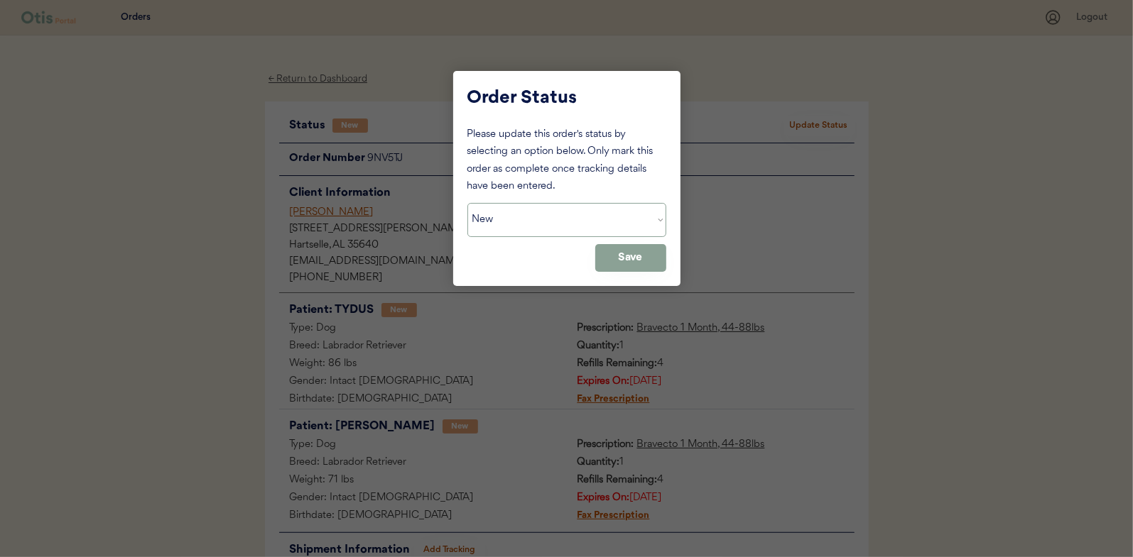
click at [551, 220] on select "Status On Hold New In Progress Complete Pending HW Consent Canceled" at bounding box center [566, 220] width 199 height 34
select select ""in_progress""
click at [467, 203] on select "Status On Hold New In Progress Complete Pending HW Consent Canceled" at bounding box center [566, 220] width 199 height 34
click at [638, 249] on button "Save" at bounding box center [630, 258] width 71 height 28
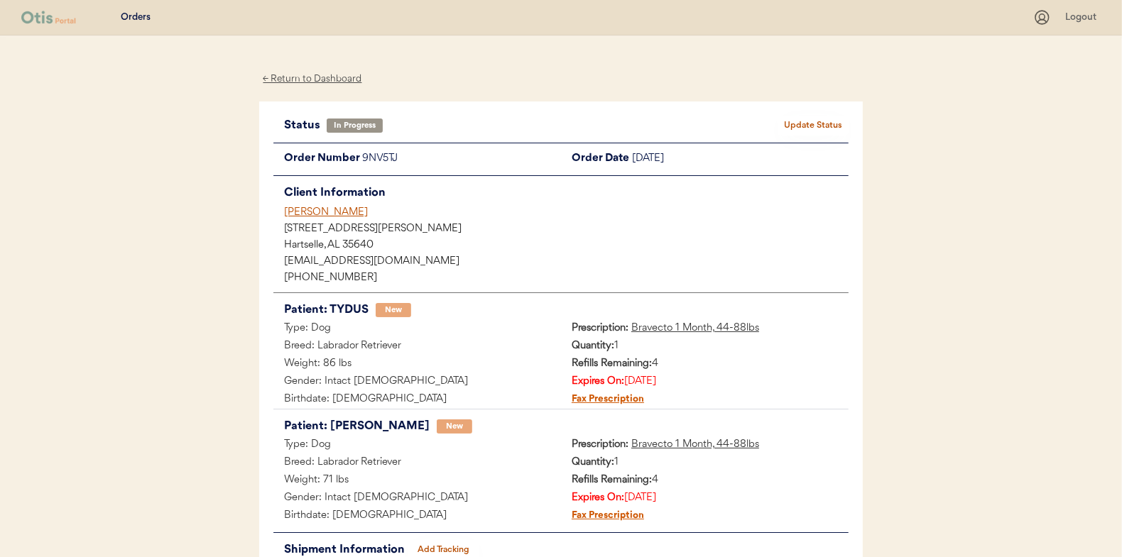
click at [303, 77] on div "← Return to Dashboard" at bounding box center [312, 79] width 107 height 16
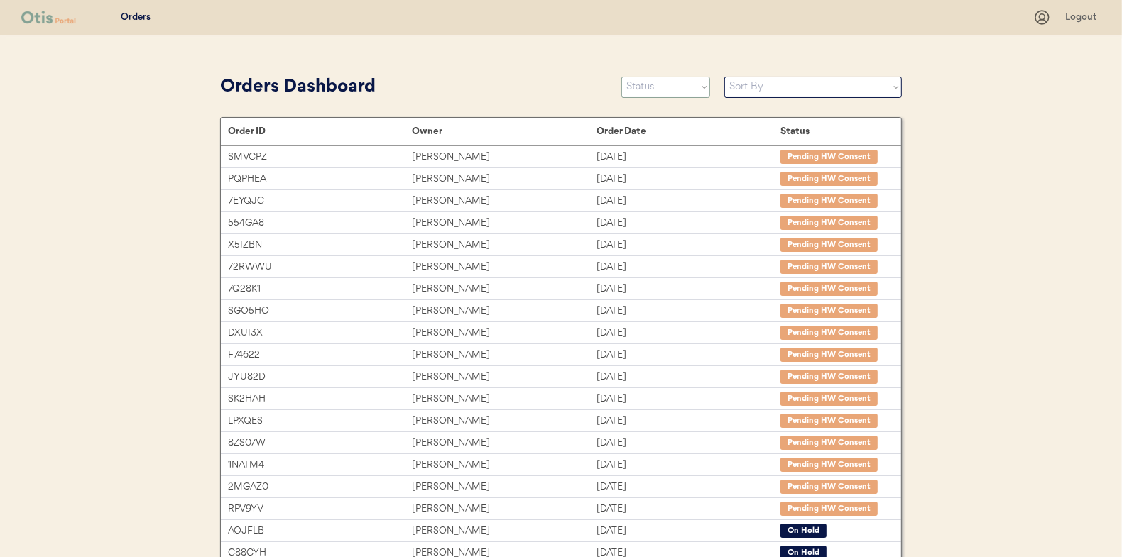
click at [651, 89] on select "Status On Hold New In Progress Complete Pending HW Consent Canceled" at bounding box center [665, 87] width 89 height 21
select select ""new""
click at [621, 77] on select "Status On Hold New In Progress Complete Pending HW Consent Canceled" at bounding box center [665, 87] width 89 height 21
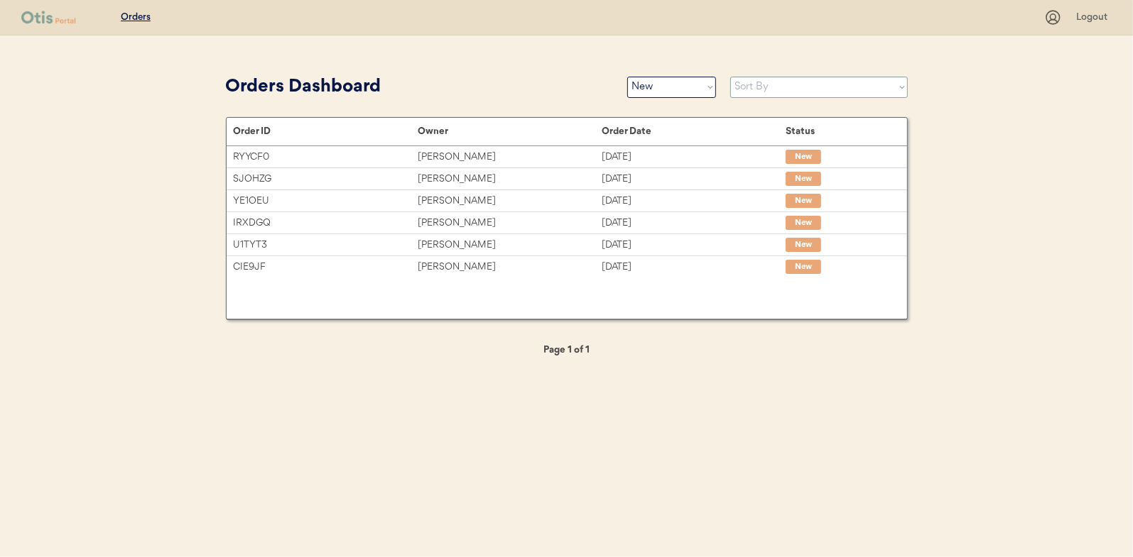
click at [747, 90] on select "Sort By Order Date (Newest → Oldest) Order Date (Oldest → Newest)" at bounding box center [819, 87] width 178 height 21
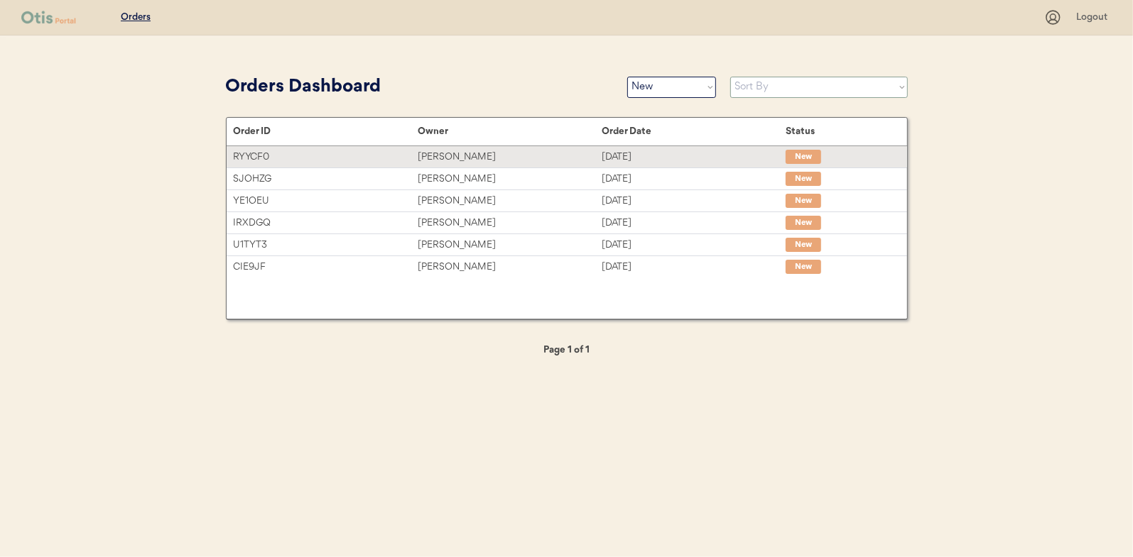
select select ""Order Date (Oldest → Newest)""
click at [730, 77] on select "Sort By Order Date (Newest → Oldest) Order Date (Oldest → Newest)" at bounding box center [819, 87] width 178 height 21
click at [462, 150] on div "[PERSON_NAME]" at bounding box center [510, 157] width 184 height 16
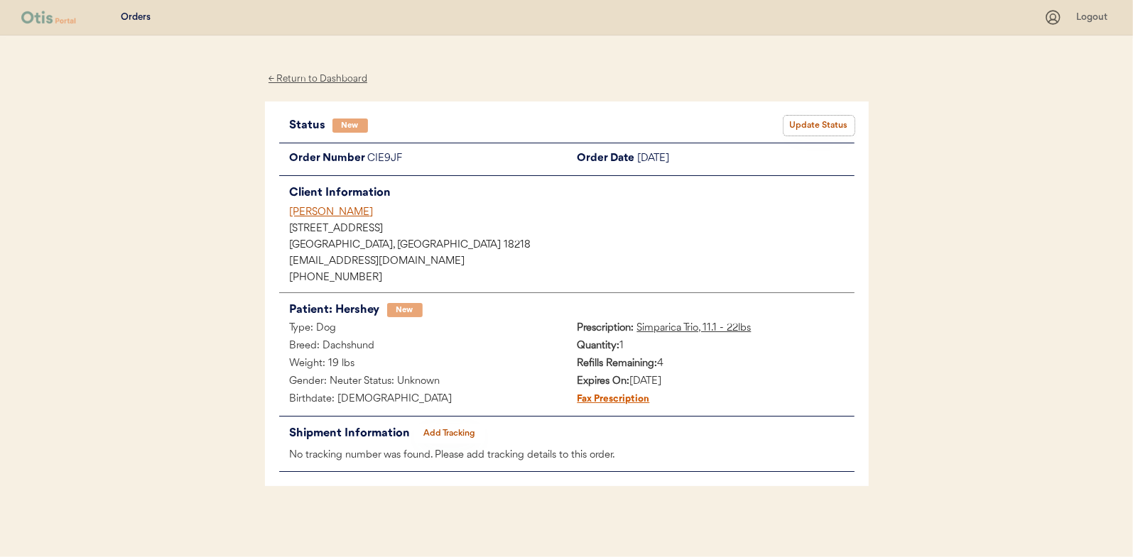
click at [825, 125] on button "Update Status" at bounding box center [818, 126] width 71 height 20
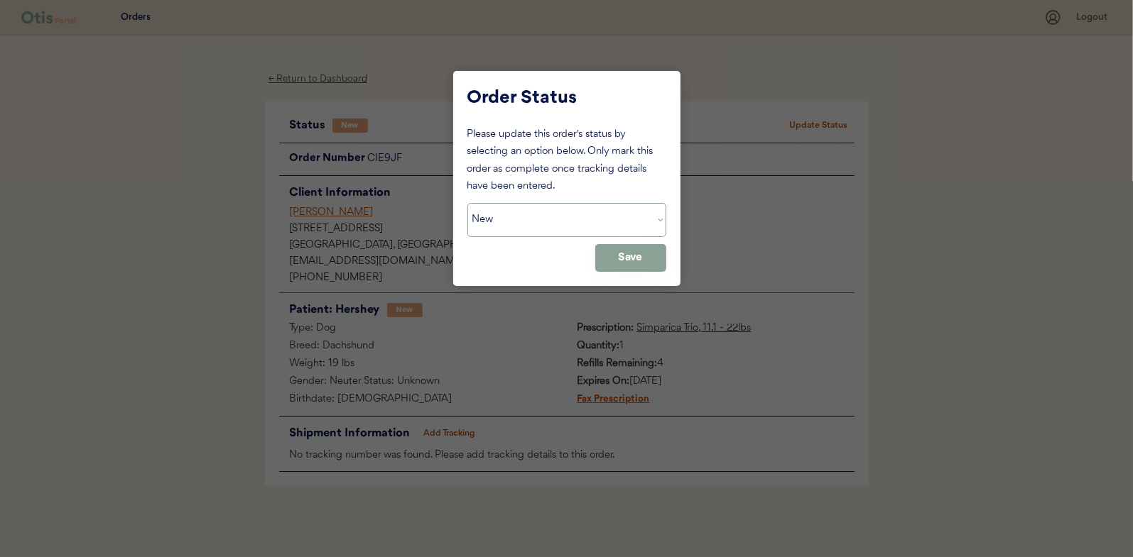
click at [501, 218] on select "Status On Hold New In Progress Complete Pending HW Consent Canceled" at bounding box center [566, 220] width 199 height 34
select select ""in_progress""
click at [467, 203] on select "Status On Hold New In Progress Complete Pending HW Consent Canceled" at bounding box center [566, 220] width 199 height 34
click at [629, 254] on button "Save" at bounding box center [630, 258] width 71 height 28
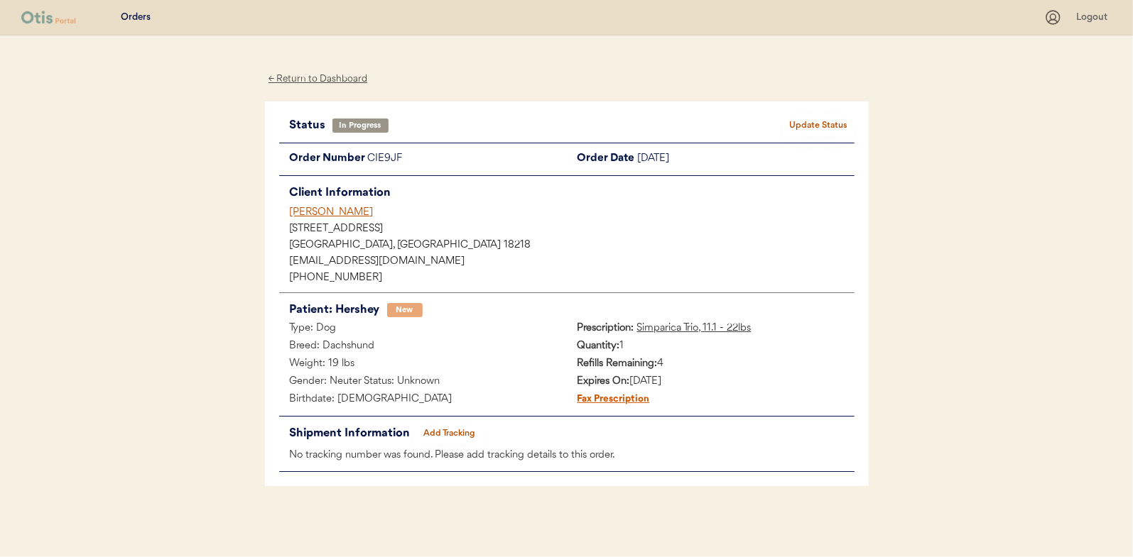
click at [323, 77] on div "← Return to Dashboard" at bounding box center [318, 79] width 107 height 16
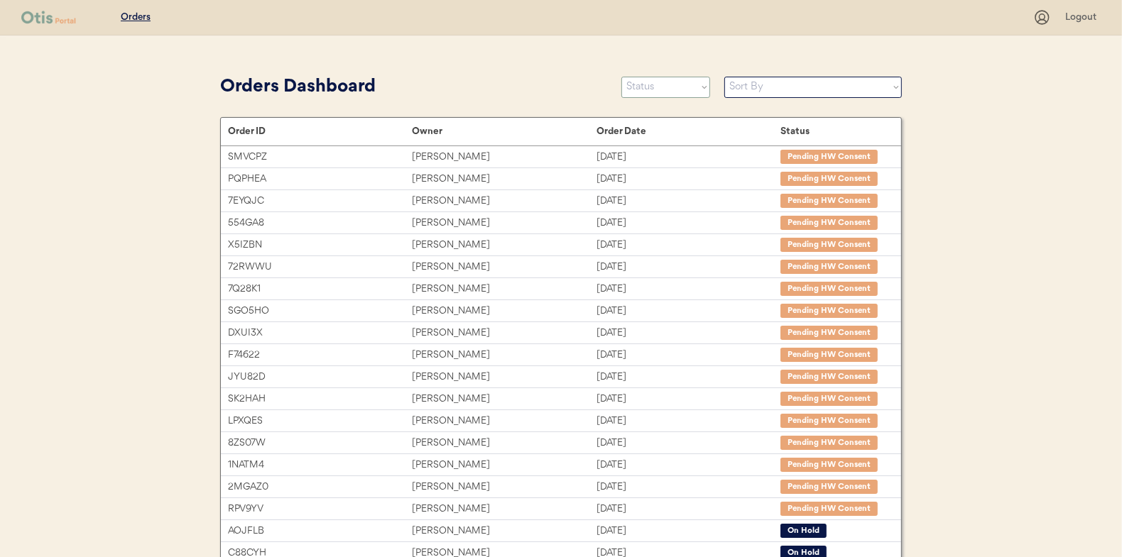
click at [648, 90] on select "Status On Hold New In Progress Complete Pending HW Consent Canceled" at bounding box center [665, 87] width 89 height 21
select select ""new""
click at [621, 77] on select "Status On Hold New In Progress Complete Pending HW Consent Canceled" at bounding box center [665, 87] width 89 height 21
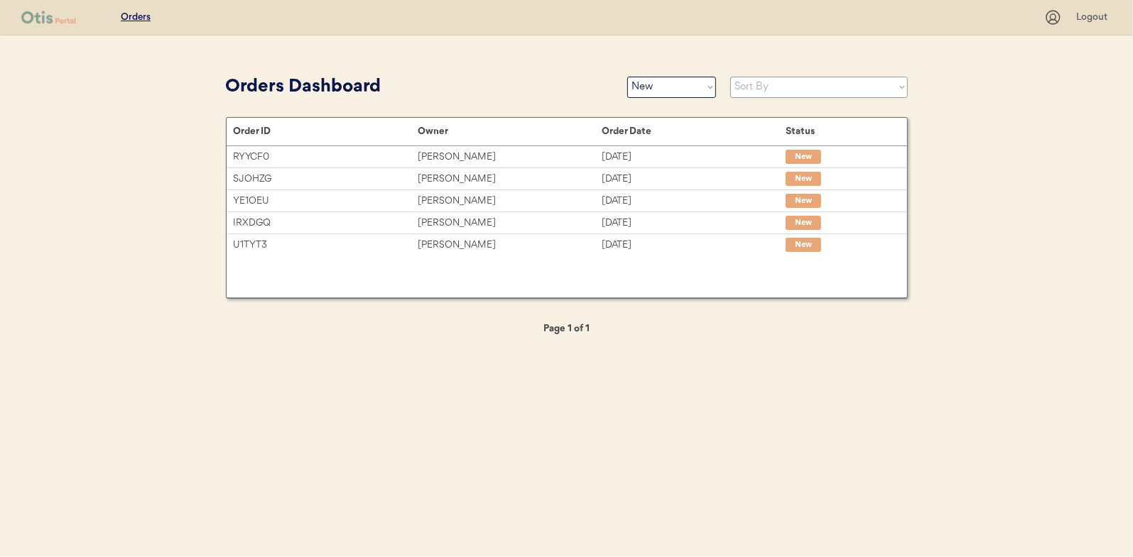
click at [757, 87] on select "Sort By Order Date (Newest → Oldest) Order Date (Oldest → Newest)" at bounding box center [819, 87] width 178 height 21
select select ""Order Date (Oldest → Newest)""
click at [730, 77] on select "Sort By Order Date (Newest → Oldest) Order Date (Oldest → Newest)" at bounding box center [819, 87] width 178 height 21
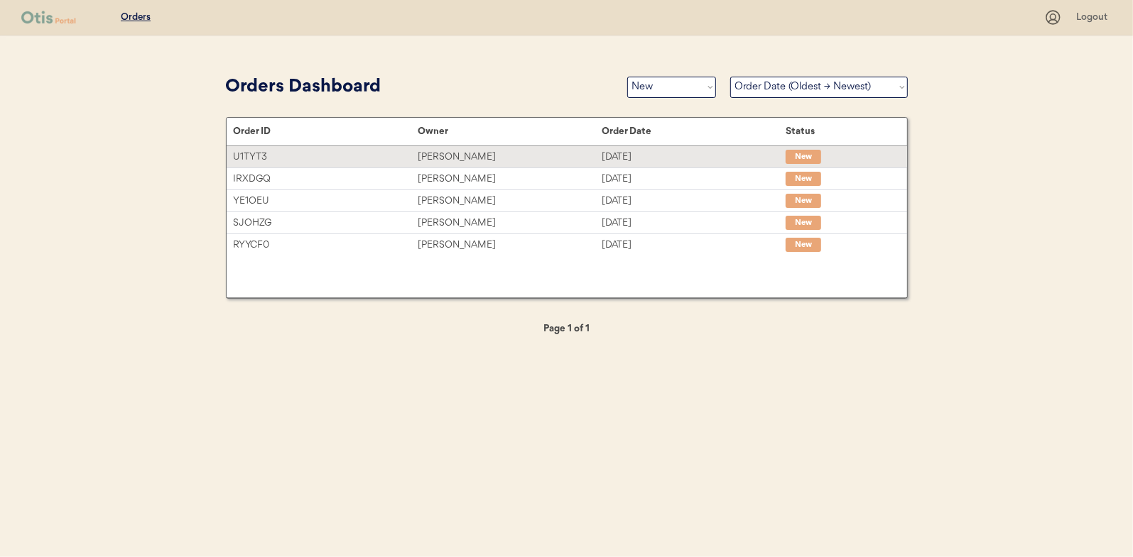
click at [423, 156] on div "[PERSON_NAME]" at bounding box center [510, 157] width 184 height 16
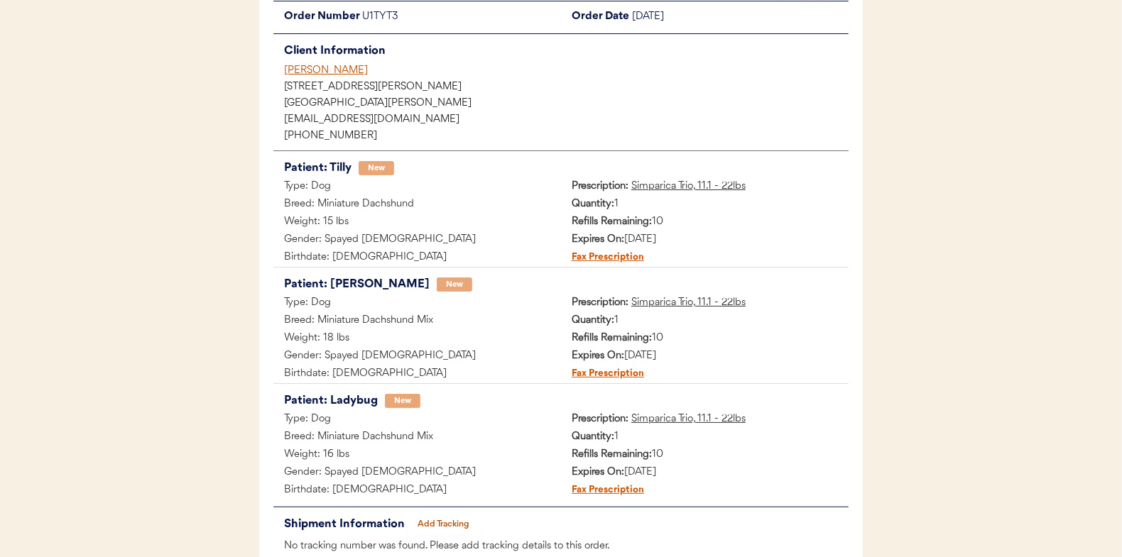
scroll to position [71, 0]
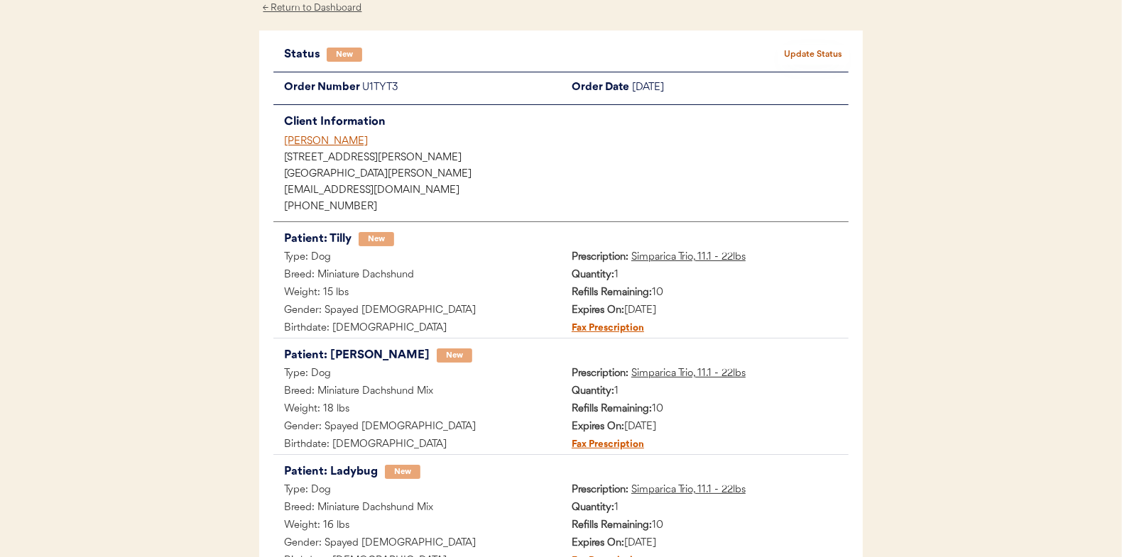
click at [800, 51] on button "Update Status" at bounding box center [813, 55] width 71 height 20
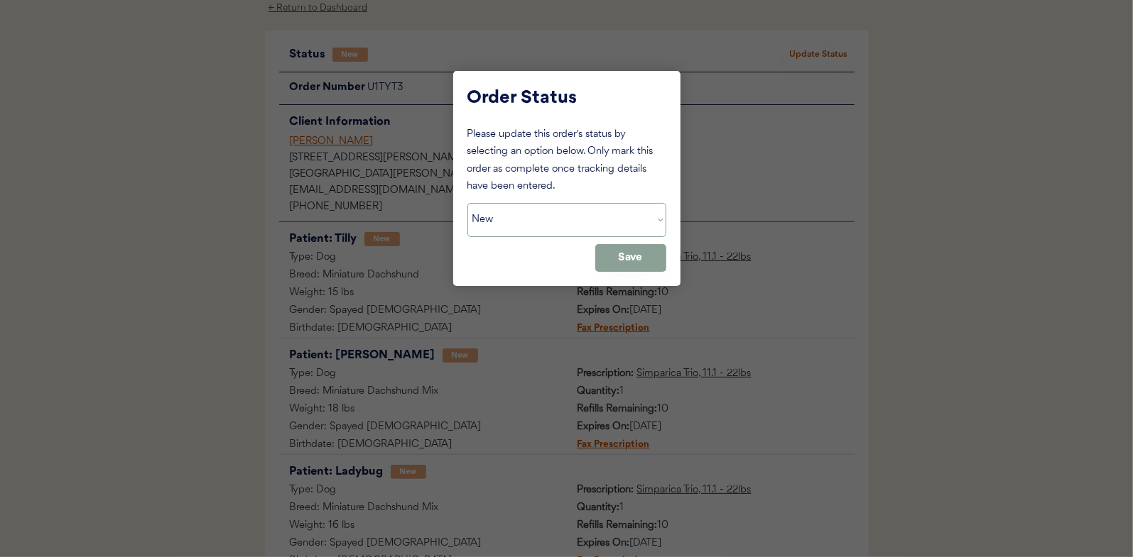
click at [531, 229] on select "Status On Hold New In Progress Complete Pending HW Consent Canceled" at bounding box center [566, 220] width 199 height 34
select select ""in_progress""
click at [467, 203] on select "Status On Hold New In Progress Complete Pending HW Consent Canceled" at bounding box center [566, 220] width 199 height 34
click at [629, 266] on button "Save" at bounding box center [630, 258] width 71 height 28
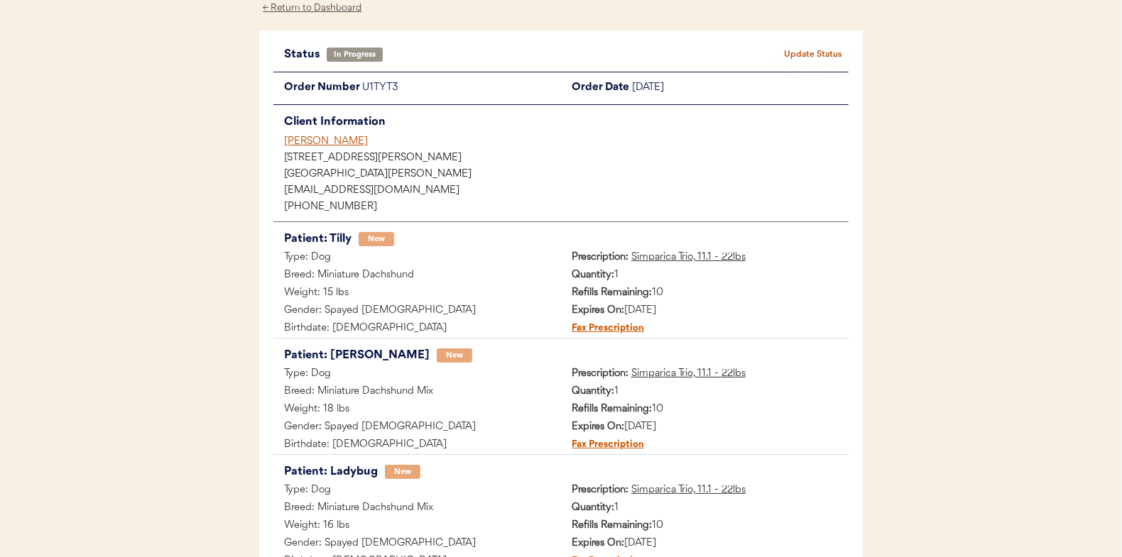
click at [303, 4] on div "← Return to Dashboard" at bounding box center [312, 8] width 107 height 16
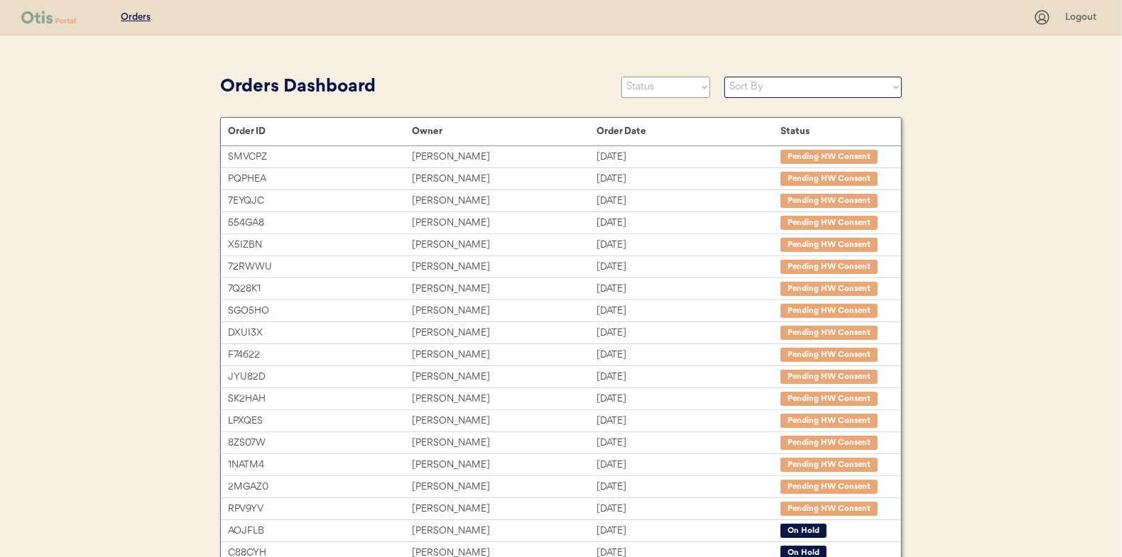
click at [653, 87] on select "Status On Hold New In Progress Complete Pending HW Consent Canceled" at bounding box center [665, 87] width 89 height 21
select select ""new""
click at [621, 77] on select "Status On Hold New In Progress Complete Pending HW Consent Canceled" at bounding box center [665, 87] width 89 height 21
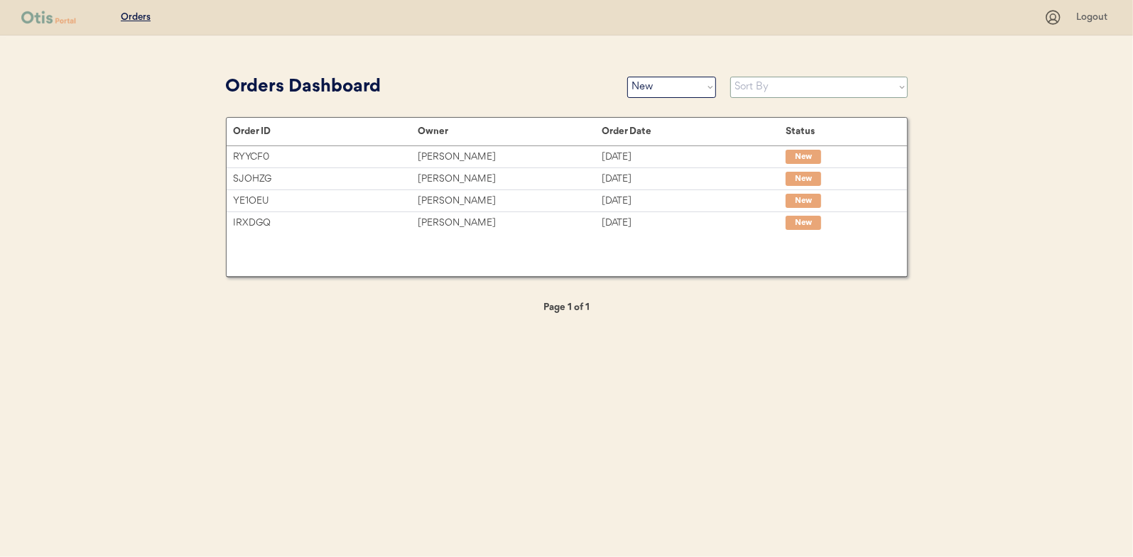
click at [738, 87] on select "Sort By Order Date (Newest → Oldest) Order Date (Oldest → Newest)" at bounding box center [819, 87] width 178 height 21
select select ""Order Date (Oldest → Newest)""
click at [730, 77] on select "Sort By Order Date (Newest → Oldest) Order Date (Oldest → Newest)" at bounding box center [819, 87] width 178 height 21
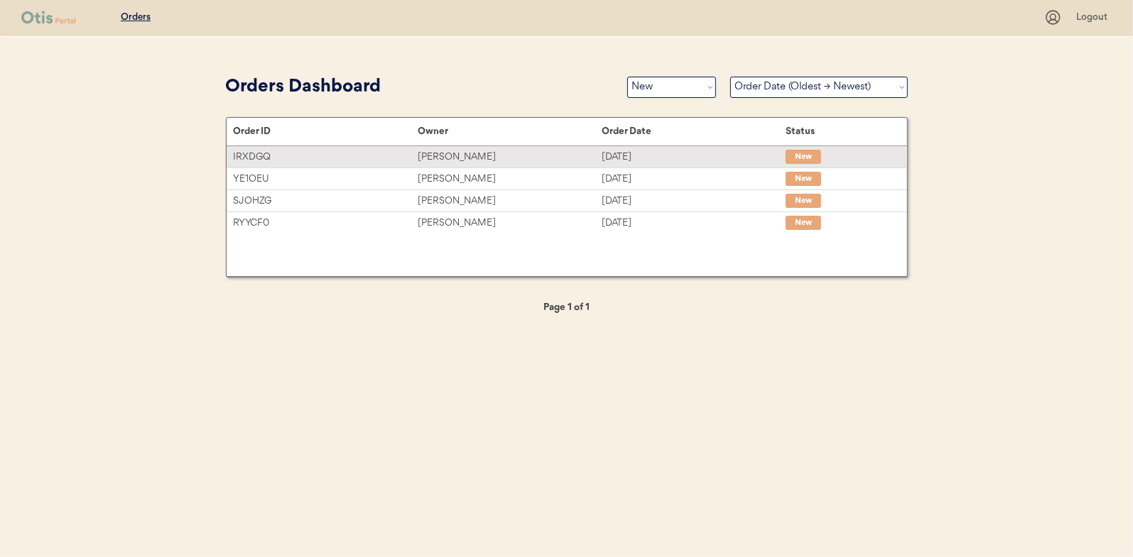
click at [445, 156] on div "[PERSON_NAME]" at bounding box center [510, 157] width 184 height 16
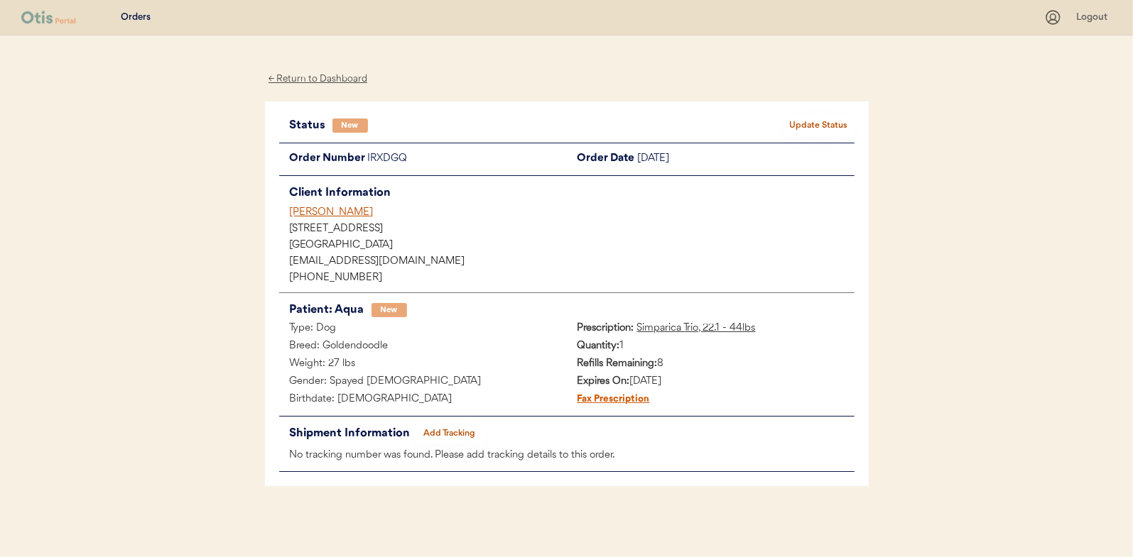
click at [802, 119] on button "Update Status" at bounding box center [818, 126] width 71 height 20
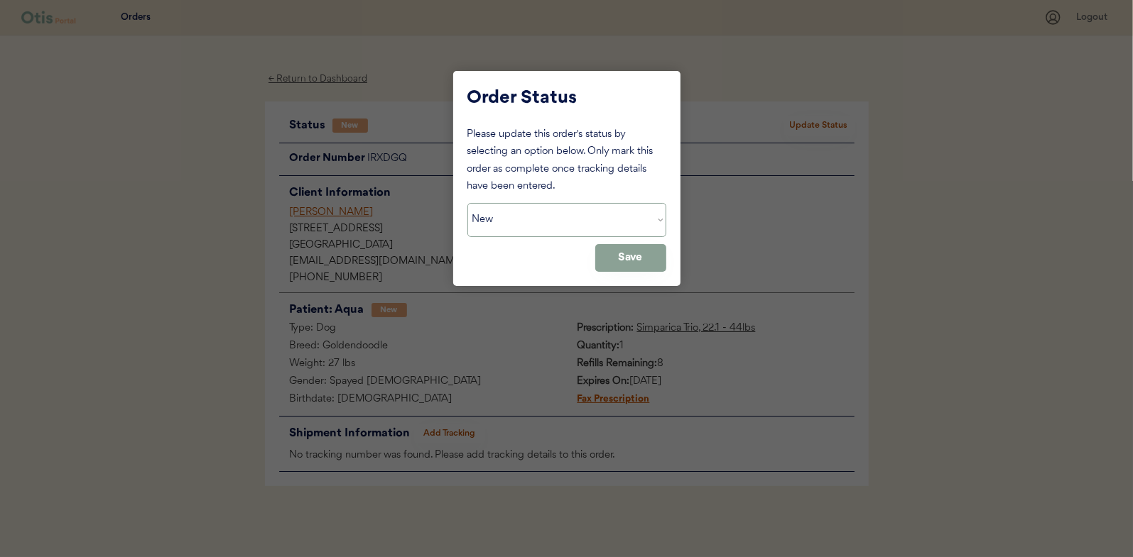
click at [520, 217] on select "Status On Hold New In Progress Complete Pending HW Consent Canceled" at bounding box center [566, 220] width 199 height 34
select select ""in_progress""
click at [467, 203] on select "Status On Hold New In Progress Complete Pending HW Consent Canceled" at bounding box center [566, 220] width 199 height 34
click at [621, 255] on button "Save" at bounding box center [630, 258] width 71 height 28
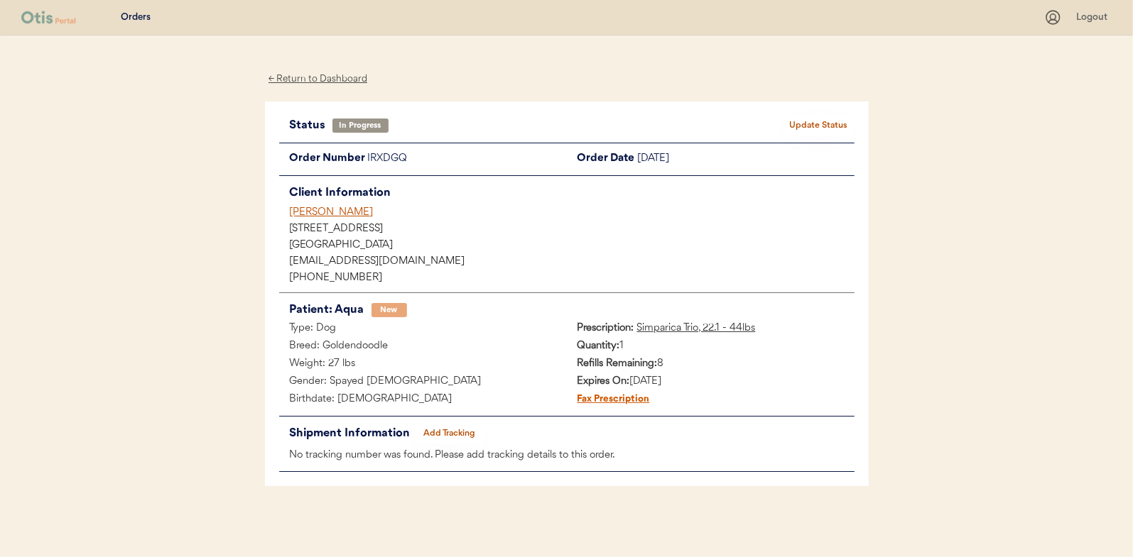
click at [325, 77] on div "← Return to Dashboard" at bounding box center [318, 79] width 107 height 16
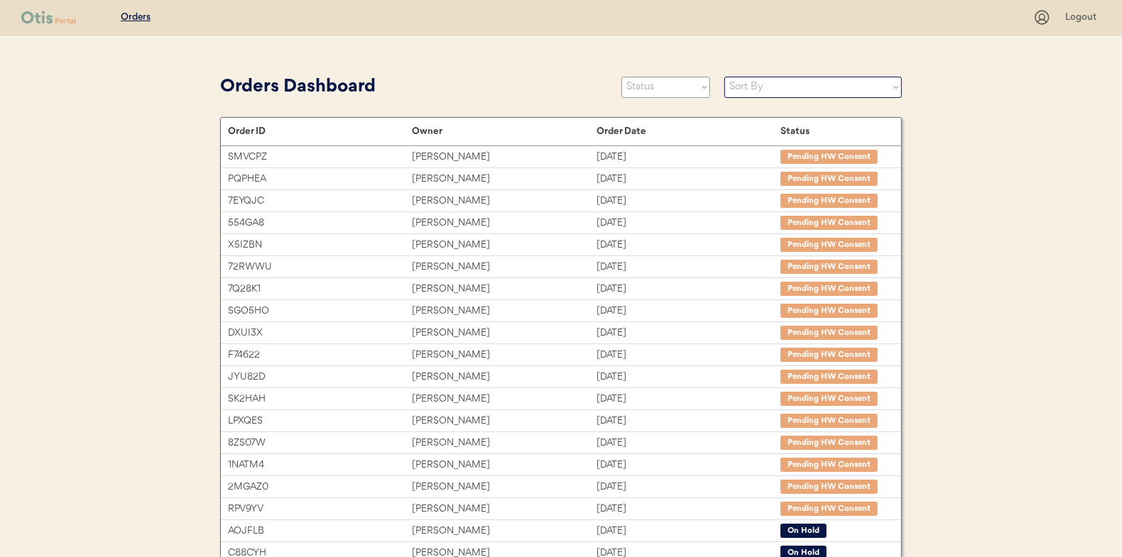
click at [663, 87] on select "Status On Hold New In Progress Complete Pending HW Consent Canceled" at bounding box center [665, 87] width 89 height 21
select select ""new""
click at [621, 77] on select "Status On Hold New In Progress Complete Pending HW Consent Canceled" at bounding box center [665, 87] width 89 height 21
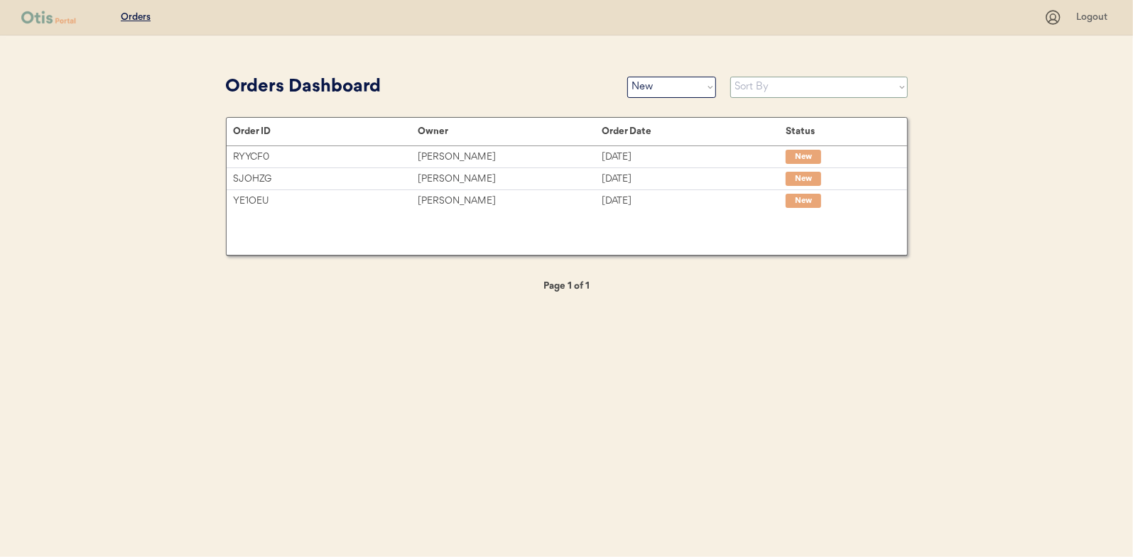
click at [750, 88] on select "Sort By Order Date (Newest → Oldest) Order Date (Oldest → Newest)" at bounding box center [819, 87] width 178 height 21
select select ""Order Date (Oldest → Newest)""
click at [730, 77] on select "Sort By Order Date (Newest → Oldest) Order Date (Oldest → Newest)" at bounding box center [819, 87] width 178 height 21
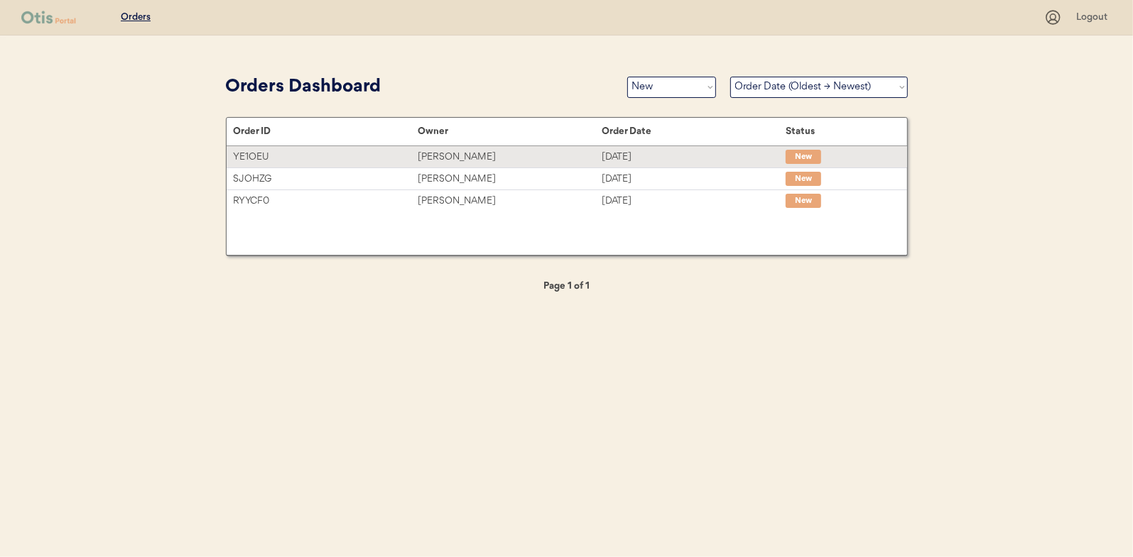
click at [438, 158] on div "[PERSON_NAME]" at bounding box center [510, 157] width 184 height 16
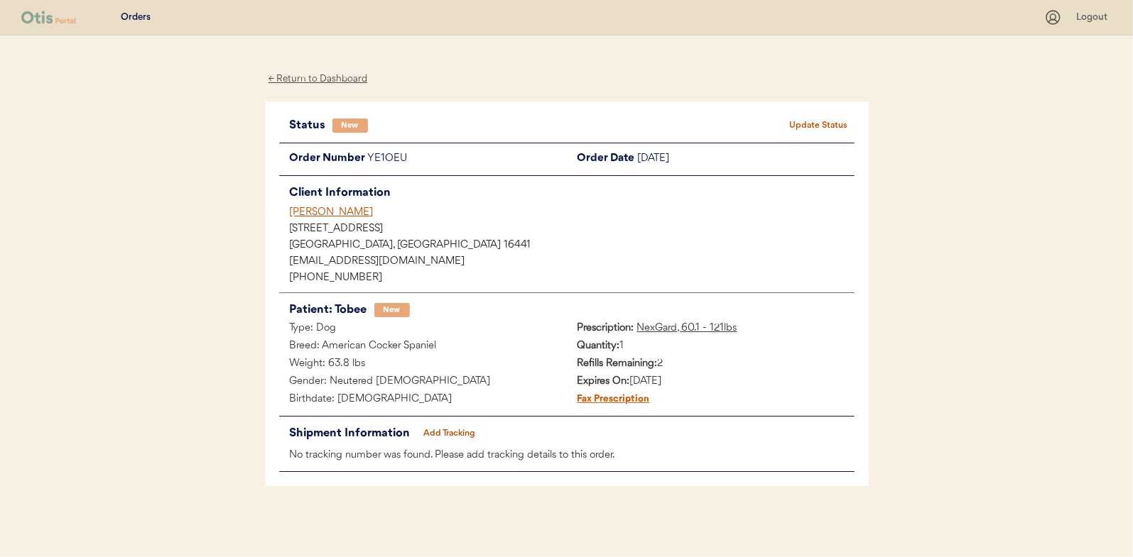
click at [817, 115] on div "Status New Update Status Order Number YE1OEU Order Date [DATE] Client Informati…" at bounding box center [567, 295] width 604 height 386
click at [813, 123] on button "Update Status" at bounding box center [818, 126] width 71 height 20
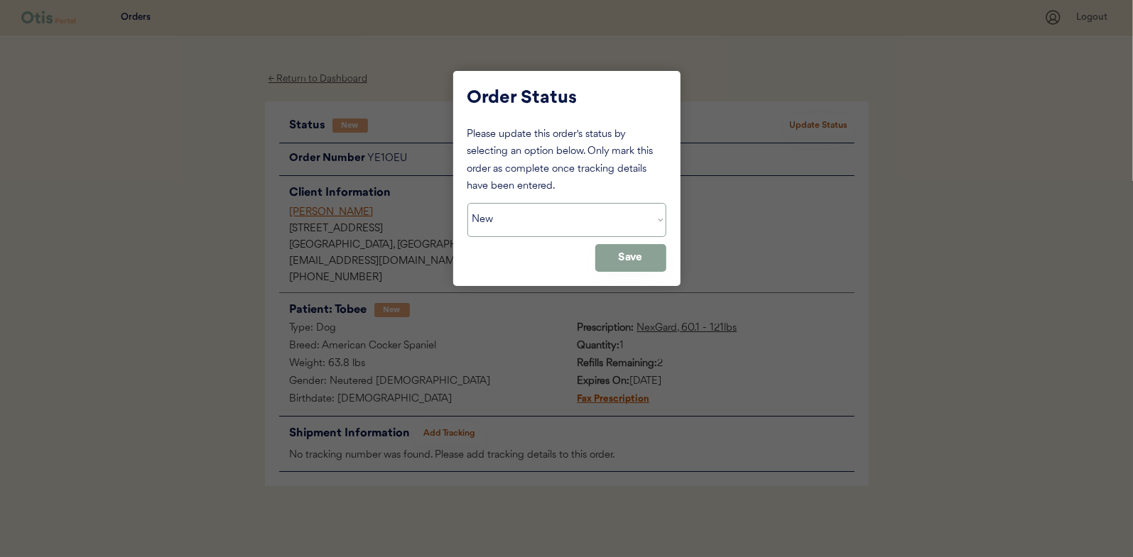
click at [534, 218] on select "Status On Hold New In Progress Complete Pending HW Consent Canceled" at bounding box center [566, 220] width 199 height 34
select select ""in_progress""
click at [467, 203] on select "Status On Hold New In Progress Complete Pending HW Consent Canceled" at bounding box center [566, 220] width 199 height 34
click at [623, 256] on button "Save" at bounding box center [630, 258] width 71 height 28
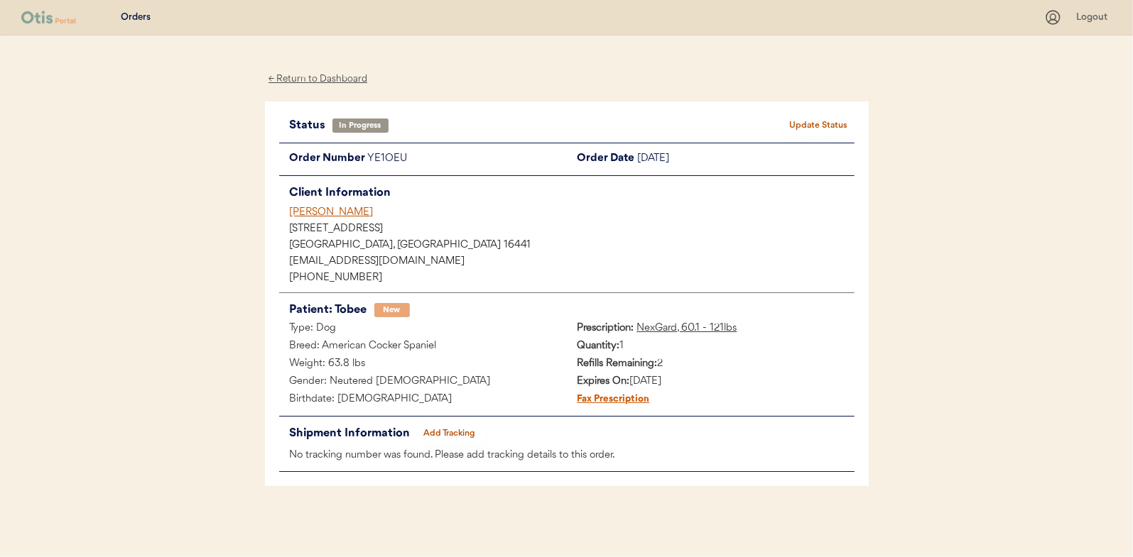
click at [310, 77] on div "← Return to Dashboard" at bounding box center [318, 79] width 107 height 16
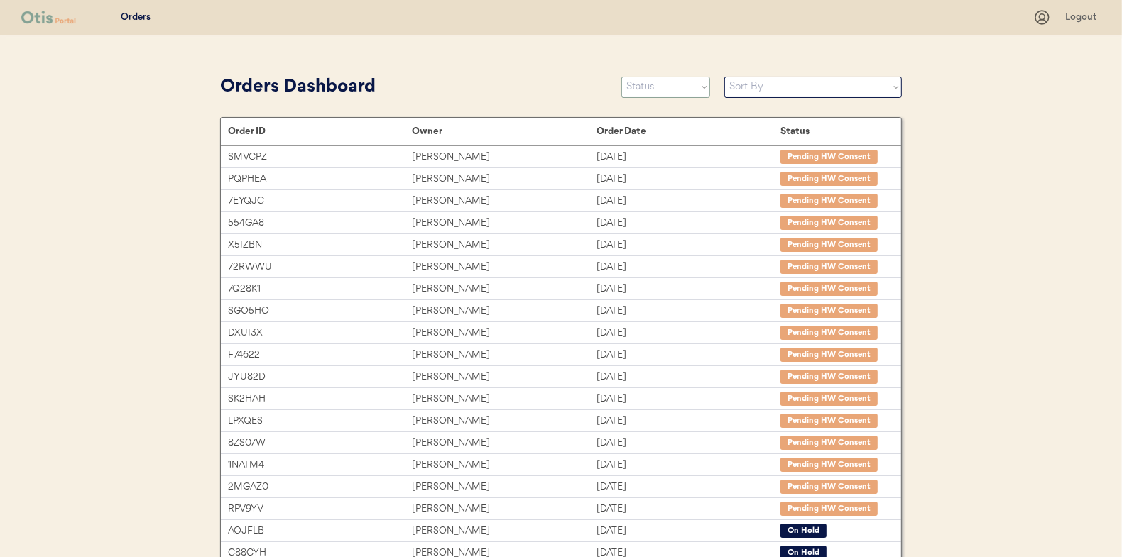
click at [655, 89] on select "Status On Hold New In Progress Complete Pending HW Consent Canceled" at bounding box center [665, 87] width 89 height 21
select select ""new""
click at [621, 77] on select "Status On Hold New In Progress Complete Pending HW Consent Canceled" at bounding box center [665, 87] width 89 height 21
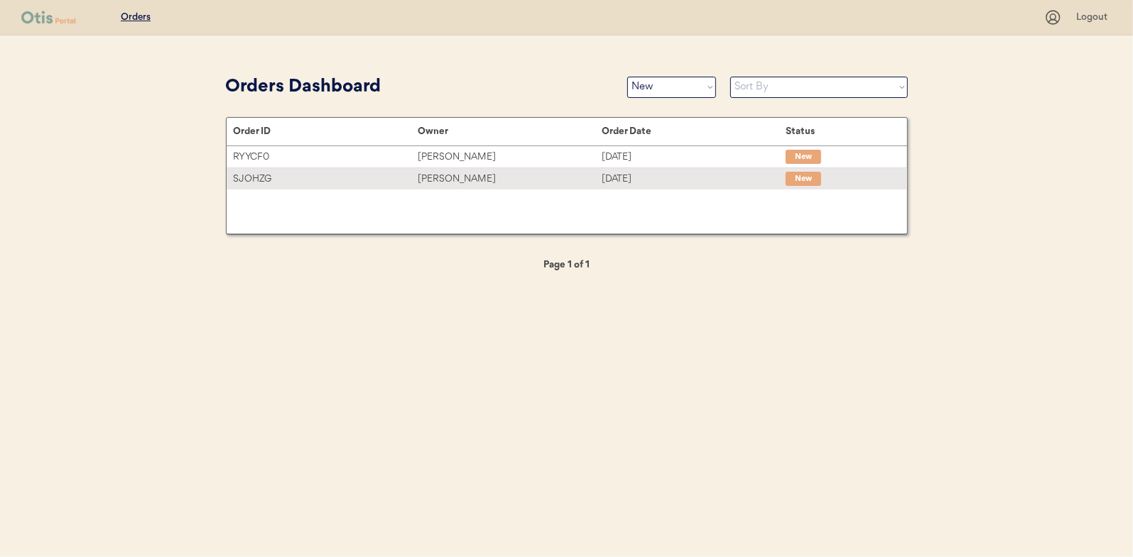
click at [443, 180] on div "[PERSON_NAME]" at bounding box center [510, 179] width 184 height 16
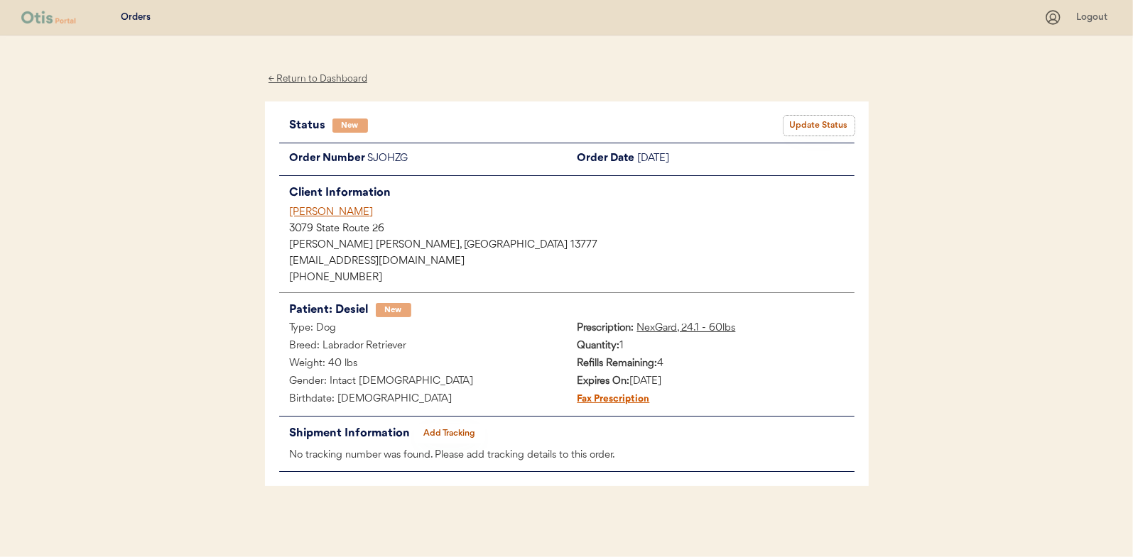
click at [807, 126] on button "Update Status" at bounding box center [818, 126] width 71 height 20
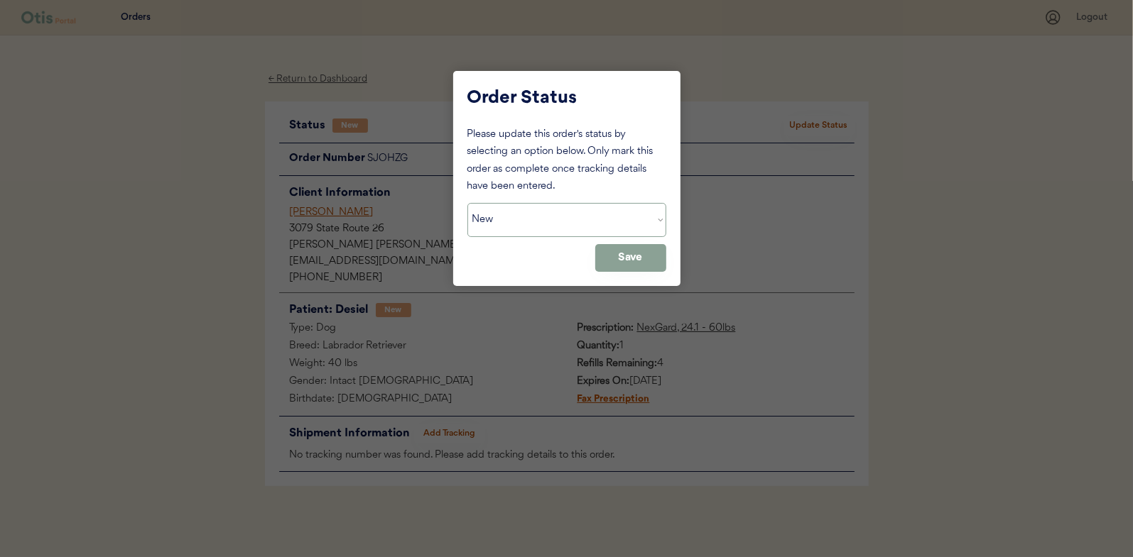
click at [524, 212] on select "Status On Hold New In Progress Complete Pending HW Consent Canceled" at bounding box center [566, 220] width 199 height 34
select select ""in_progress""
click at [467, 203] on select "Status On Hold New In Progress Complete Pending HW Consent Canceled" at bounding box center [566, 220] width 199 height 34
click at [628, 263] on button "Save" at bounding box center [630, 258] width 71 height 28
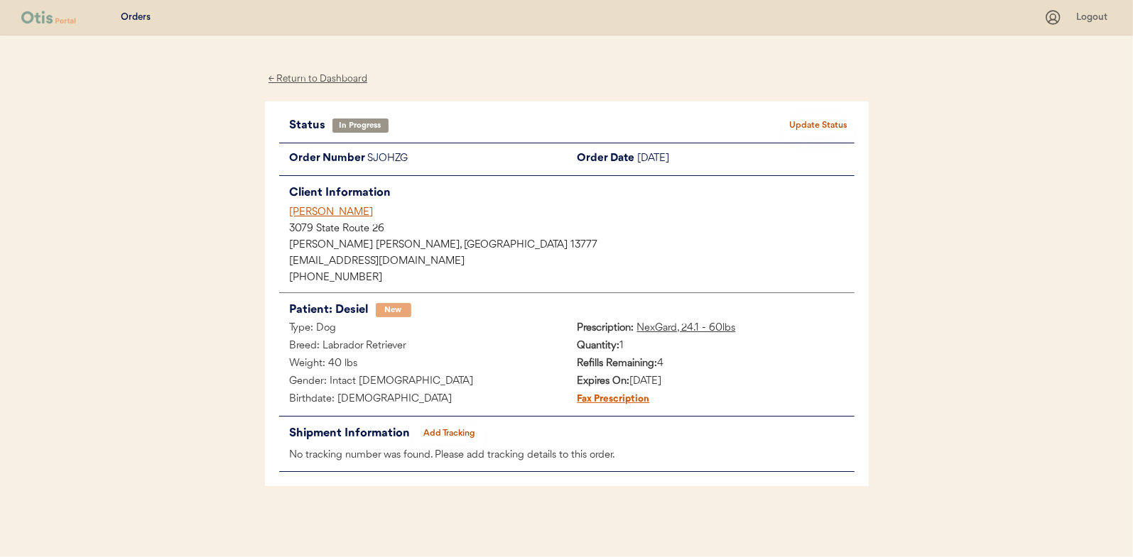
click at [308, 80] on div "← Return to Dashboard" at bounding box center [318, 79] width 107 height 16
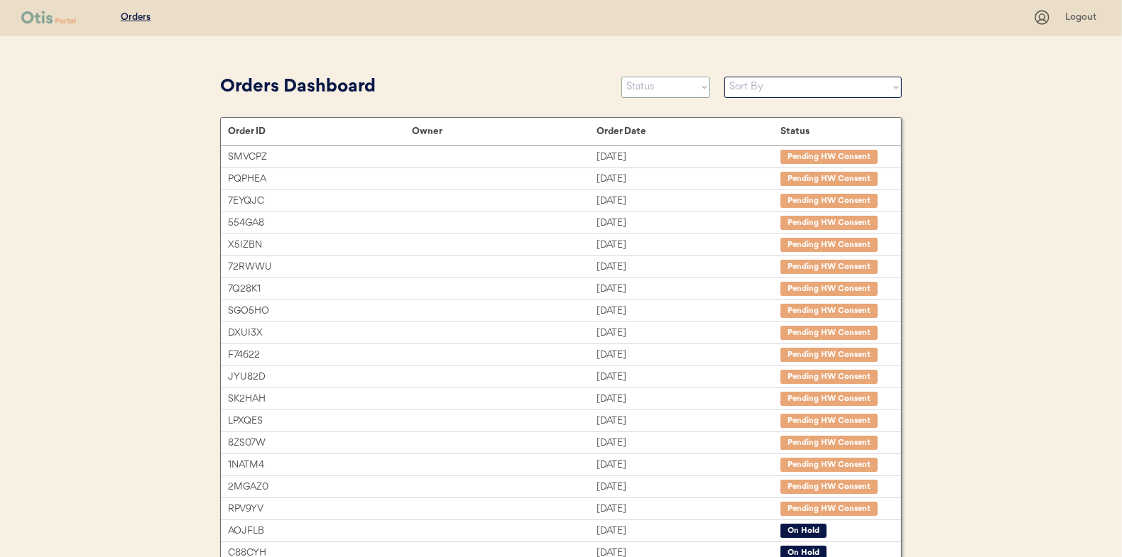
click at [667, 86] on select "Status On Hold New In Progress Complete Pending HW Consent Canceled" at bounding box center [665, 87] width 89 height 21
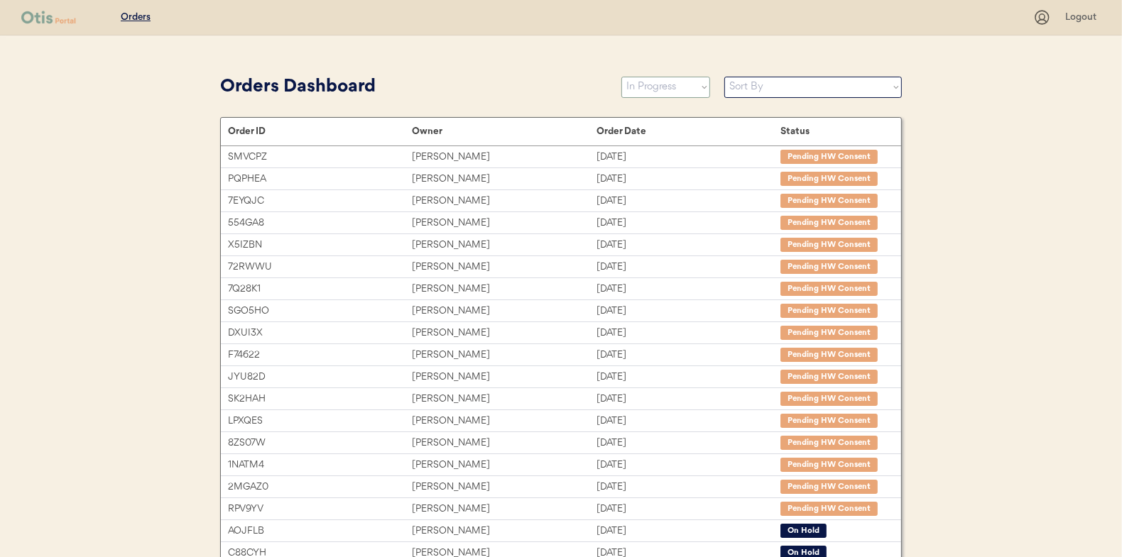
click at [621, 77] on select "Status On Hold New In Progress Complete Pending HW Consent Canceled" at bounding box center [665, 87] width 89 height 21
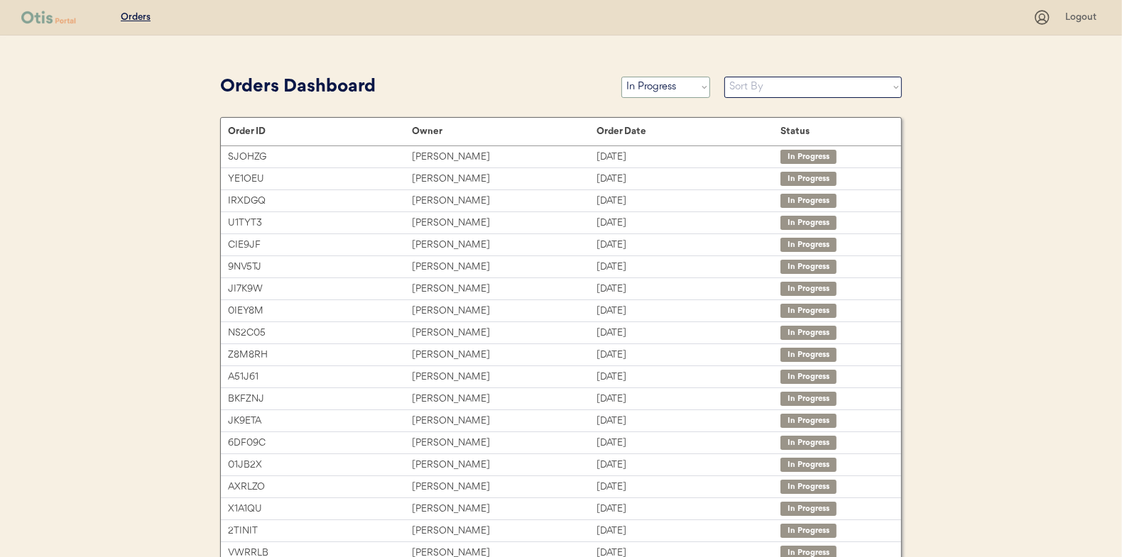
click at [661, 84] on select "Status On Hold New In Progress Complete Pending HW Consent Canceled" at bounding box center [665, 87] width 89 height 21
select select ""new""
click at [621, 77] on select "Status On Hold New In Progress Complete Pending HW Consent Canceled" at bounding box center [665, 87] width 89 height 21
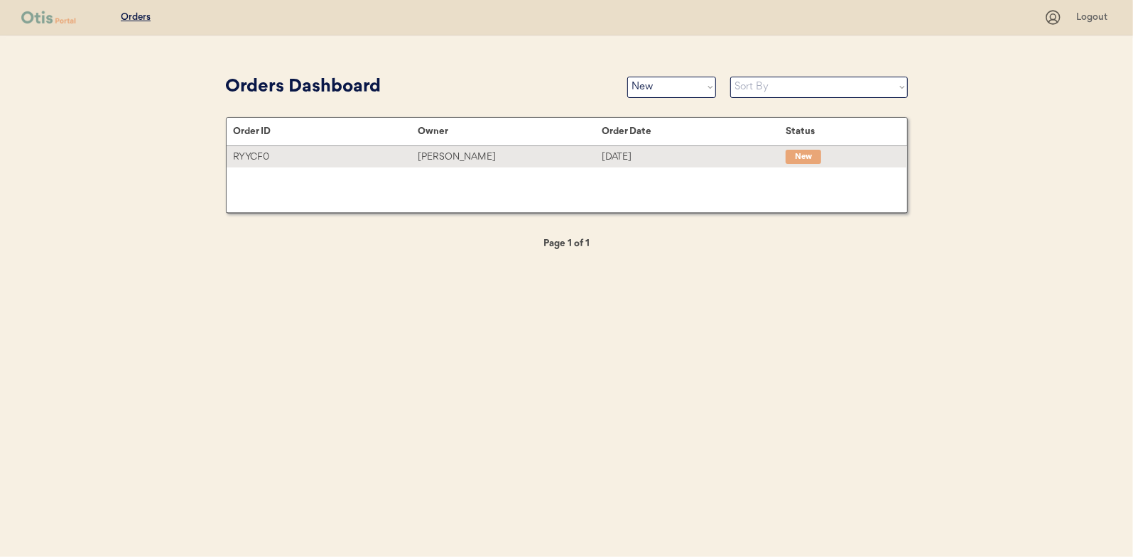
click at [453, 152] on div "[PERSON_NAME]" at bounding box center [510, 157] width 184 height 16
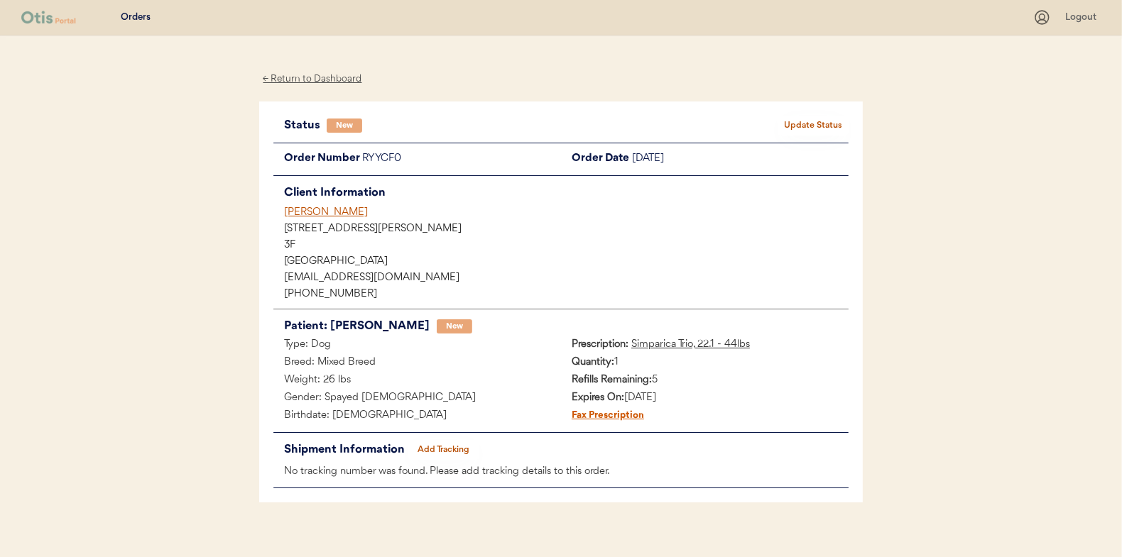
click at [827, 123] on button "Update Status" at bounding box center [813, 126] width 71 height 20
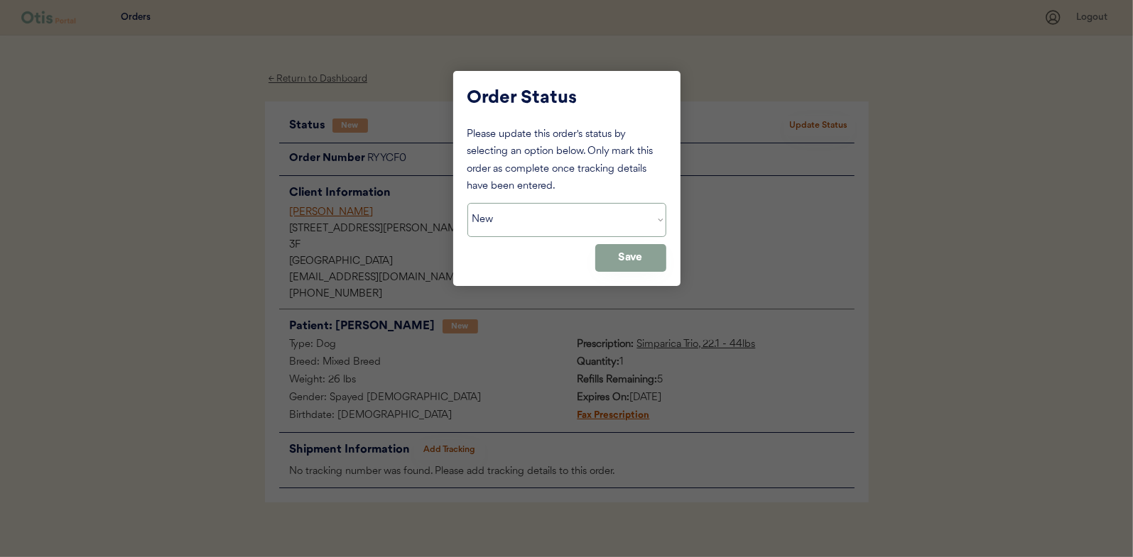
click at [493, 214] on select "Status On Hold New In Progress Complete Pending HW Consent Canceled" at bounding box center [566, 220] width 199 height 34
select select ""in_progress""
click at [467, 203] on select "Status On Hold New In Progress Complete Pending HW Consent Canceled" at bounding box center [566, 220] width 199 height 34
click at [654, 252] on button "Save" at bounding box center [630, 258] width 71 height 28
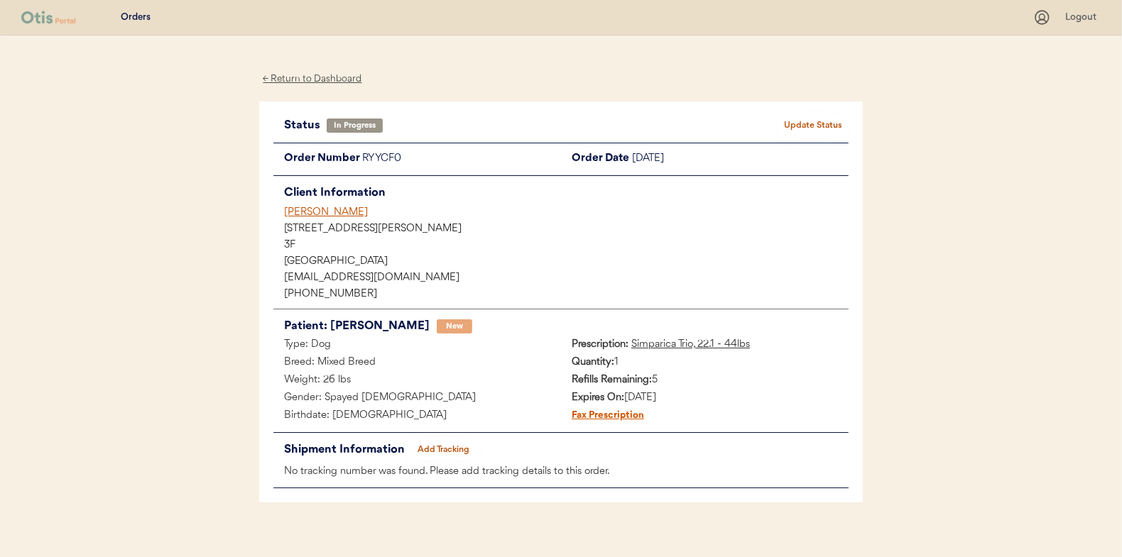
click at [338, 78] on div "← Return to Dashboard" at bounding box center [312, 79] width 107 height 16
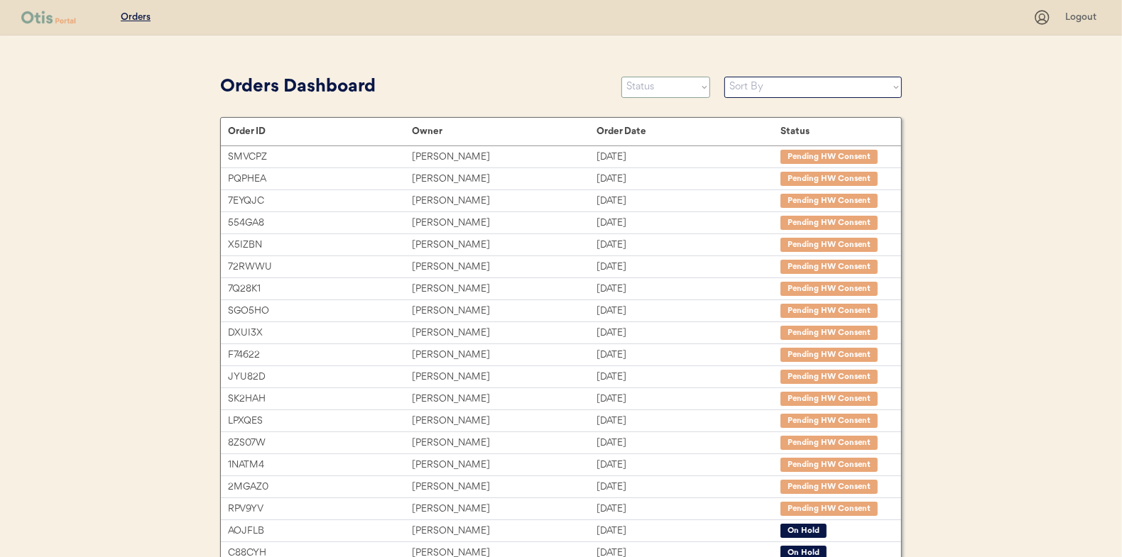
click at [665, 94] on select "Status On Hold New In Progress Complete Pending HW Consent Canceled" at bounding box center [665, 87] width 89 height 21
click at [621, 77] on select "Status On Hold New In Progress Complete Pending HW Consent Canceled" at bounding box center [665, 87] width 89 height 21
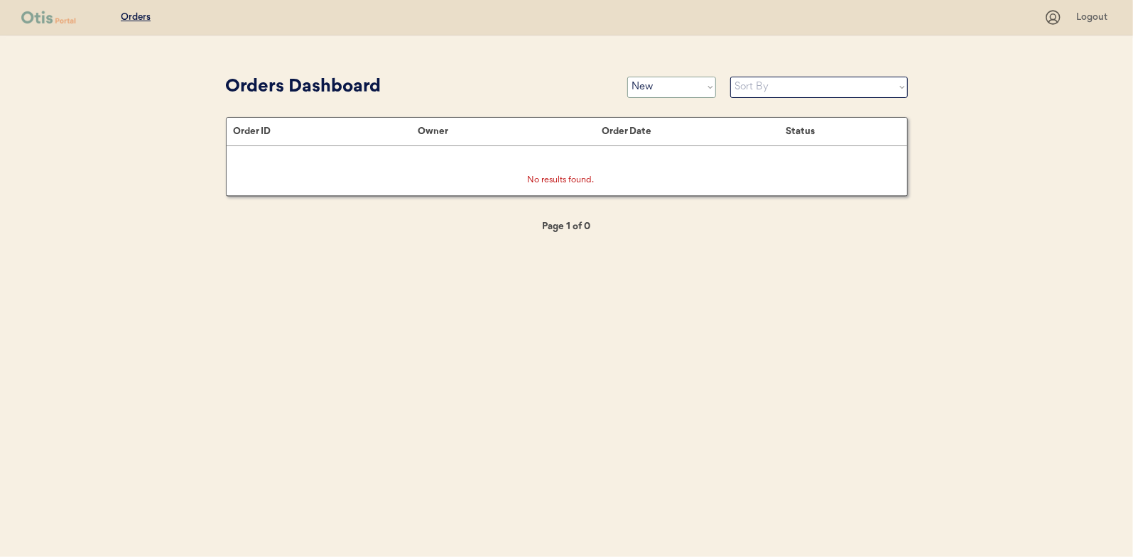
click at [673, 86] on select "Status On Hold New In Progress Complete Pending HW Consent Canceled" at bounding box center [671, 87] width 89 height 21
select select ""in_progress""
click at [627, 77] on select "Status On Hold New In Progress Complete Pending HW Consent Canceled" at bounding box center [671, 87] width 89 height 21
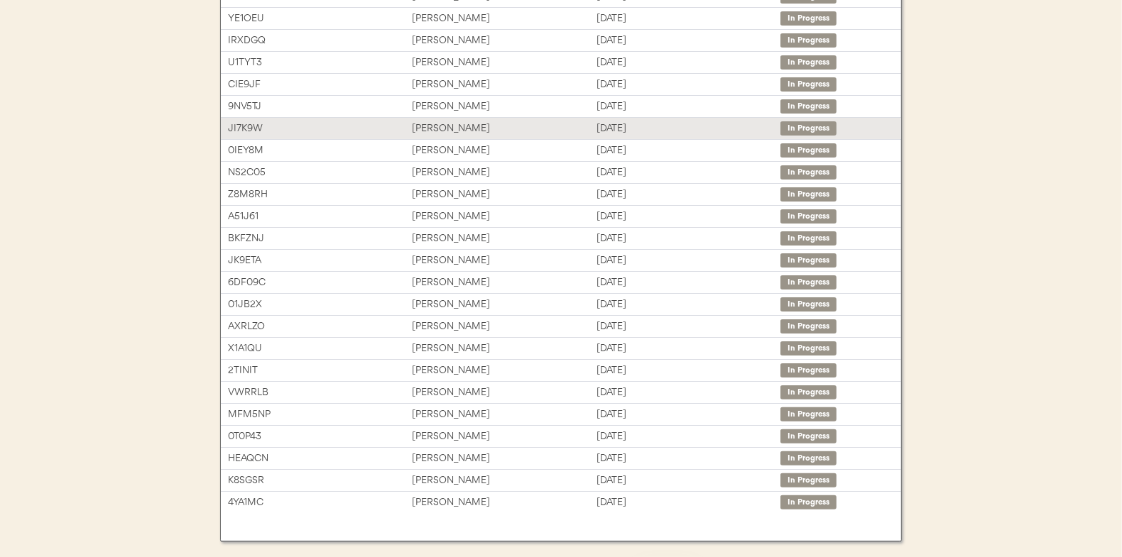
scroll to position [218, 0]
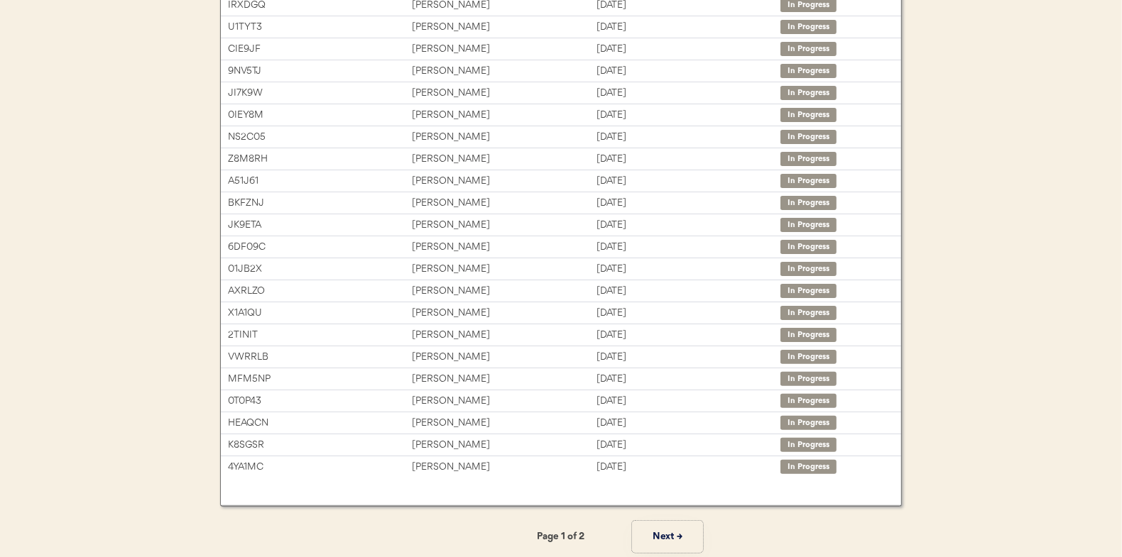
click at [661, 531] on button "Next →" at bounding box center [667, 537] width 71 height 32
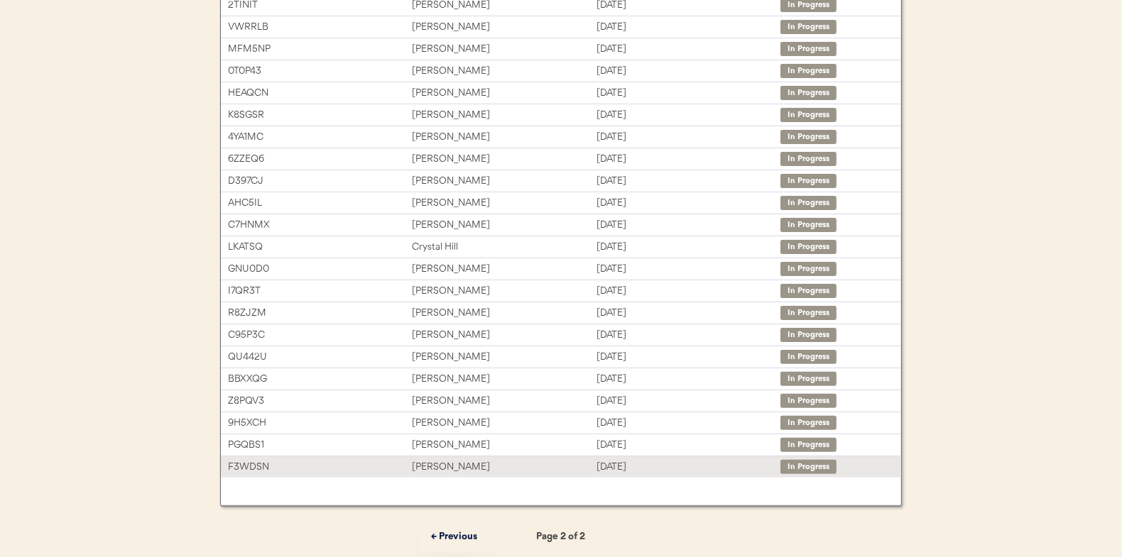
click at [442, 463] on div "Becky Dansby" at bounding box center [504, 467] width 184 height 16
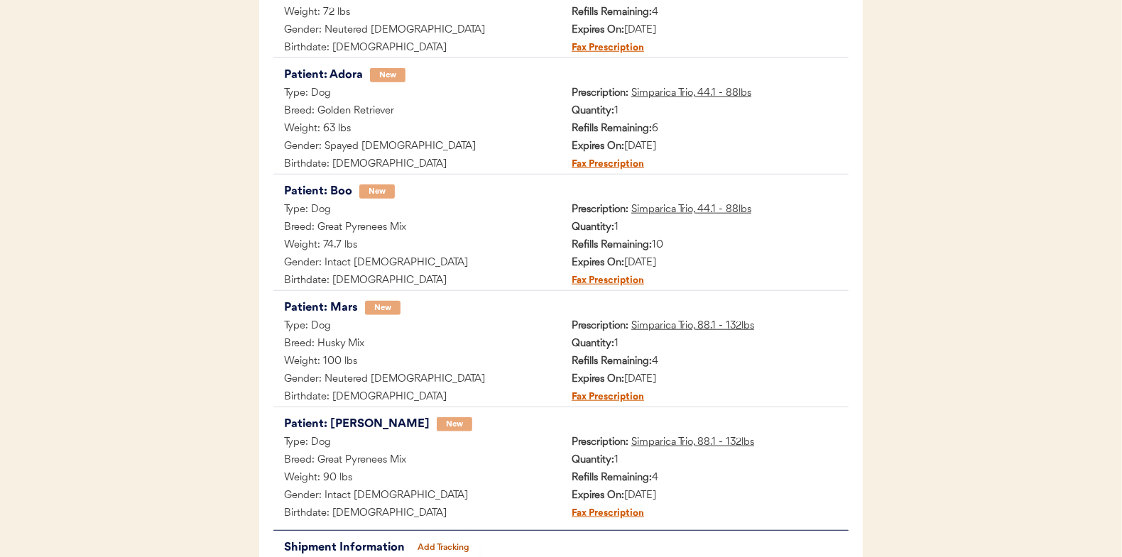
scroll to position [1207, 0]
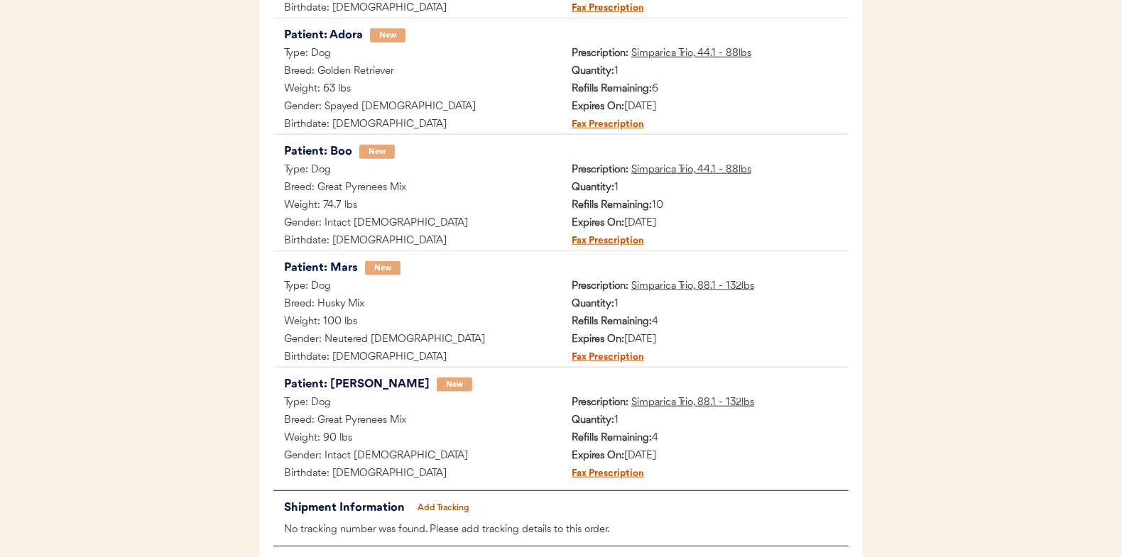
click at [443, 501] on button "Add Tracking" at bounding box center [443, 509] width 71 height 20
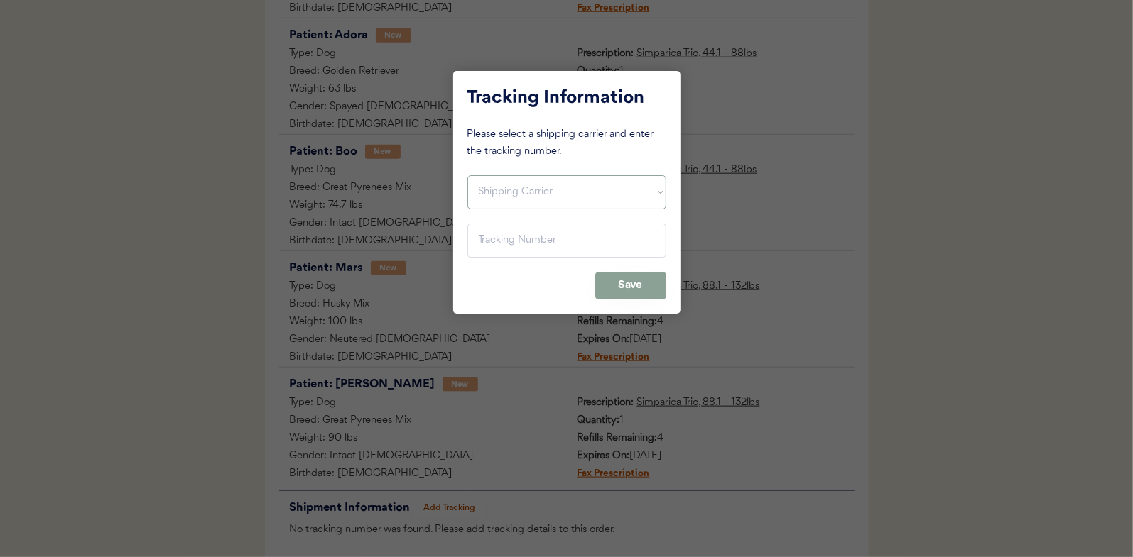
drag, startPoint x: 501, startPoint y: 192, endPoint x: 496, endPoint y: 197, distance: 7.5
click at [501, 192] on select "Shipping Carrier FedEx FedEx Ground Economy UPS USPS" at bounding box center [566, 192] width 199 height 34
select select ""ups""
click at [467, 175] on select "Shipping Carrier FedEx FedEx Ground Economy UPS USPS" at bounding box center [566, 192] width 199 height 34
click at [482, 238] on input "input" at bounding box center [566, 241] width 199 height 34
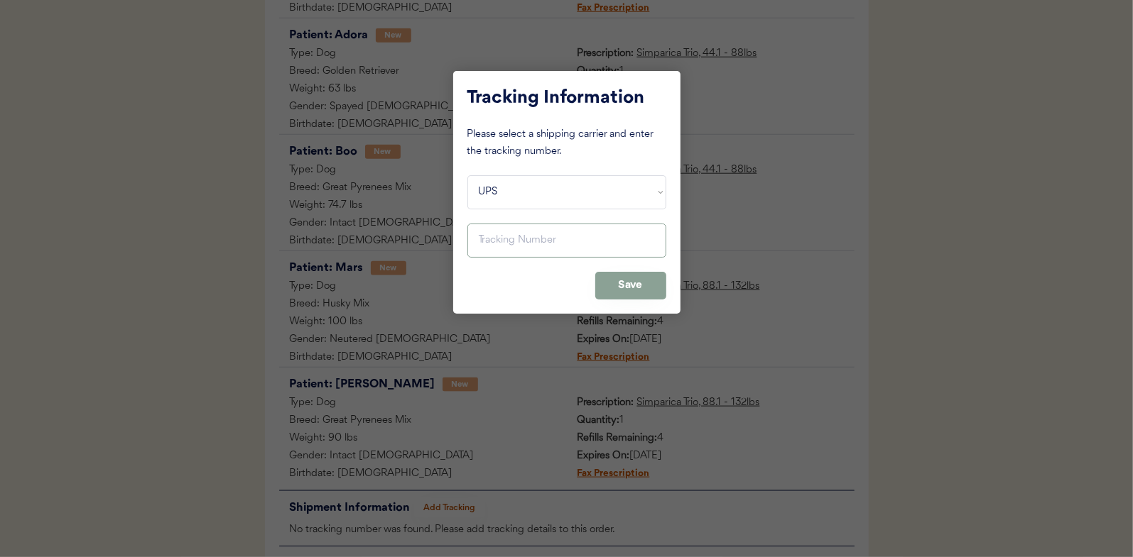
paste input "1Z16X77E0309606932"
type input "1Z16X77E0309606932"
click at [629, 290] on button "Save" at bounding box center [630, 286] width 71 height 28
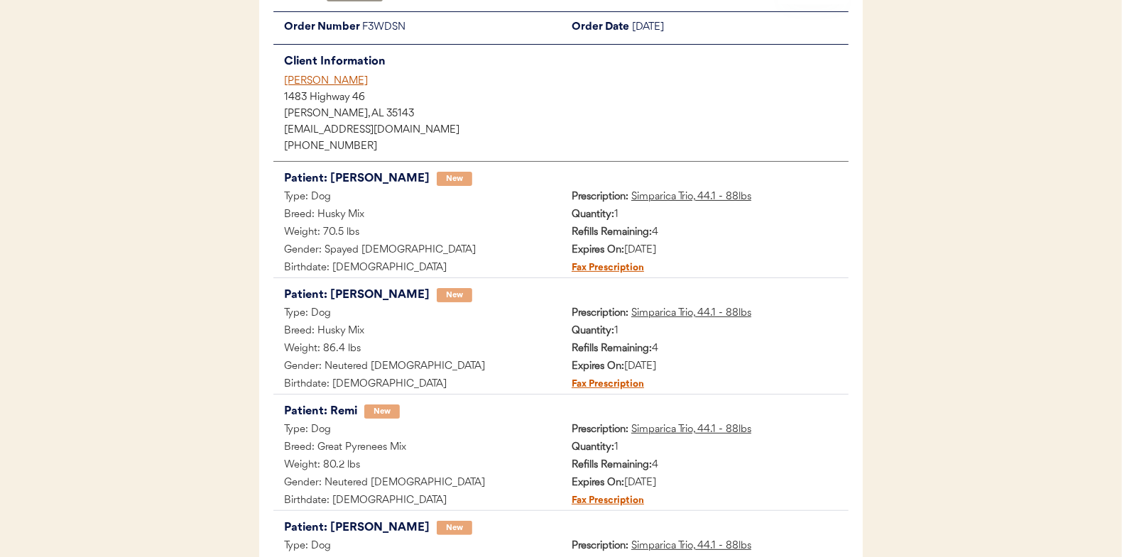
scroll to position [0, 0]
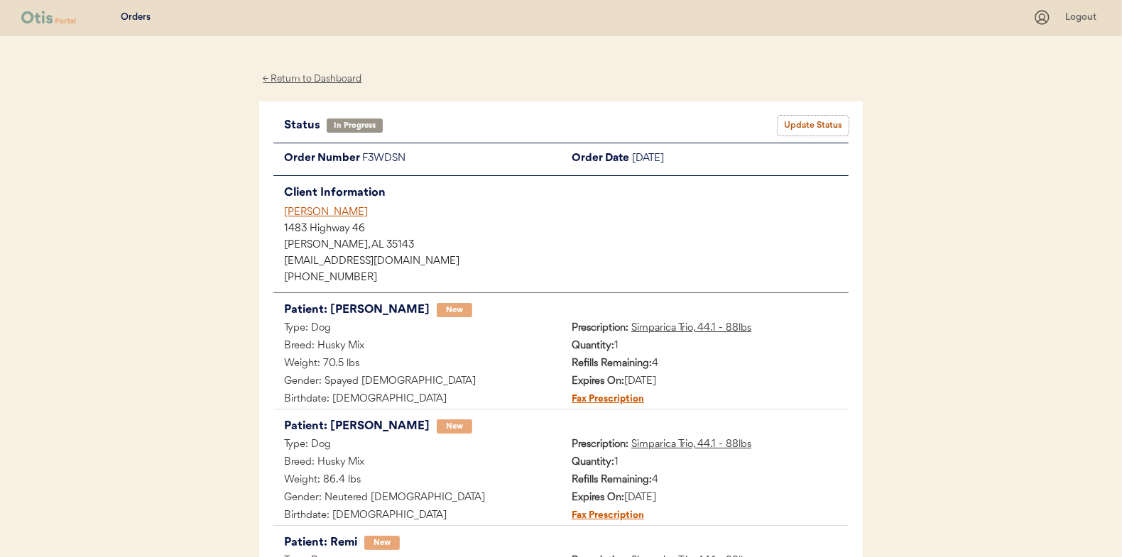
click at [825, 121] on button "Update Status" at bounding box center [813, 126] width 71 height 20
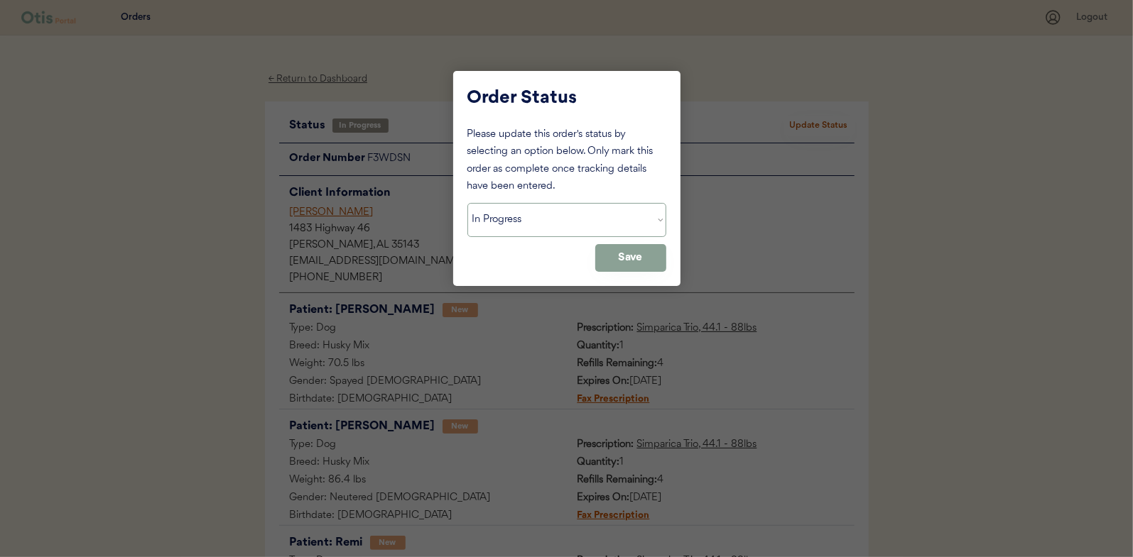
click at [533, 232] on select "Status On Hold New In Progress Complete Pending HW Consent Canceled" at bounding box center [566, 220] width 199 height 34
select select ""complete""
click at [467, 203] on select "Status On Hold New In Progress Complete Pending HW Consent Canceled" at bounding box center [566, 220] width 199 height 34
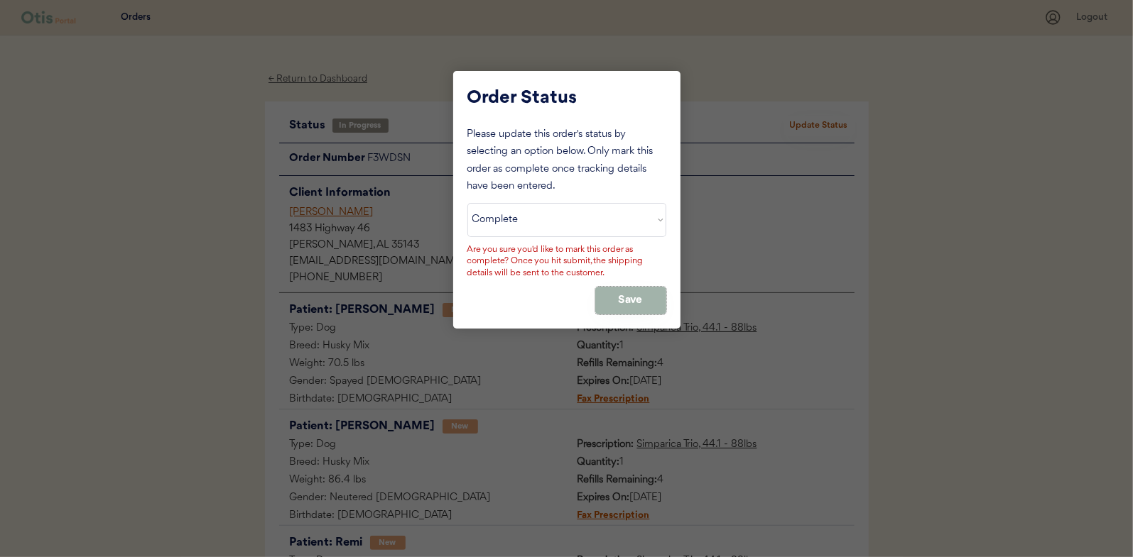
click at [618, 304] on button "Save" at bounding box center [630, 301] width 71 height 28
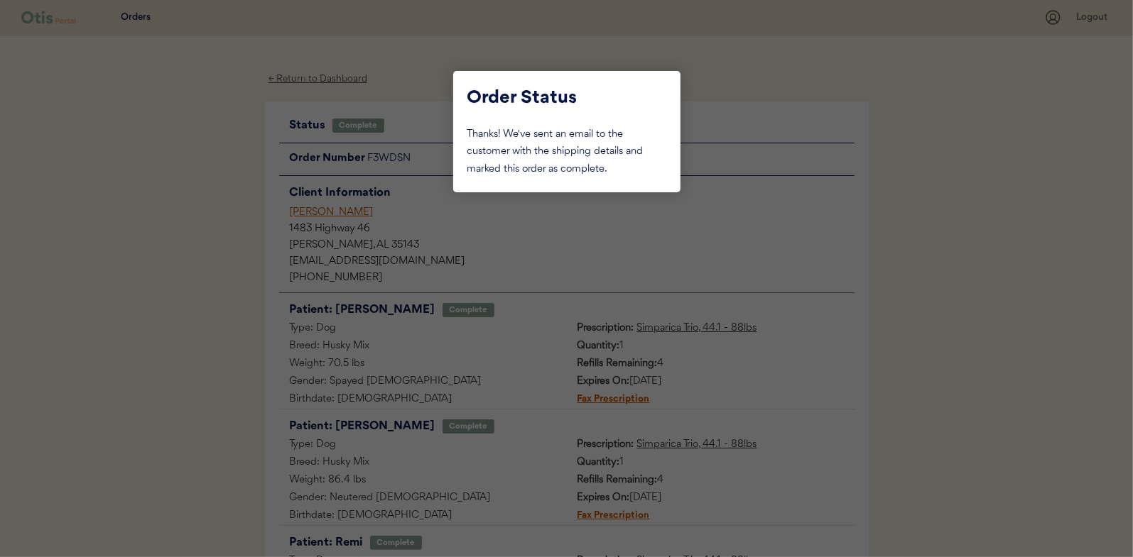
click at [227, 173] on div at bounding box center [566, 278] width 1133 height 557
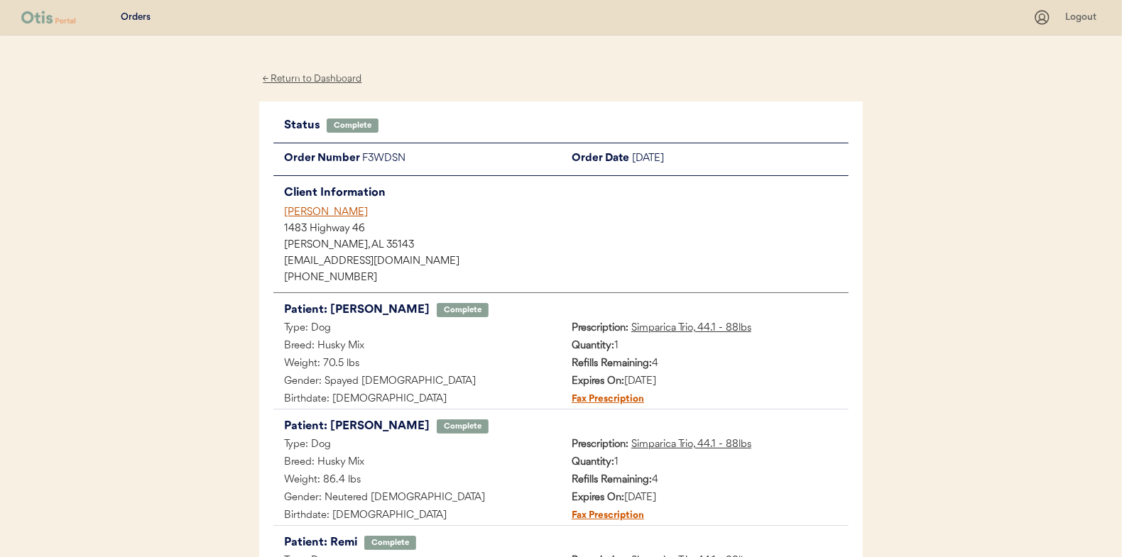
click at [317, 81] on div "← Return to Dashboard" at bounding box center [312, 79] width 107 height 16
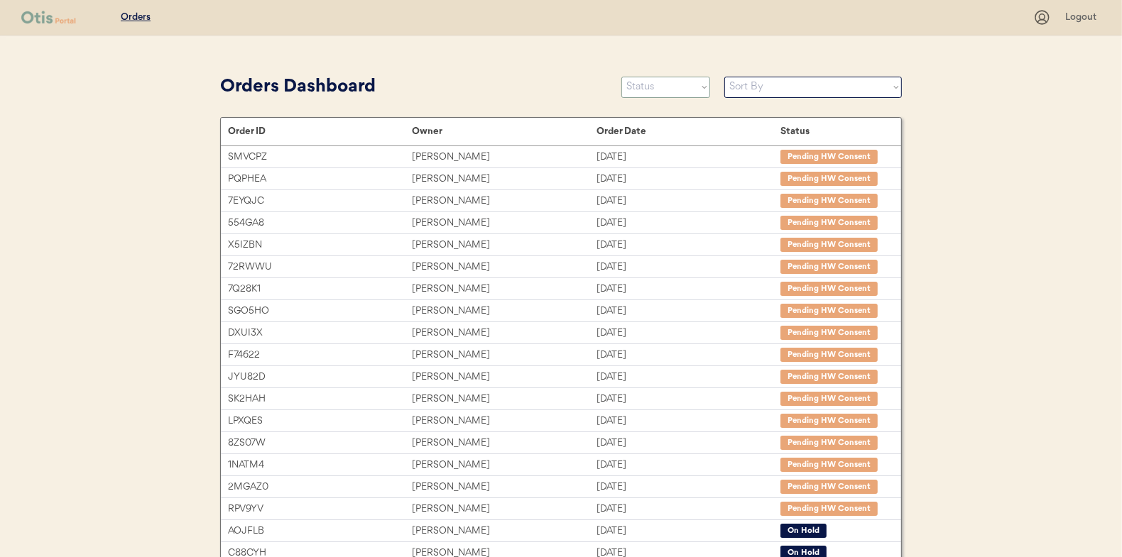
click at [656, 94] on select "Status On Hold New In Progress Complete Pending HW Consent Canceled" at bounding box center [665, 87] width 89 height 21
select select ""on_hold""
click at [621, 77] on select "Status On Hold New In Progress Complete Pending HW Consent Canceled" at bounding box center [665, 87] width 89 height 21
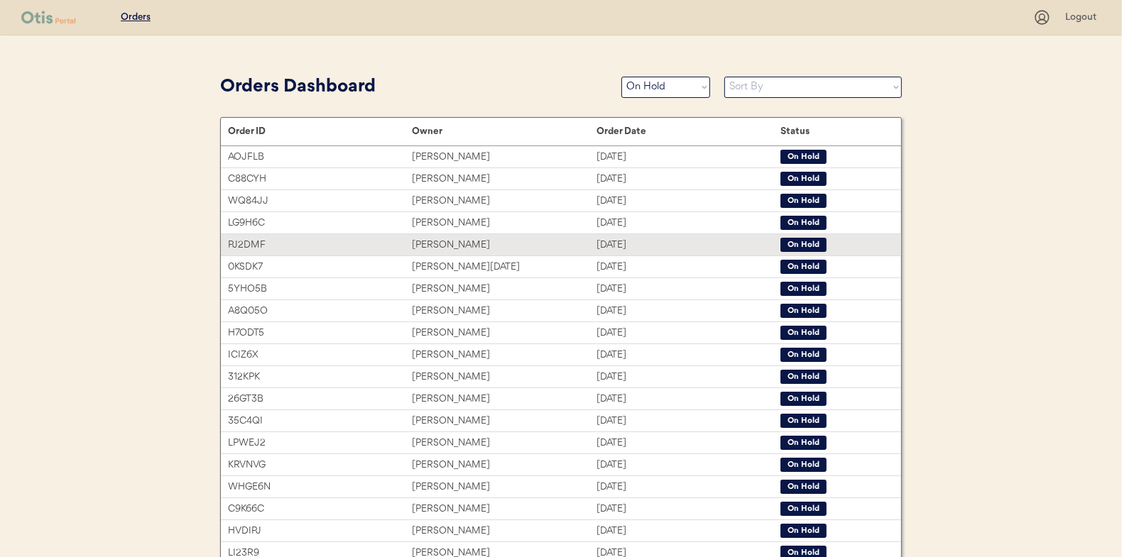
click at [451, 243] on div "[PERSON_NAME]" at bounding box center [504, 245] width 184 height 16
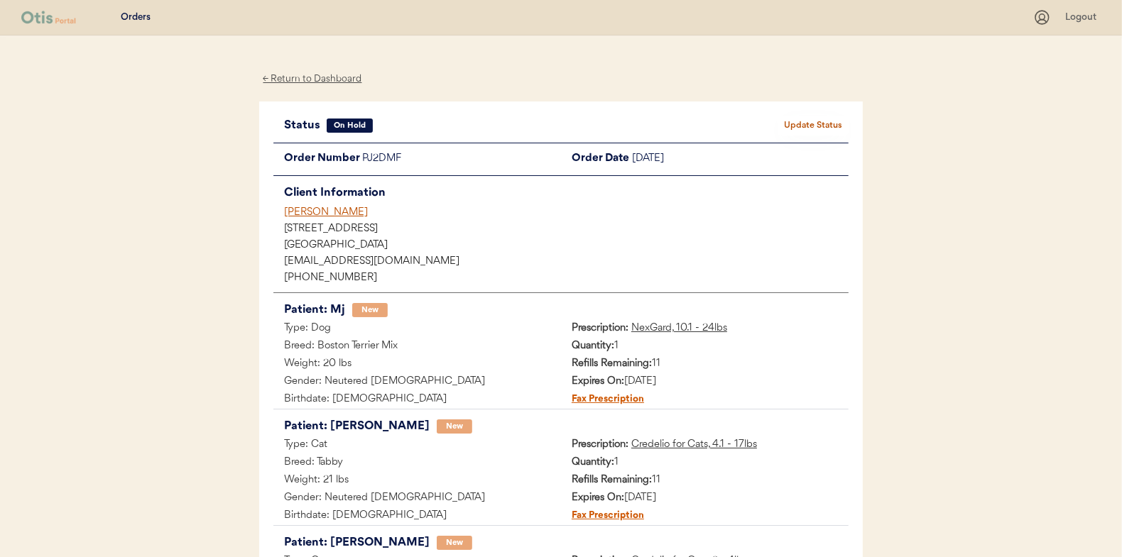
click at [312, 80] on div "← Return to Dashboard" at bounding box center [312, 79] width 107 height 16
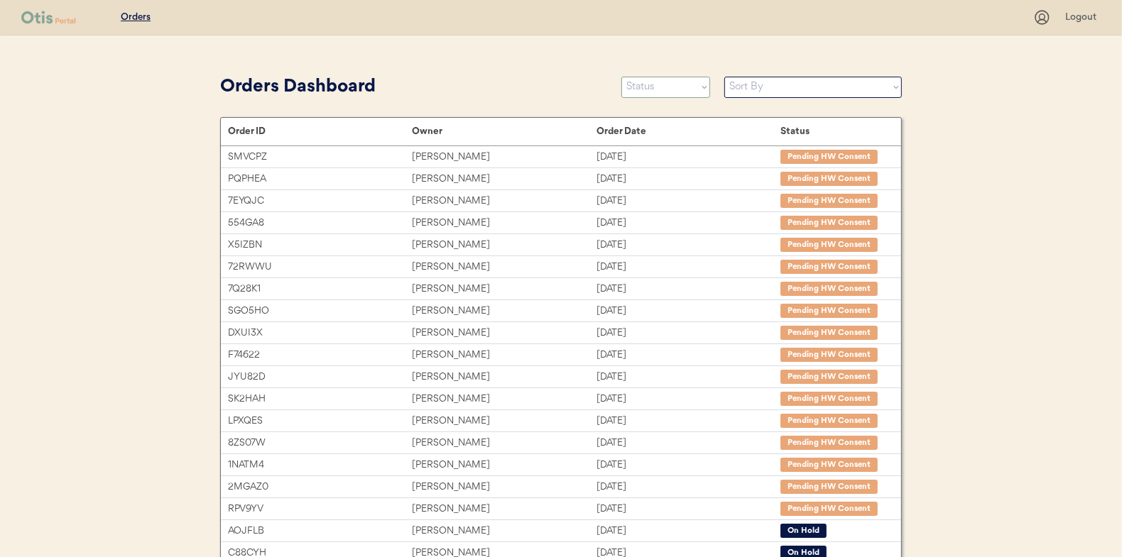
click at [642, 82] on select "Status On Hold New In Progress Complete Pending HW Consent Canceled" at bounding box center [665, 87] width 89 height 21
select select ""new""
click at [621, 77] on select "Status On Hold New In Progress Complete Pending HW Consent Canceled" at bounding box center [665, 87] width 89 height 21
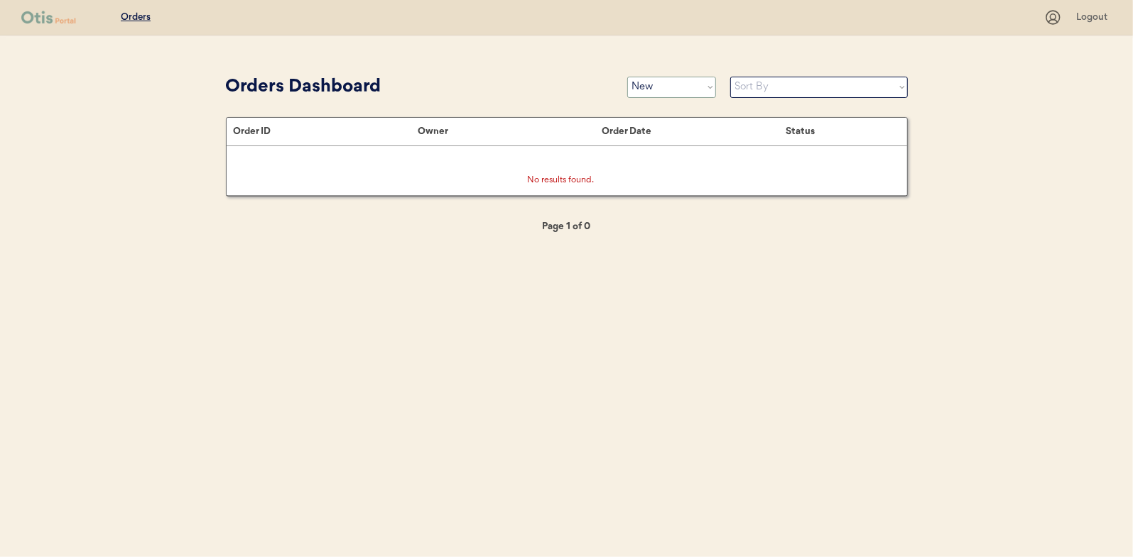
click at [665, 82] on select "Status On Hold New In Progress Complete Pending HW Consent Canceled" at bounding box center [671, 87] width 89 height 21
click at [531, 45] on div "Orders Logout Orders Dashboard Status On Hold New In Progress Complete Pending …" at bounding box center [566, 278] width 1133 height 557
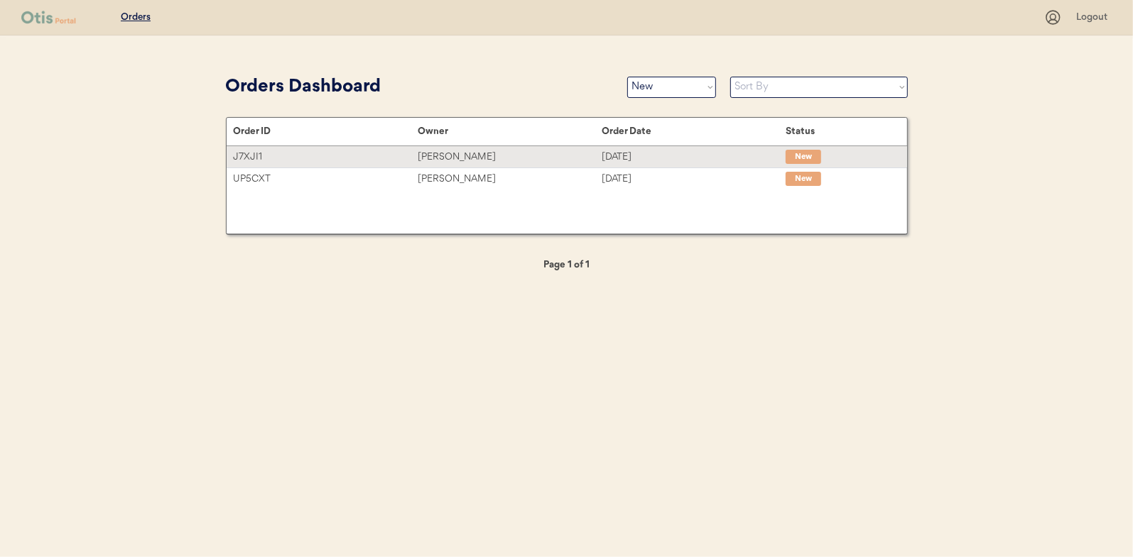
drag, startPoint x: 450, startPoint y: 159, endPoint x: 435, endPoint y: 159, distance: 14.9
click at [450, 159] on div "[PERSON_NAME]" at bounding box center [510, 157] width 184 height 16
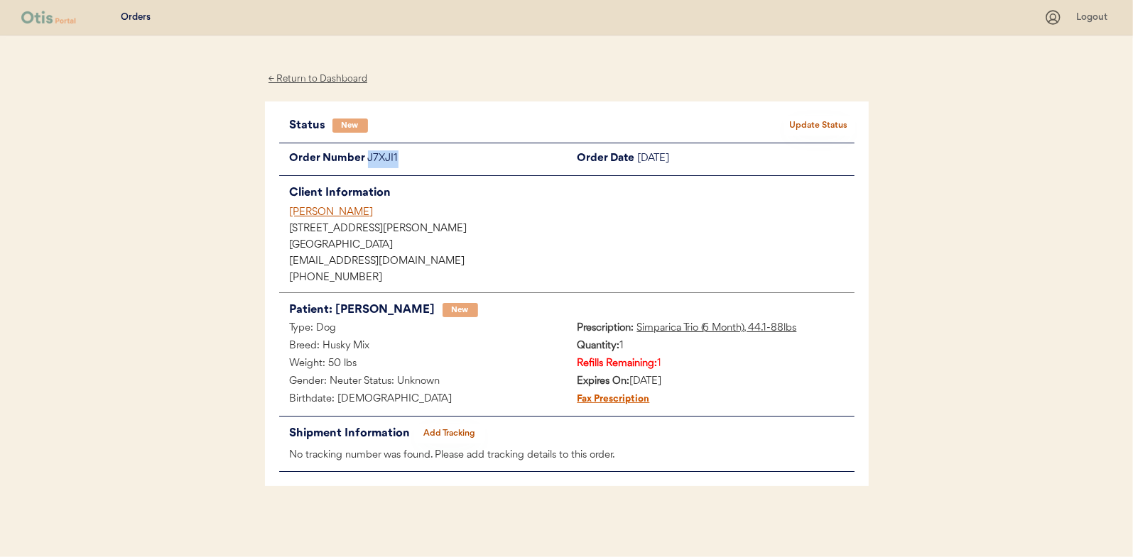
drag, startPoint x: 399, startPoint y: 159, endPoint x: 370, endPoint y: 161, distance: 29.2
click at [370, 161] on div "J7XJI1" at bounding box center [467, 160] width 199 height 18
drag, startPoint x: 370, startPoint y: 161, endPoint x: 383, endPoint y: 160, distance: 13.6
copy div "J7XJI1"
click at [833, 121] on button "Update Status" at bounding box center [818, 126] width 71 height 20
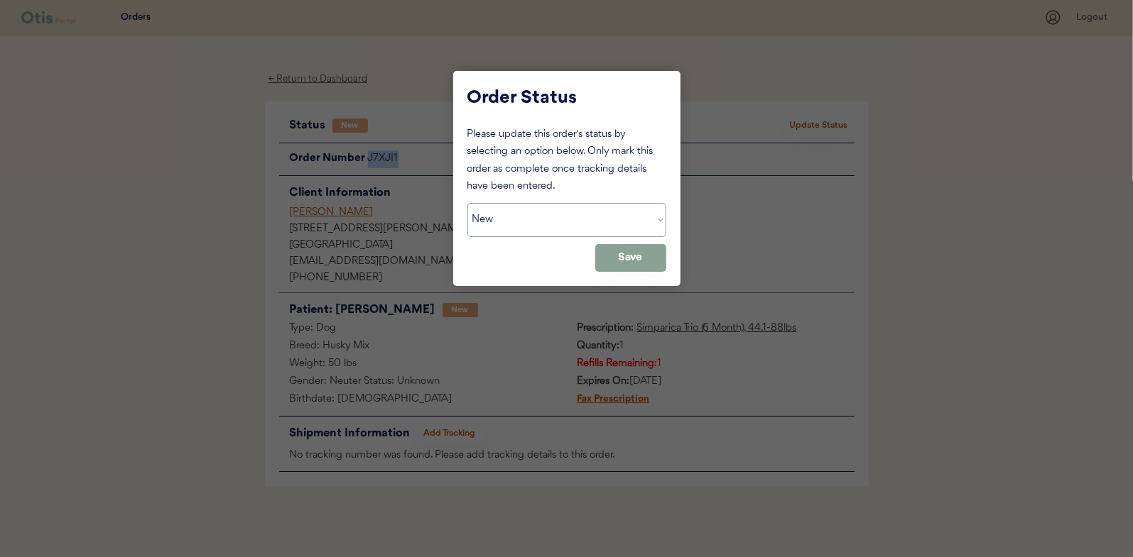
click at [528, 216] on select "Status On Hold New In Progress Complete Pending HW Consent Canceled" at bounding box center [566, 220] width 199 height 34
select select ""on_hold""
click at [467, 203] on select "Status On Hold New In Progress Complete Pending HW Consent Canceled" at bounding box center [566, 220] width 199 height 34
click at [633, 254] on button "Save" at bounding box center [630, 258] width 71 height 28
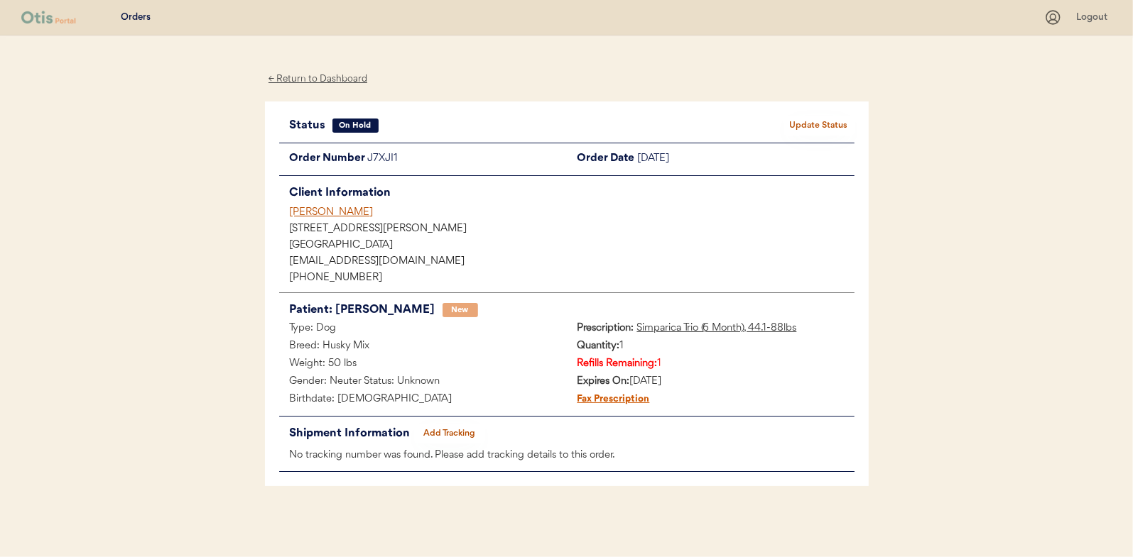
click at [330, 82] on div "← Return to Dashboard" at bounding box center [318, 79] width 107 height 16
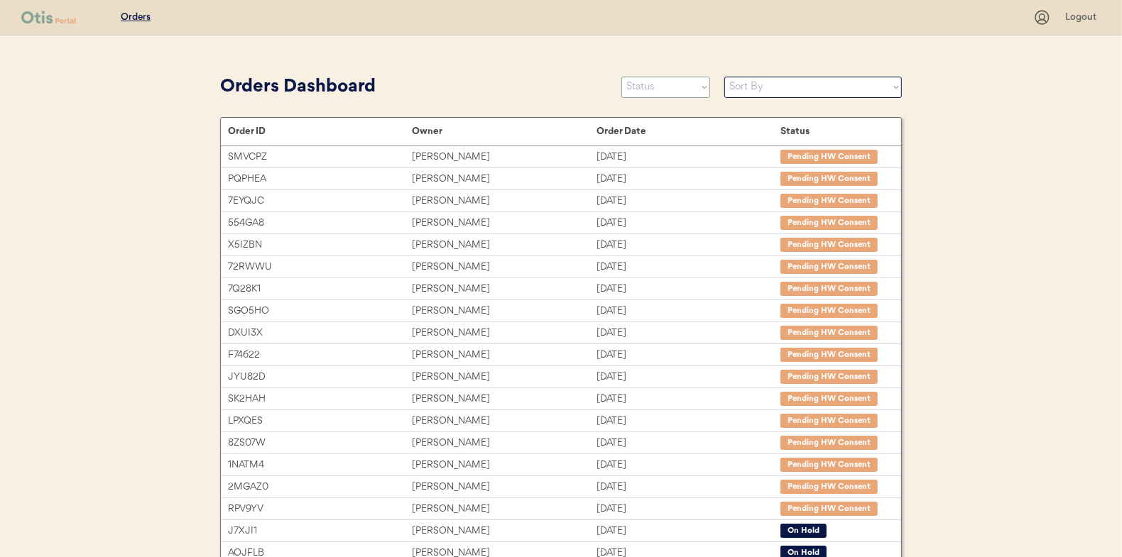
click at [674, 91] on select "Status On Hold New In Progress Complete Pending HW Consent Canceled" at bounding box center [665, 87] width 89 height 21
select select ""new""
click at [621, 77] on select "Status On Hold New In Progress Complete Pending HW Consent Canceled" at bounding box center [665, 87] width 89 height 21
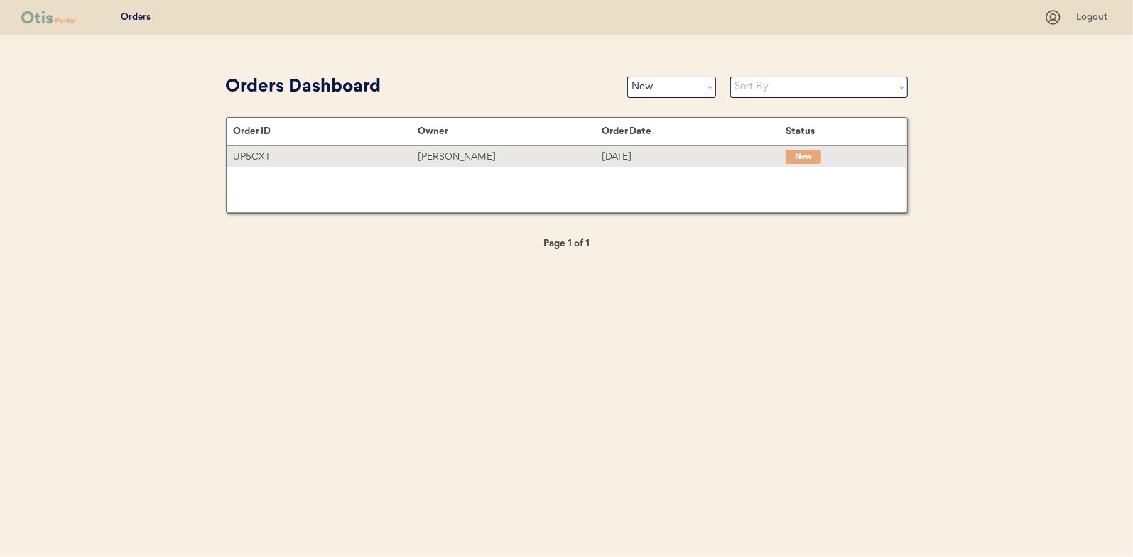
click at [452, 156] on div "Debra Vlahakis" at bounding box center [510, 157] width 184 height 16
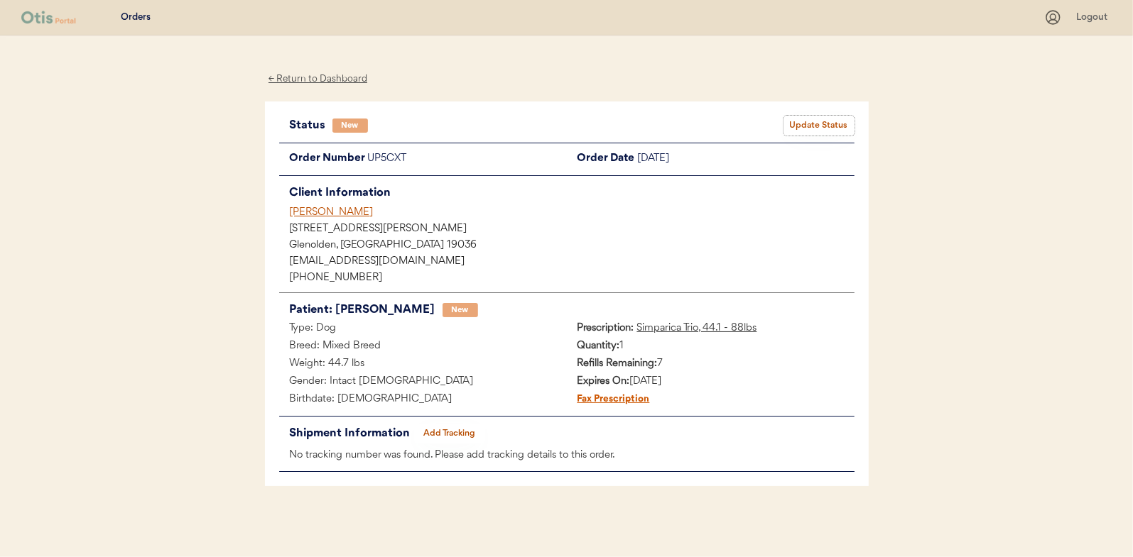
click at [793, 119] on button "Update Status" at bounding box center [818, 126] width 71 height 20
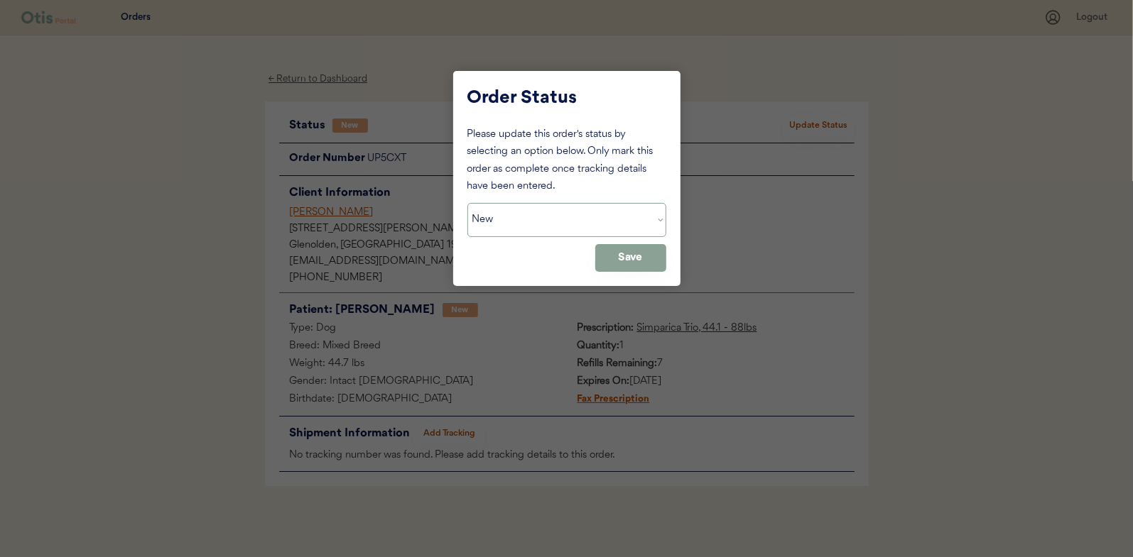
click at [489, 217] on select "Status On Hold New In Progress Complete Pending HW Consent Canceled" at bounding box center [566, 220] width 199 height 34
select select ""in_progress""
click at [467, 203] on select "Status On Hold New In Progress Complete Pending HW Consent Canceled" at bounding box center [566, 220] width 199 height 34
click at [623, 264] on button "Save" at bounding box center [630, 258] width 71 height 28
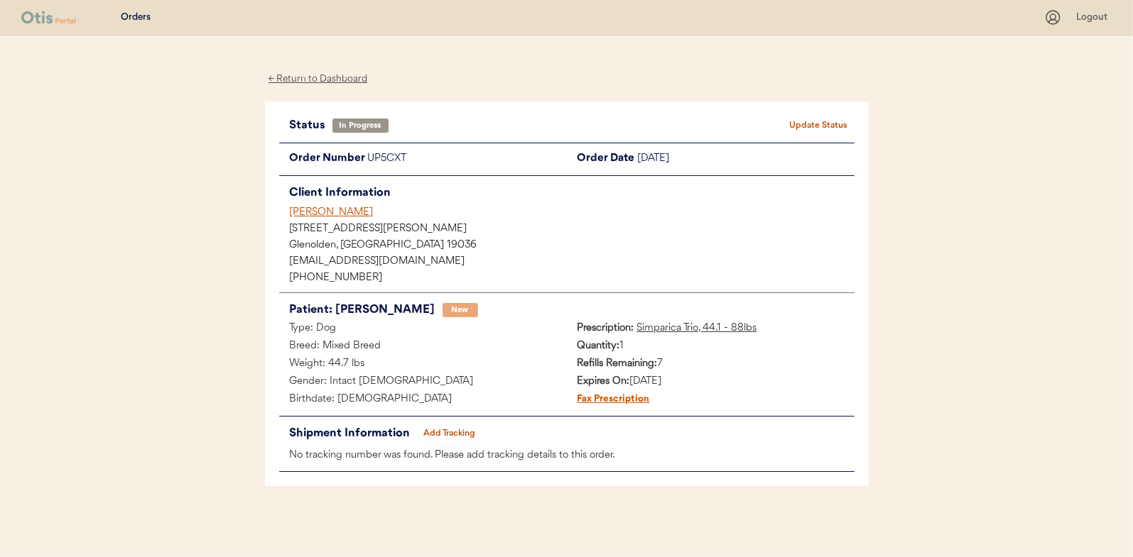
click at [312, 77] on div "← Return to Dashboard" at bounding box center [318, 79] width 107 height 16
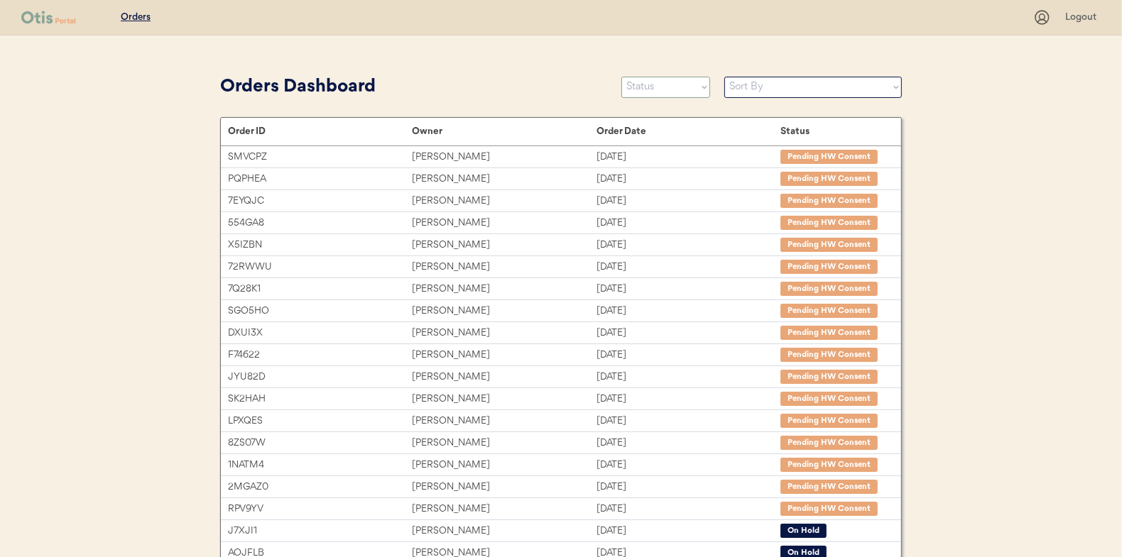
click at [668, 96] on select "Status On Hold New In Progress Complete Pending HW Consent Canceled" at bounding box center [665, 87] width 89 height 21
select select ""new""
click at [621, 77] on select "Status On Hold New In Progress Complete Pending HW Consent Canceled" at bounding box center [665, 87] width 89 height 21
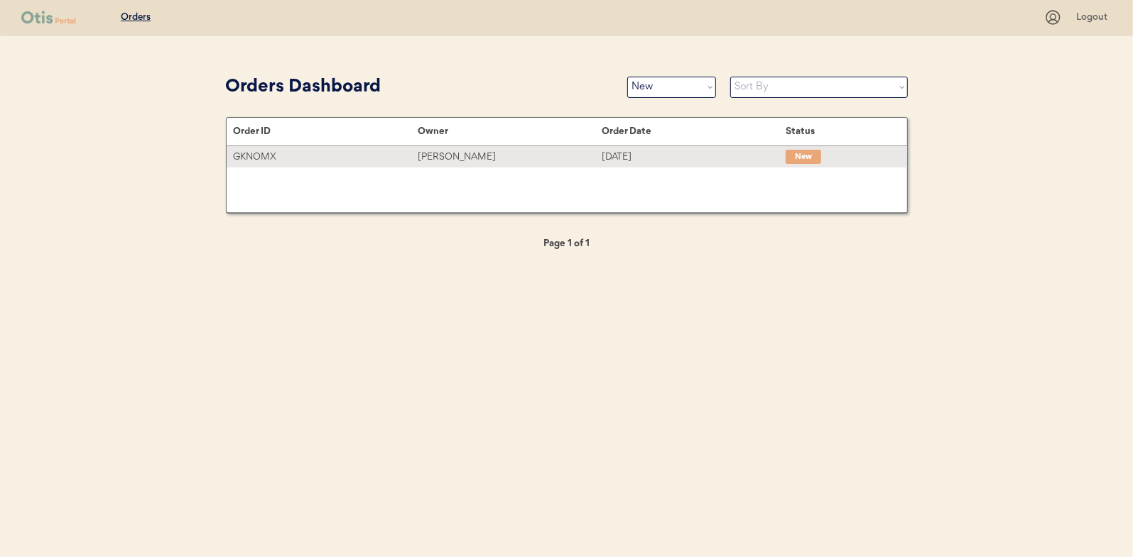
click at [457, 156] on div "[PERSON_NAME]" at bounding box center [510, 157] width 184 height 16
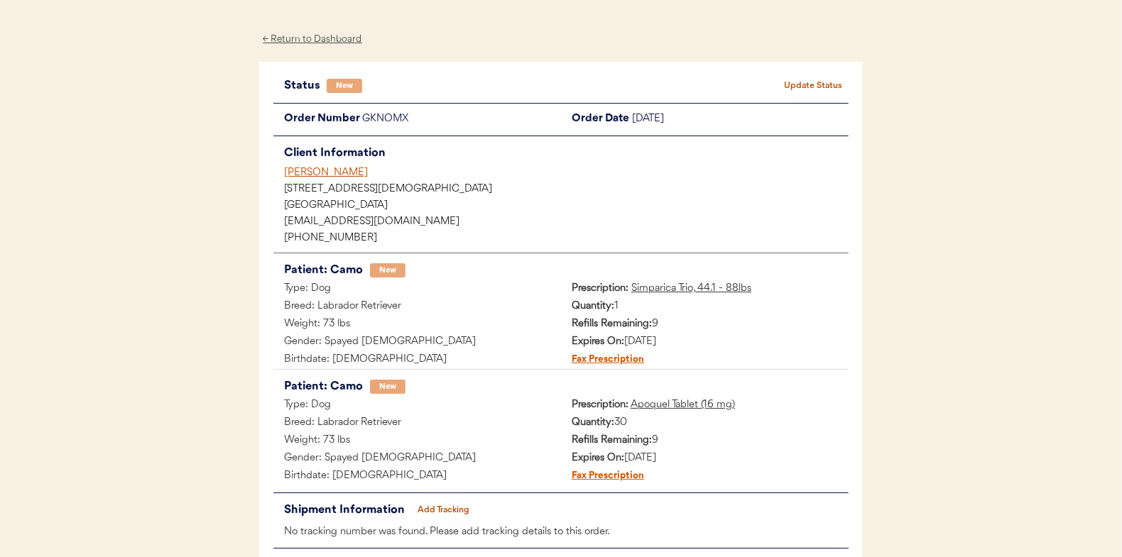
scroll to position [71, 0]
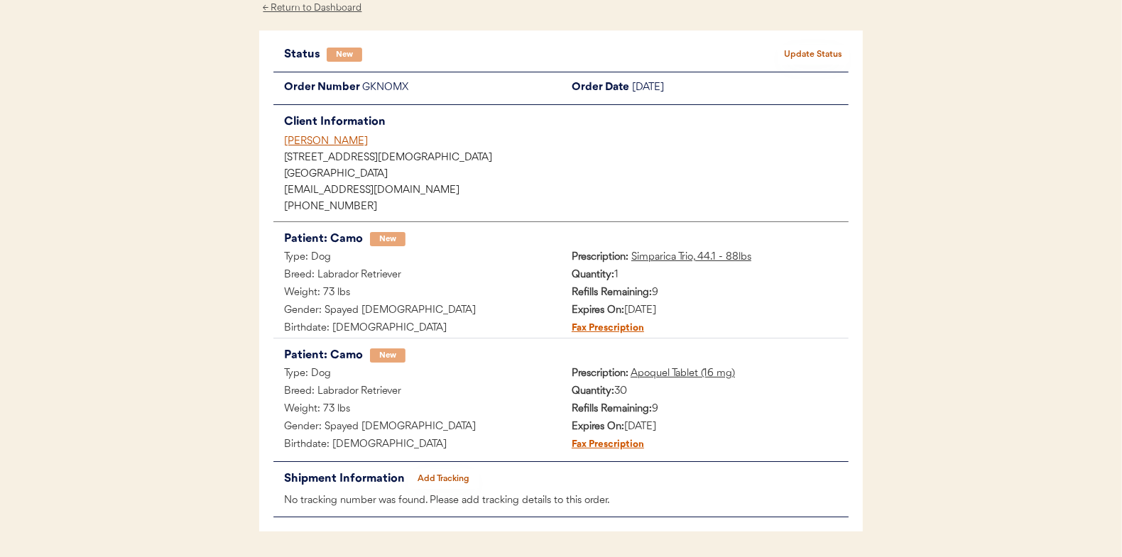
click at [811, 55] on button "Update Status" at bounding box center [813, 55] width 71 height 20
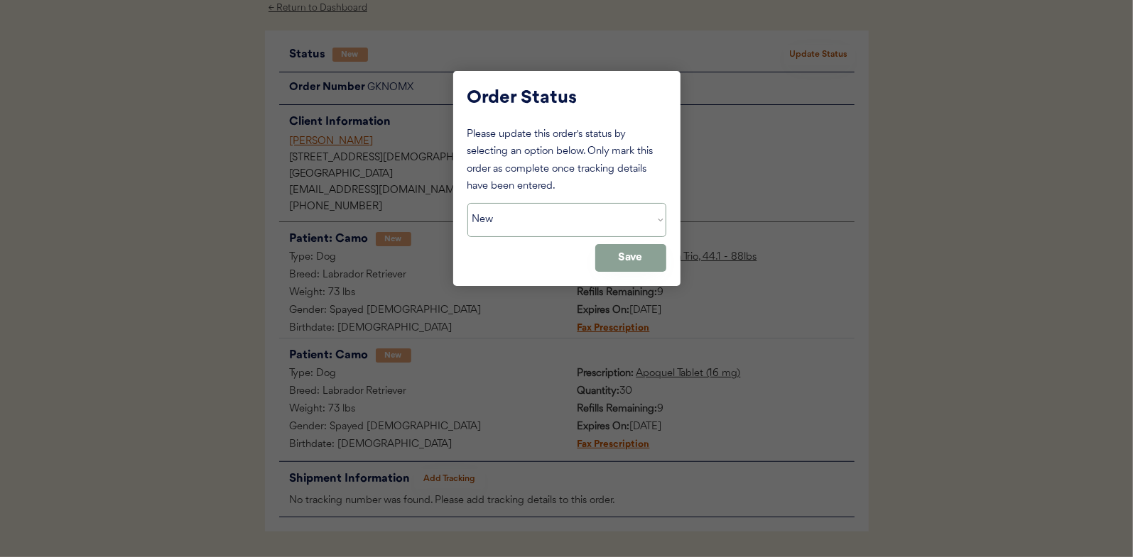
click at [531, 216] on select "Status On Hold New In Progress Complete Pending HW Consent Canceled" at bounding box center [566, 220] width 199 height 34
select select ""in_progress""
click at [467, 203] on select "Status On Hold New In Progress Complete Pending HW Consent Canceled" at bounding box center [566, 220] width 199 height 34
click at [625, 254] on button "Save" at bounding box center [630, 258] width 71 height 28
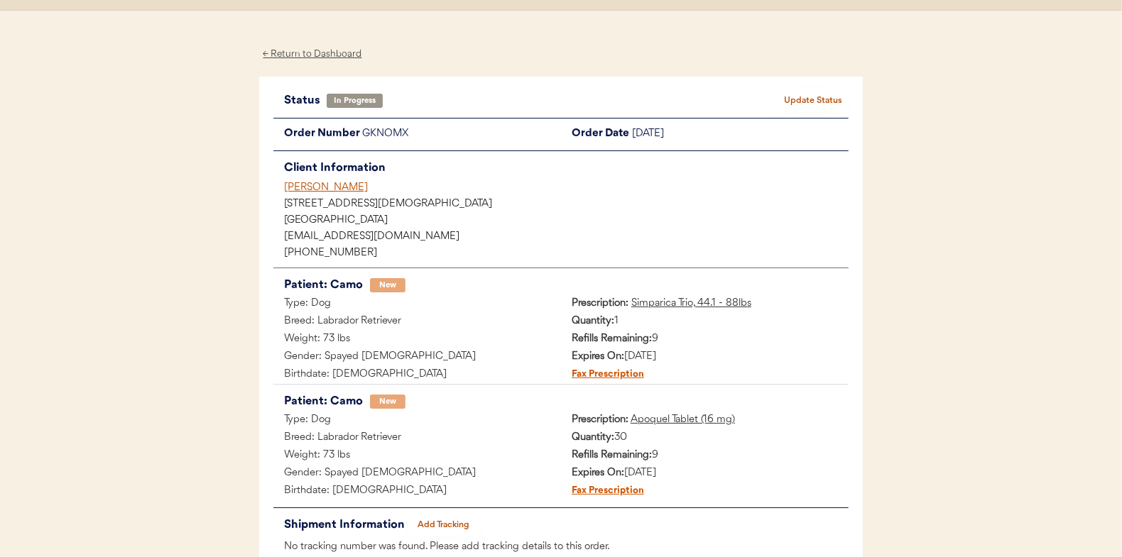
scroll to position [0, 0]
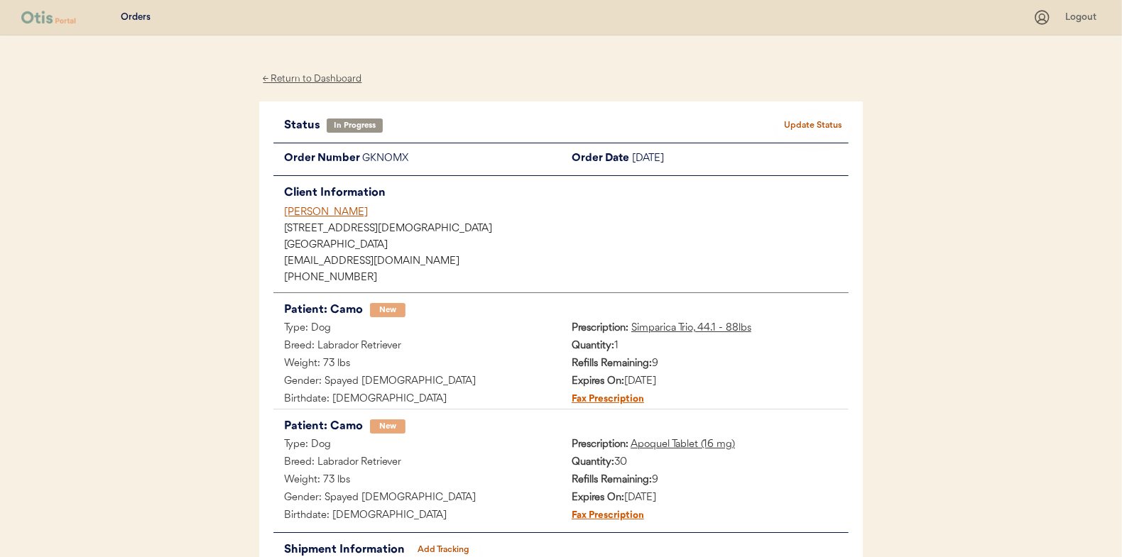
click at [313, 74] on div "← Return to Dashboard" at bounding box center [312, 79] width 107 height 16
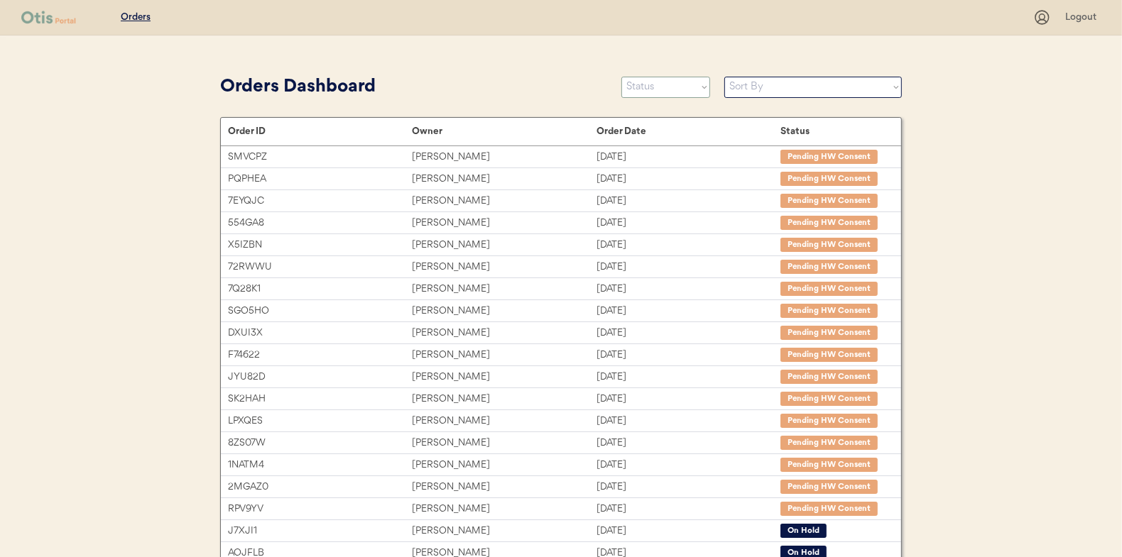
click at [665, 89] on select "Status On Hold New In Progress Complete Pending HW Consent Canceled" at bounding box center [665, 87] width 89 height 21
select select ""new""
click at [621, 77] on select "Status On Hold New In Progress Complete Pending HW Consent Canceled" at bounding box center [665, 87] width 89 height 21
